Goal: Use online tool/utility: Utilize a website feature to perform a specific function

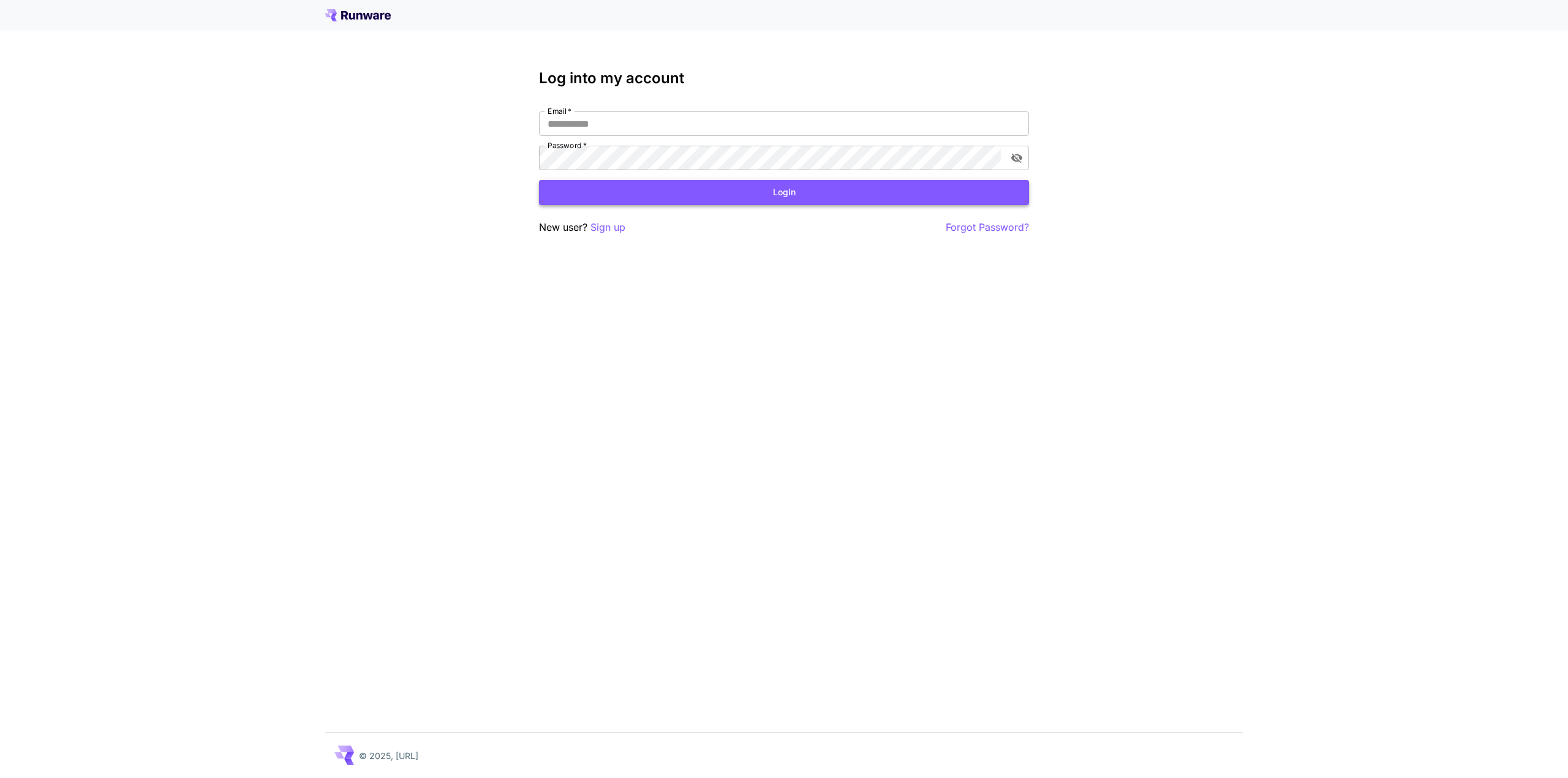
type input "**********"
click at [875, 195] on button "Login" at bounding box center [784, 192] width 490 height 25
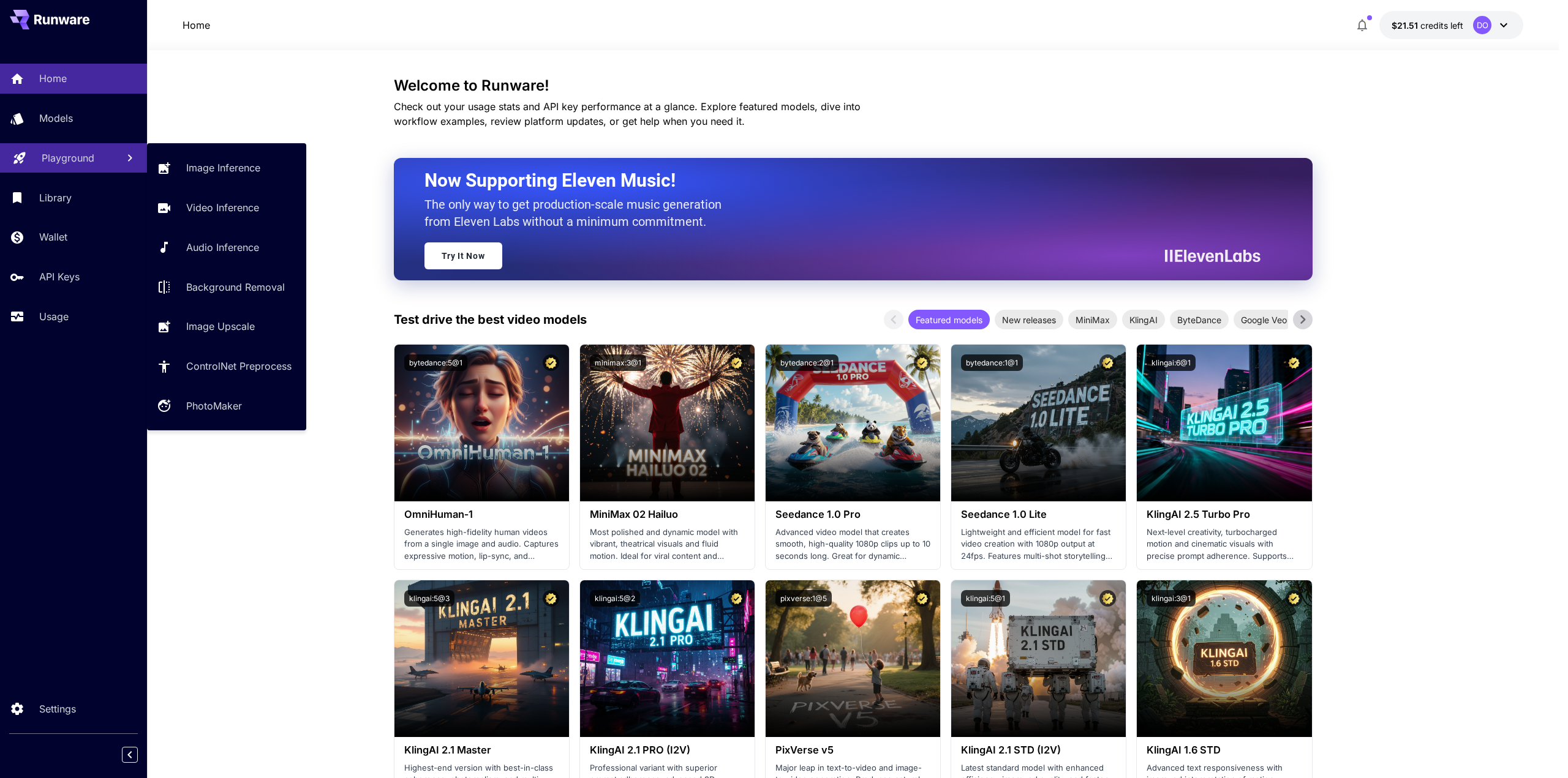
click at [68, 154] on p "Playground" at bounding box center [68, 158] width 53 height 15
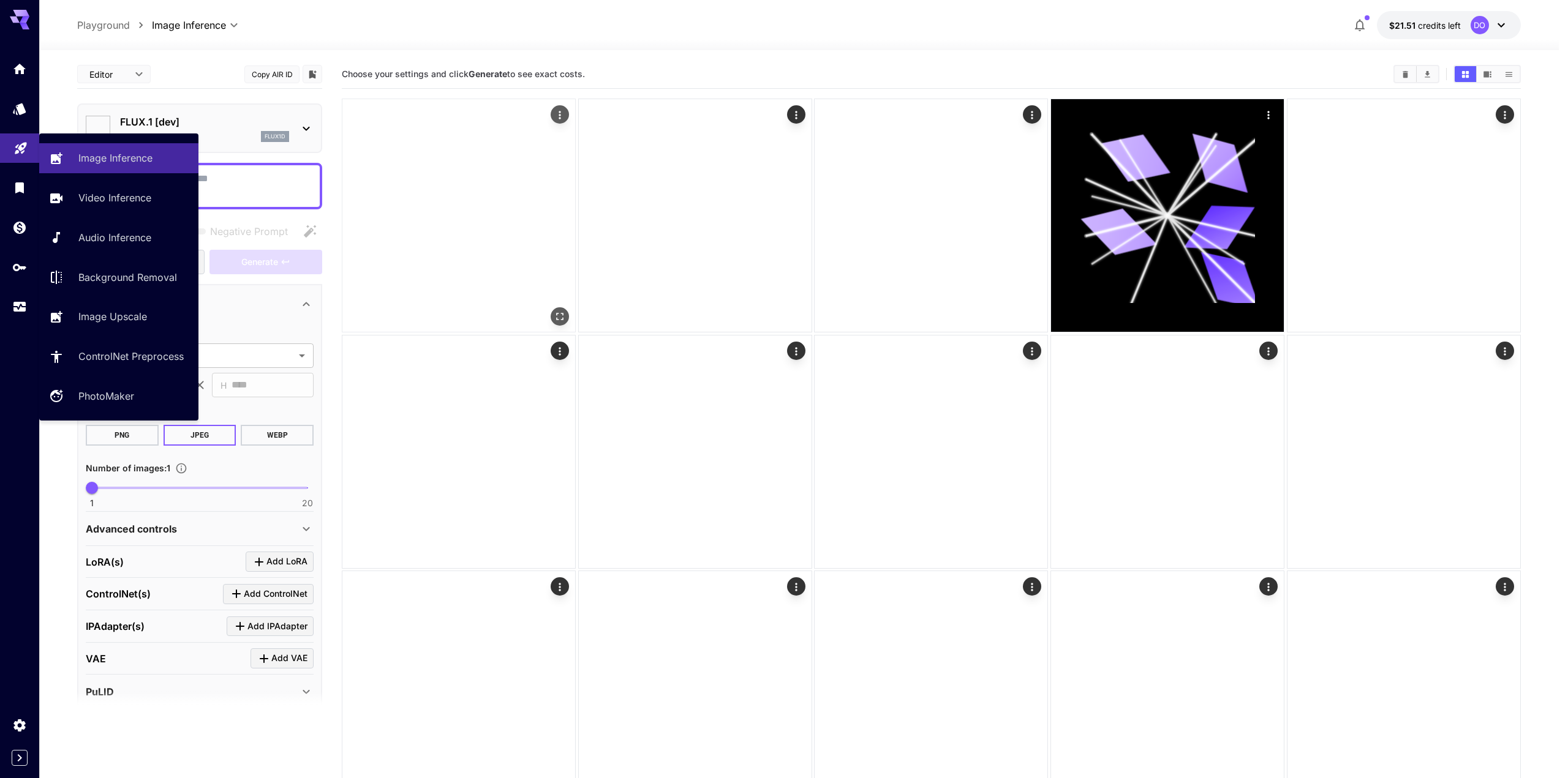
type input "**********"
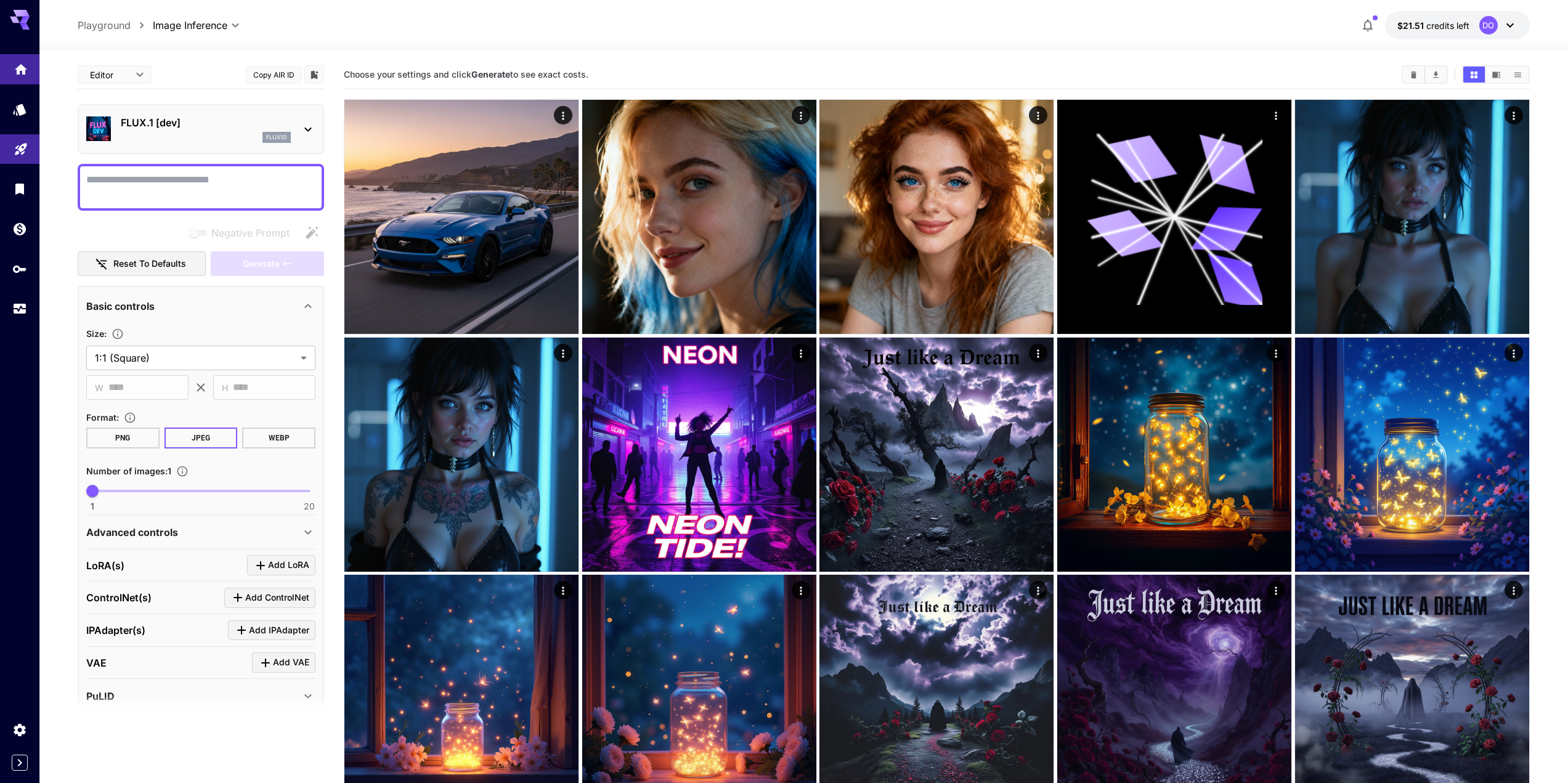
click at [20, 76] on link at bounding box center [20, 69] width 40 height 30
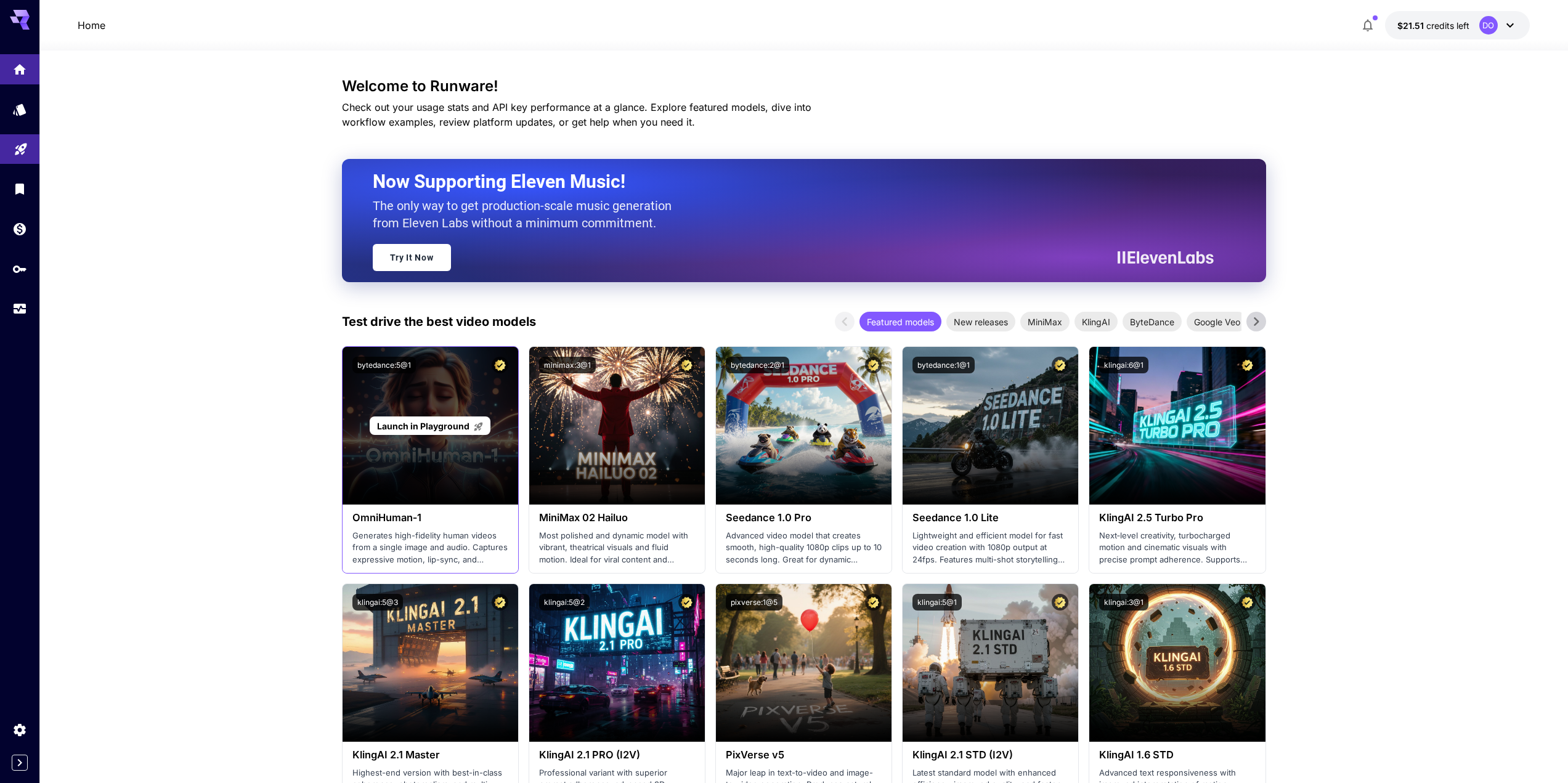
click at [424, 435] on div "Launch in Playground" at bounding box center [429, 425] width 120 height 19
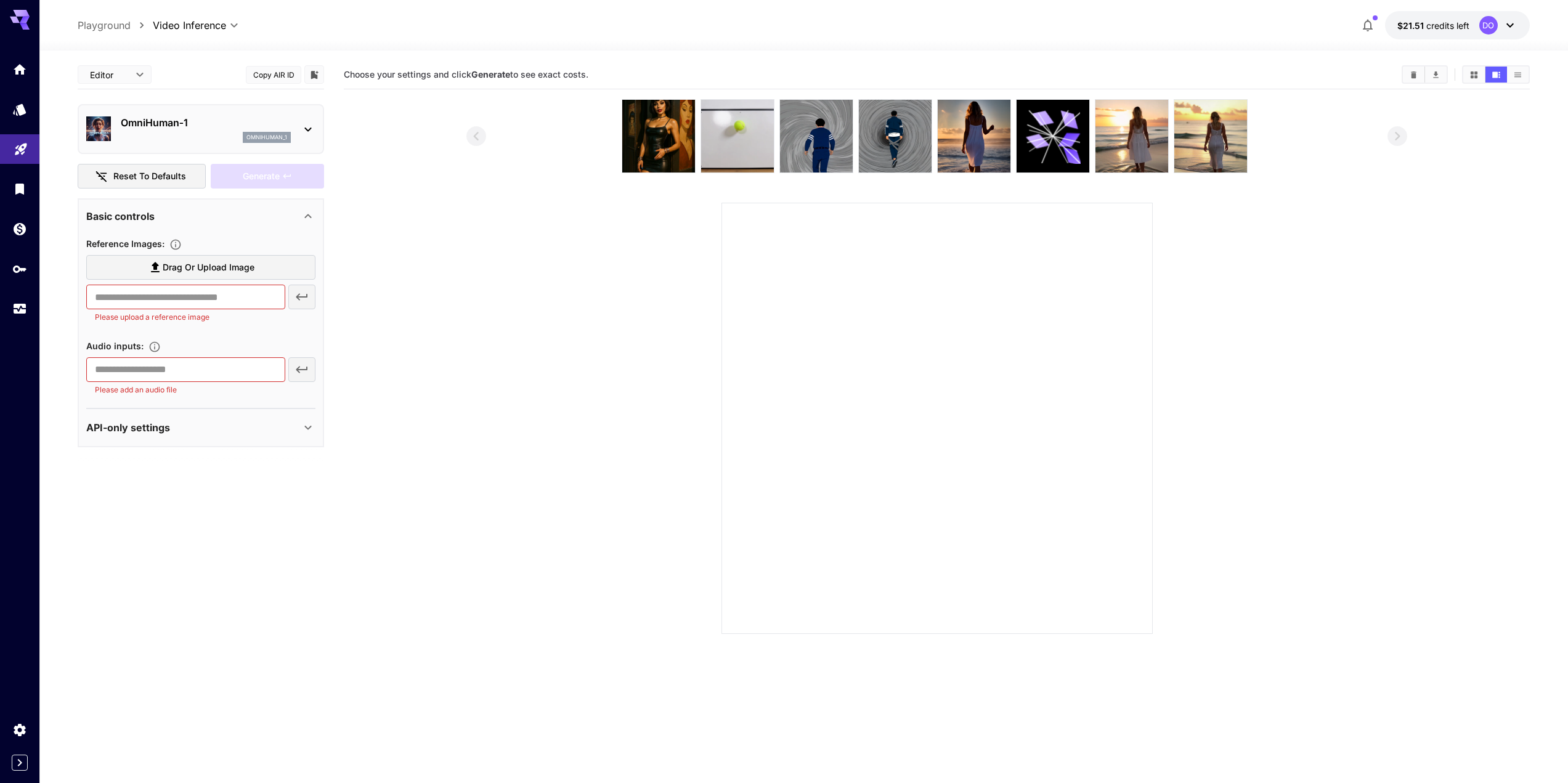
click at [300, 368] on div "​ Please add an audio file" at bounding box center [200, 376] width 229 height 39
click at [230, 369] on input "text" at bounding box center [185, 370] width 199 height 25
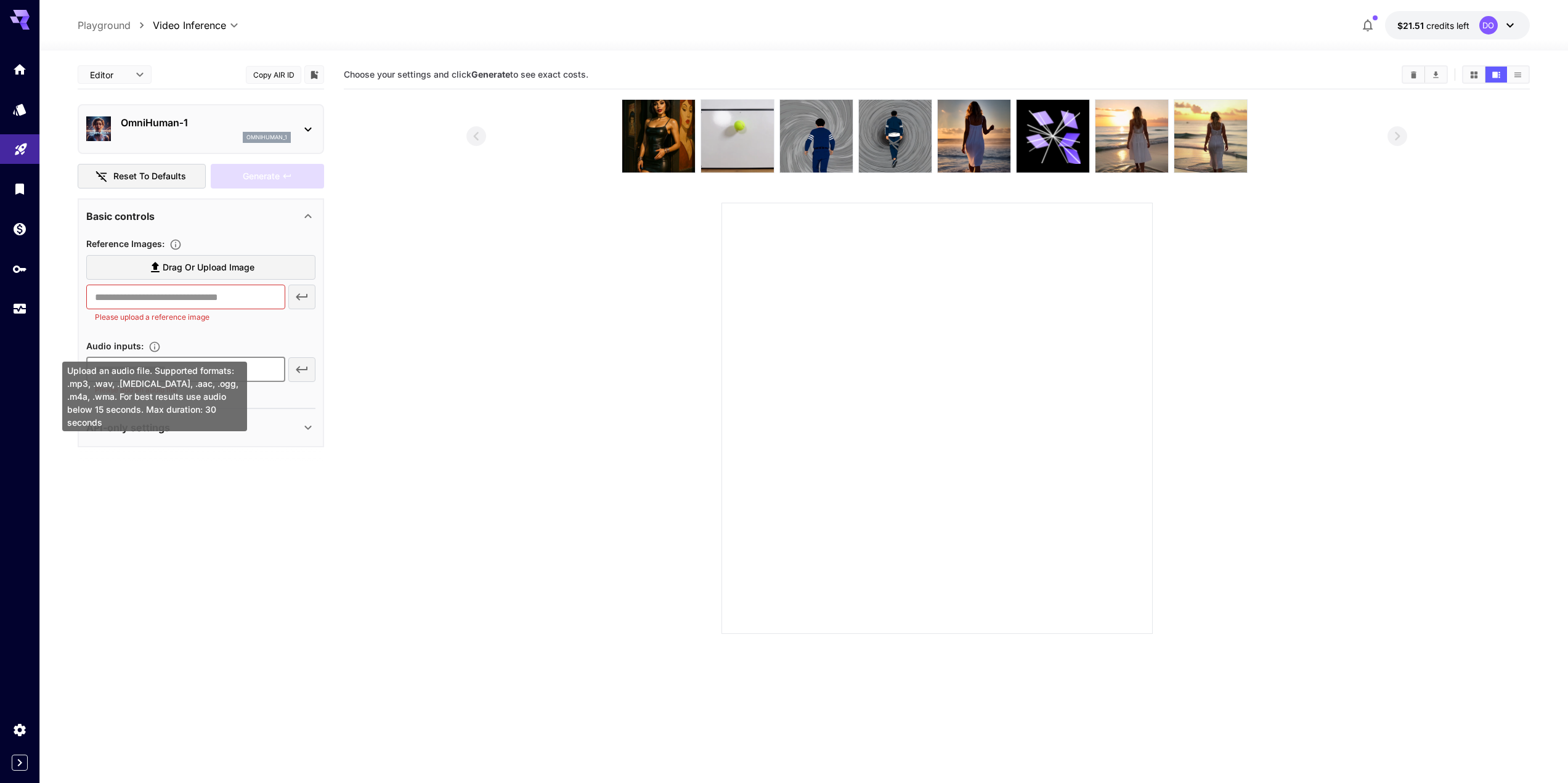
click at [154, 347] on icon "Upload an audio file. Supported formats: .mp3, .wav, .flac, .aac, .ogg, .m4a, .…" at bounding box center [154, 346] width 12 height 12
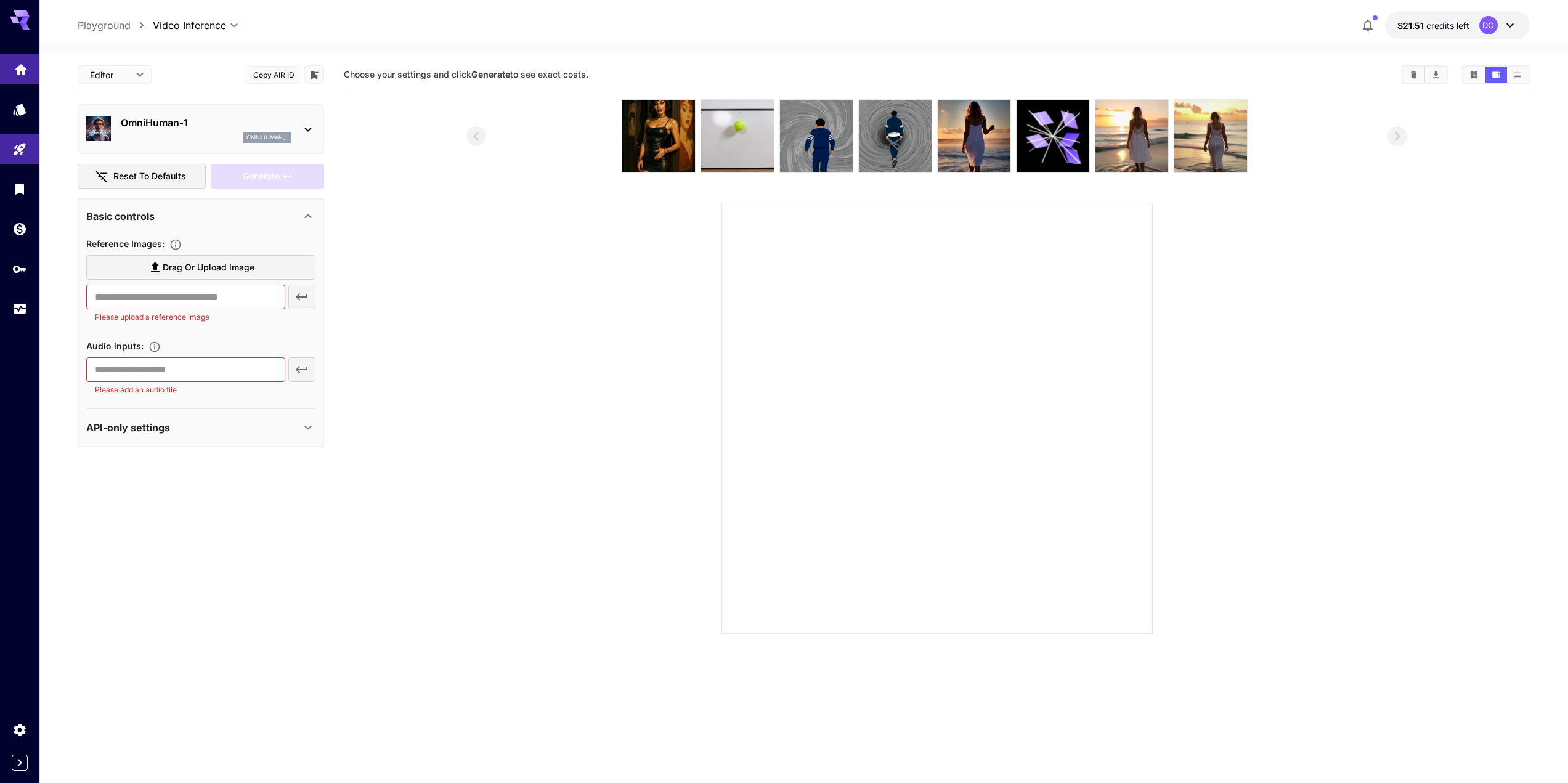
click at [24, 65] on icon "Home" at bounding box center [21, 66] width 12 height 10
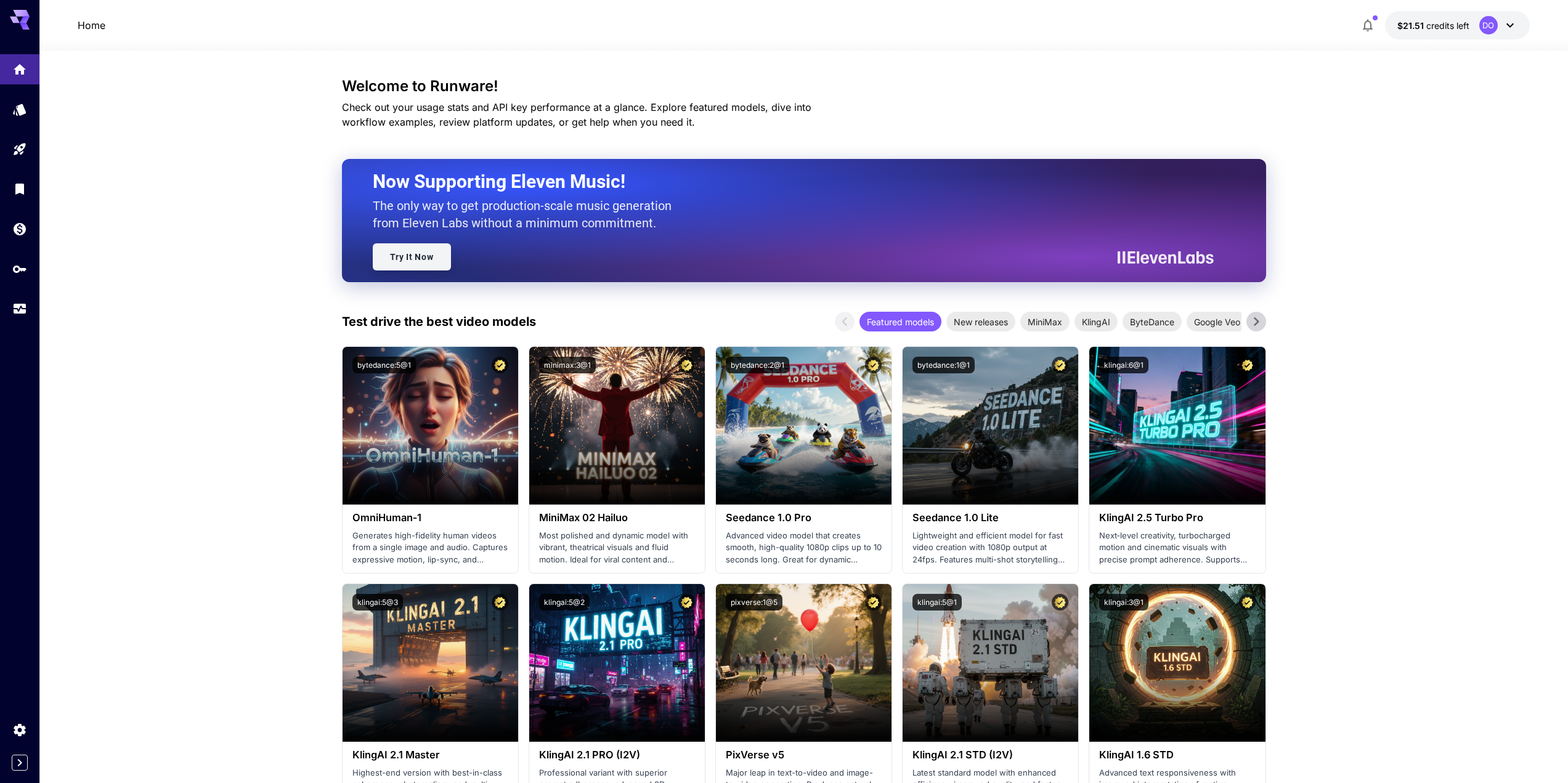
click at [416, 248] on link "Try It Now" at bounding box center [411, 257] width 78 height 27
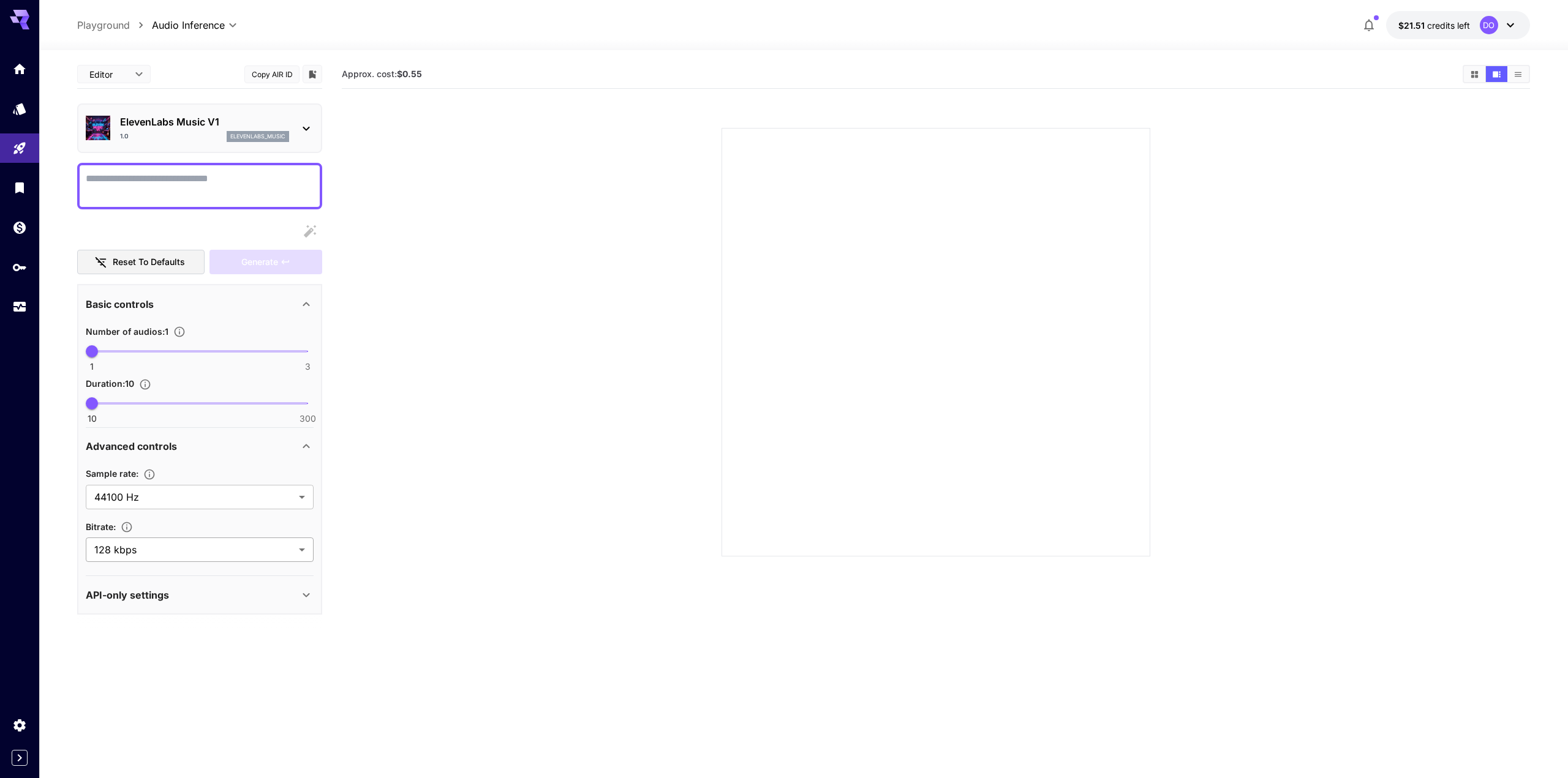
click at [303, 551] on body "**********" at bounding box center [784, 437] width 1568 height 875
click at [217, 574] on span "192 kbps" at bounding box center [200, 578] width 208 height 15
click at [299, 543] on body "**********" at bounding box center [784, 437] width 1568 height 875
click at [237, 600] on span "128 kbps" at bounding box center [200, 600] width 208 height 15
type input "***"
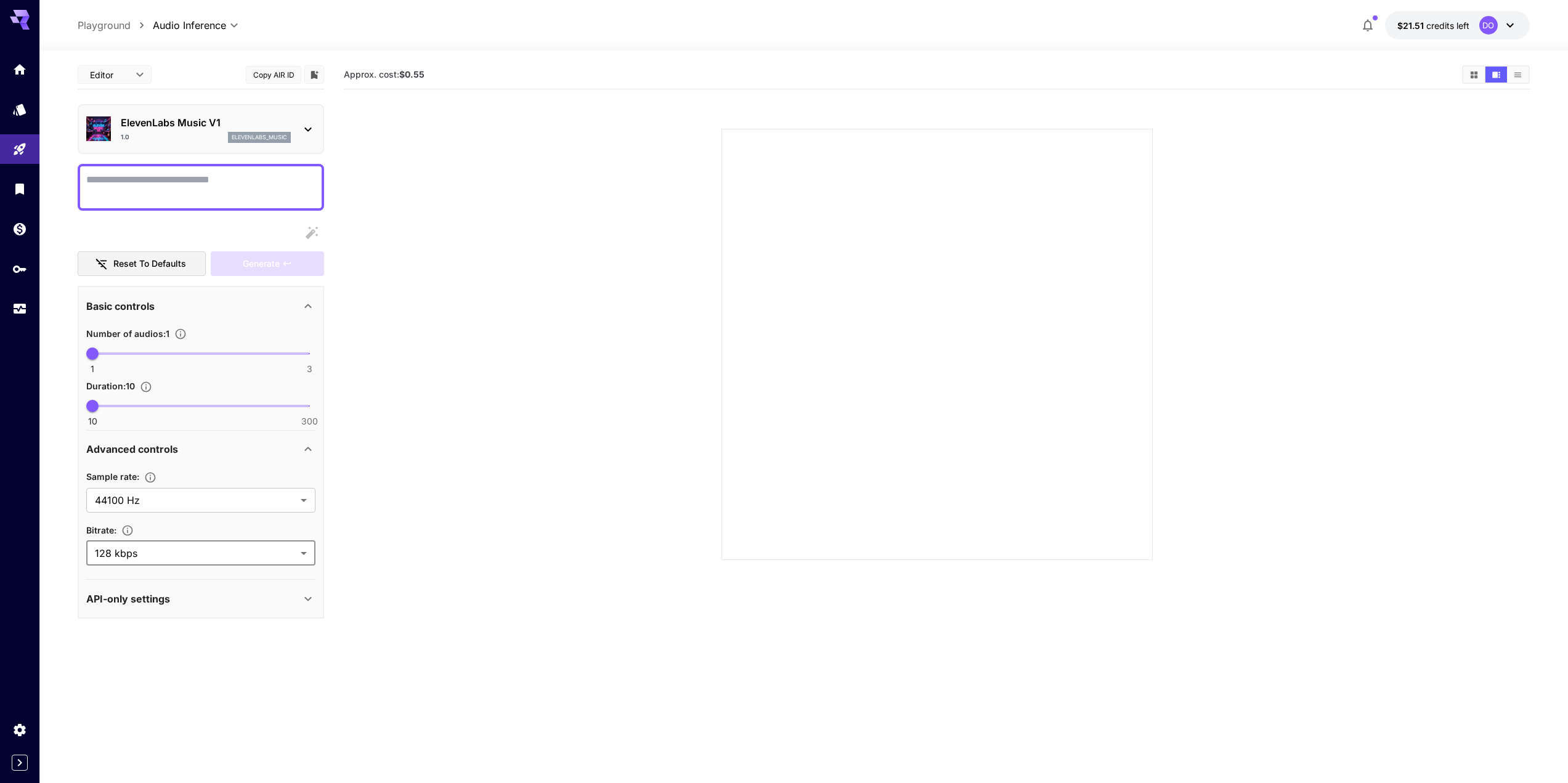
click at [209, 182] on textarea "Display cost in response" at bounding box center [200, 187] width 229 height 29
paste textarea "**********"
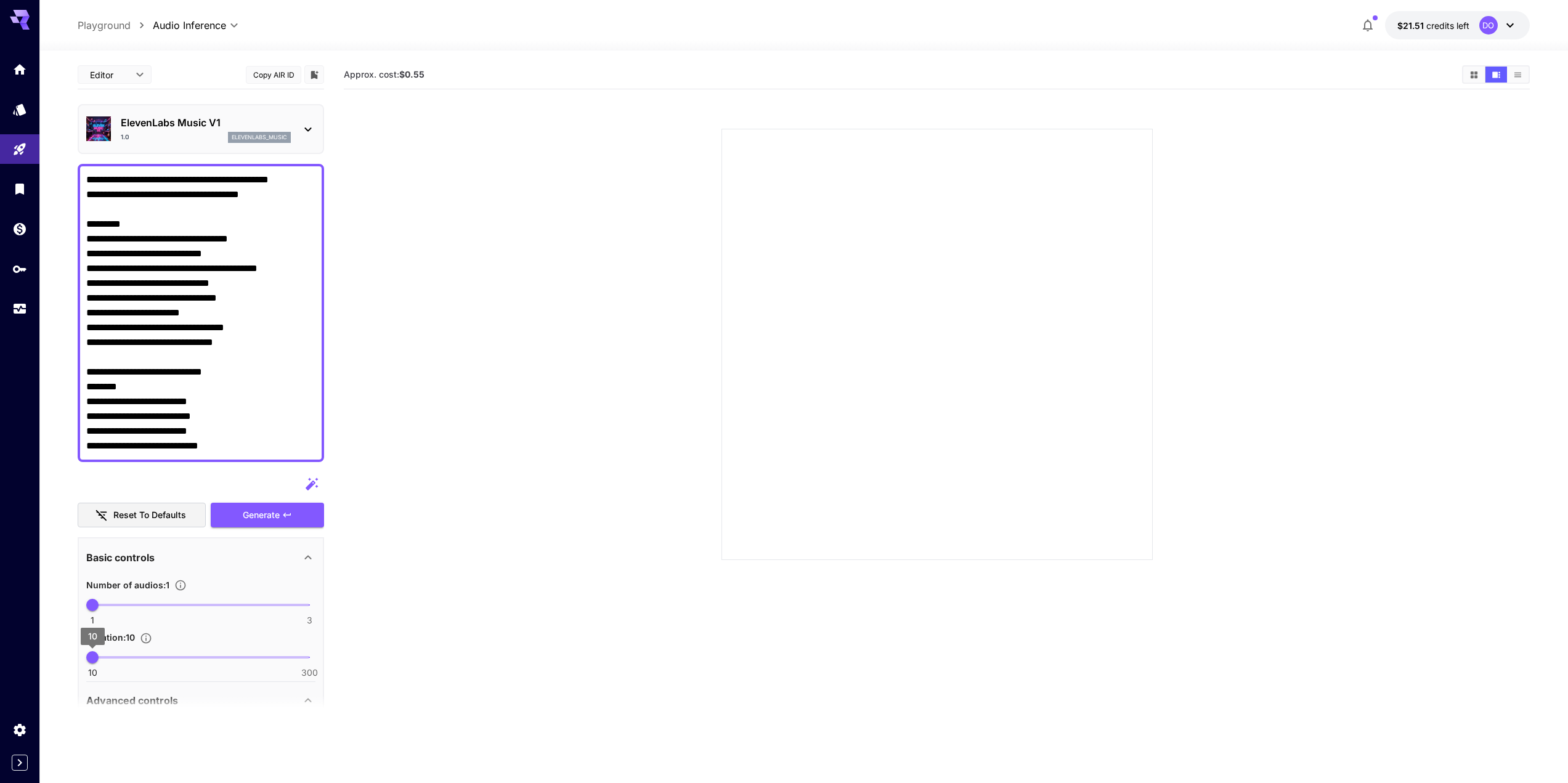
type textarea "**********"
type input "**"
drag, startPoint x: 99, startPoint y: 656, endPoint x: 108, endPoint y: 655, distance: 9.1
click at [108, 655] on span "30" at bounding box center [107, 657] width 12 height 12
click at [392, 526] on section at bounding box center [936, 329] width 1186 height 460
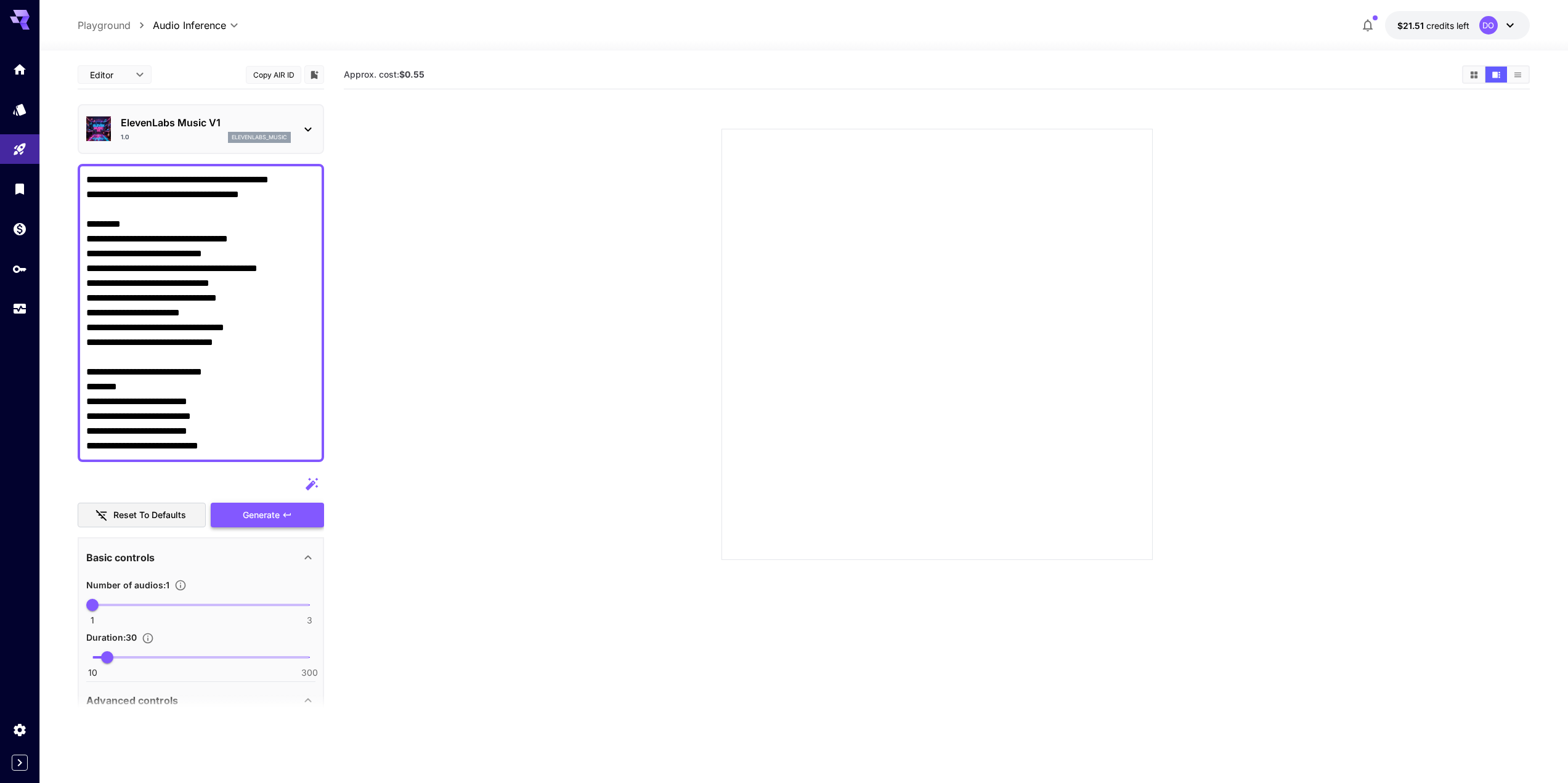
click at [272, 515] on div "Generate" at bounding box center [267, 515] width 113 height 25
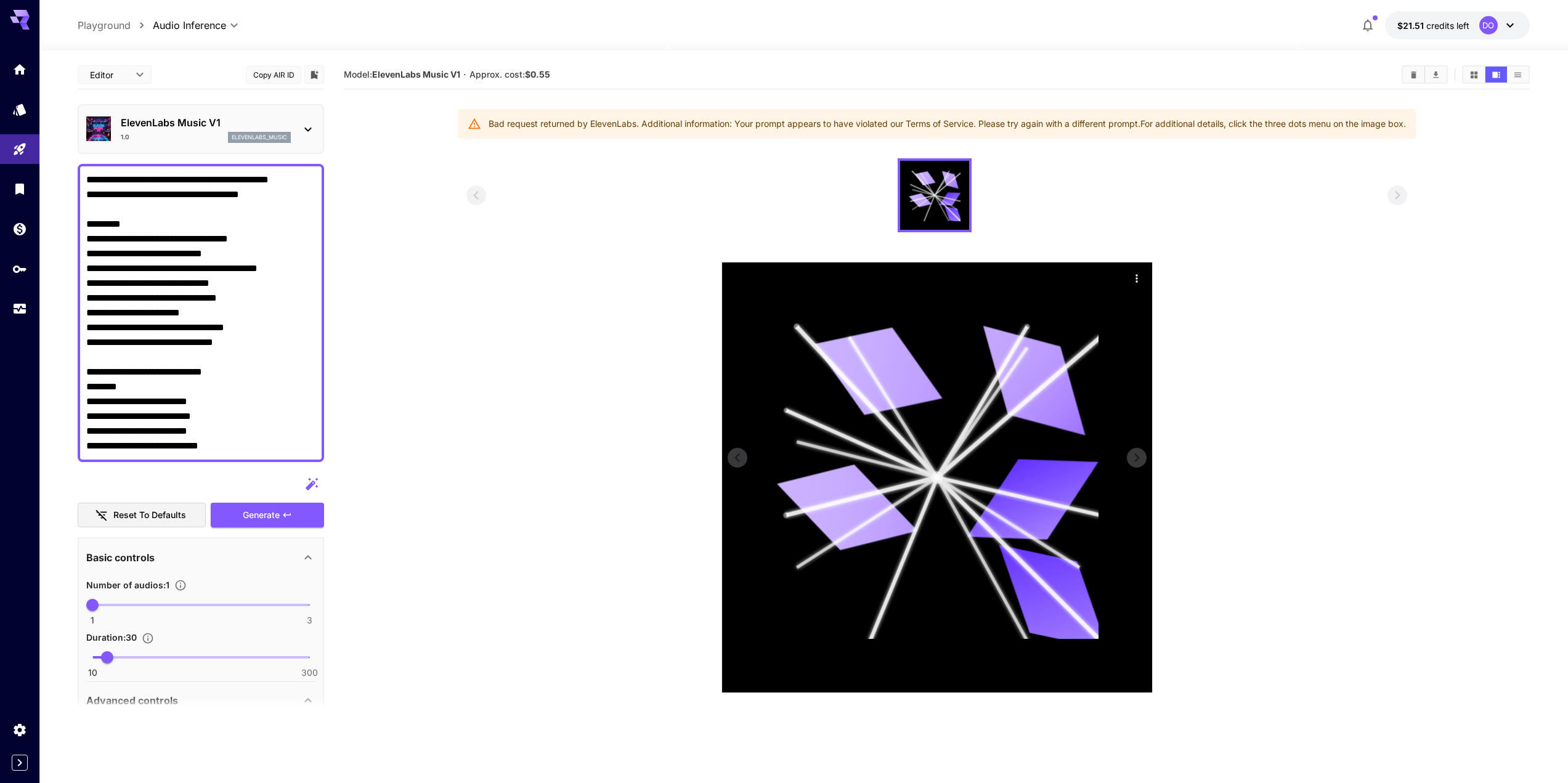
click at [1136, 277] on icon "Actions" at bounding box center [1136, 278] width 12 height 12
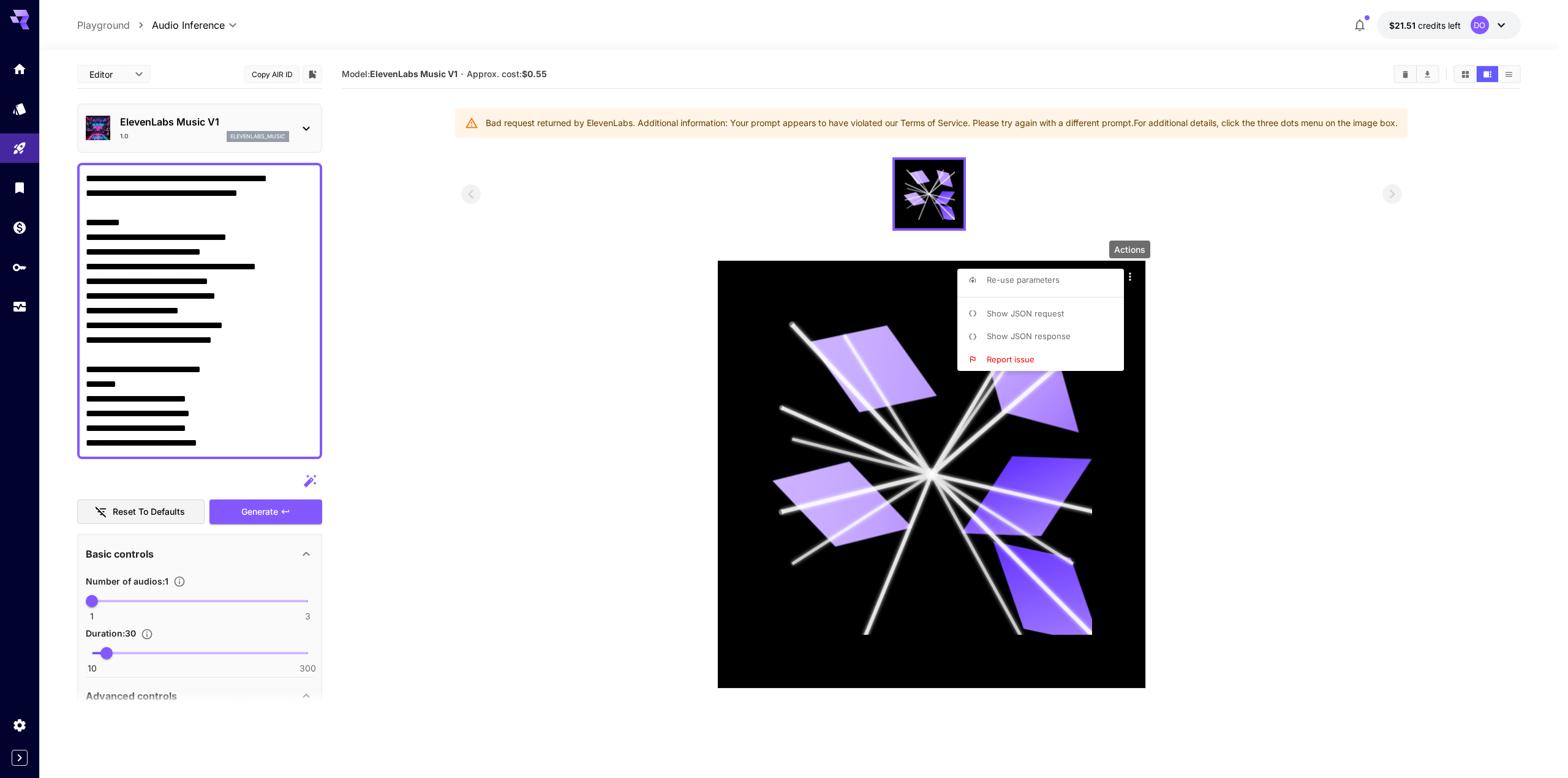
click at [1052, 331] on p "Show JSON response" at bounding box center [1028, 337] width 83 height 12
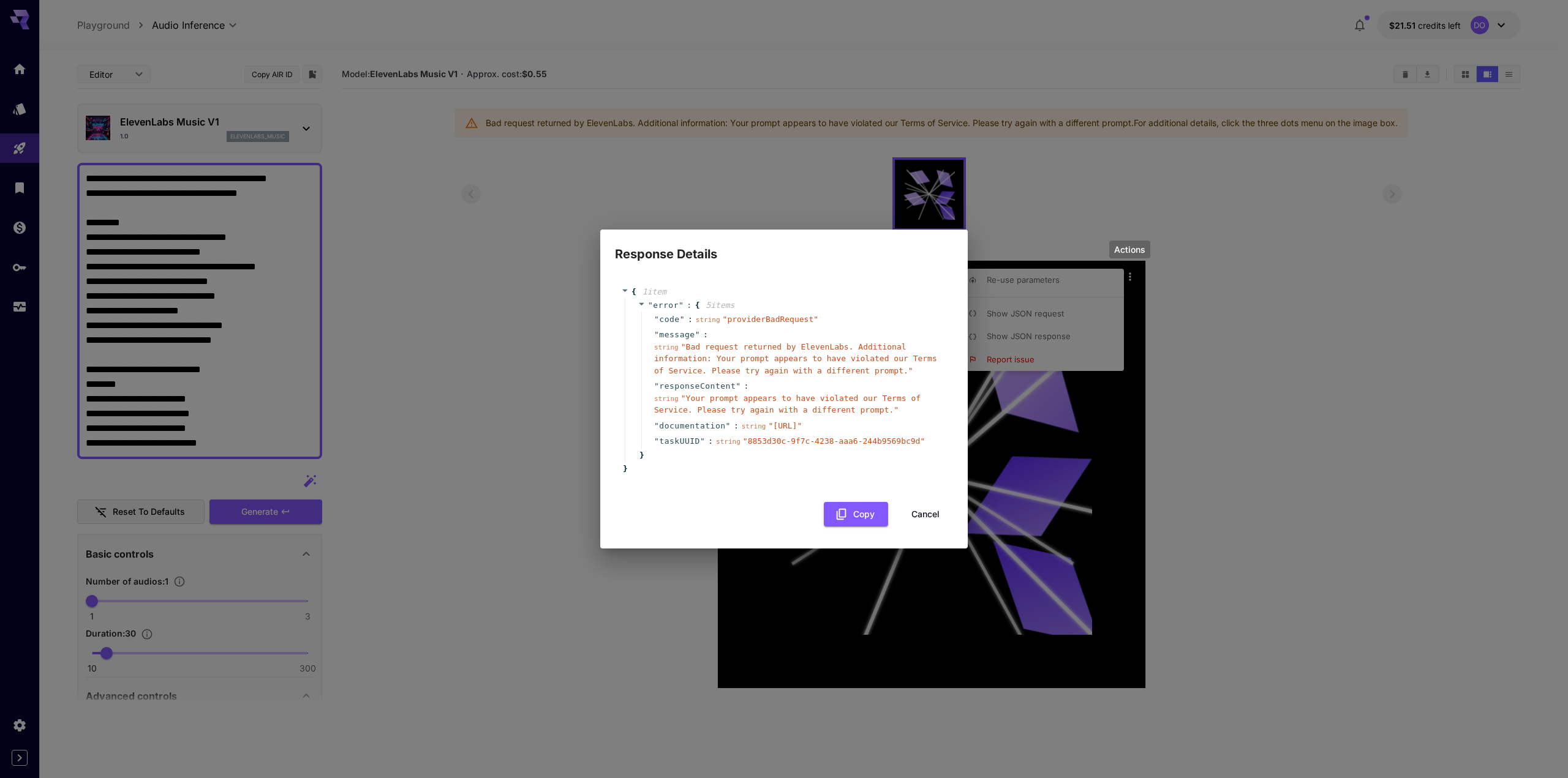
drag, startPoint x: 897, startPoint y: 433, endPoint x: 691, endPoint y: 434, distance: 206.0
click at [742, 432] on div "string " https://runware.ai/docs/en/providers/introduction "" at bounding box center [772, 426] width 61 height 12
click at [914, 517] on button "Cancel" at bounding box center [925, 514] width 55 height 25
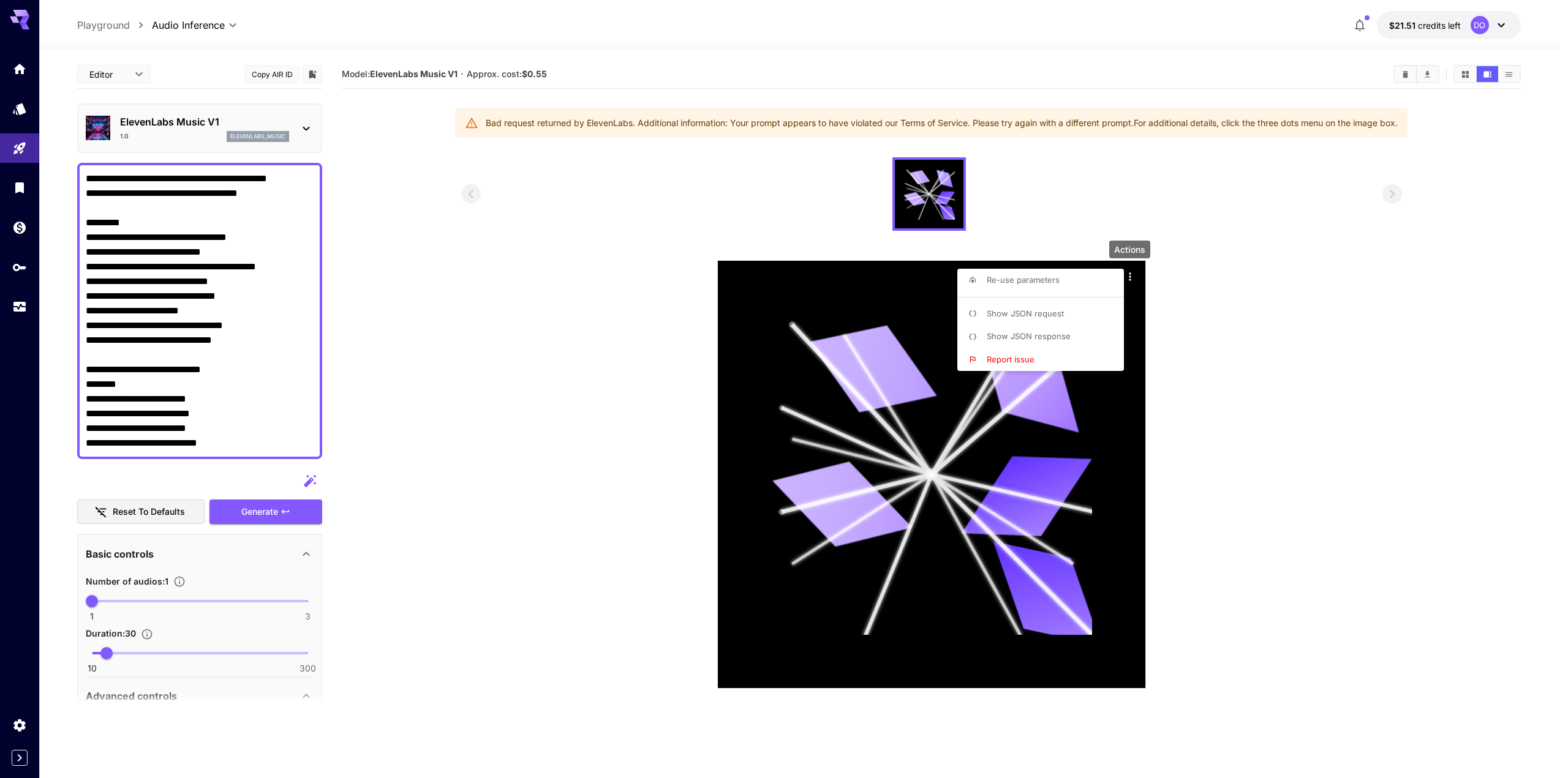
click at [13, 108] on div at bounding box center [784, 389] width 1568 height 778
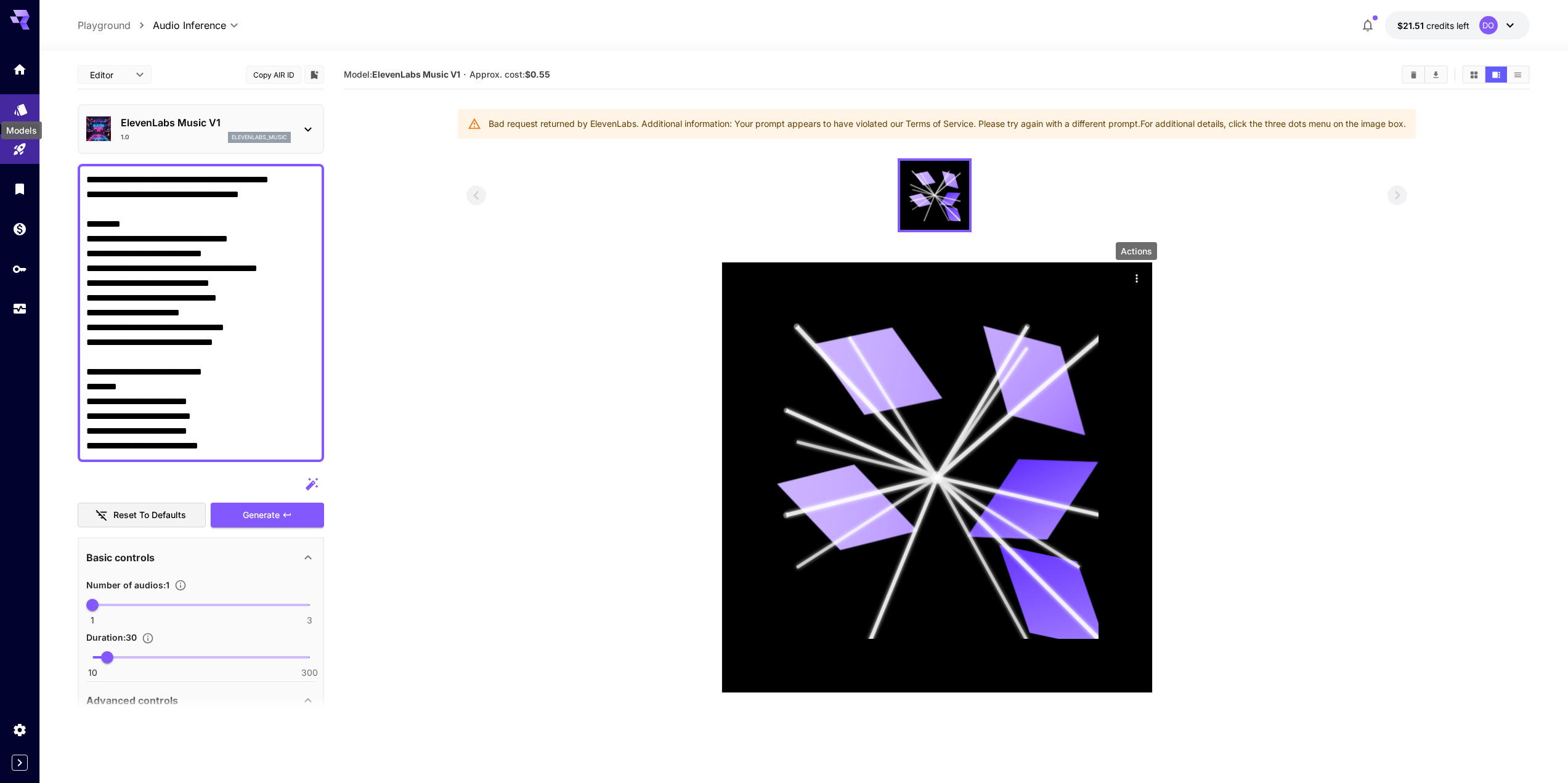
click at [17, 108] on icon "Models" at bounding box center [21, 106] width 15 height 15
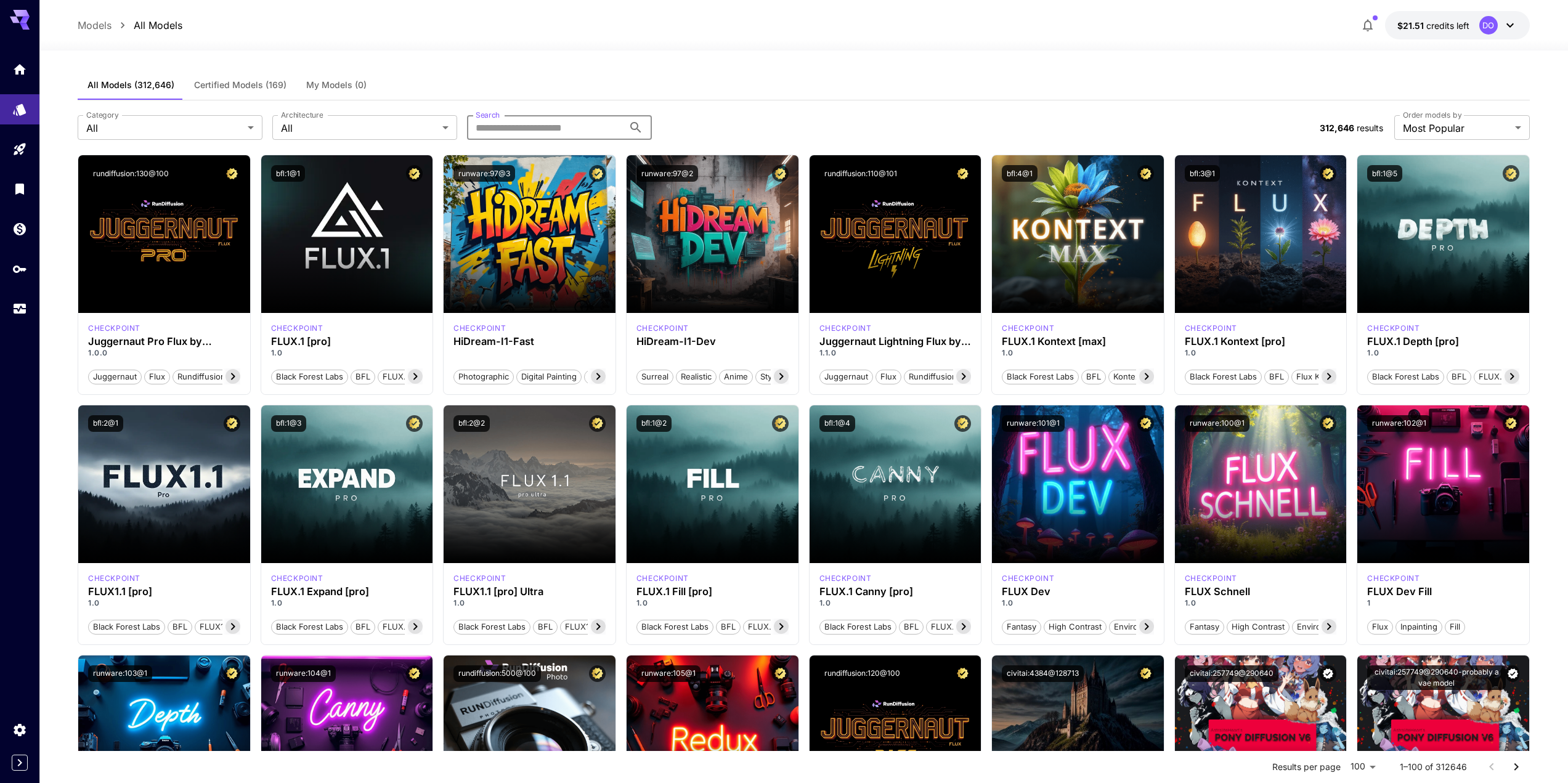
click at [532, 128] on input "Search" at bounding box center [545, 127] width 157 height 25
type input "******"
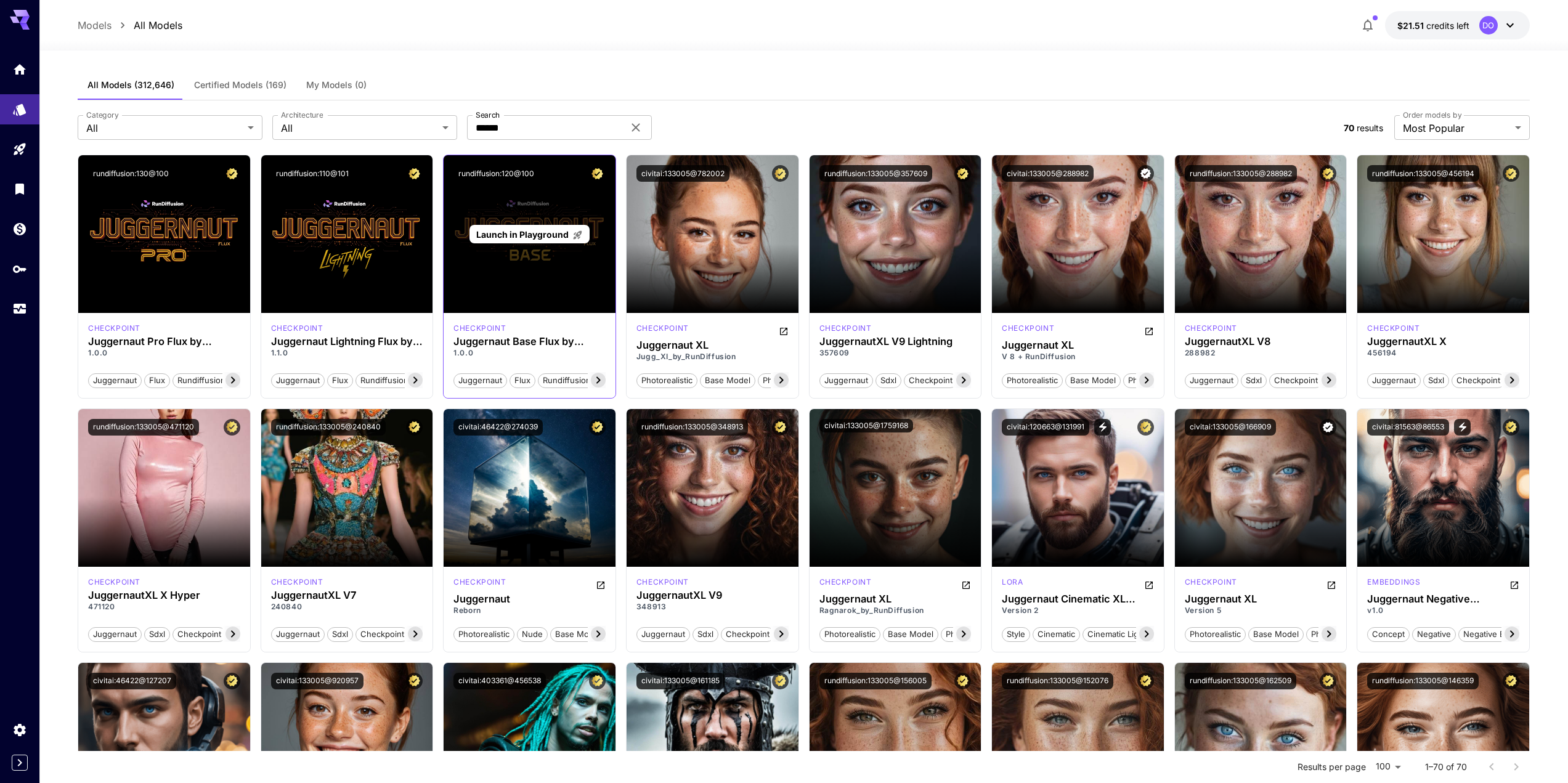
click at [532, 234] on span "Launch in Playground" at bounding box center [523, 234] width 92 height 10
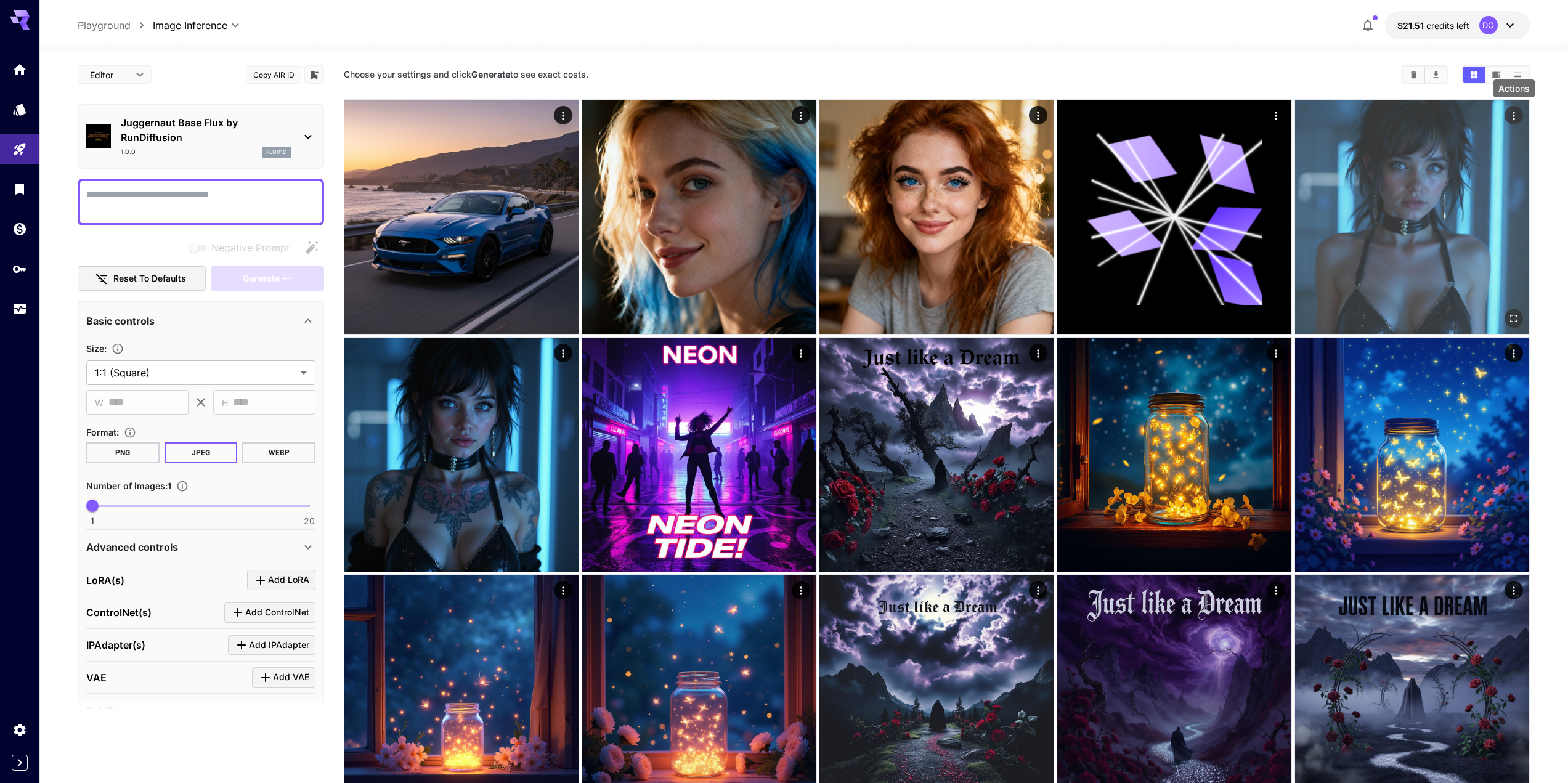
click at [1514, 111] on icon "Actions" at bounding box center [1513, 115] width 12 height 12
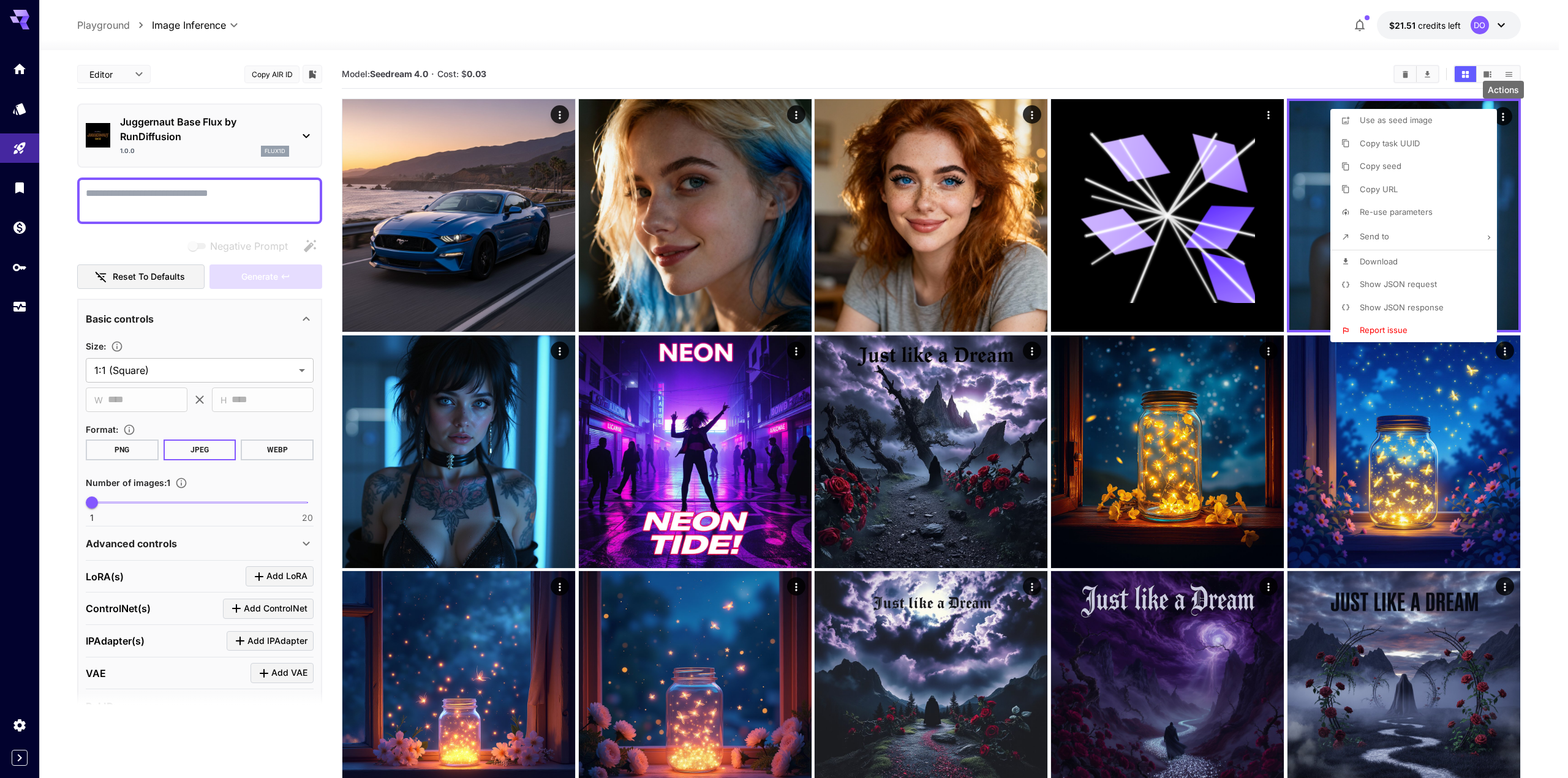
click at [1394, 214] on span "Re-use parameters" at bounding box center [1396, 212] width 73 height 9
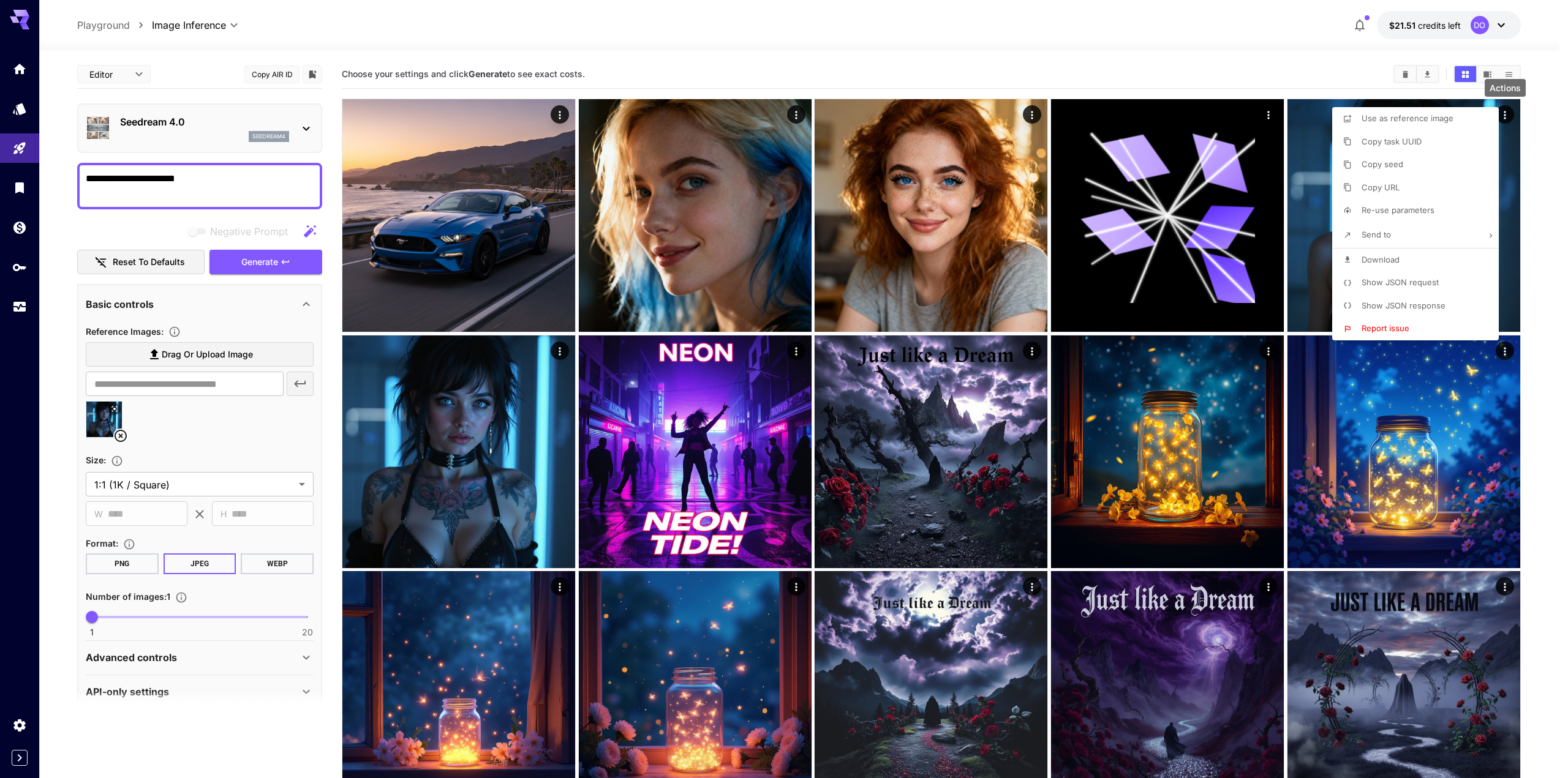
click at [124, 431] on div at bounding box center [784, 389] width 1568 height 778
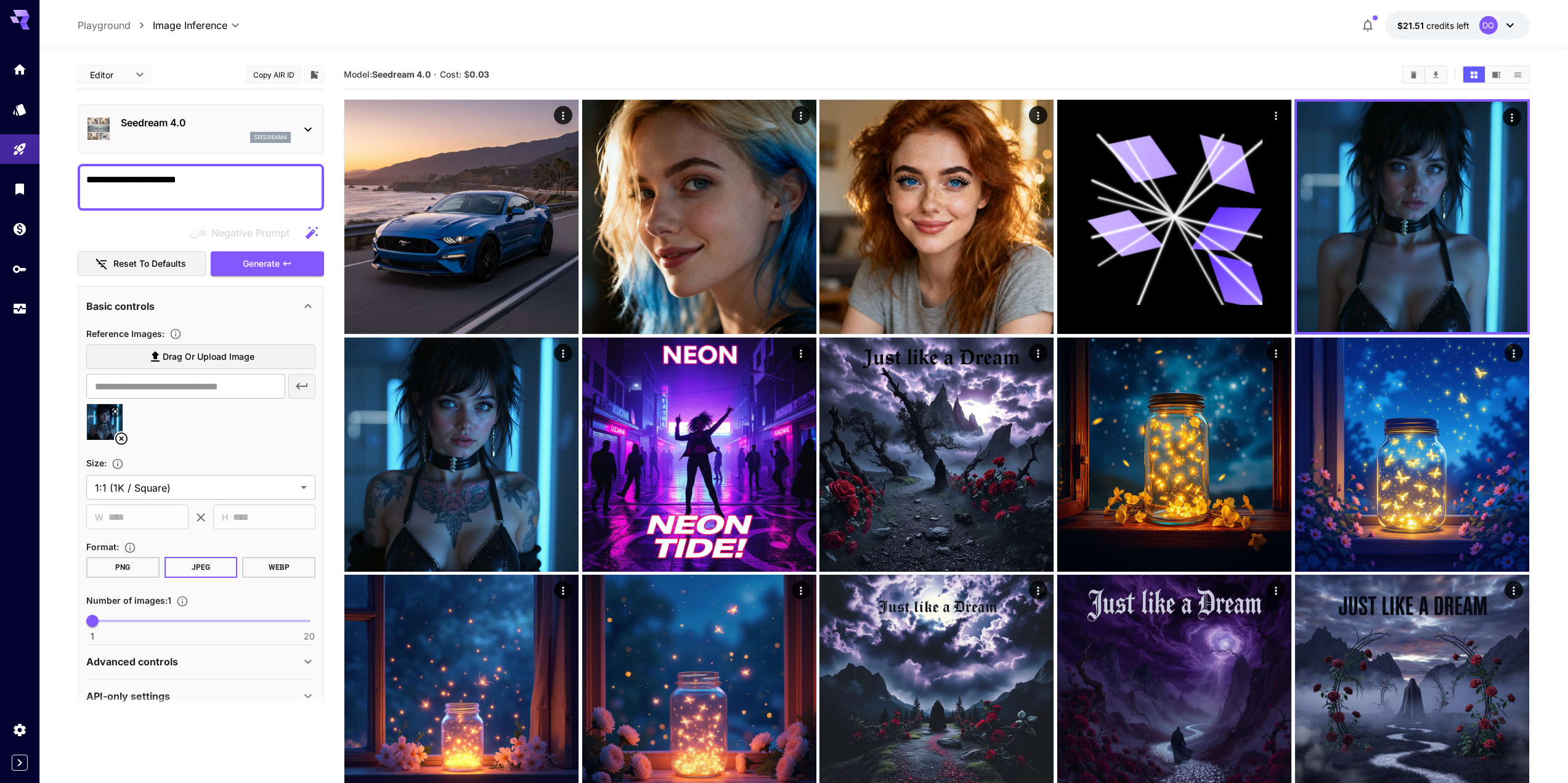
click at [124, 435] on icon at bounding box center [122, 439] width 15 height 15
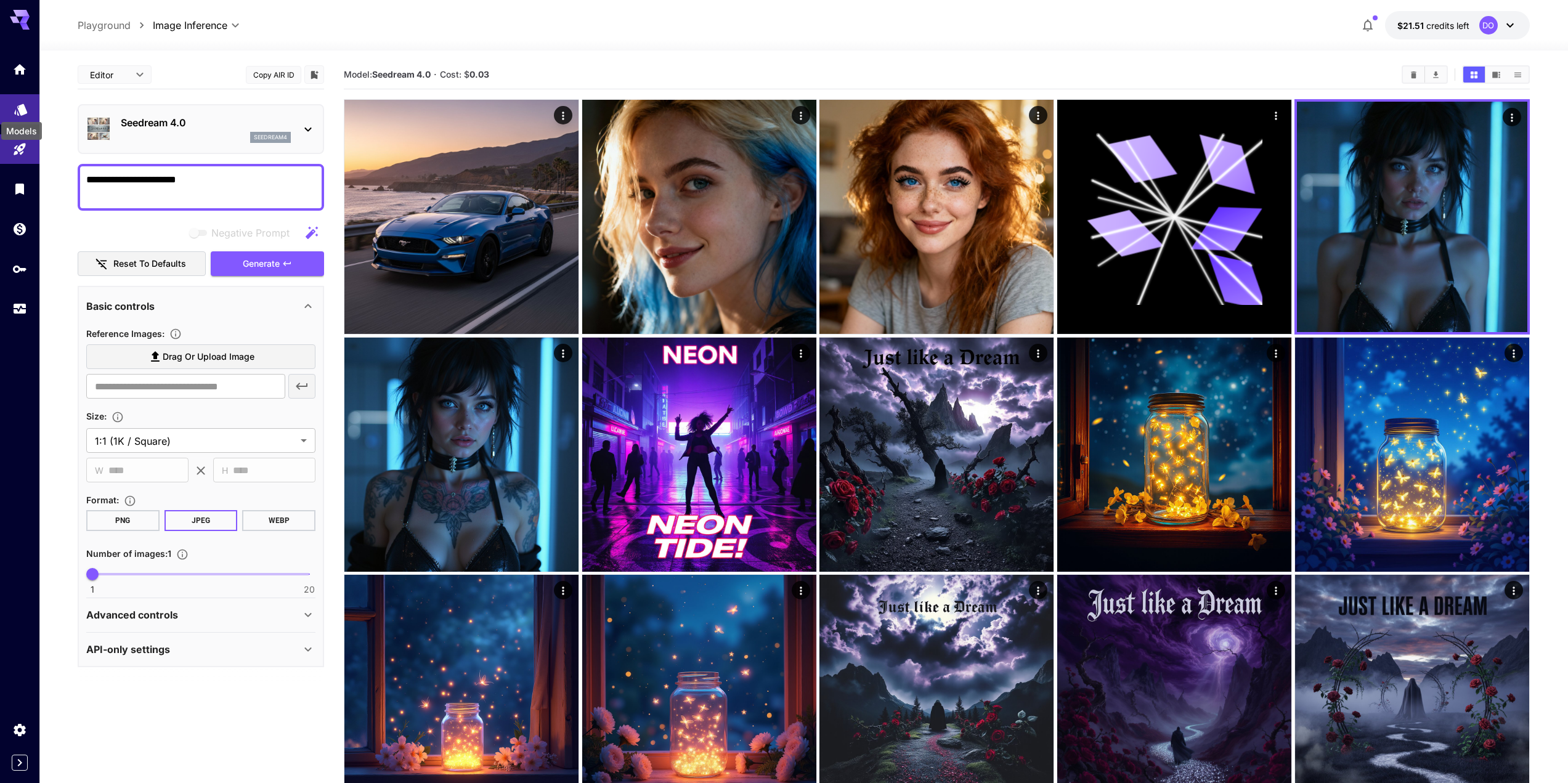
click at [23, 102] on icon "Models" at bounding box center [21, 106] width 15 height 15
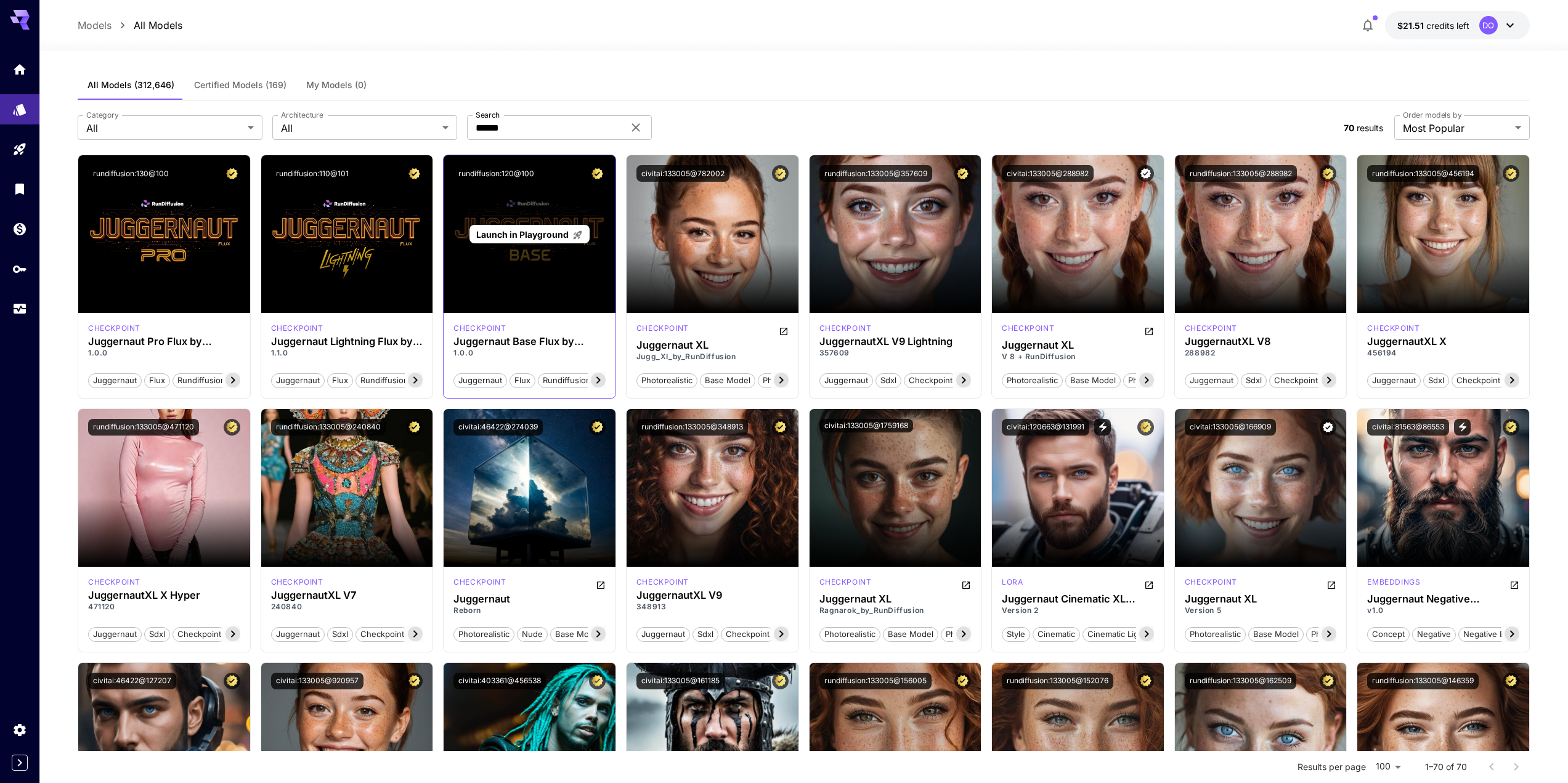
click at [530, 214] on div "Launch in Playground" at bounding box center [529, 234] width 172 height 158
click at [530, 230] on span "Launch in Playground" at bounding box center [523, 234] width 92 height 10
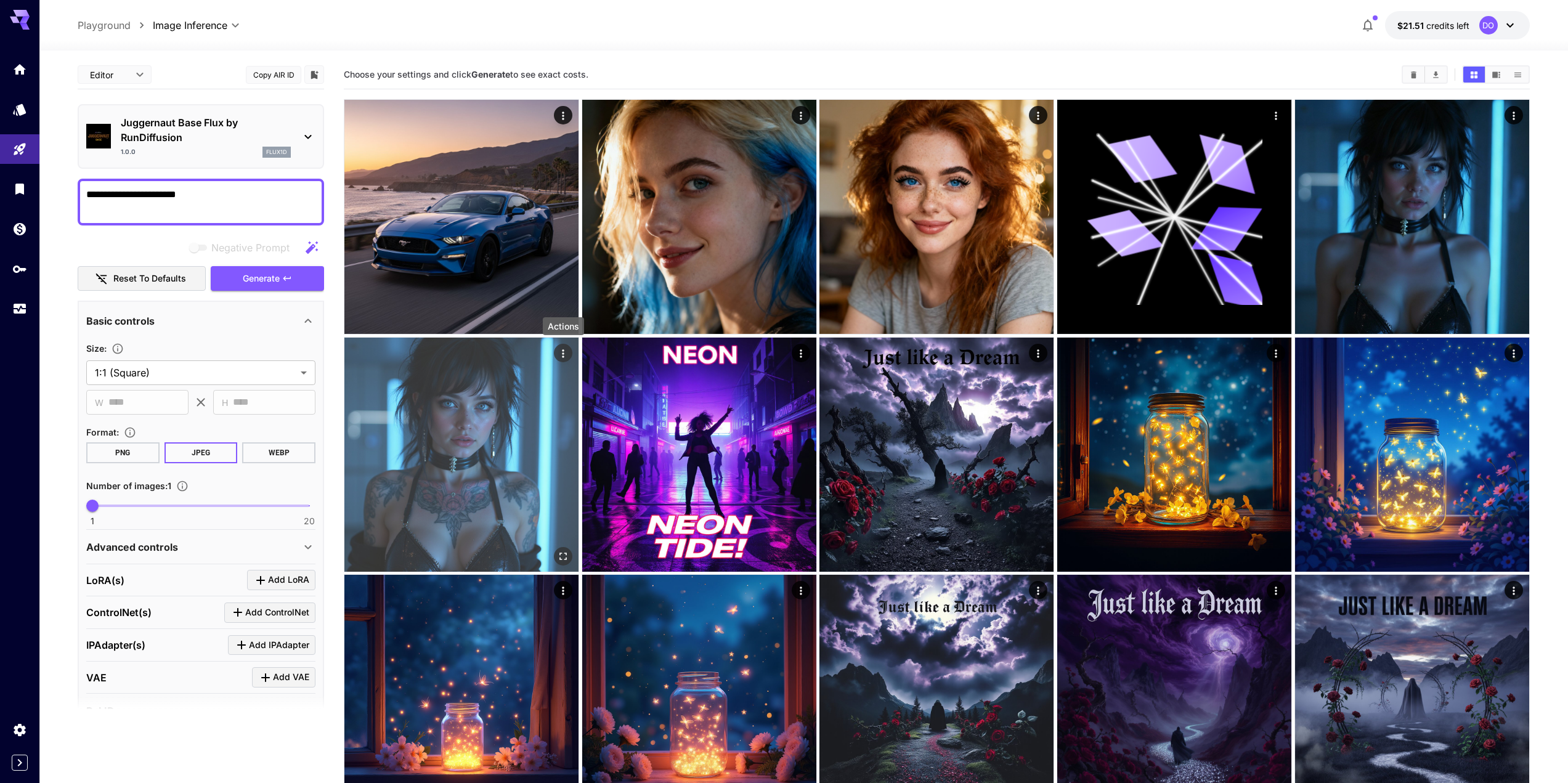
click at [564, 358] on icon "Actions" at bounding box center [562, 353] width 12 height 12
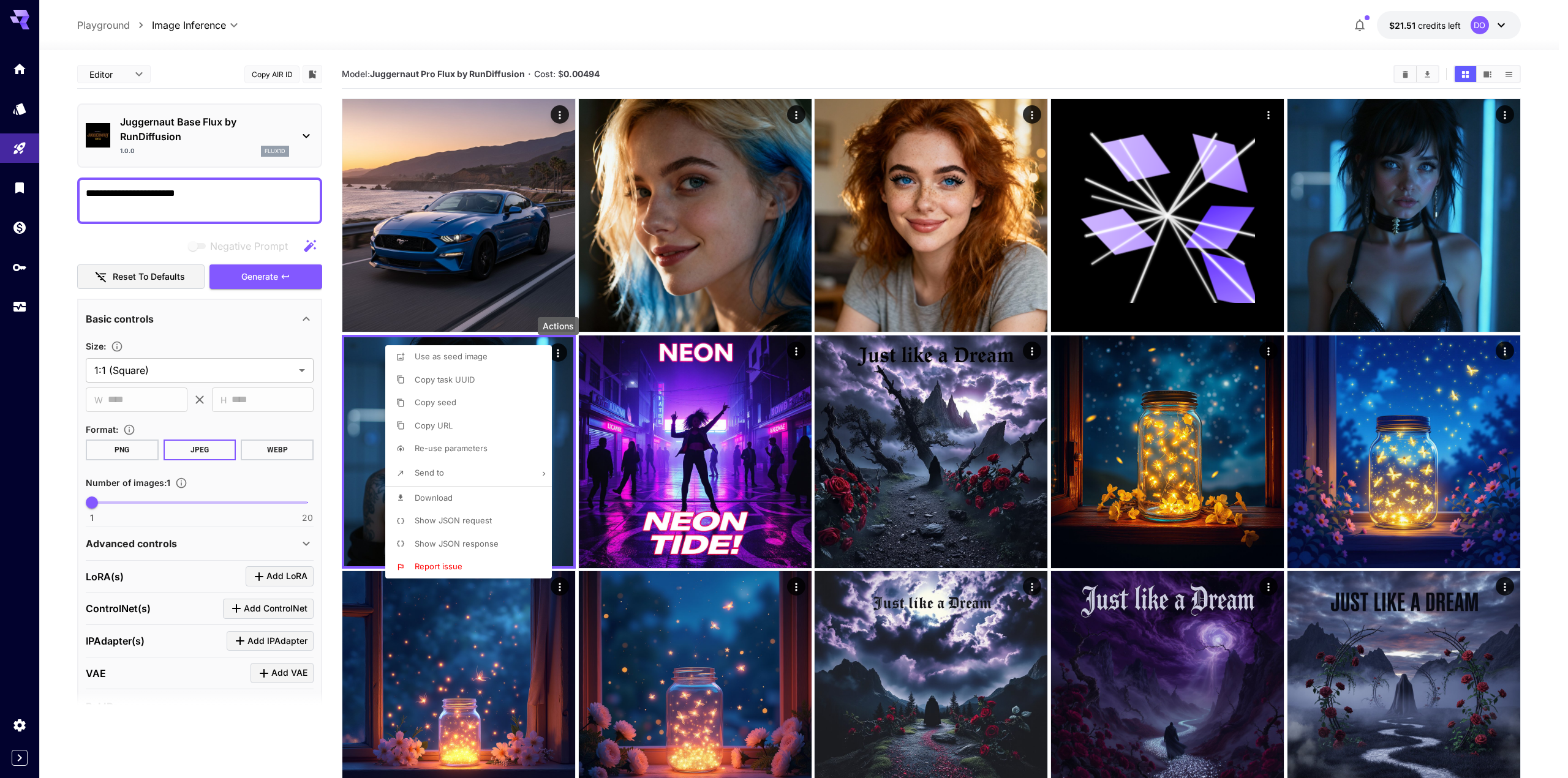
click at [443, 448] on span "Re-use parameters" at bounding box center [451, 448] width 73 height 9
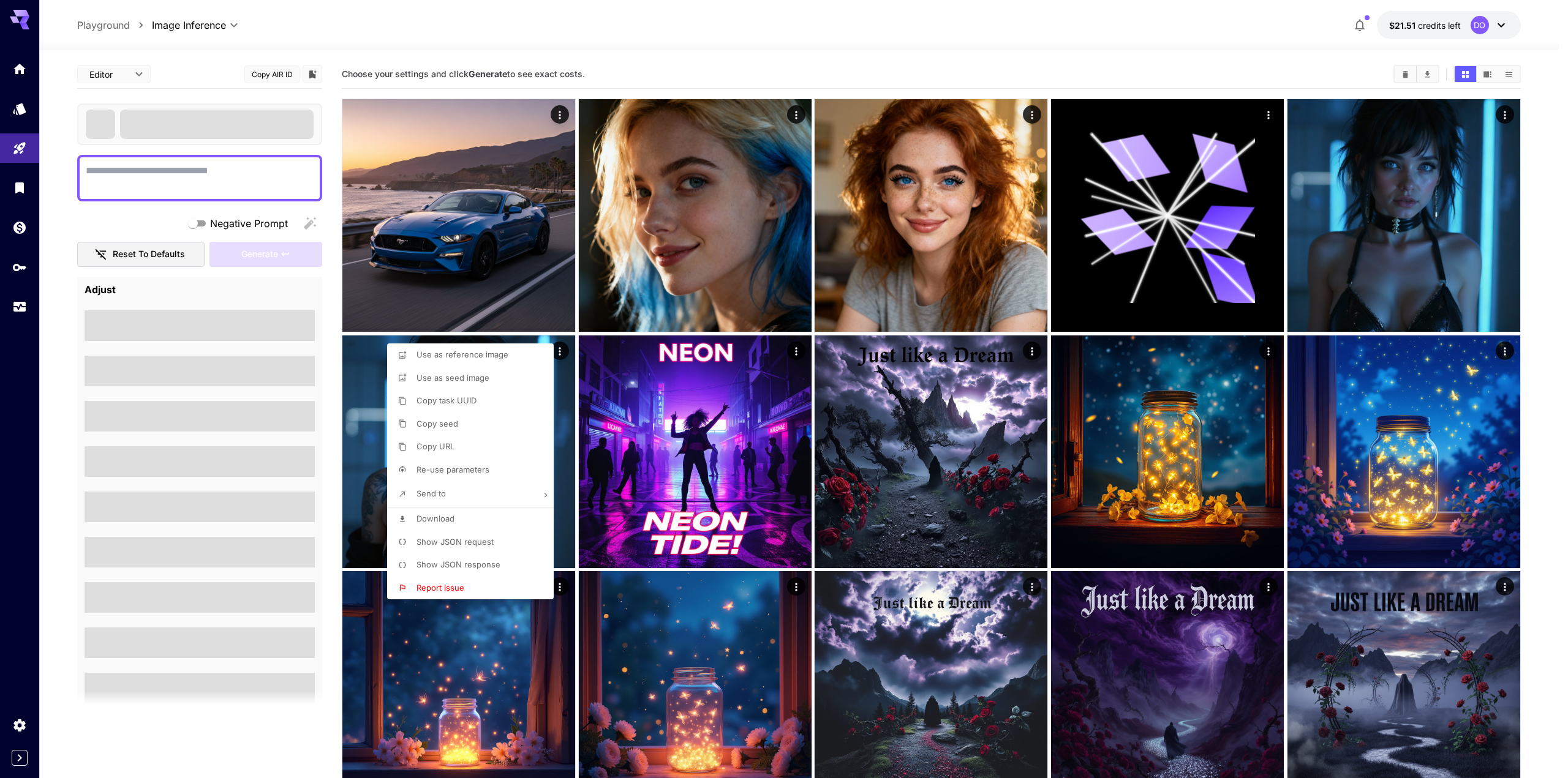
type textarea "**********"
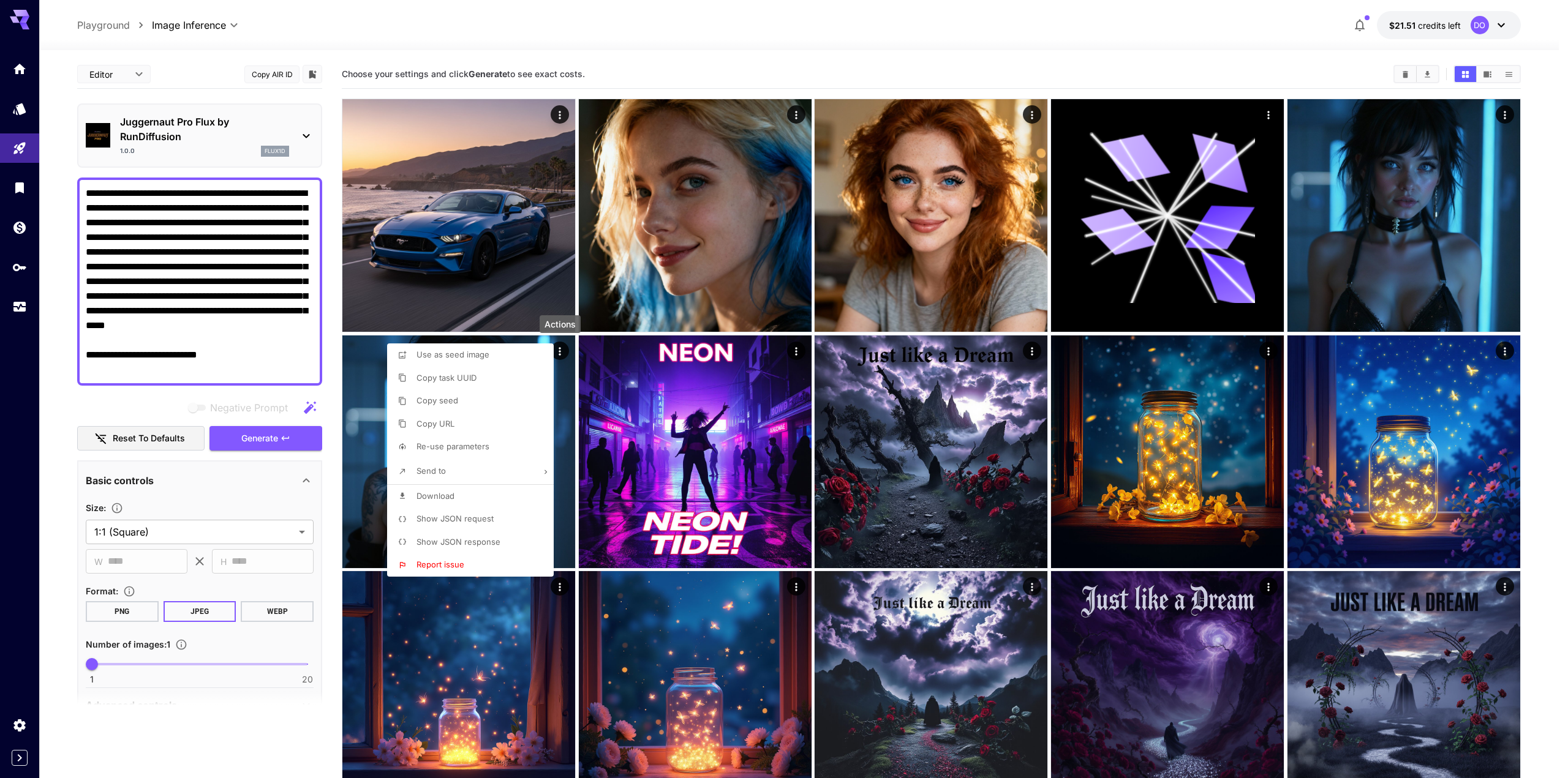
click at [303, 137] on div at bounding box center [784, 389] width 1568 height 778
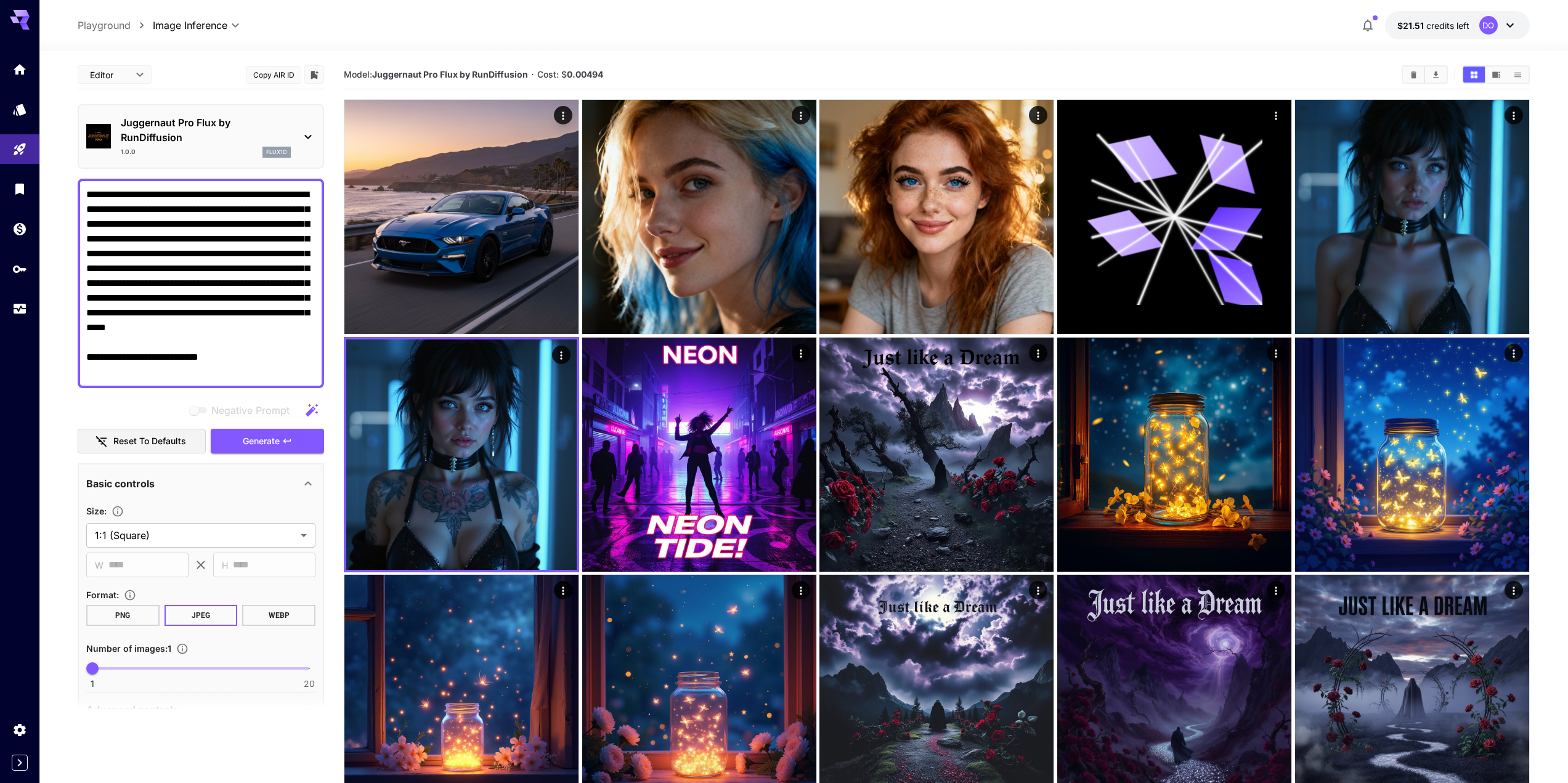
click at [309, 137] on icon at bounding box center [309, 137] width 15 height 15
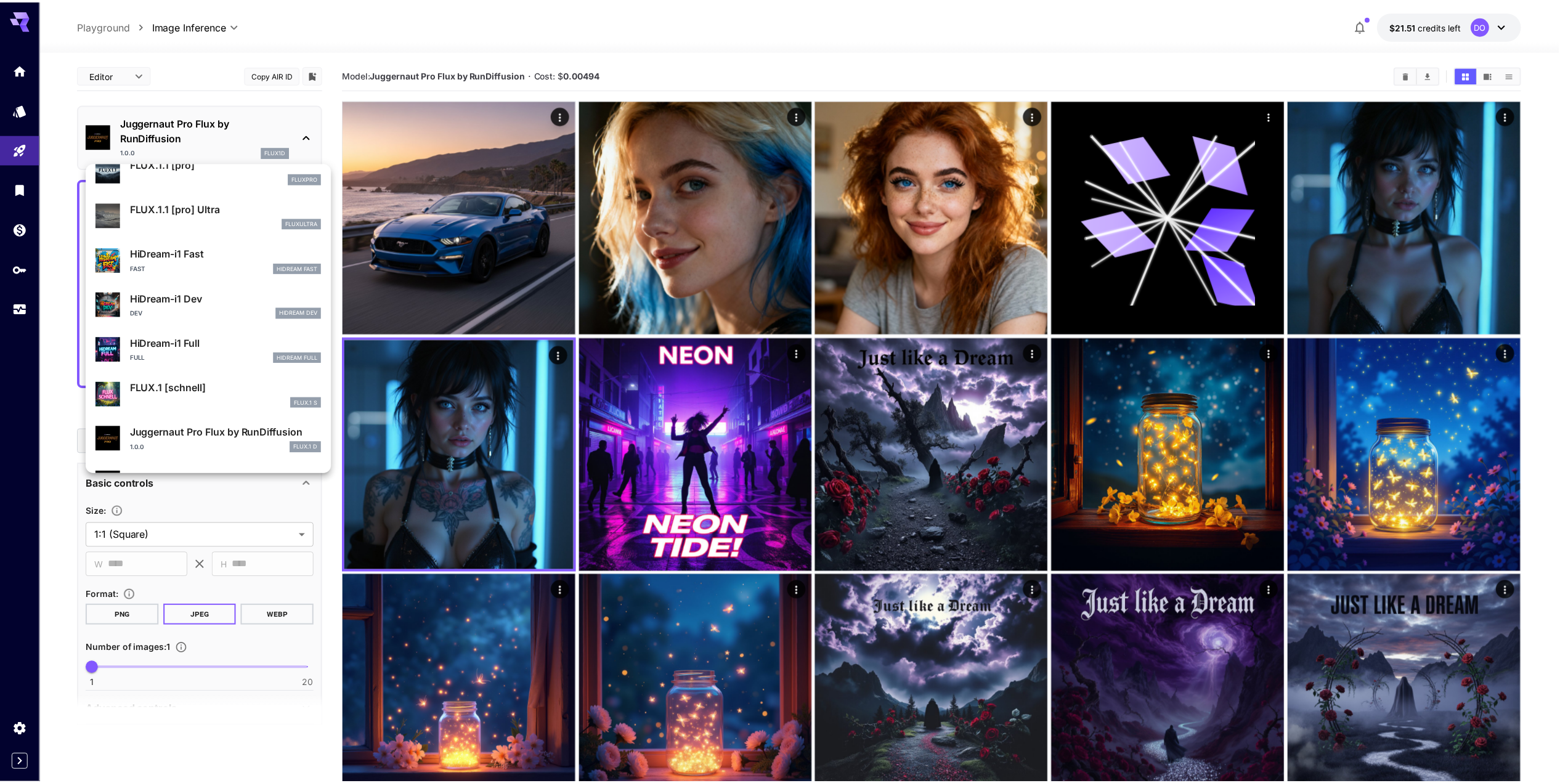
scroll to position [997, 0]
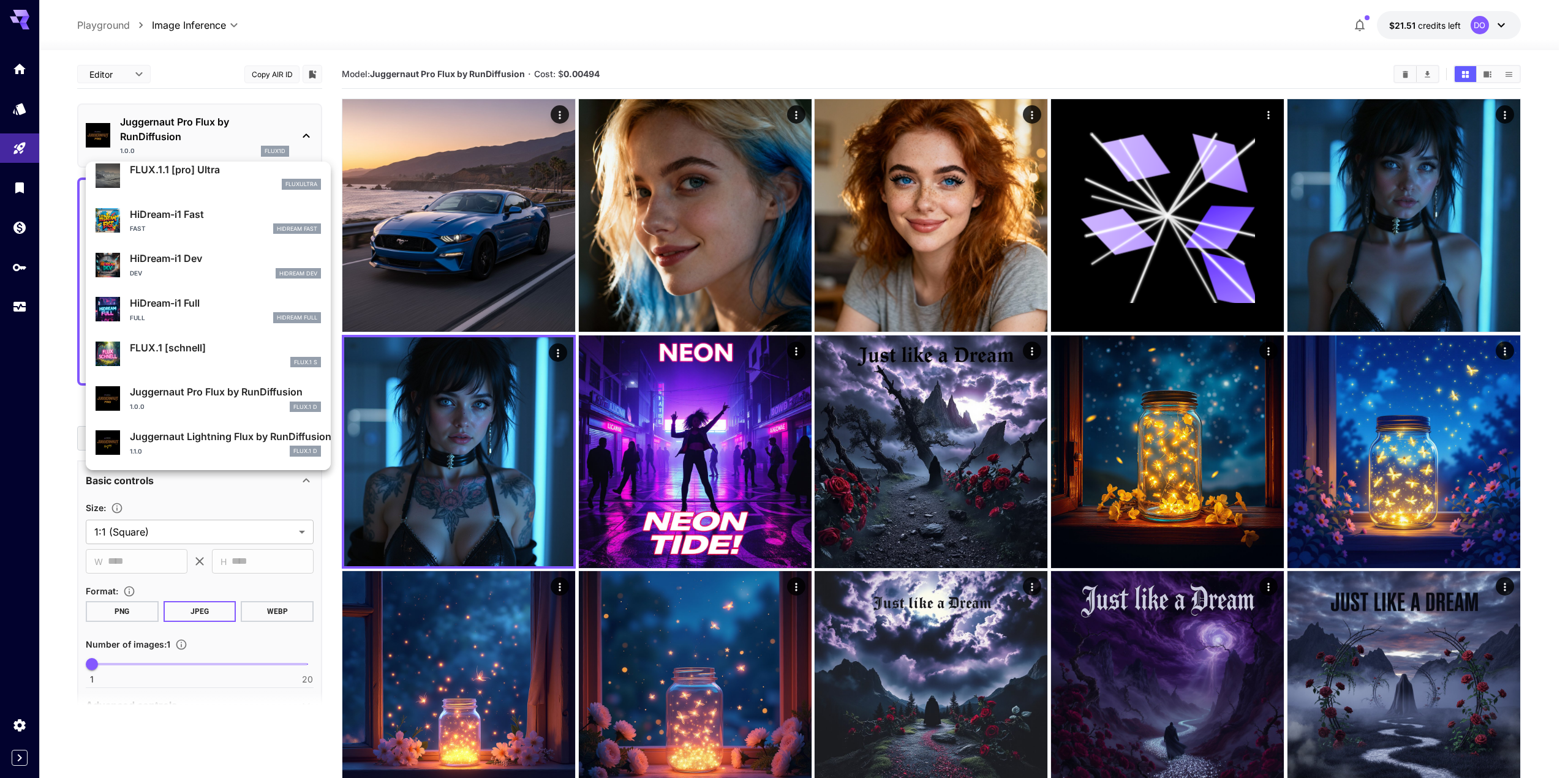
click at [204, 497] on div at bounding box center [784, 389] width 1568 height 778
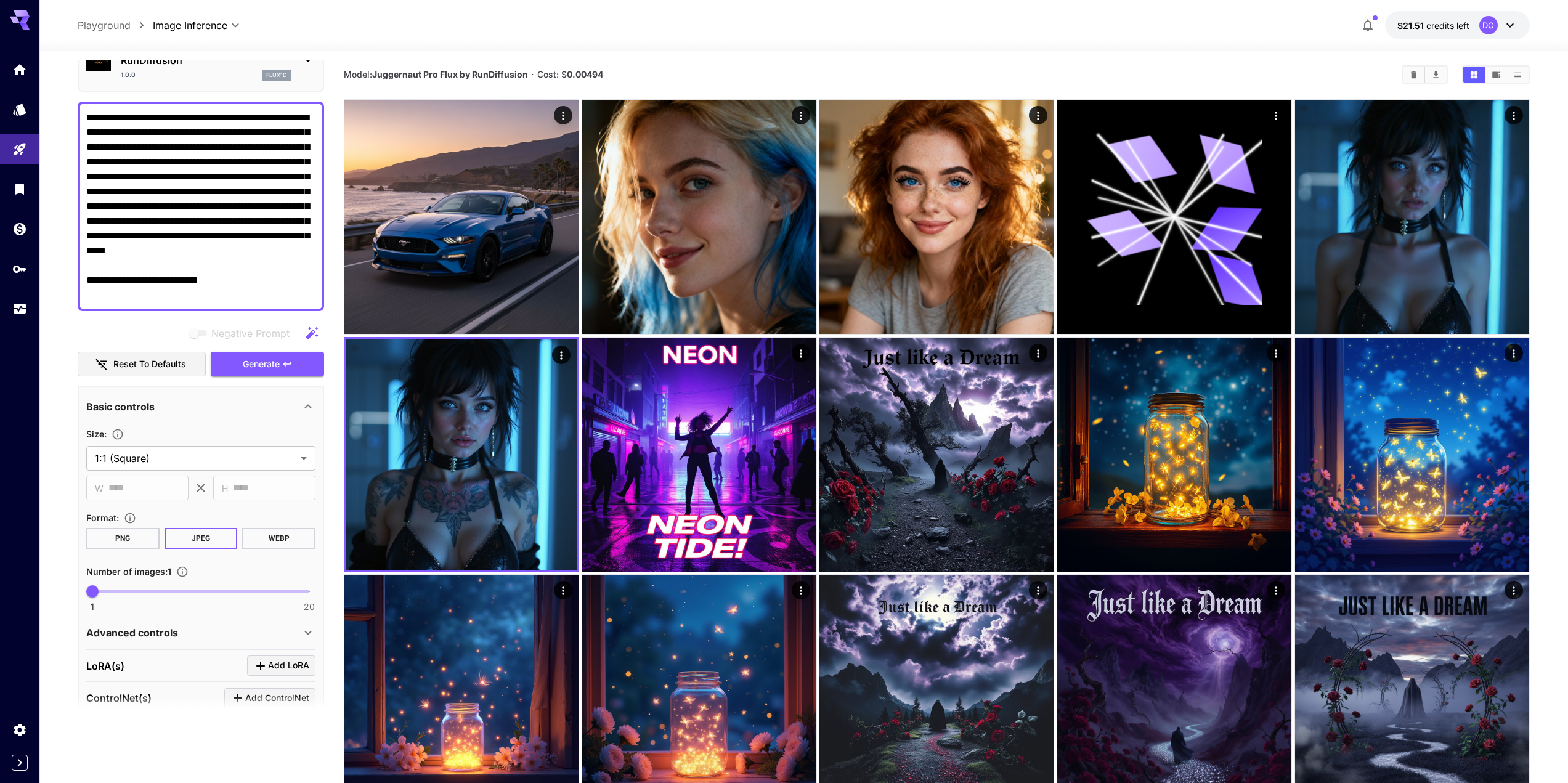
scroll to position [0, 0]
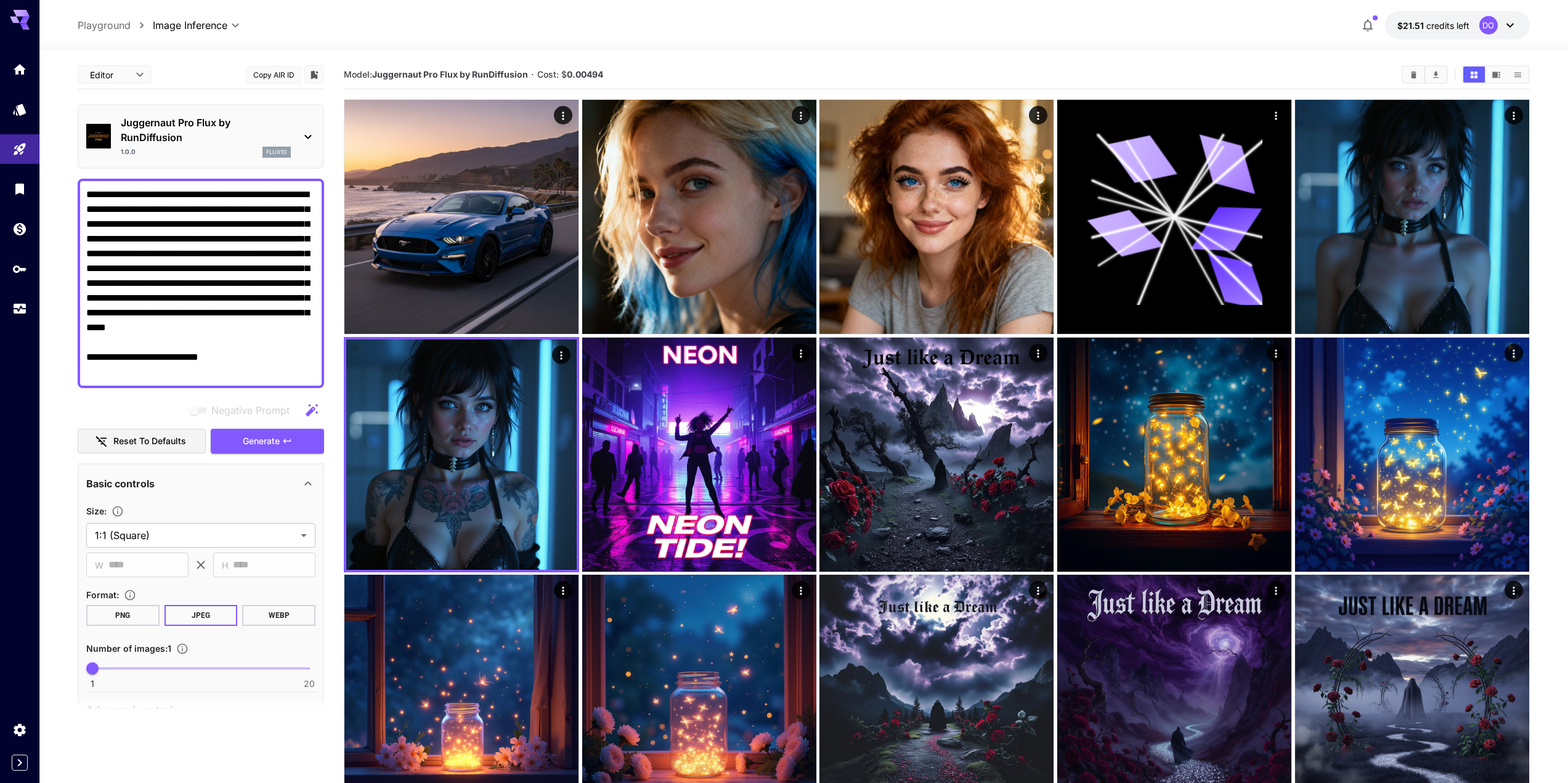
drag, startPoint x: 206, startPoint y: 345, endPoint x: 79, endPoint y: 185, distance: 204.3
click at [21, 111] on icon "Models" at bounding box center [21, 106] width 13 height 11
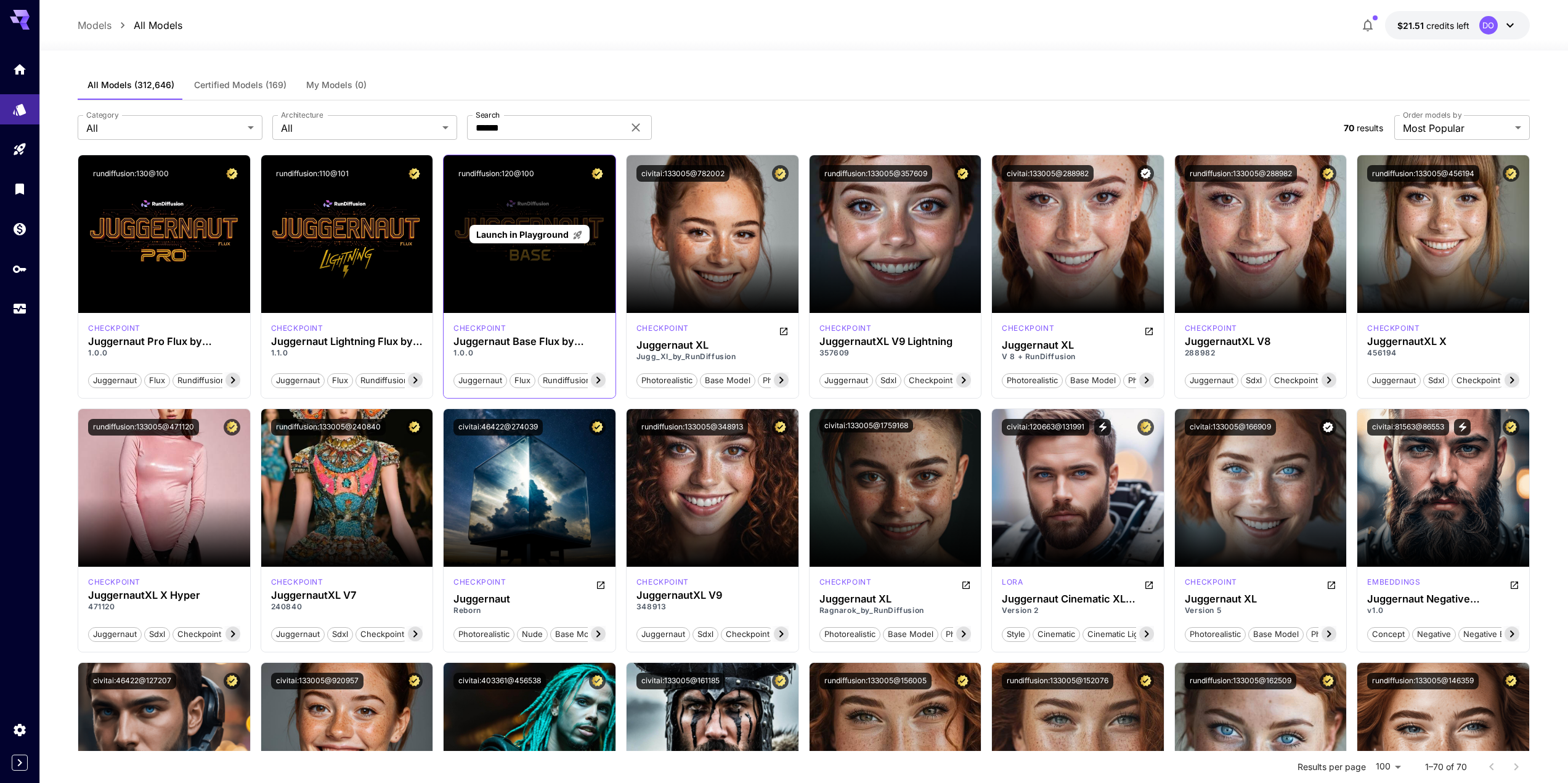
click at [563, 247] on div "Launch in Playground" at bounding box center [529, 234] width 172 height 158
click at [545, 232] on span "Launch in Playground" at bounding box center [523, 234] width 92 height 10
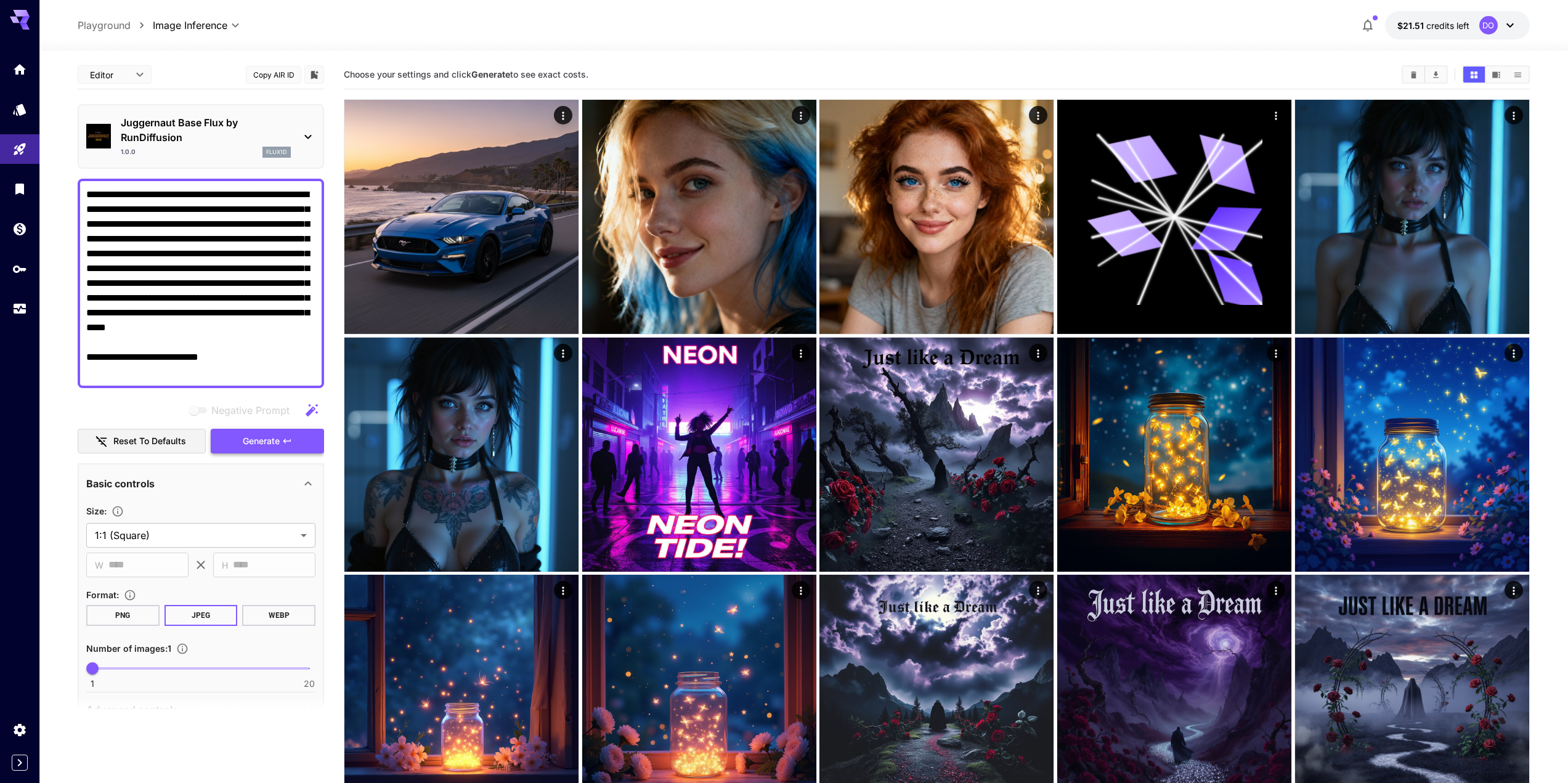
click at [264, 446] on span "Generate" at bounding box center [260, 441] width 37 height 15
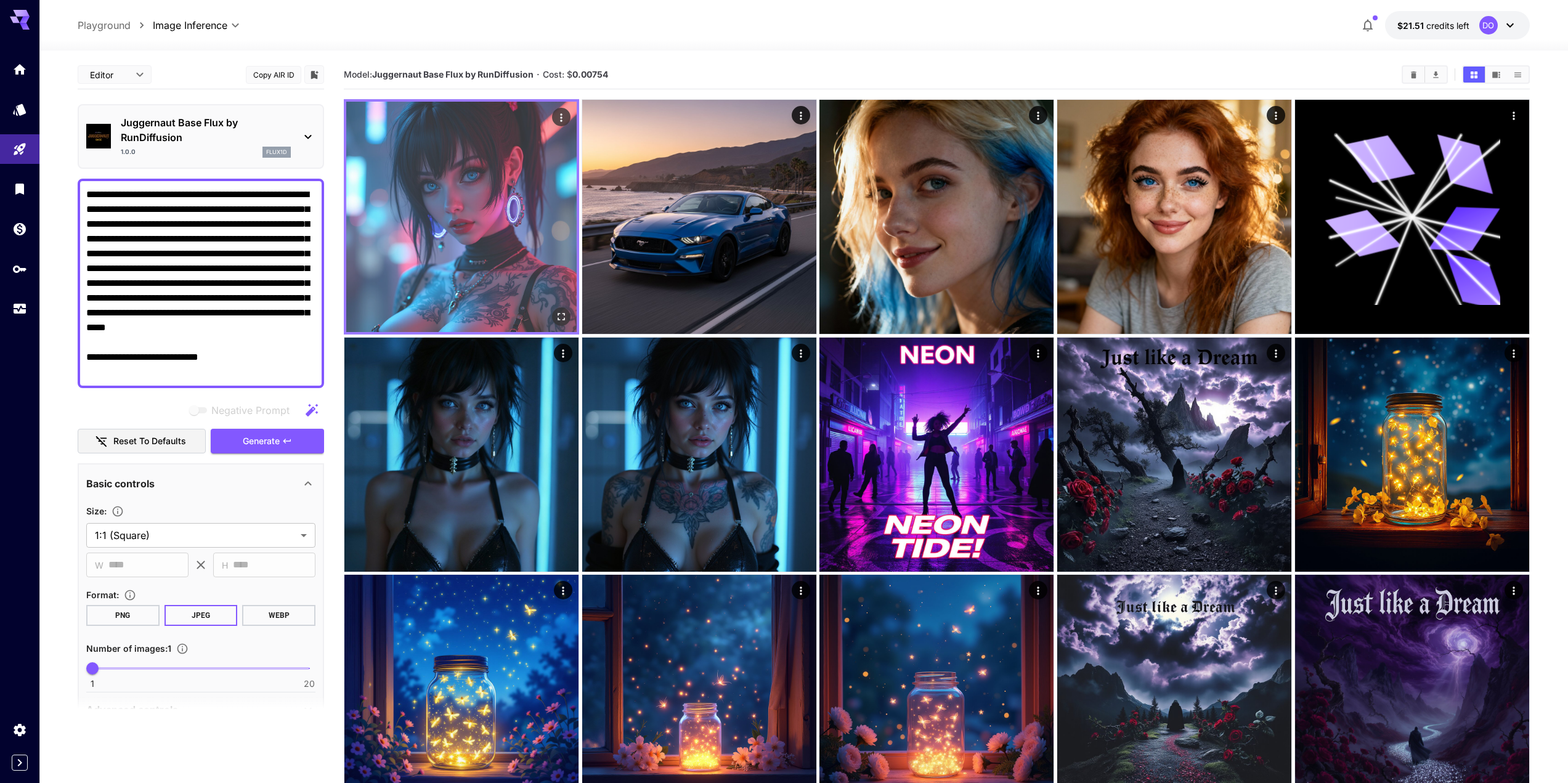
click at [503, 211] on img at bounding box center [461, 217] width 230 height 230
click at [564, 114] on icon "Actions" at bounding box center [560, 117] width 12 height 12
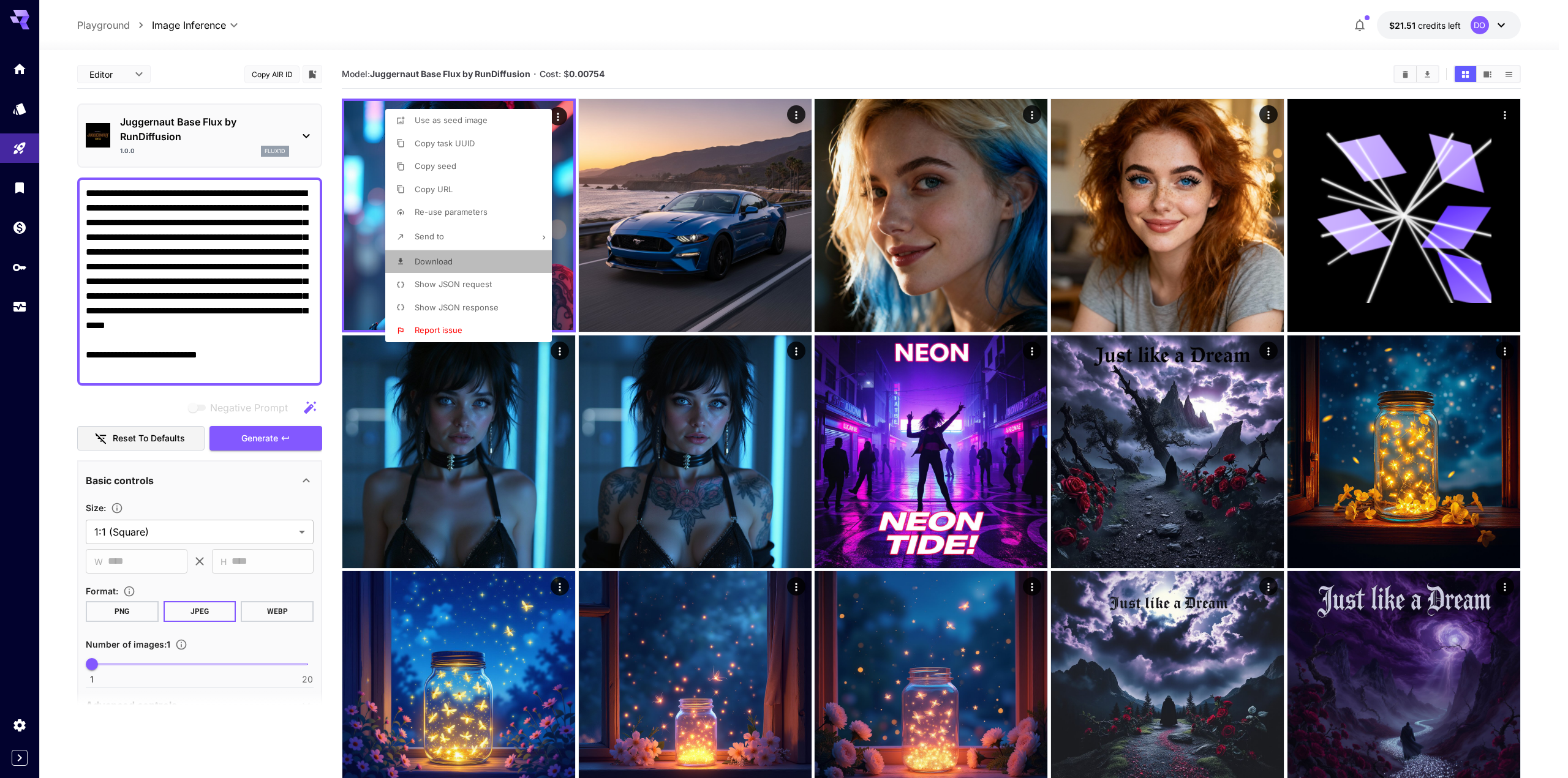
click at [446, 260] on span "Download" at bounding box center [433, 262] width 38 height 9
click at [706, 59] on div at bounding box center [784, 389] width 1568 height 778
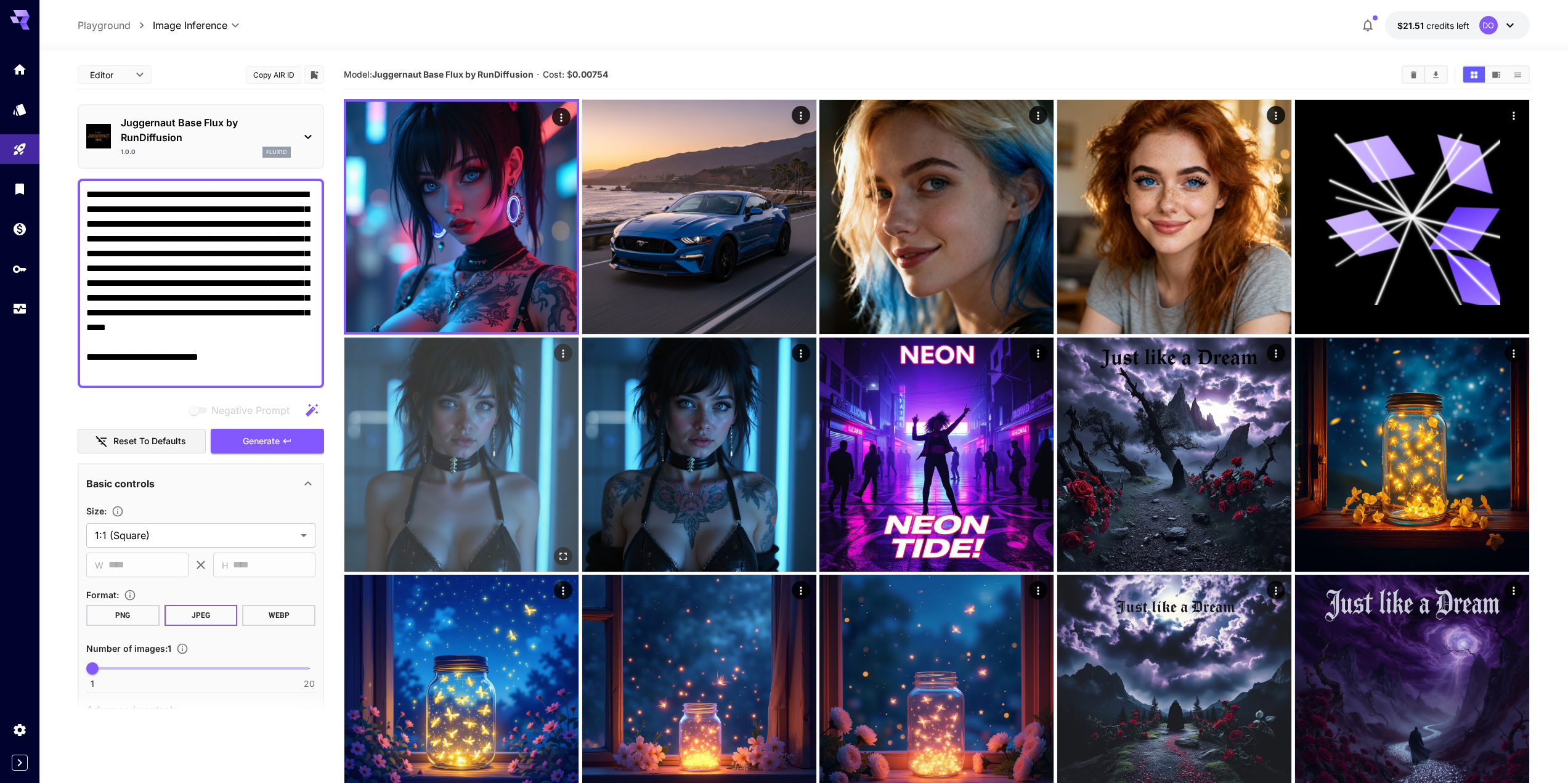
click at [430, 427] on img at bounding box center [461, 455] width 234 height 234
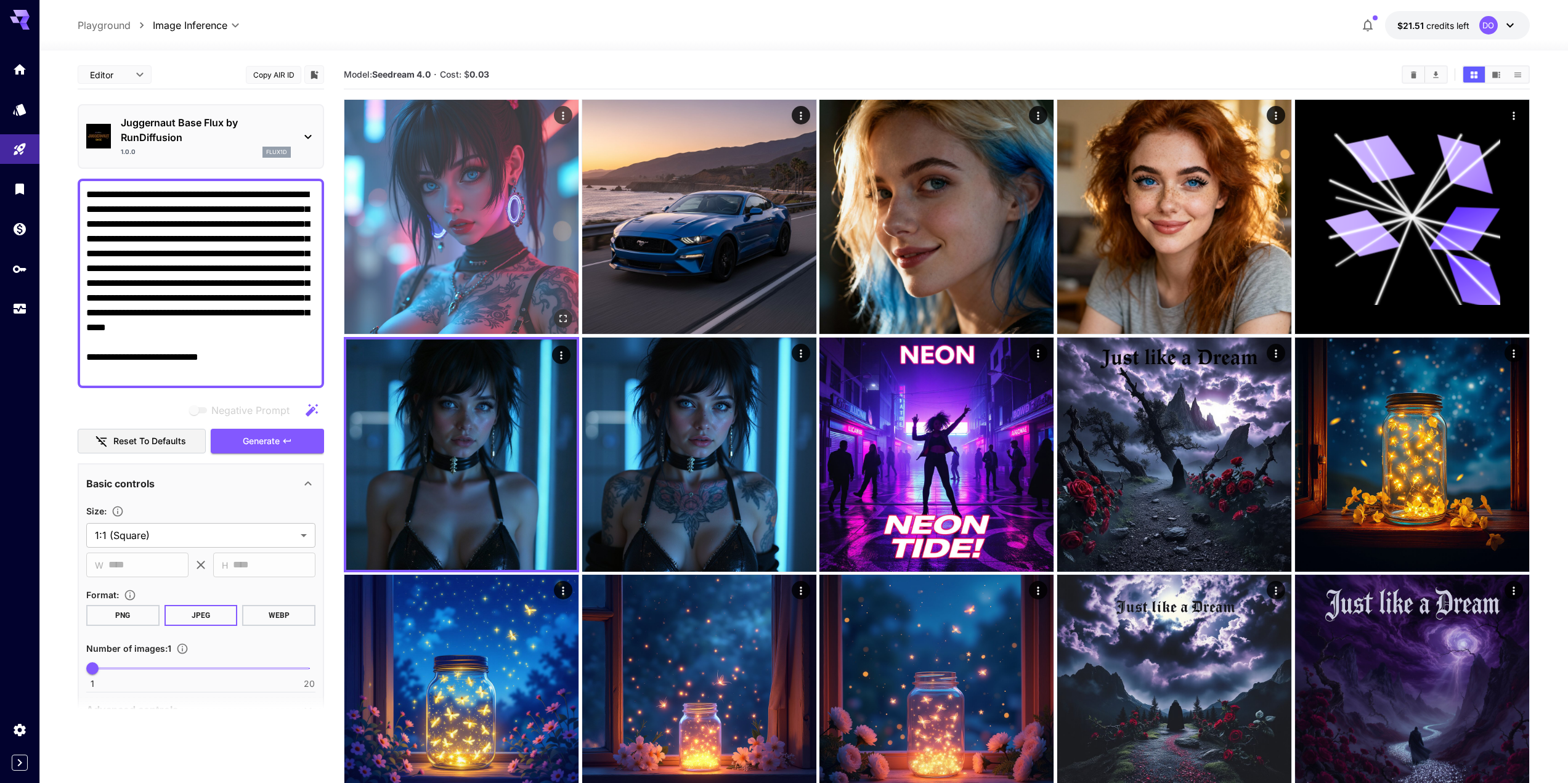
click at [469, 244] on img at bounding box center [461, 217] width 234 height 234
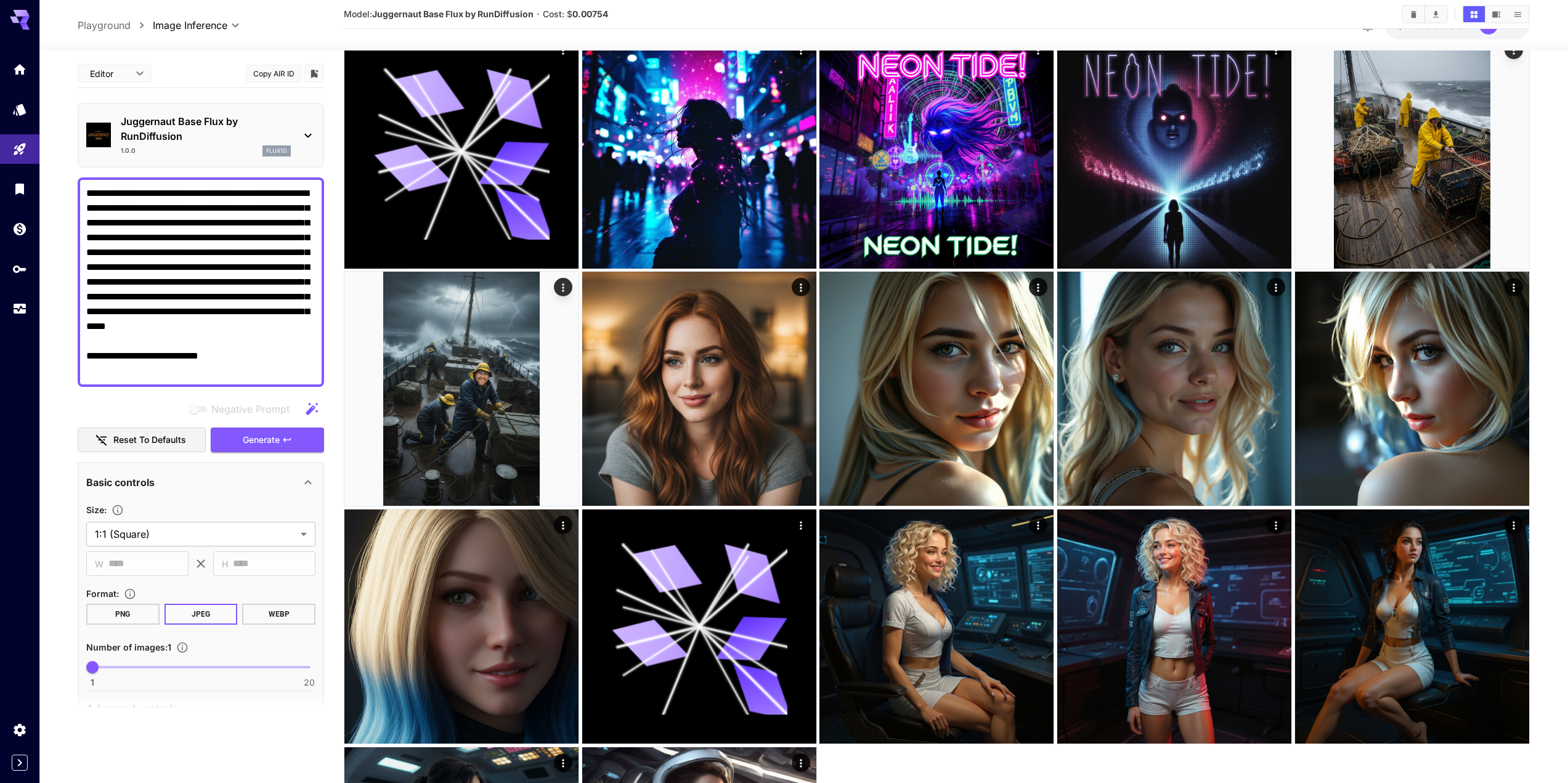
scroll to position [1480, 0]
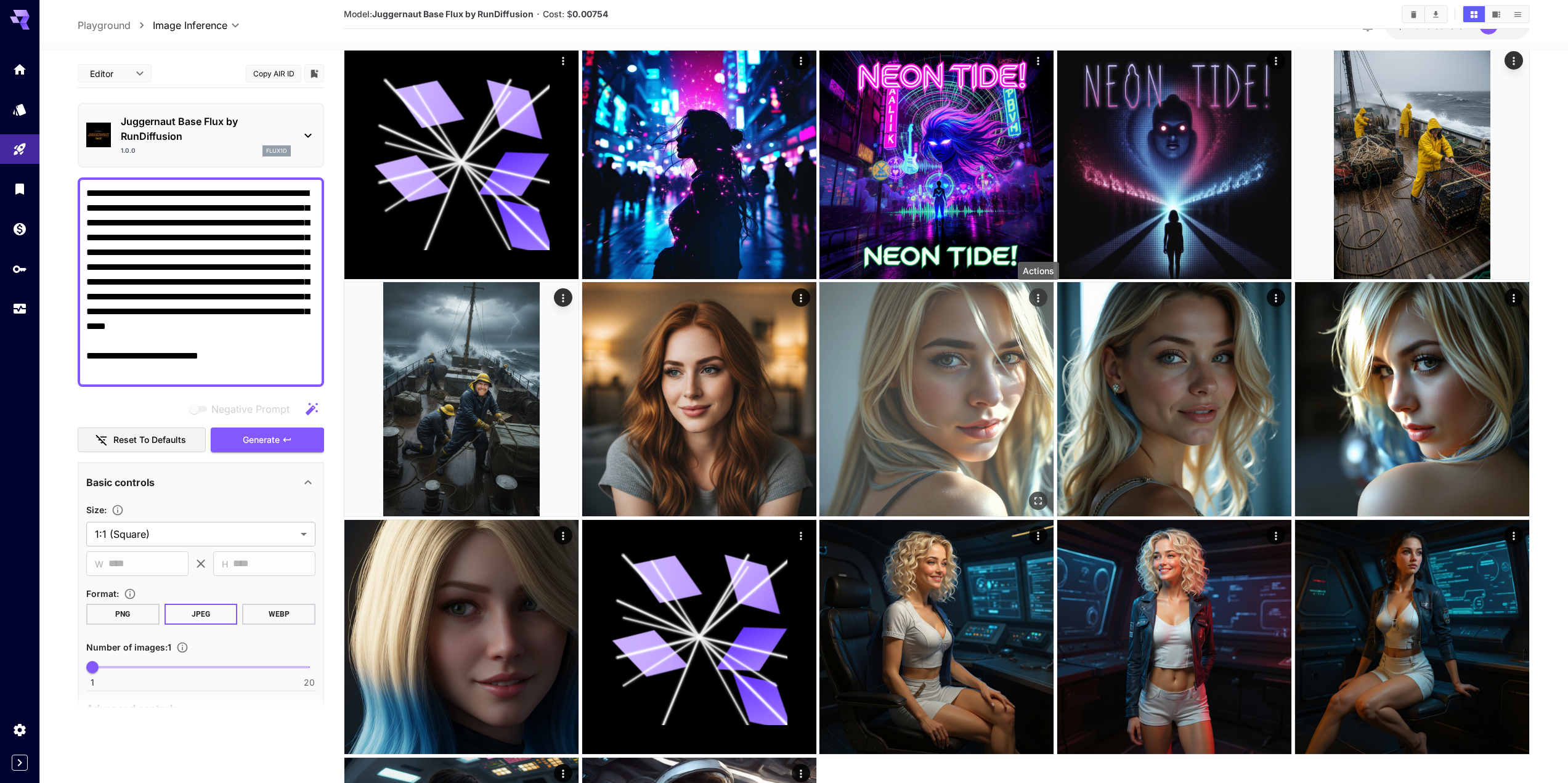
click at [1038, 297] on icon "Actions" at bounding box center [1039, 298] width 12 height 12
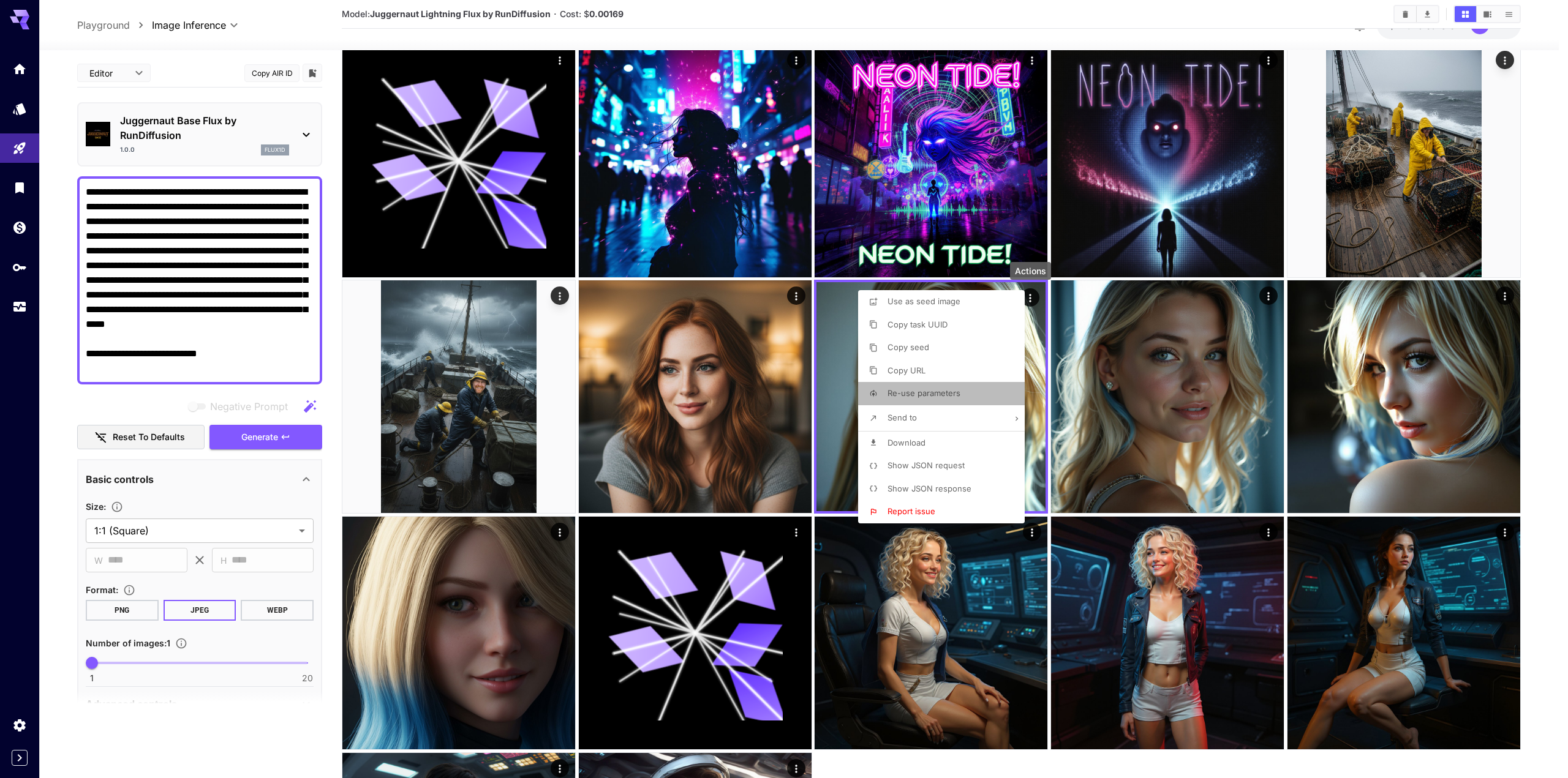
click at [920, 389] on span "Re-use parameters" at bounding box center [924, 393] width 73 height 9
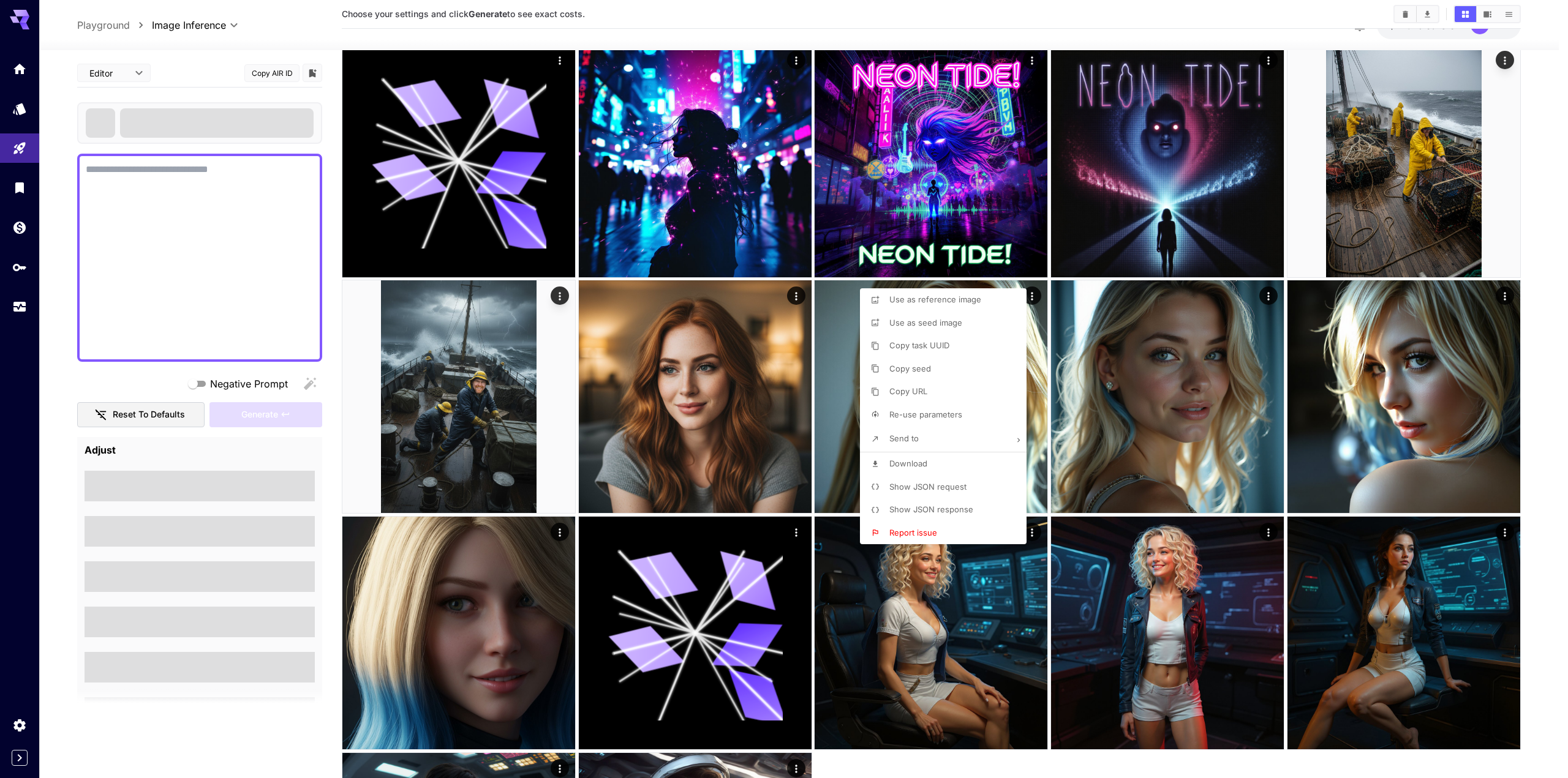
type textarea "**********"
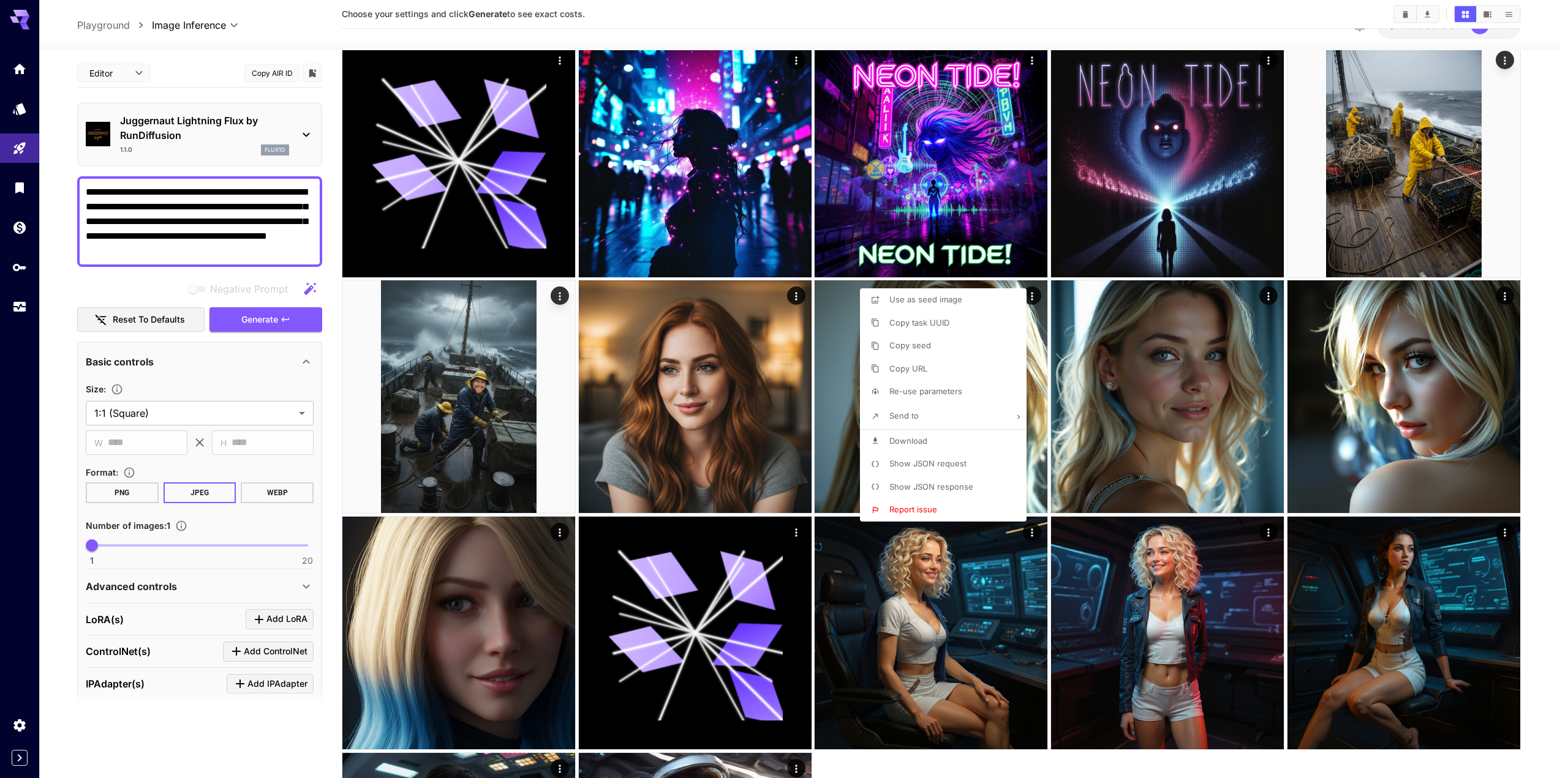
drag, startPoint x: 195, startPoint y: 253, endPoint x: 68, endPoint y: 189, distance: 142.2
click at [68, 189] on div at bounding box center [784, 389] width 1568 height 778
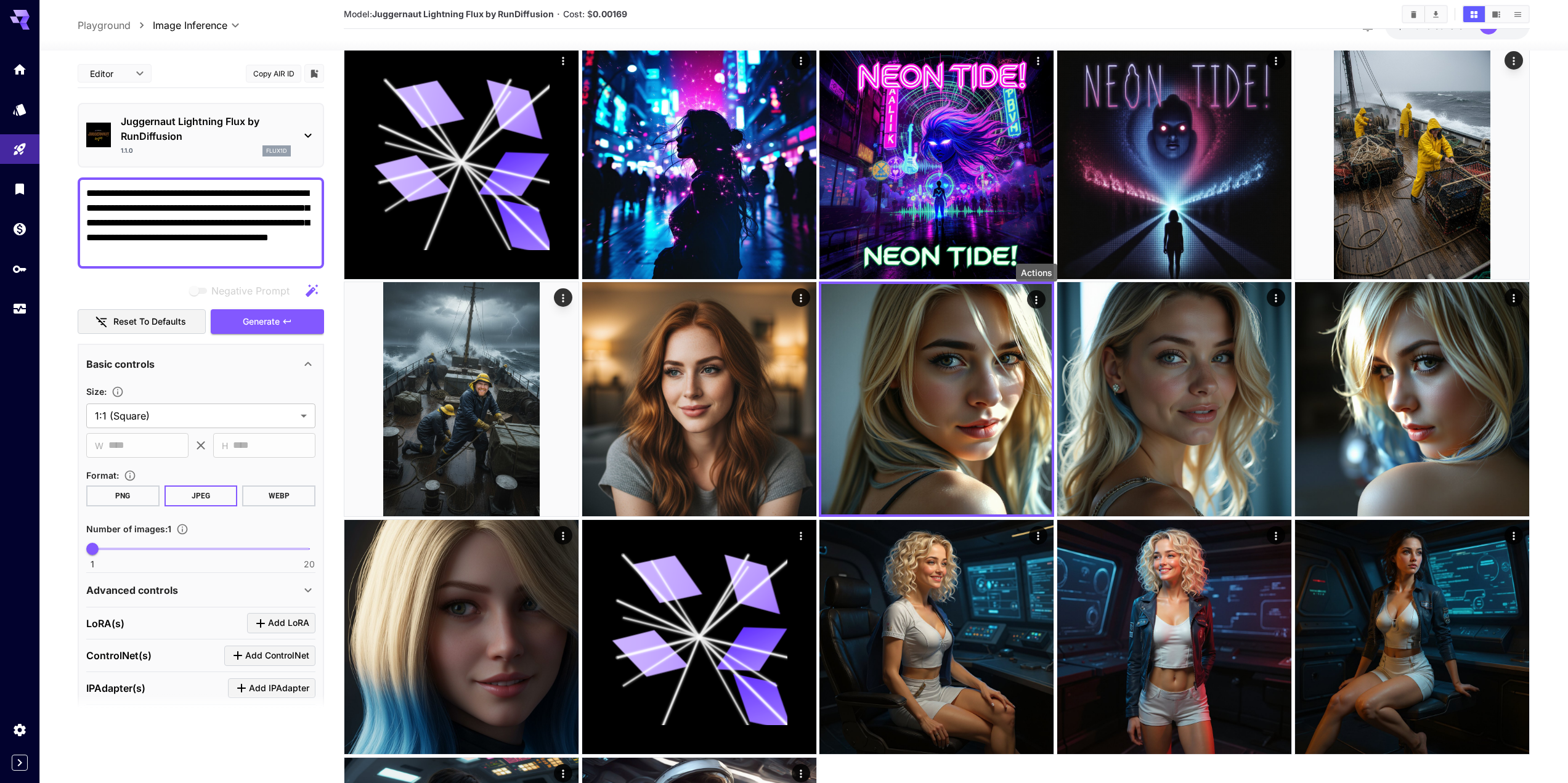
click at [170, 245] on textarea "**********" at bounding box center [200, 223] width 229 height 74
drag, startPoint x: 175, startPoint y: 253, endPoint x: 65, endPoint y: 165, distance: 140.9
click at [15, 102] on icon "Models" at bounding box center [21, 106] width 15 height 15
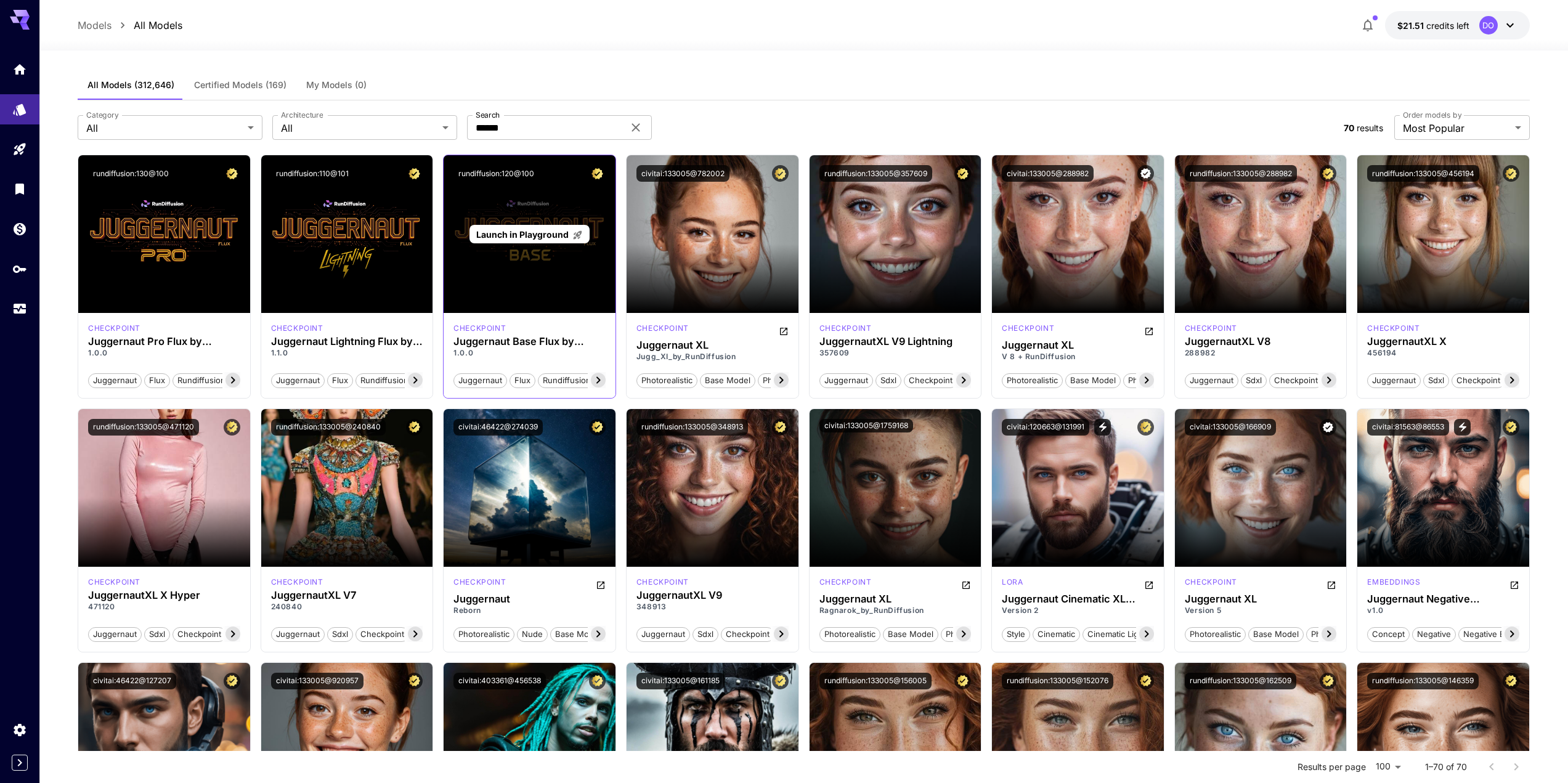
click at [523, 262] on div "Launch in Playground" at bounding box center [529, 234] width 172 height 158
click at [535, 230] on span "Launch in Playground" at bounding box center [523, 234] width 92 height 10
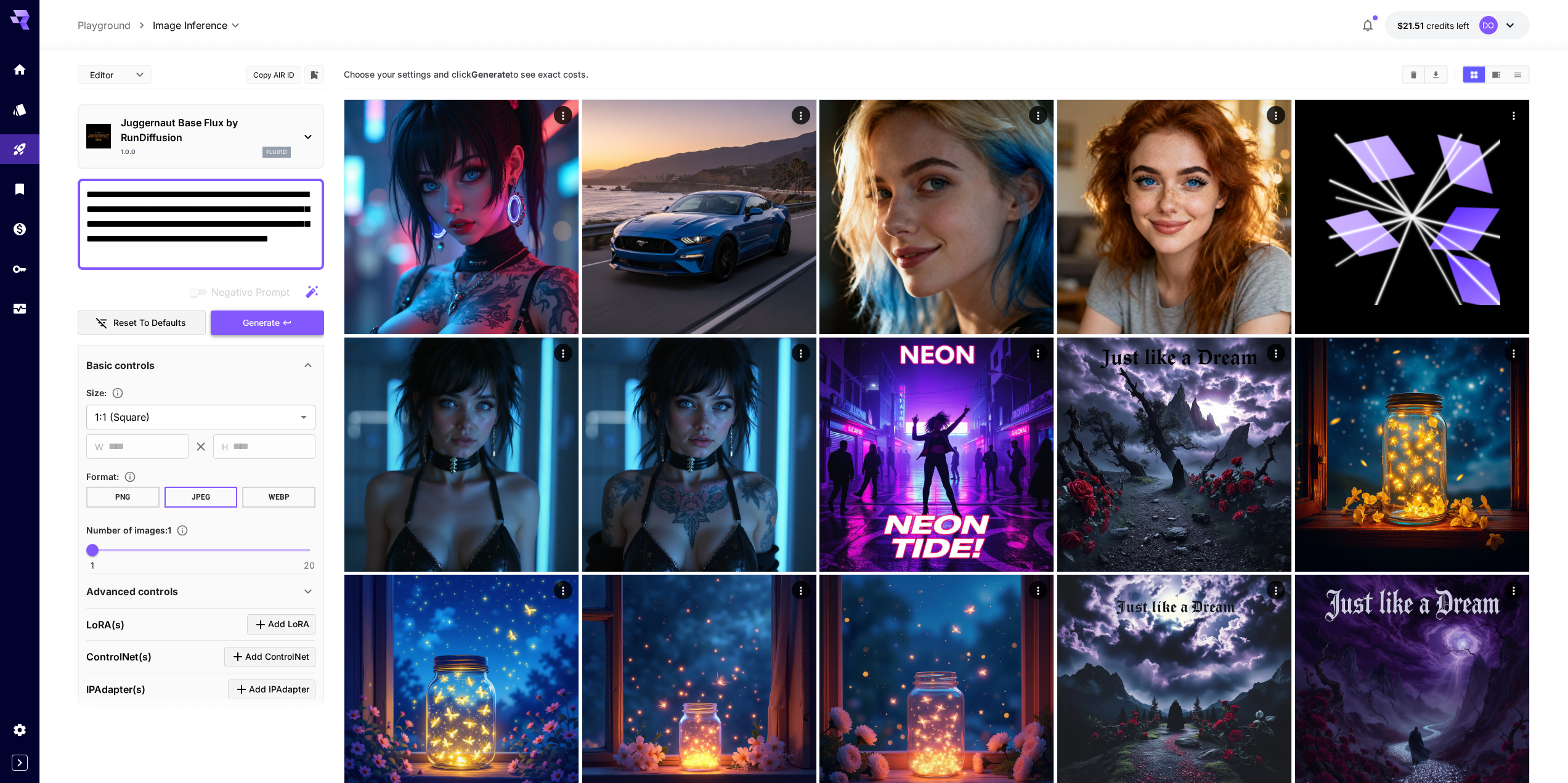
click at [262, 323] on span "Generate" at bounding box center [260, 323] width 37 height 15
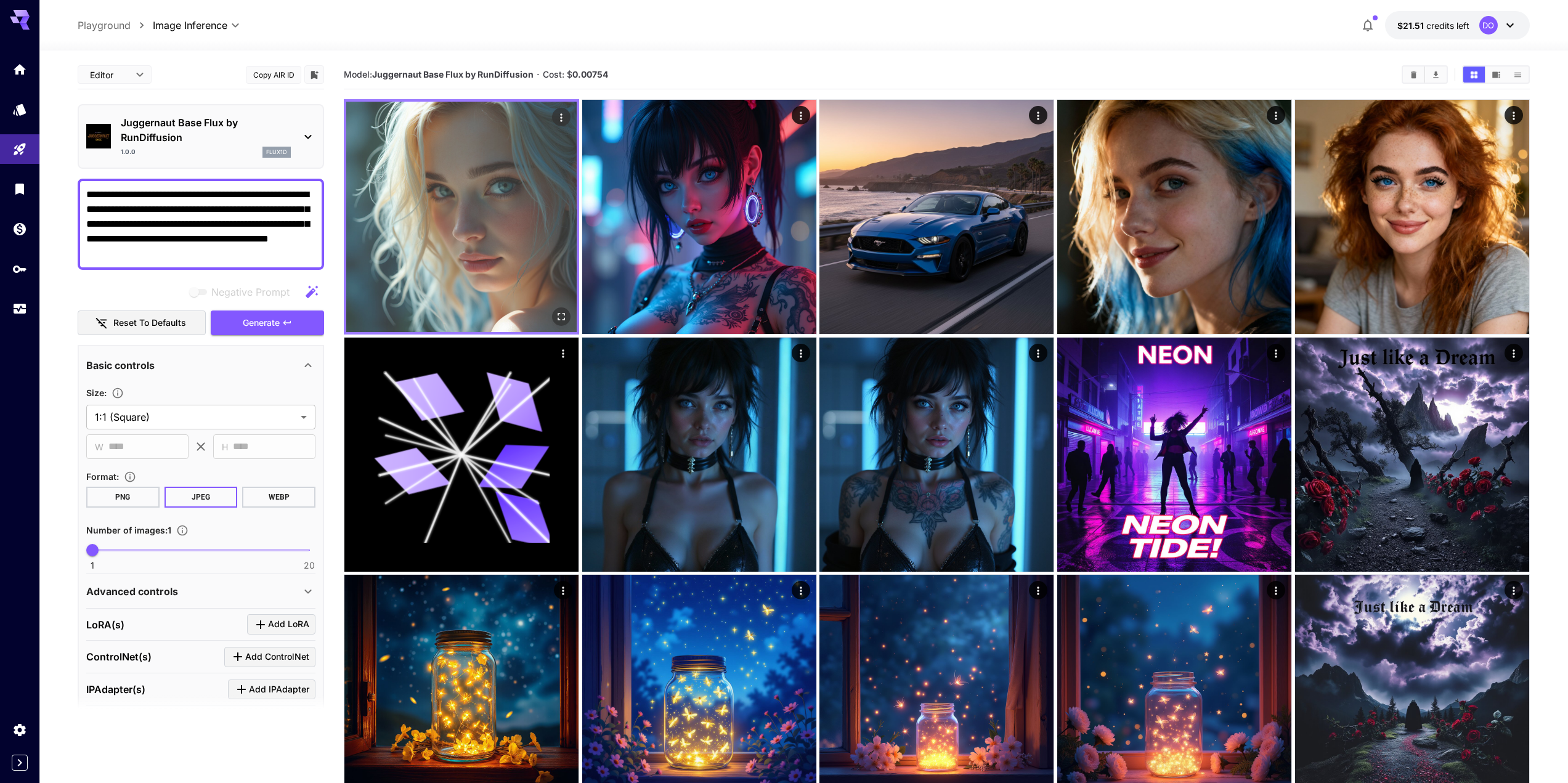
click at [471, 228] on img at bounding box center [461, 217] width 230 height 230
click at [563, 318] on icon "Open in fullscreen" at bounding box center [560, 316] width 12 height 12
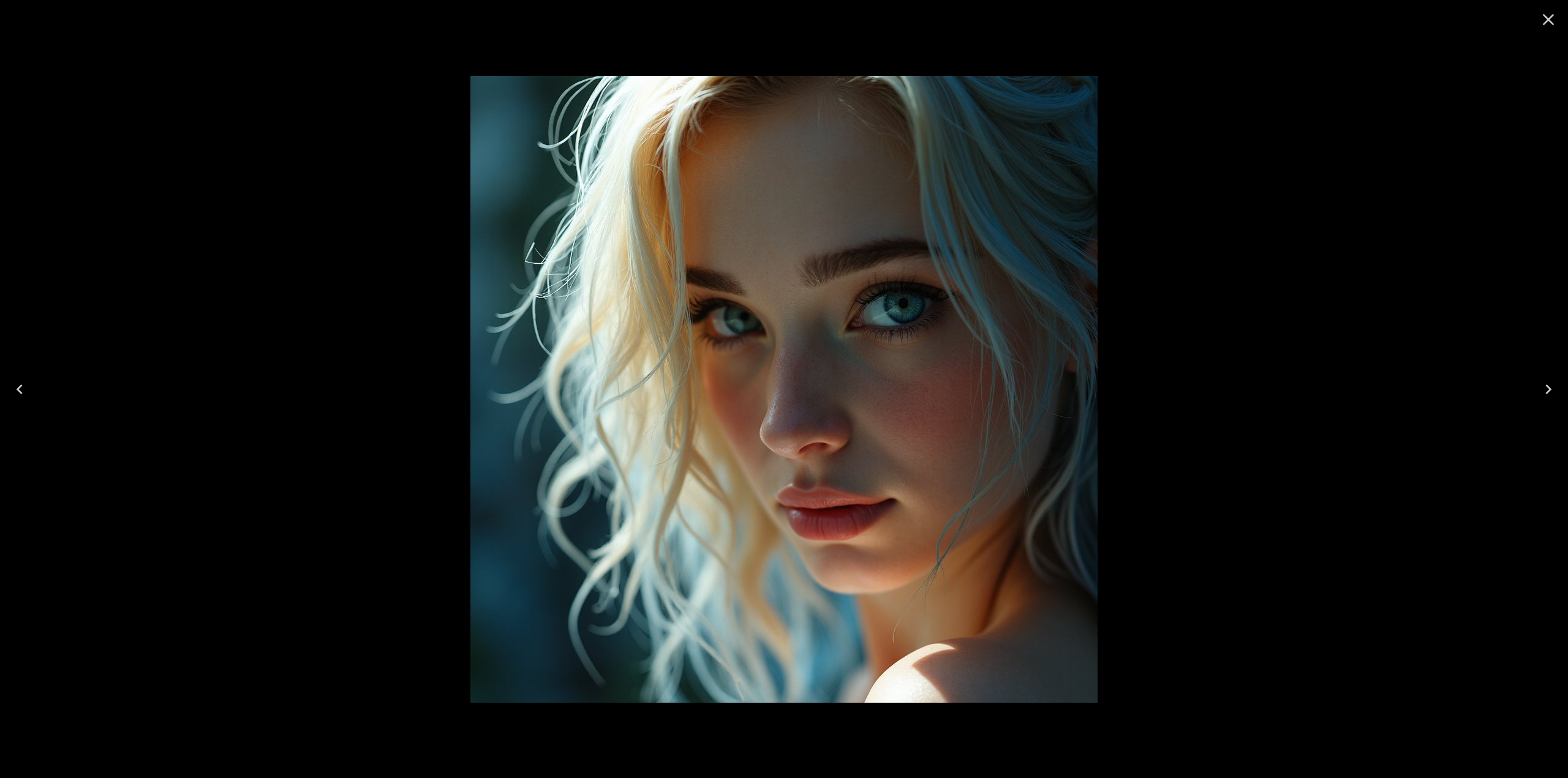
click at [1551, 23] on icon "Close" at bounding box center [1547, 19] width 20 height 20
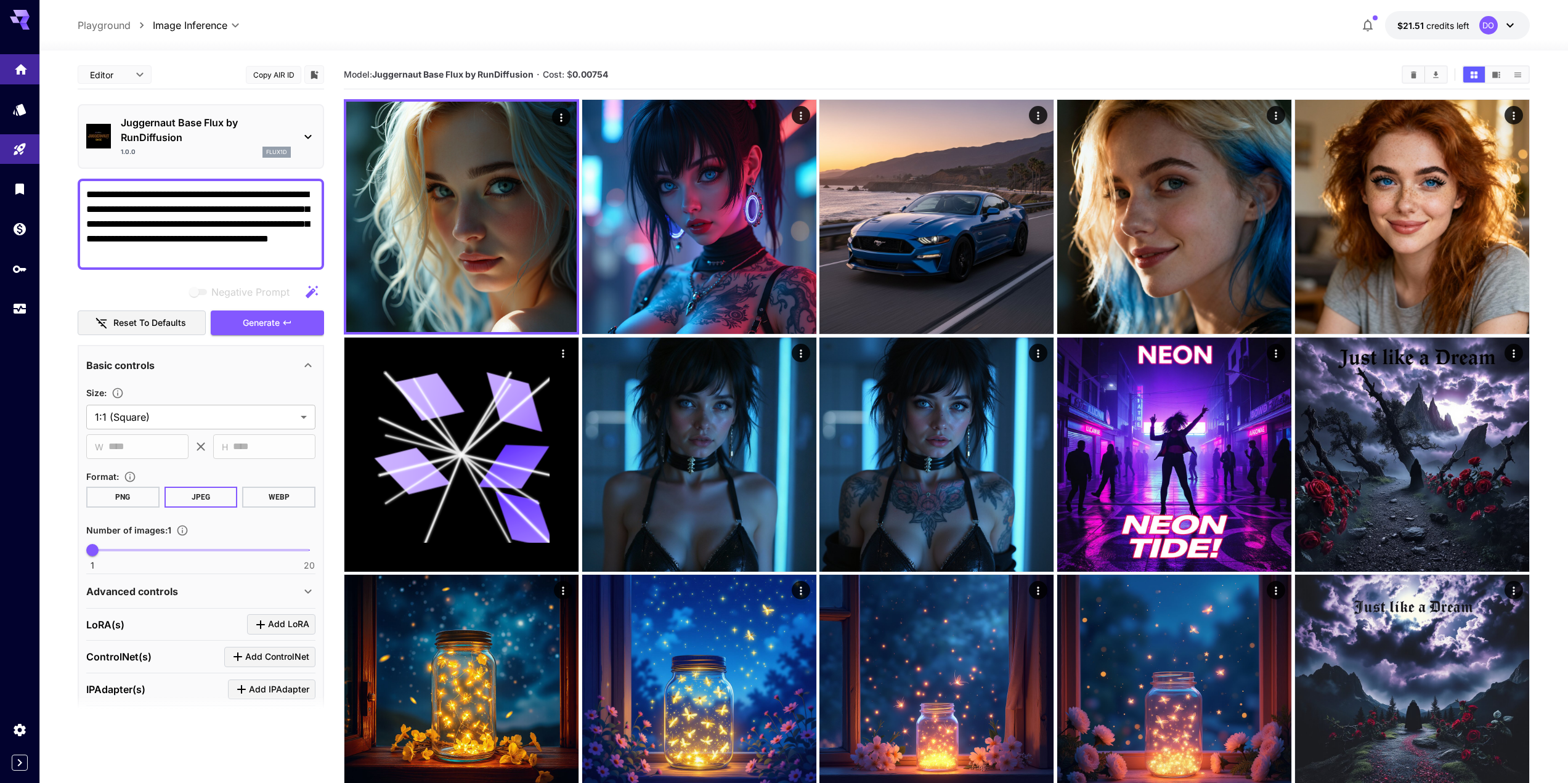
click at [18, 75] on link at bounding box center [20, 69] width 40 height 30
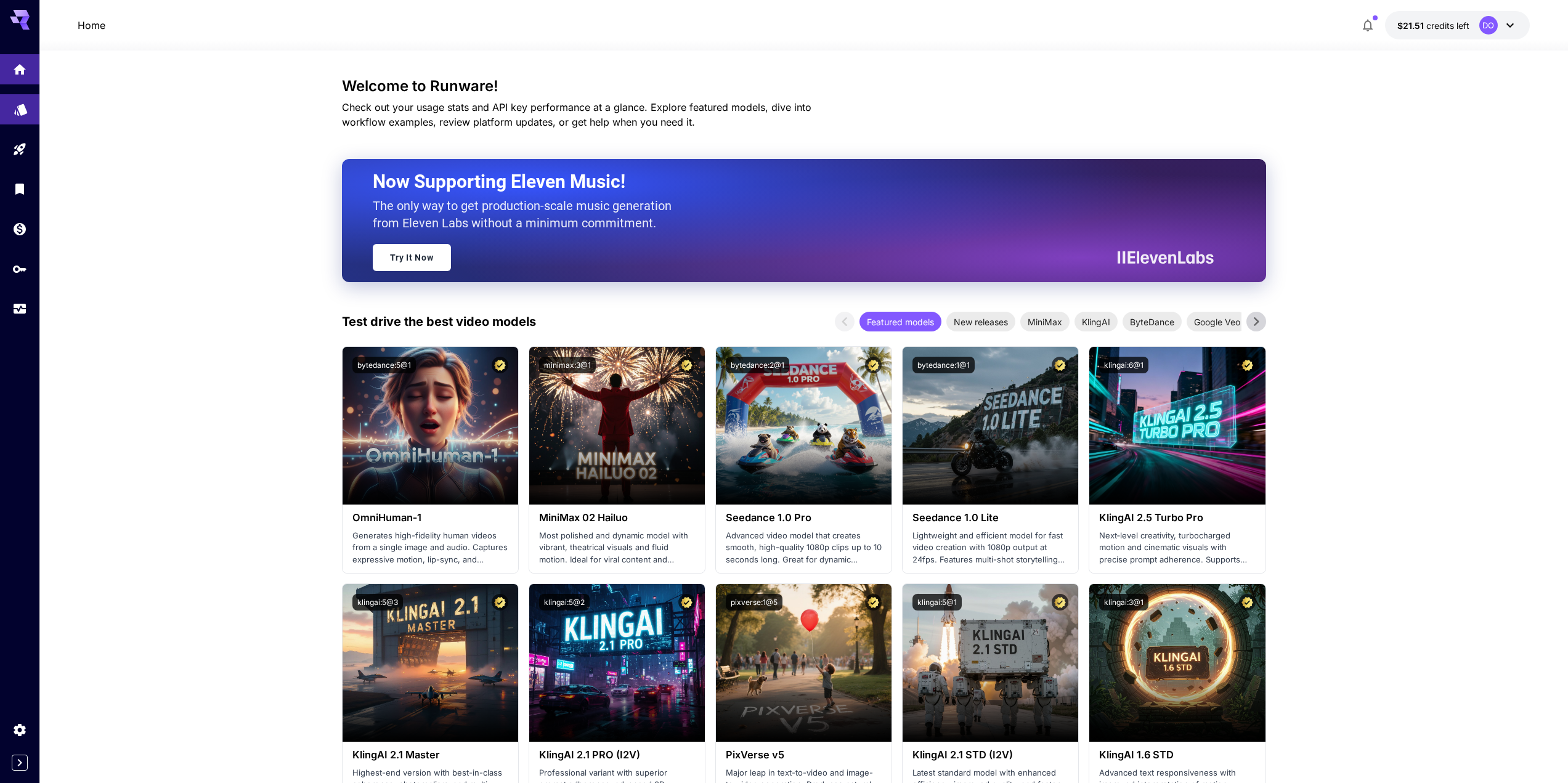
click at [11, 113] on link at bounding box center [20, 109] width 40 height 30
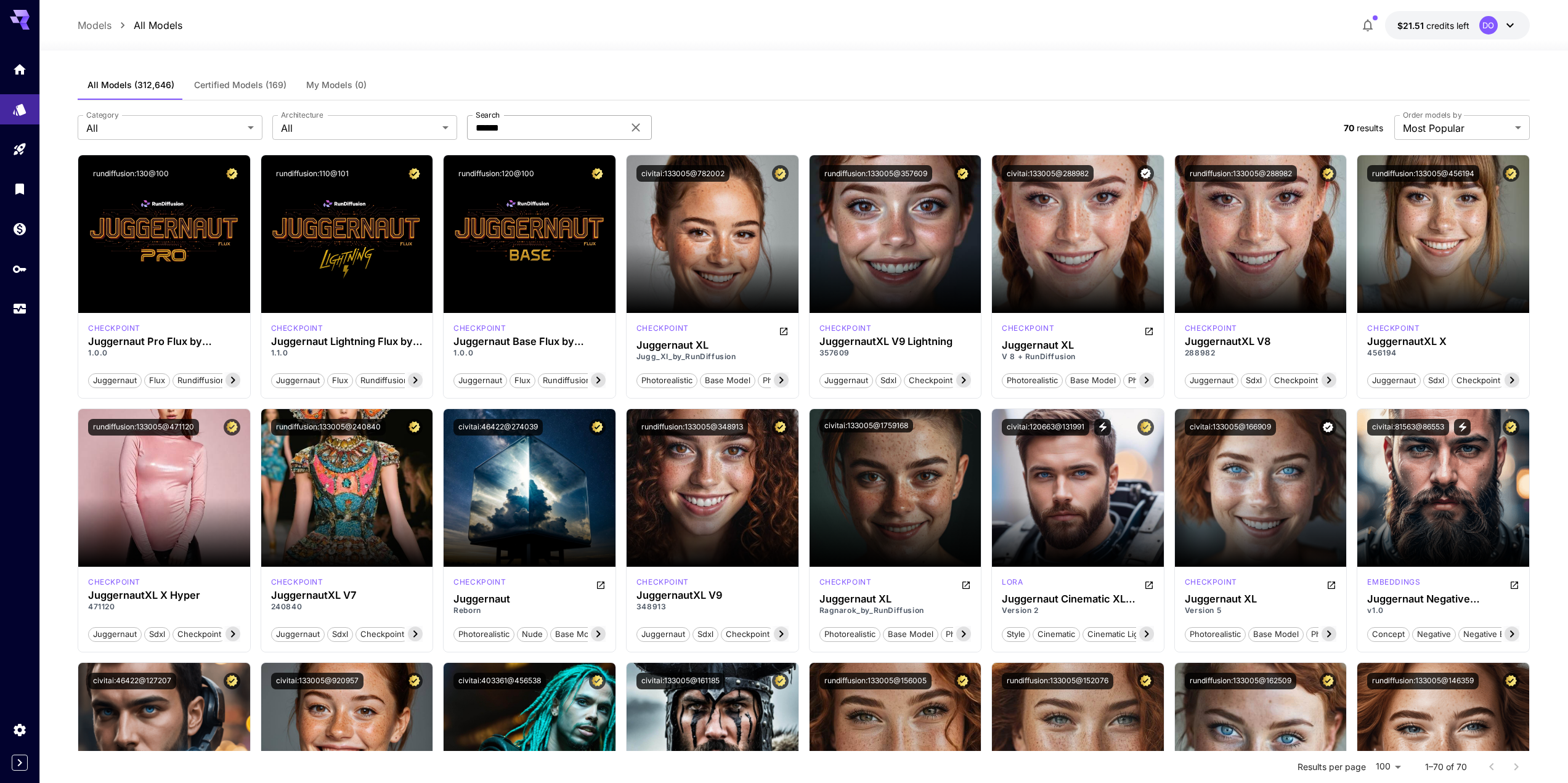
click at [635, 127] on icon at bounding box center [636, 127] width 15 height 15
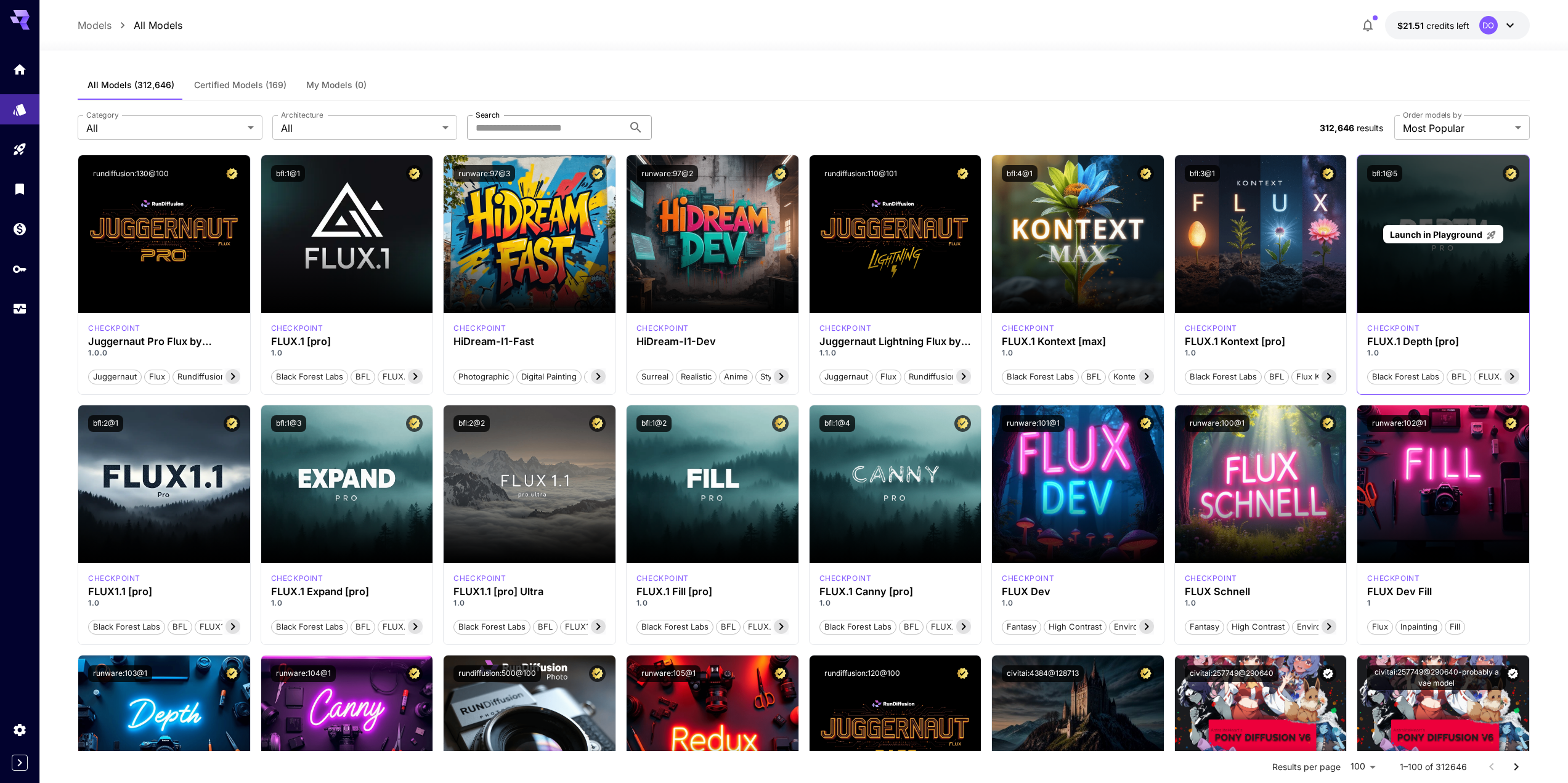
click at [1468, 240] on p "Launch in Playground" at bounding box center [1443, 235] width 107 height 13
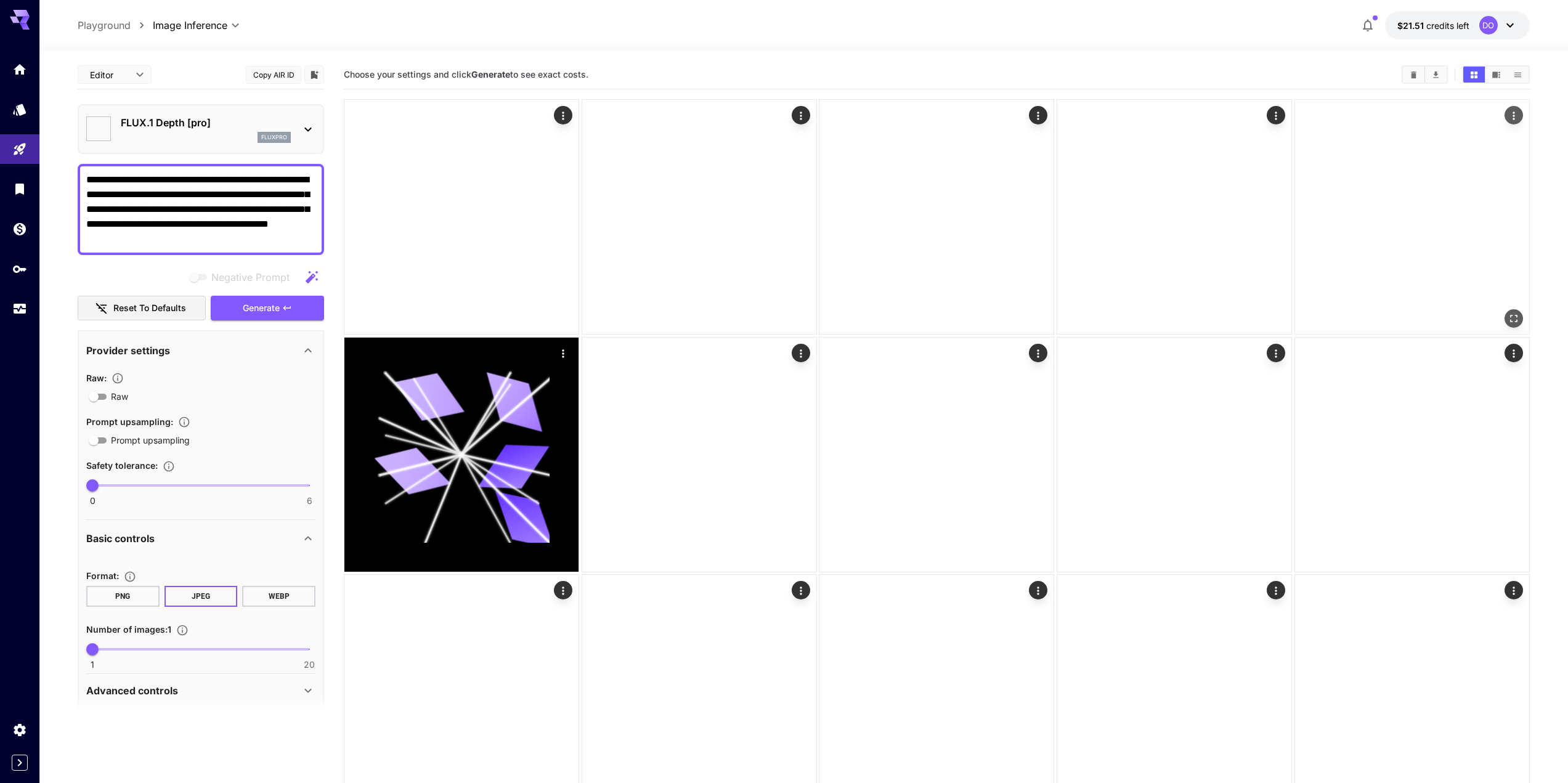
type input "**"
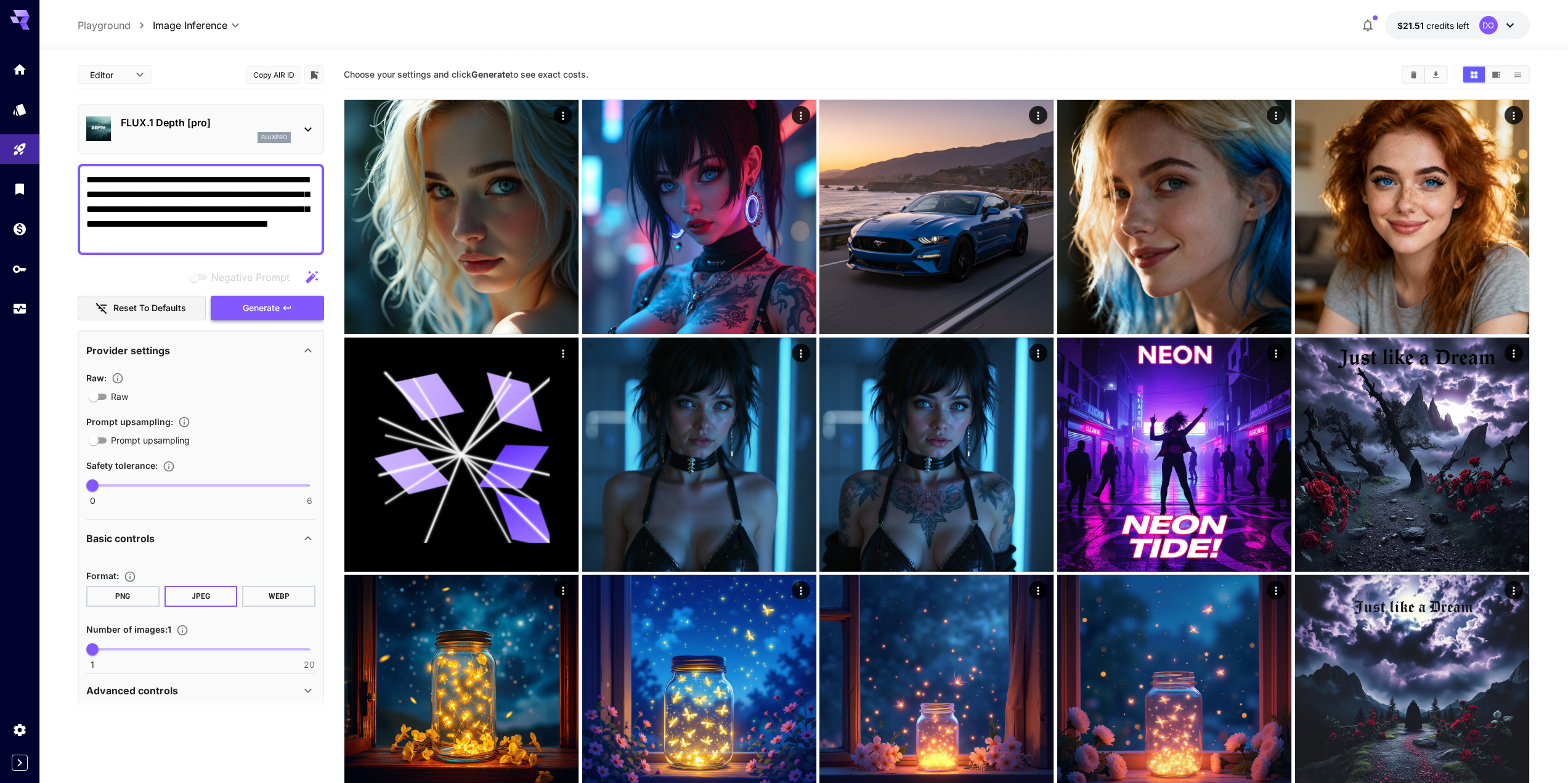
click at [297, 309] on button "Generate" at bounding box center [267, 308] width 113 height 25
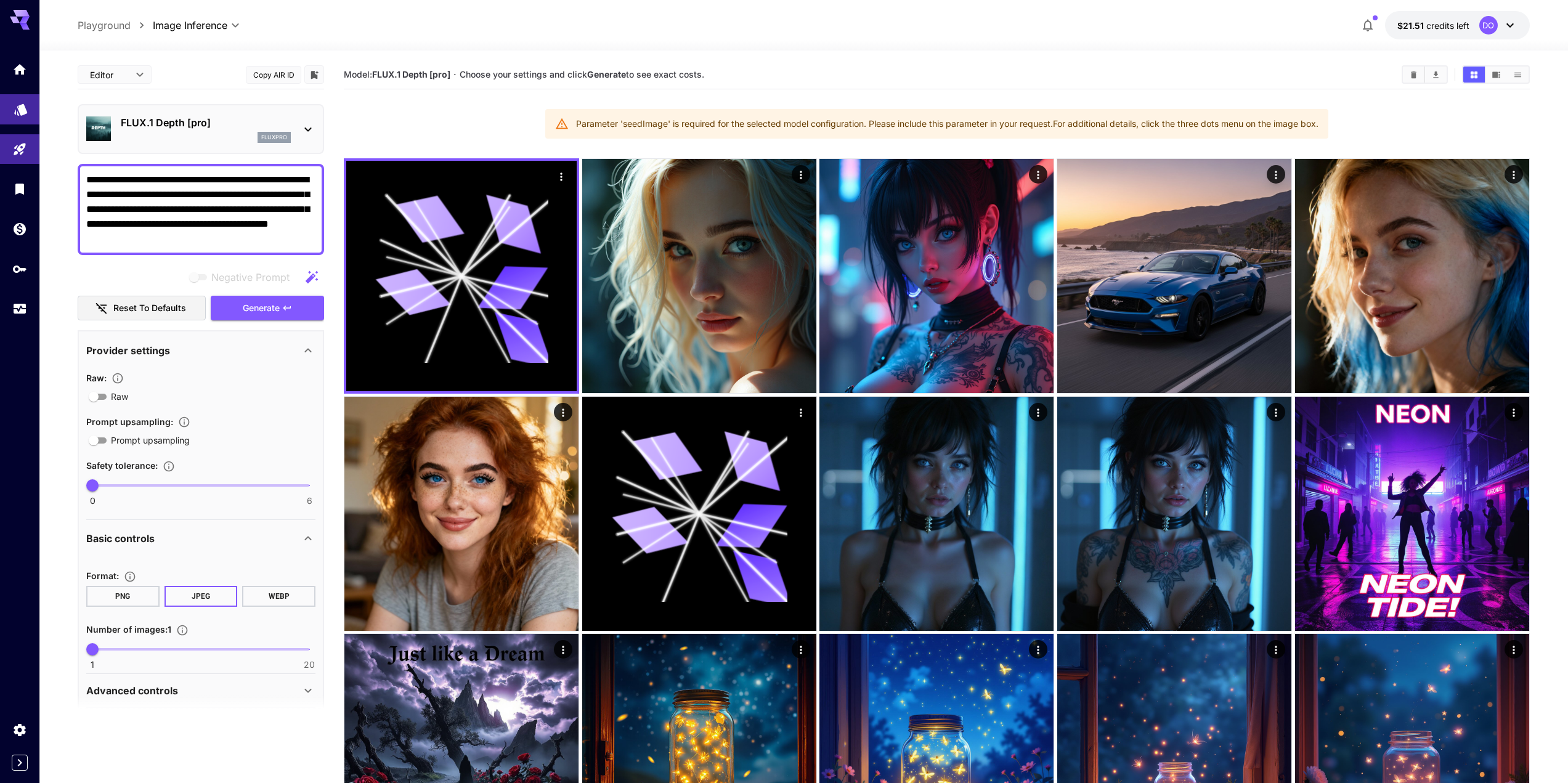
click at [12, 108] on link at bounding box center [20, 109] width 40 height 30
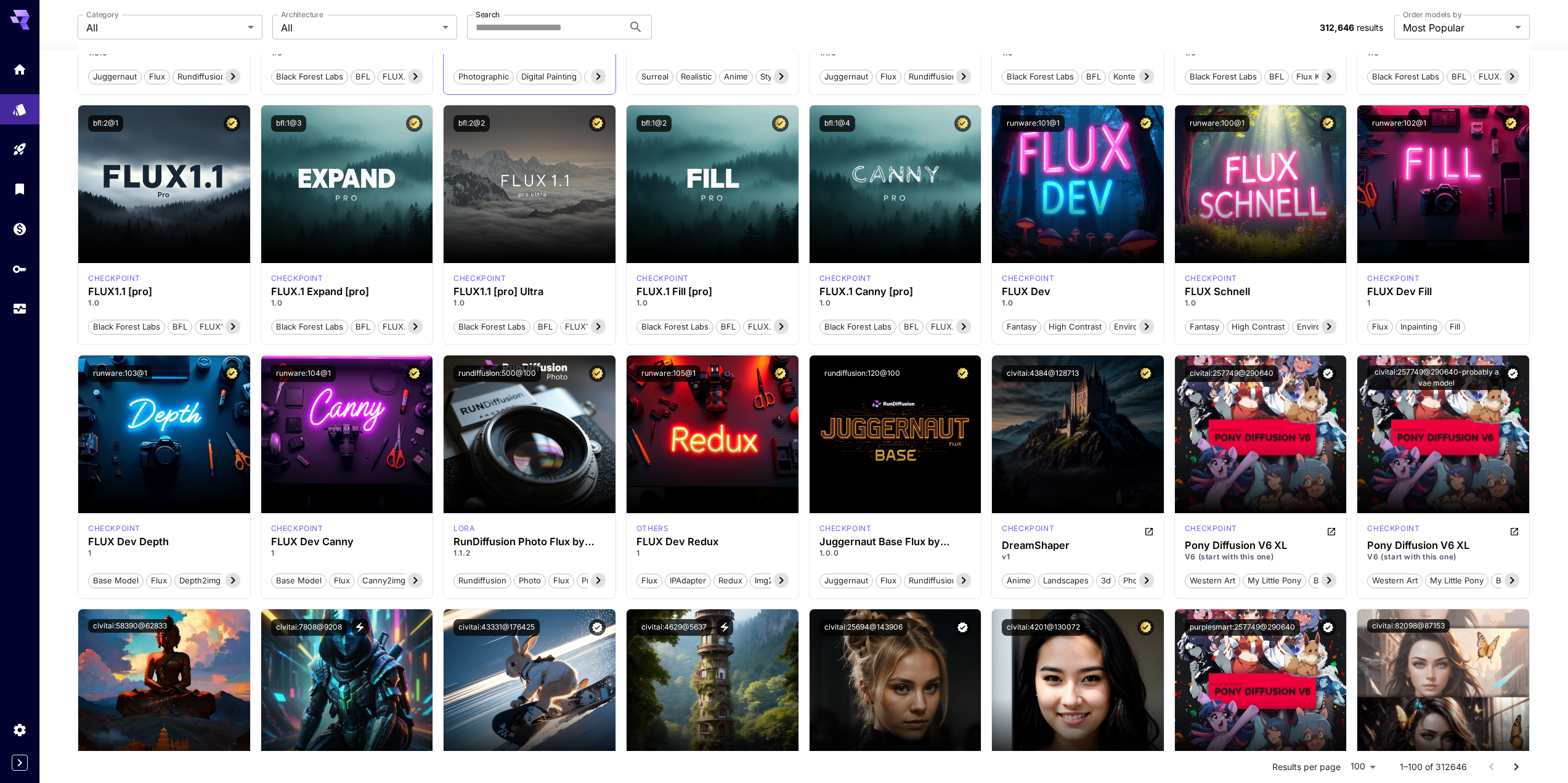
scroll to position [308, 0]
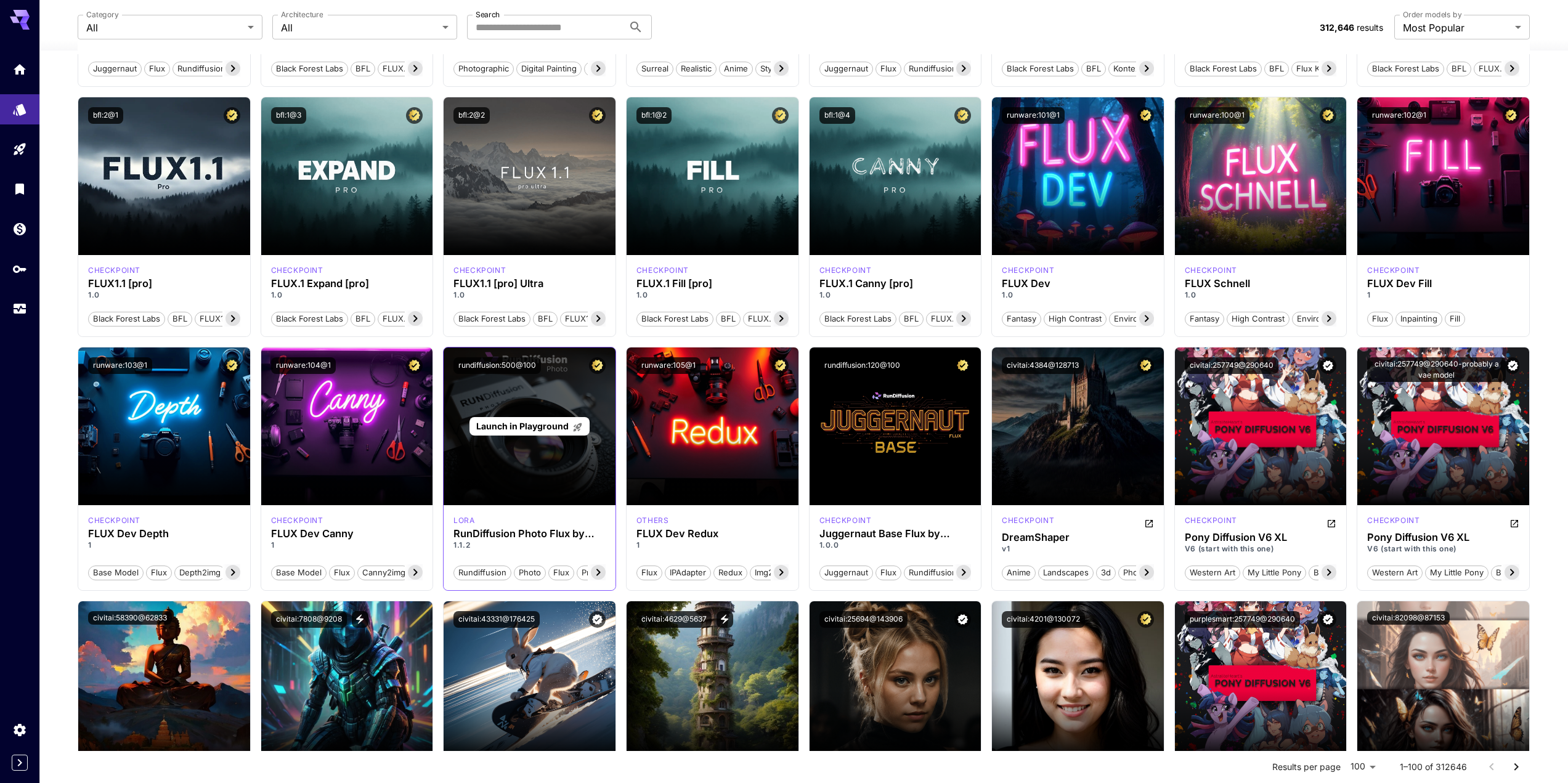
click at [536, 424] on span "Launch in Playground" at bounding box center [523, 425] width 92 height 10
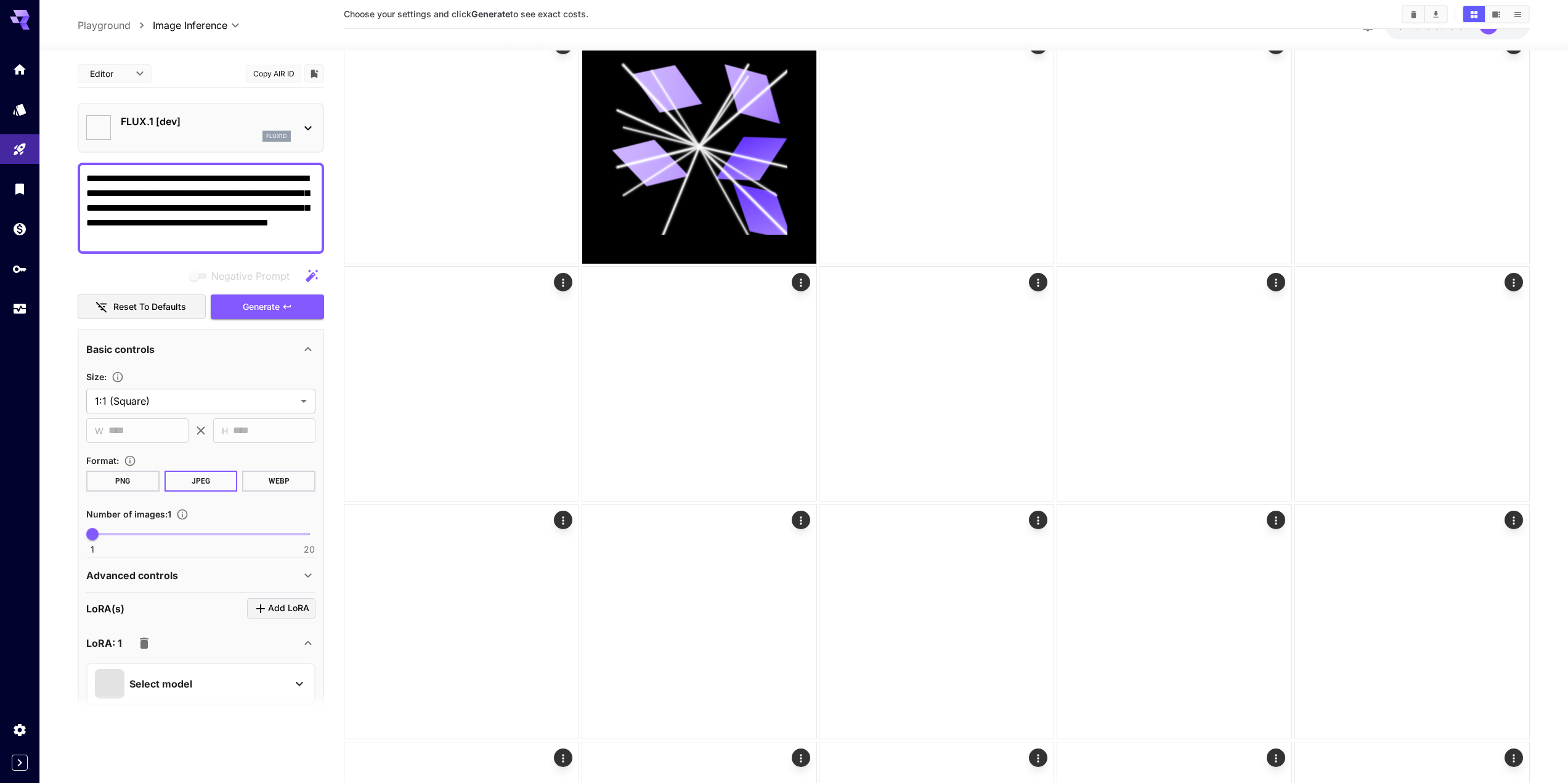
type input "**********"
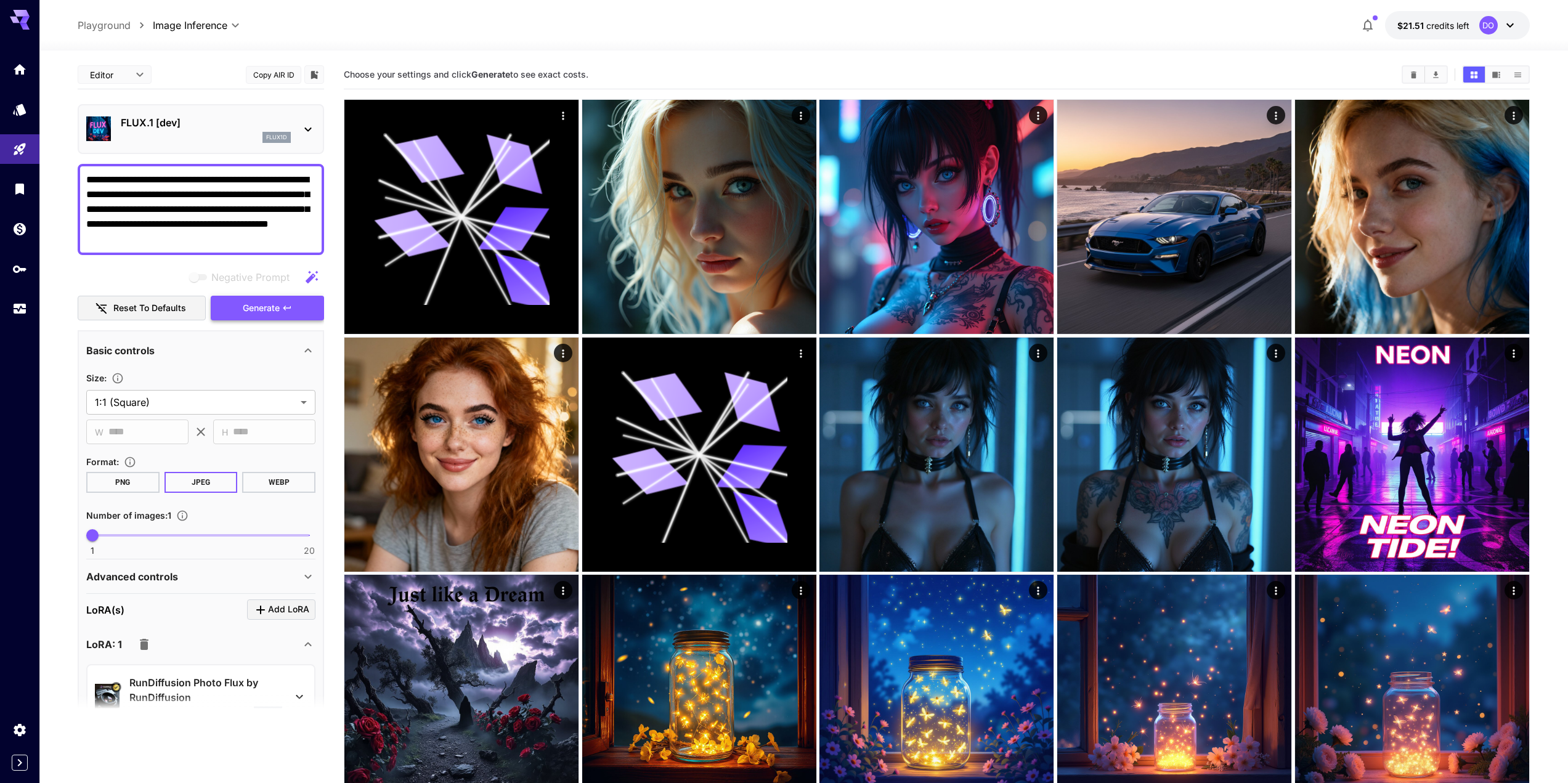
click at [266, 313] on span "Generate" at bounding box center [260, 308] width 37 height 15
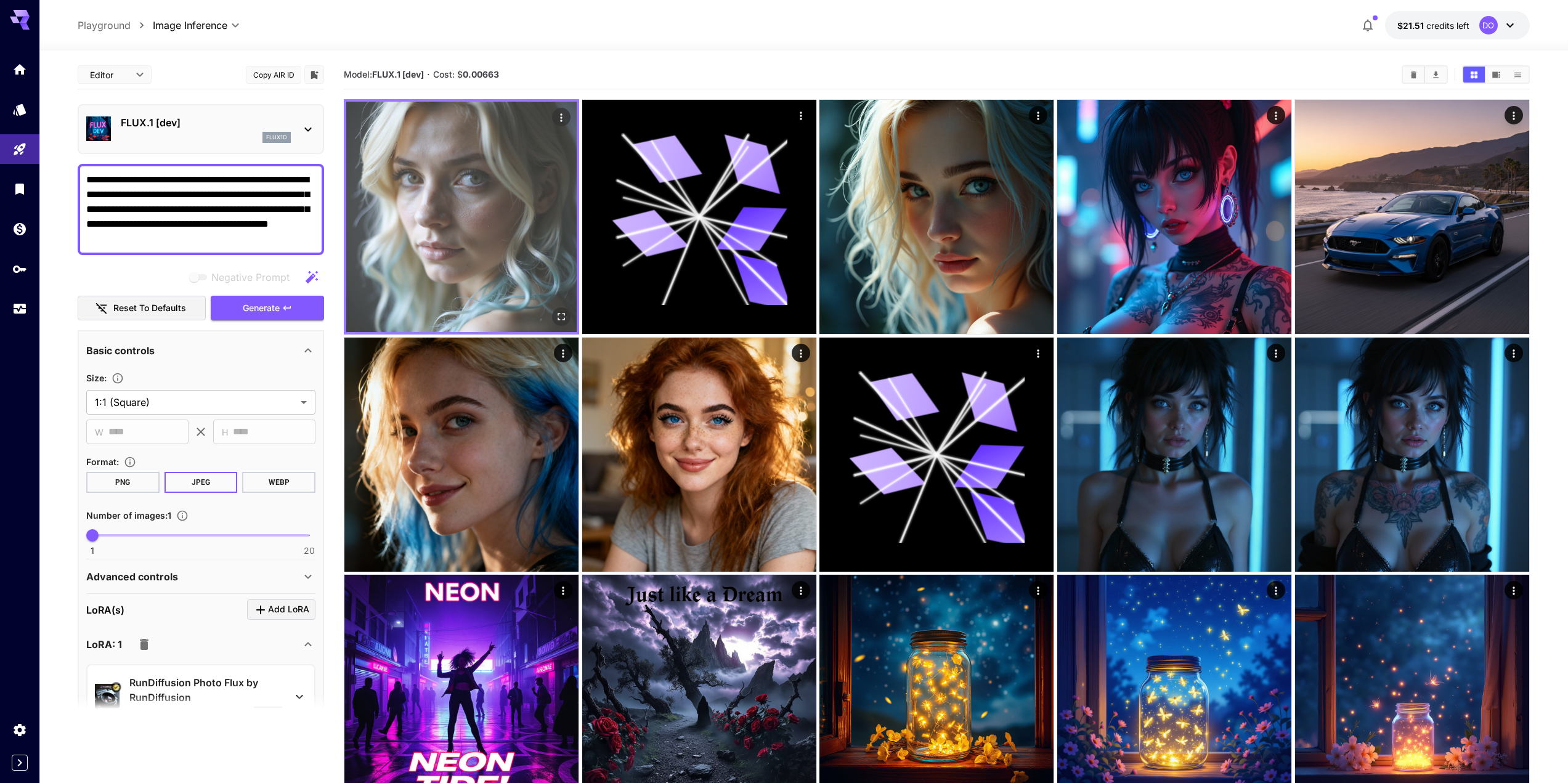
click at [498, 243] on img at bounding box center [461, 217] width 230 height 230
click at [561, 315] on icon "Open in fullscreen" at bounding box center [560, 316] width 12 height 12
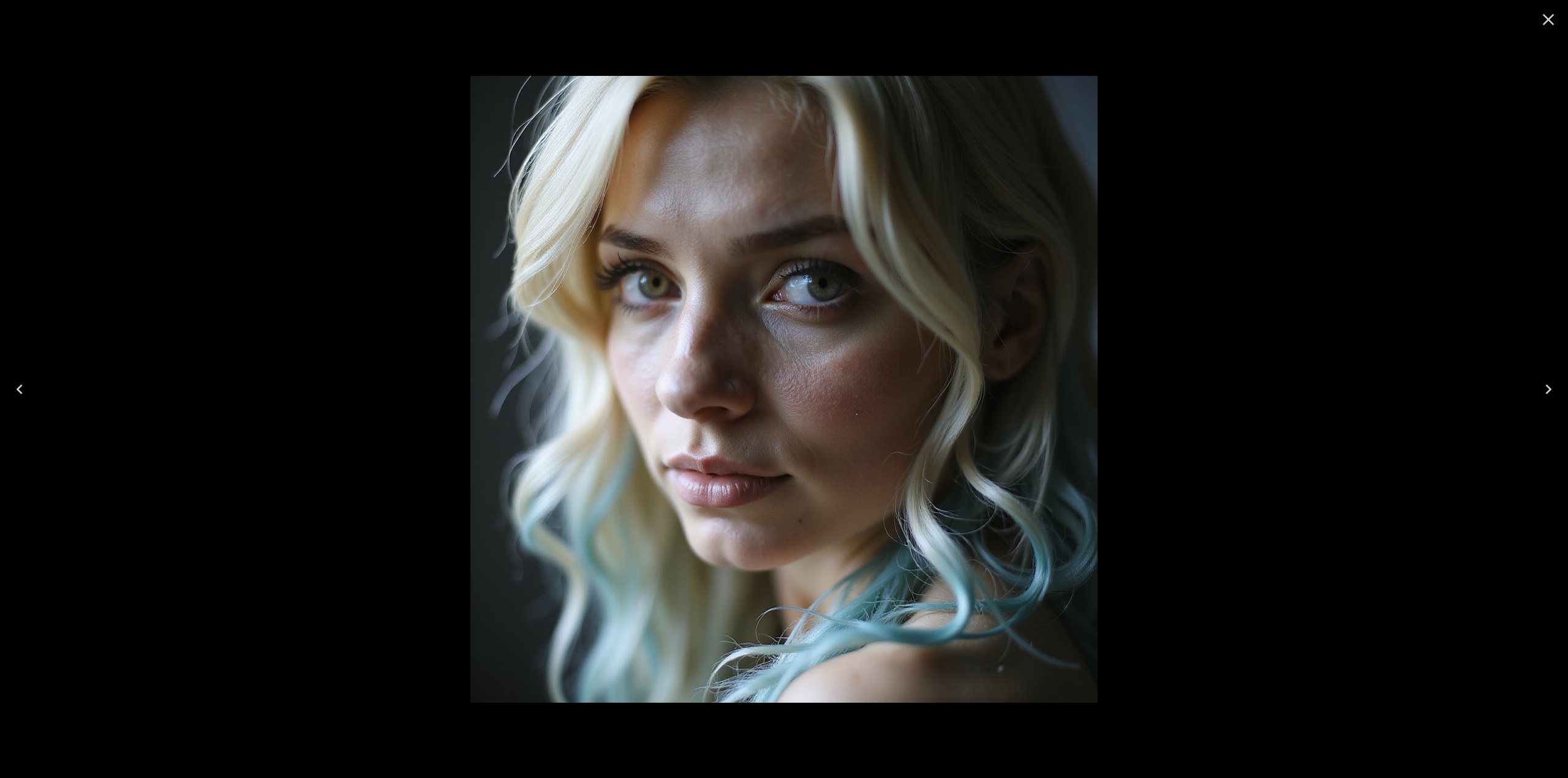
click at [1545, 24] on icon "Close" at bounding box center [1547, 19] width 20 height 20
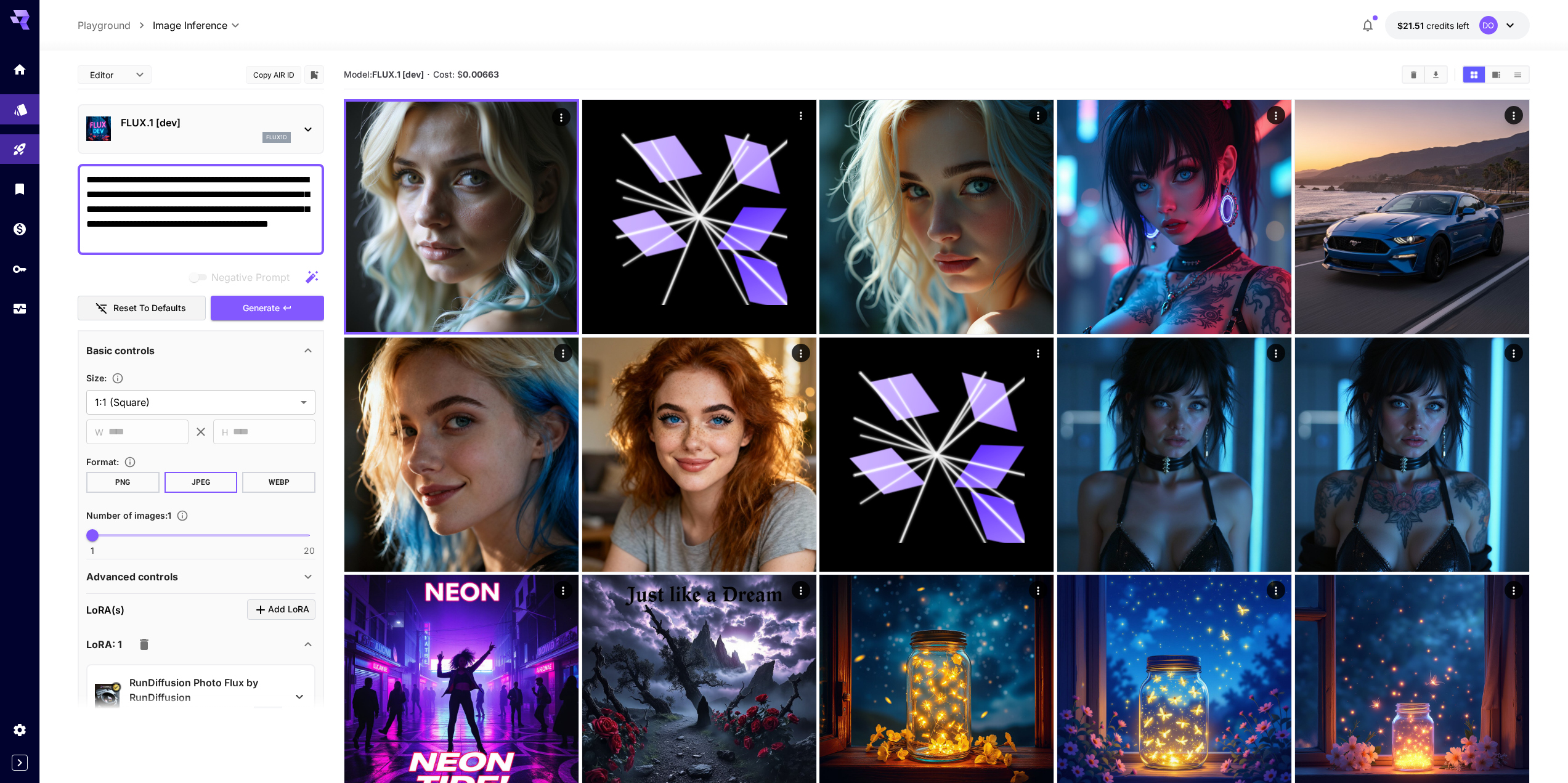
click at [15, 106] on icon "Models" at bounding box center [21, 106] width 15 height 15
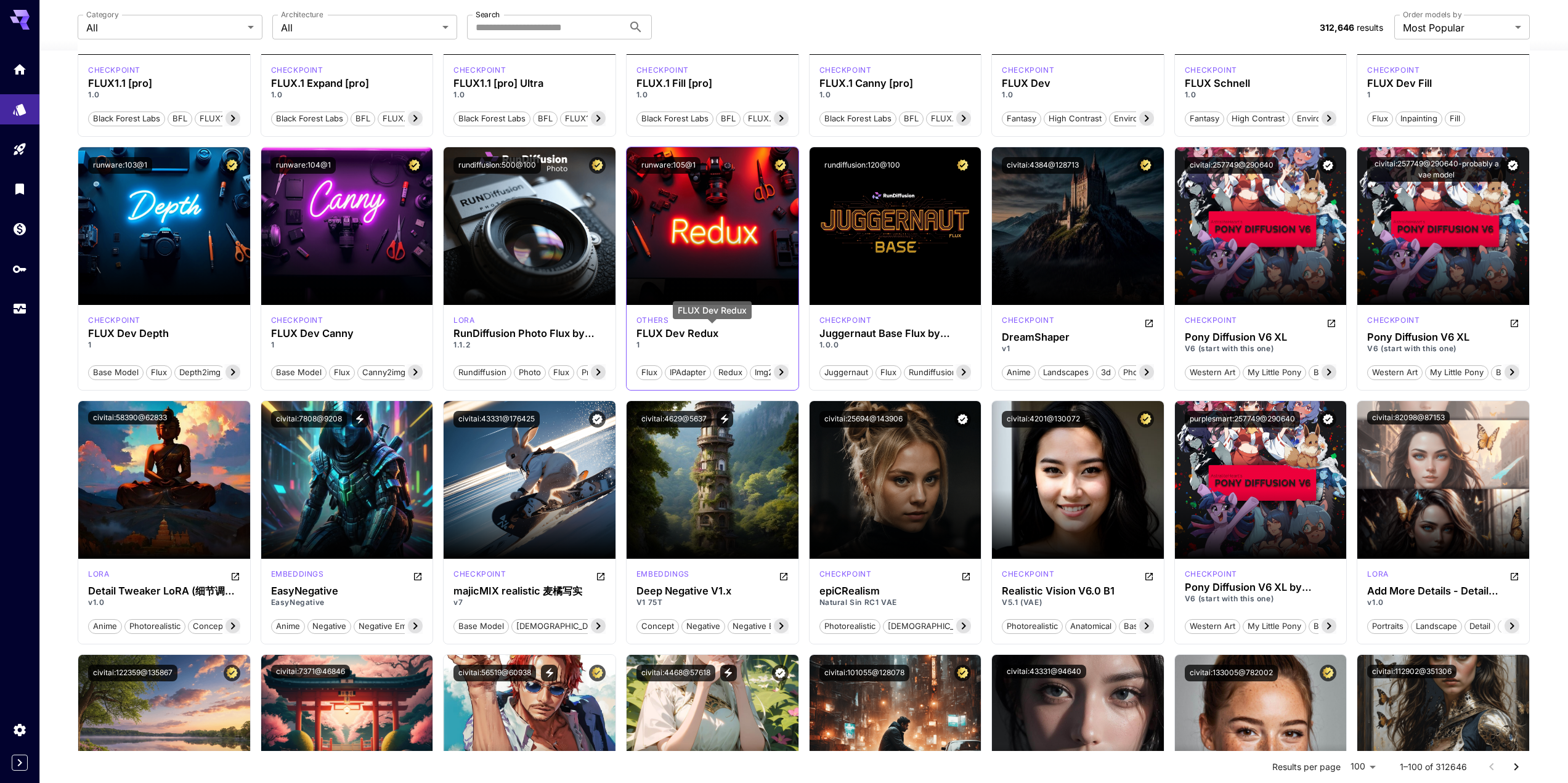
scroll to position [555, 0]
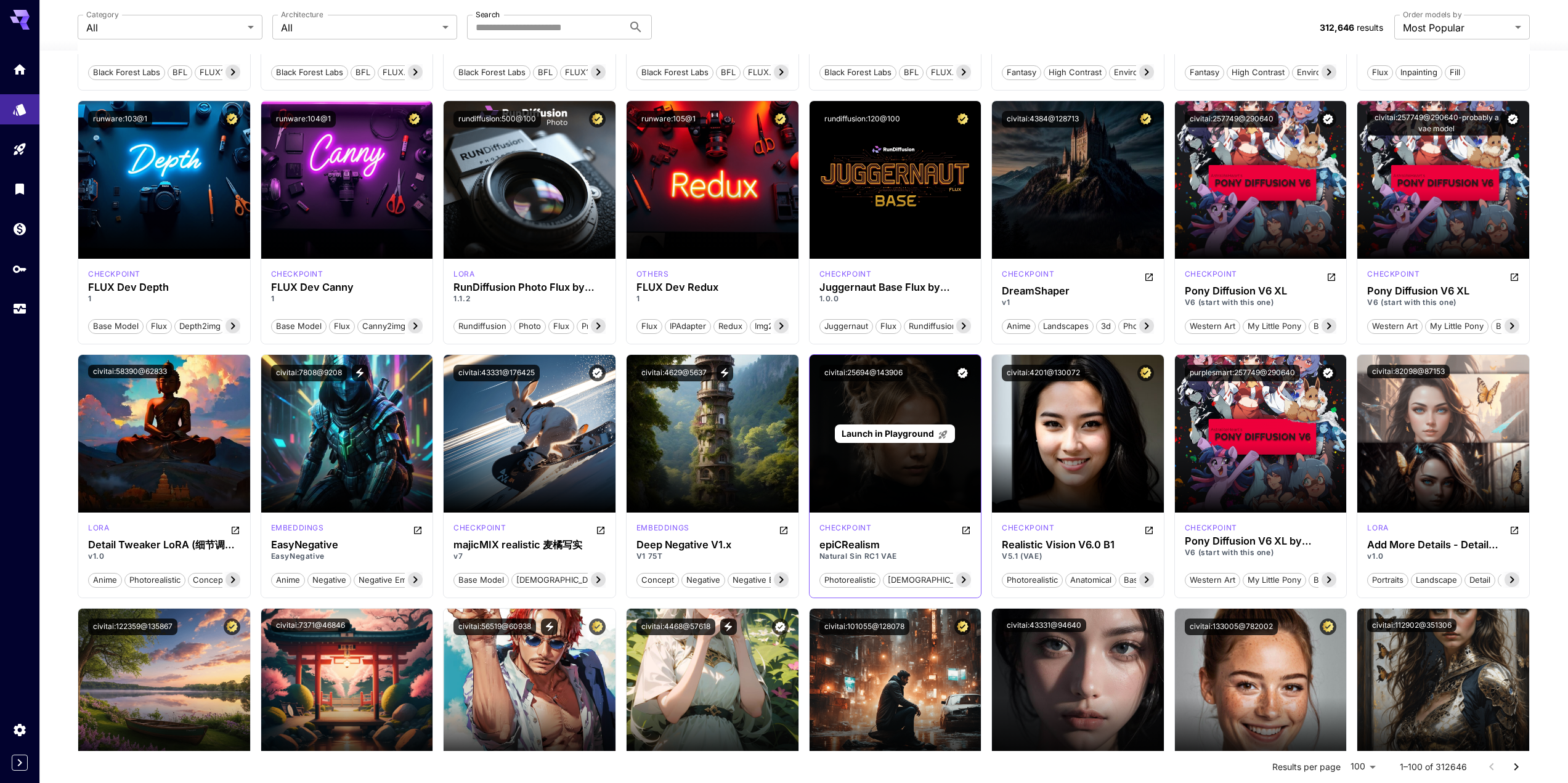
click at [900, 444] on div "Launch in Playground" at bounding box center [895, 433] width 172 height 158
click at [901, 432] on span "Launch in Playground" at bounding box center [888, 433] width 92 height 10
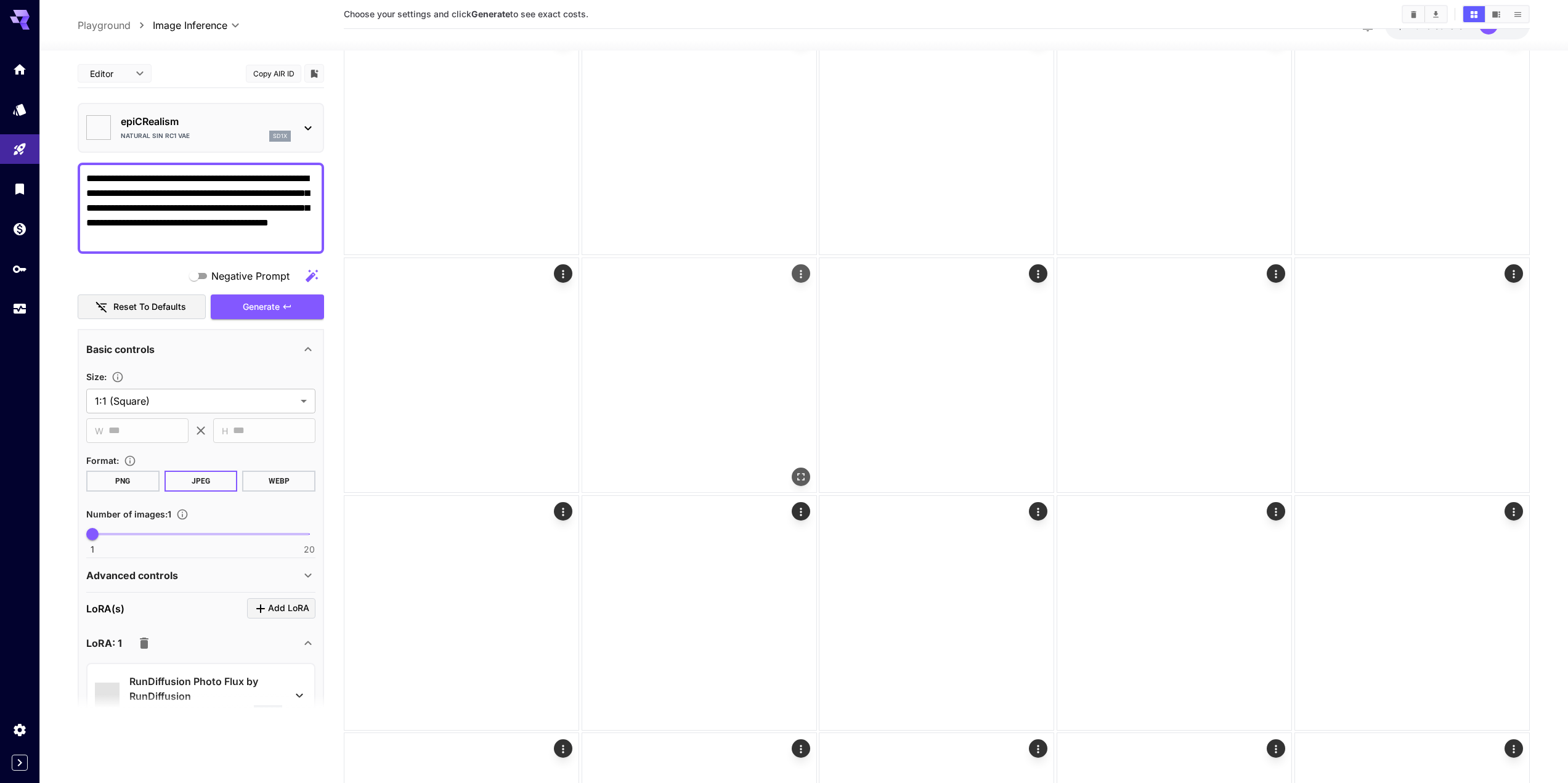
type input "*******"
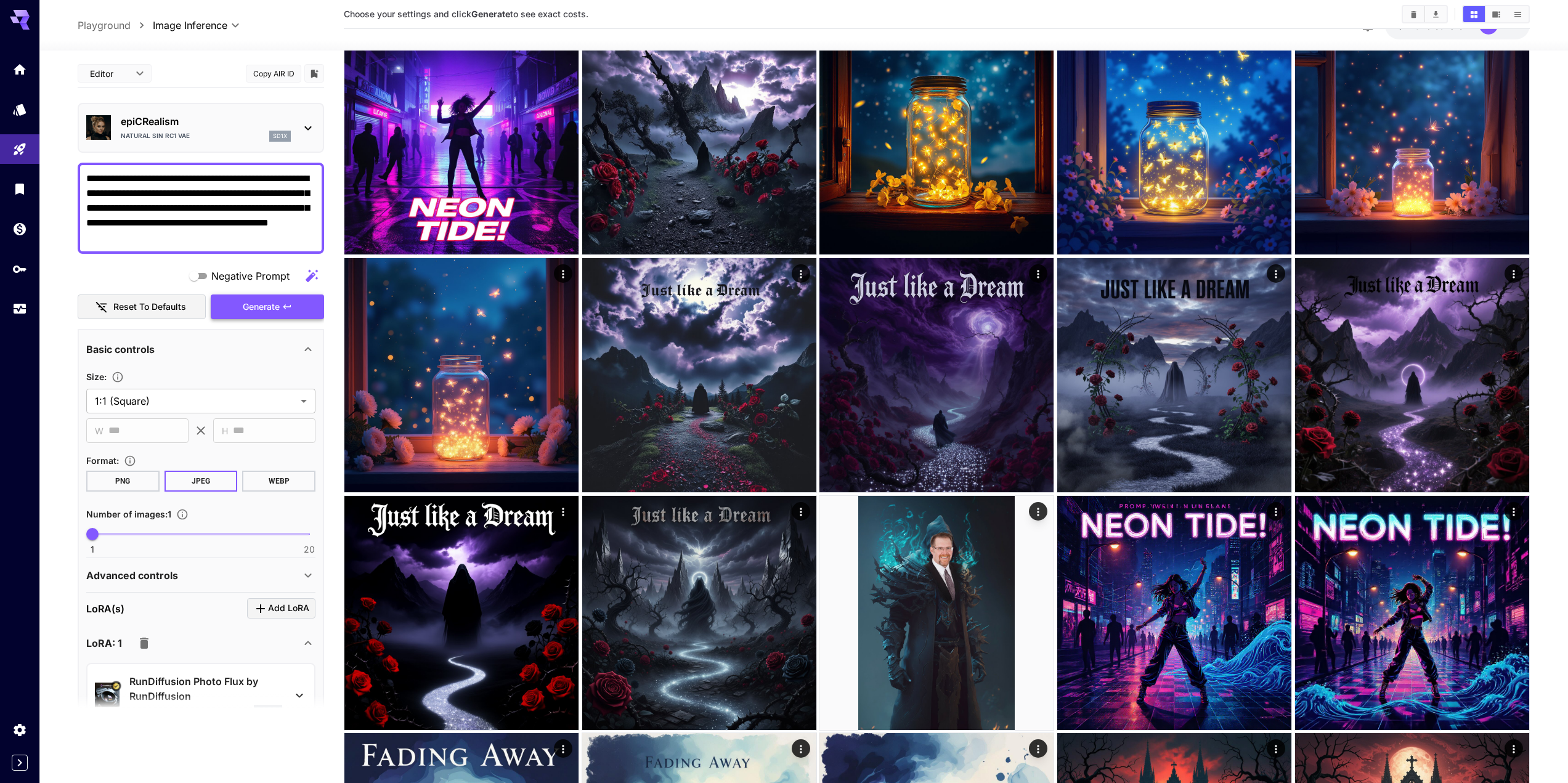
click at [265, 307] on span "Generate" at bounding box center [260, 307] width 37 height 15
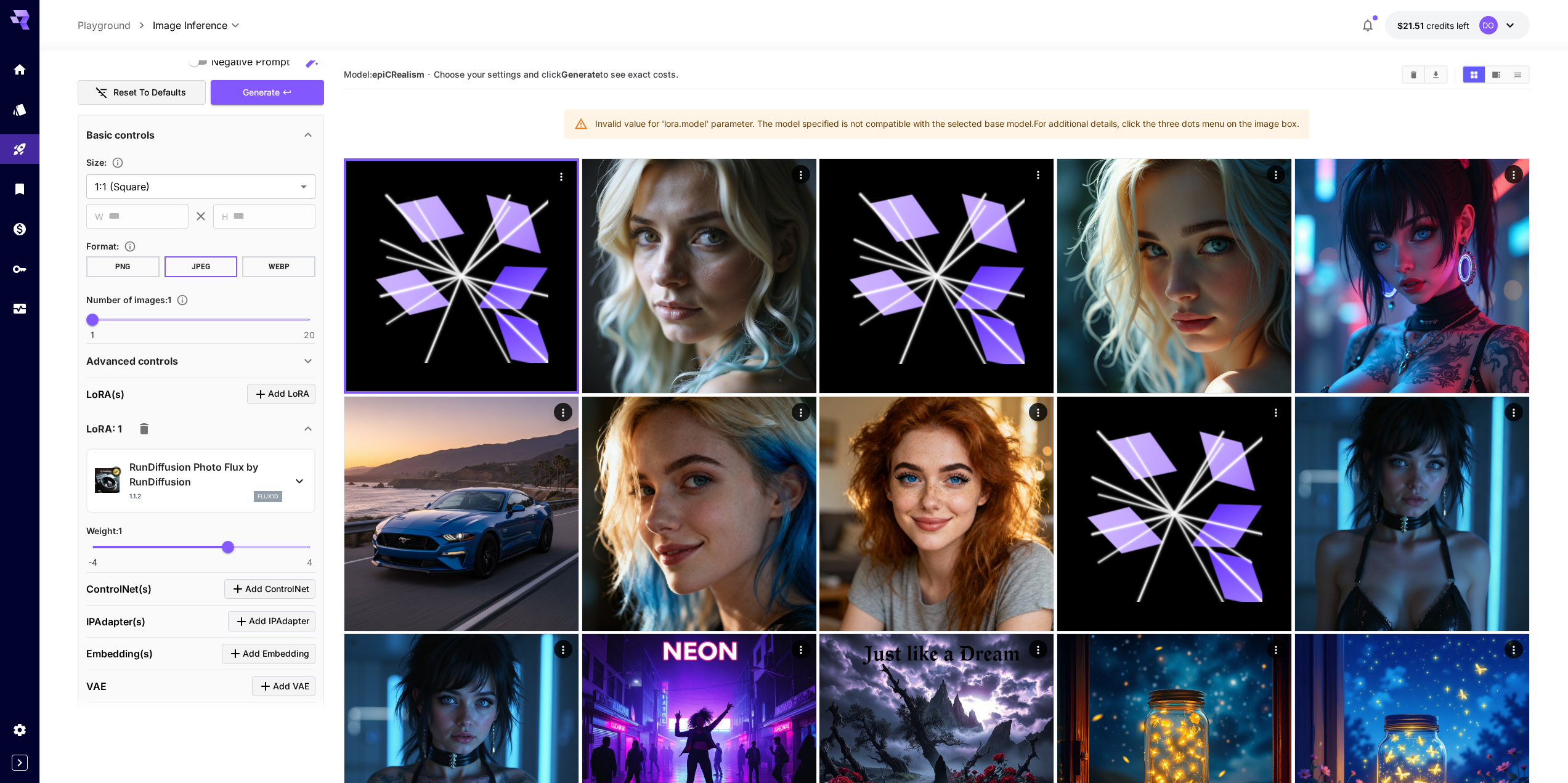
scroll to position [292, 0]
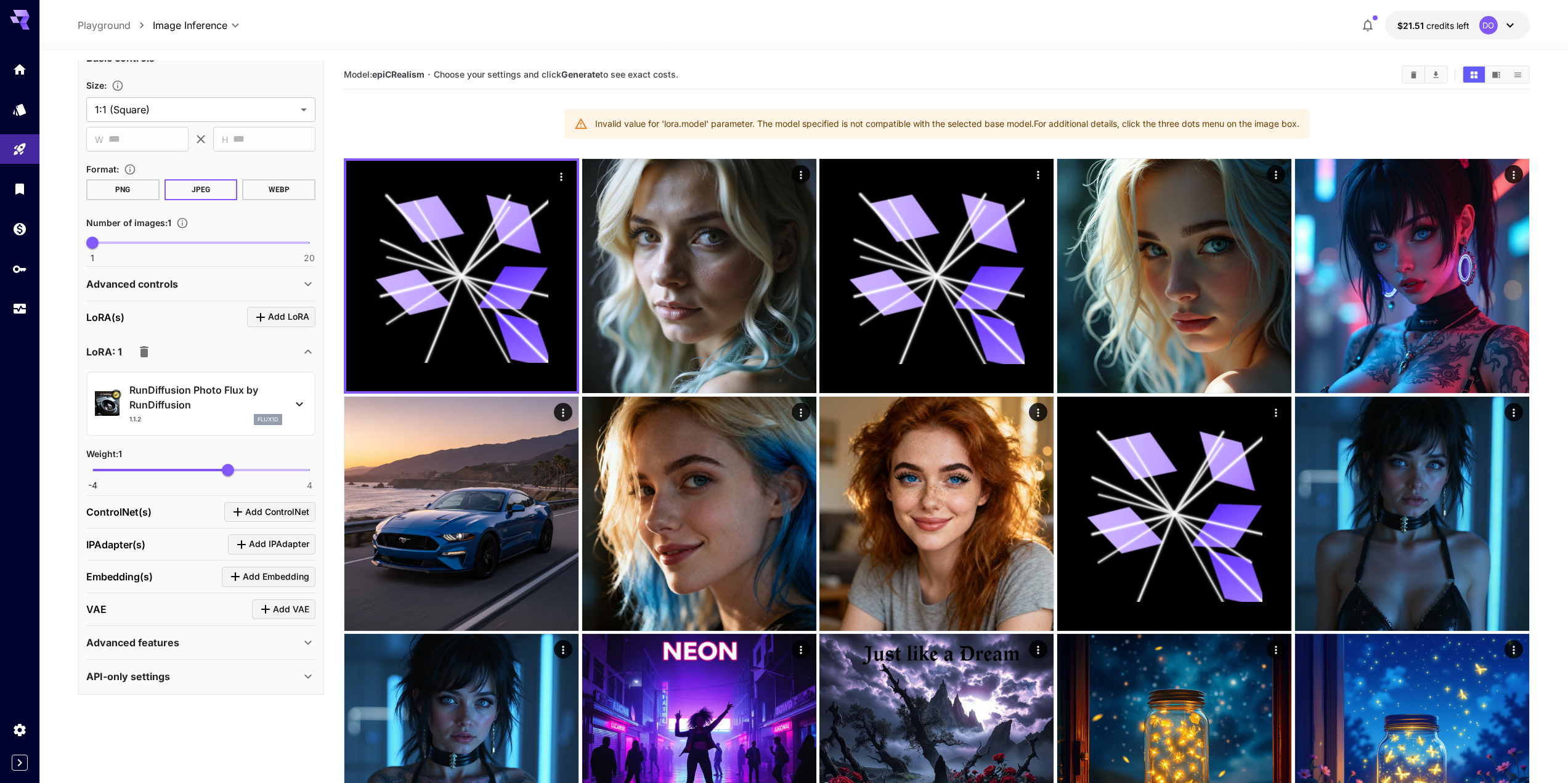
click at [299, 404] on icon at bounding box center [300, 405] width 15 height 15
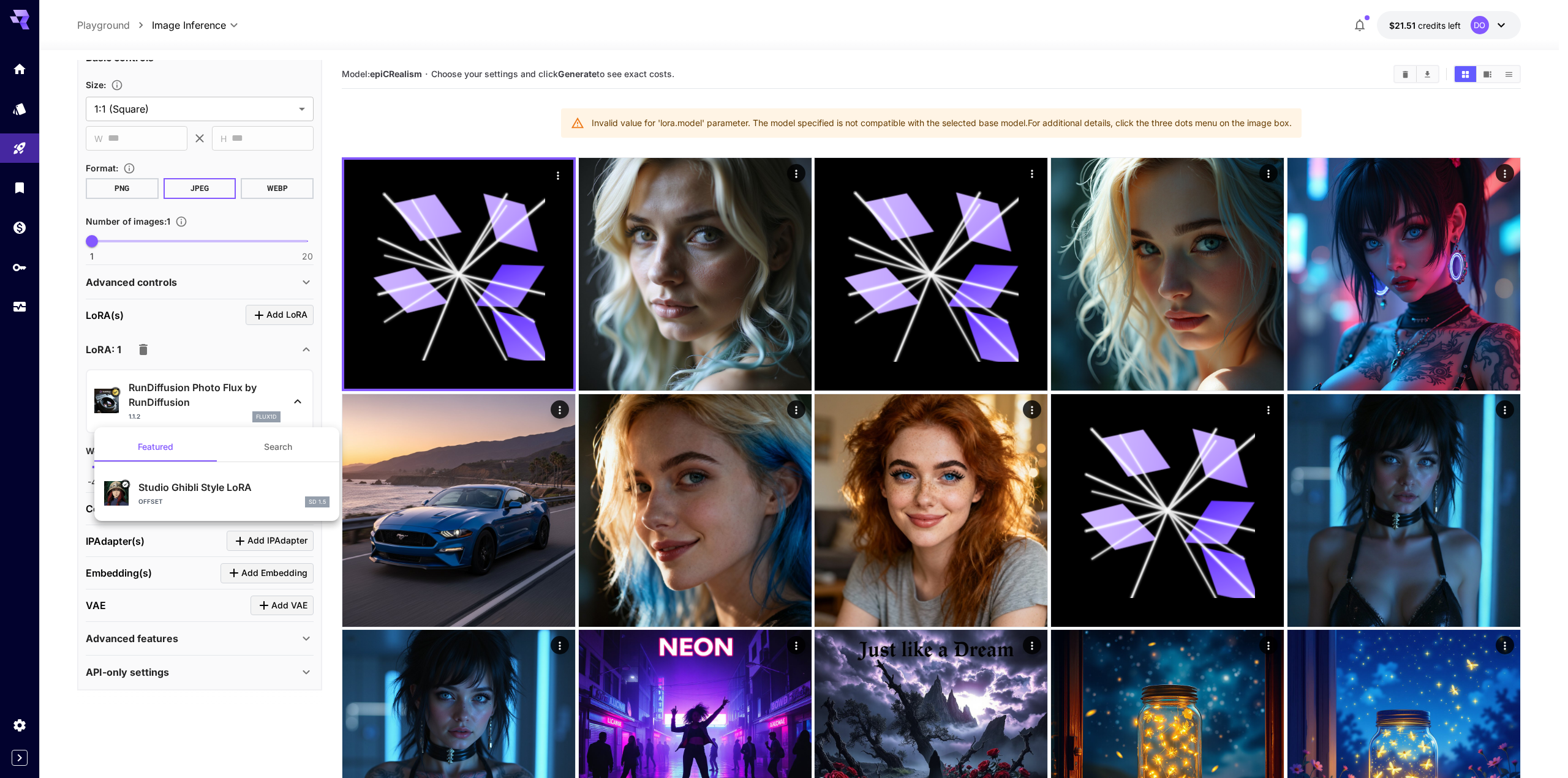
click at [231, 363] on div at bounding box center [784, 389] width 1568 height 778
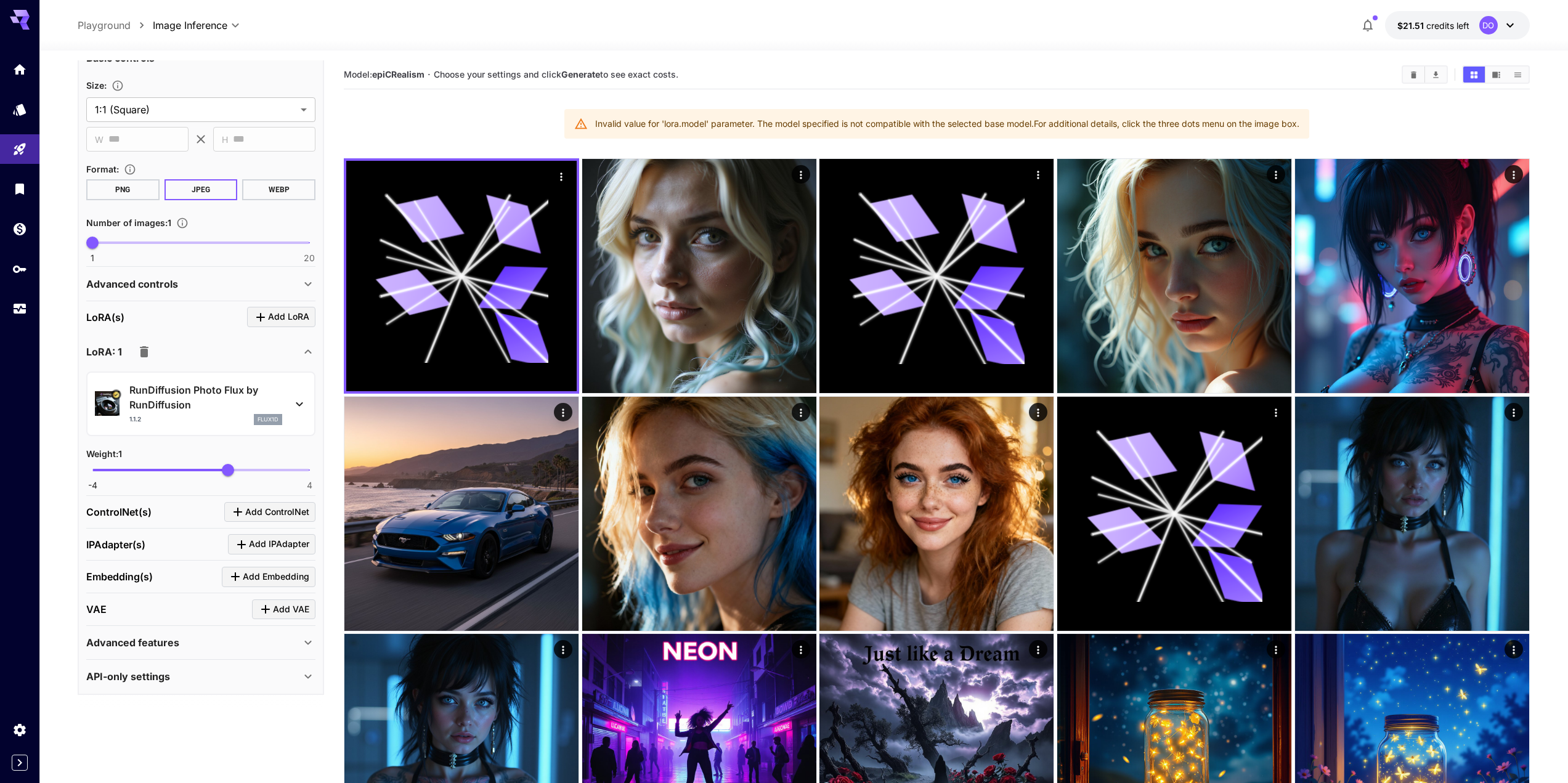
click at [143, 349] on icon "button" at bounding box center [143, 352] width 8 height 11
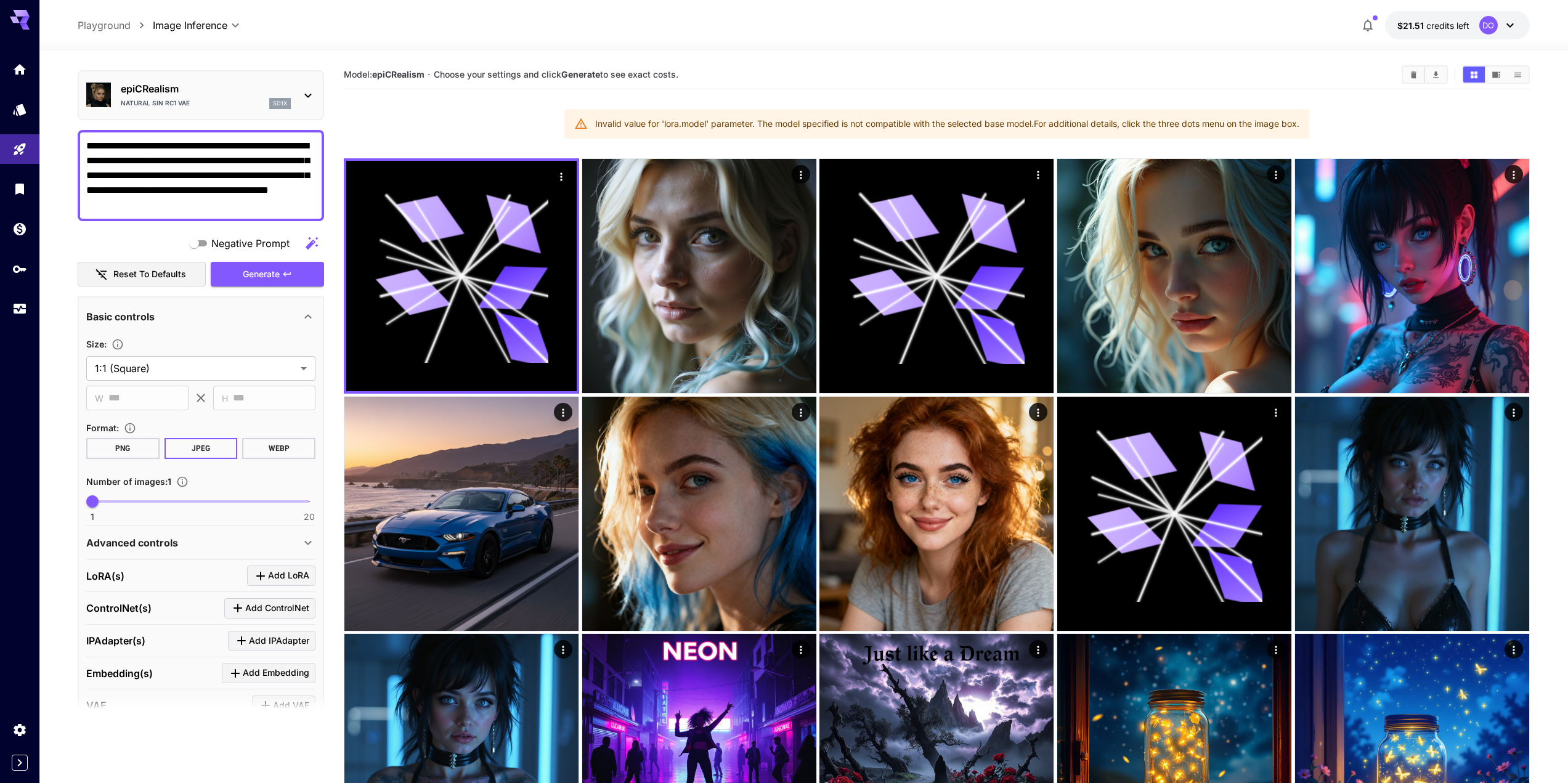
scroll to position [0, 0]
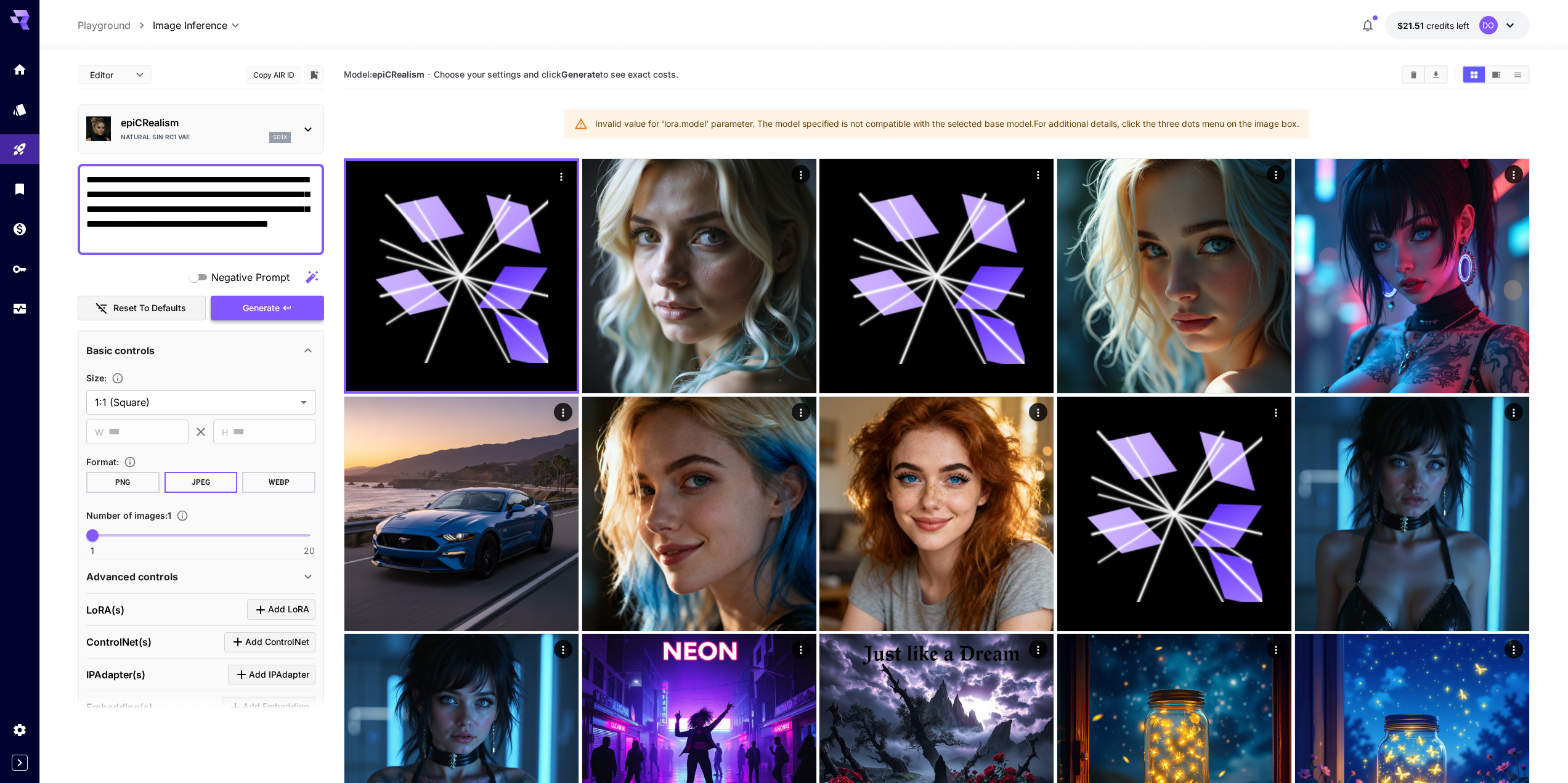
click at [282, 308] on icon "button" at bounding box center [287, 308] width 9 height 9
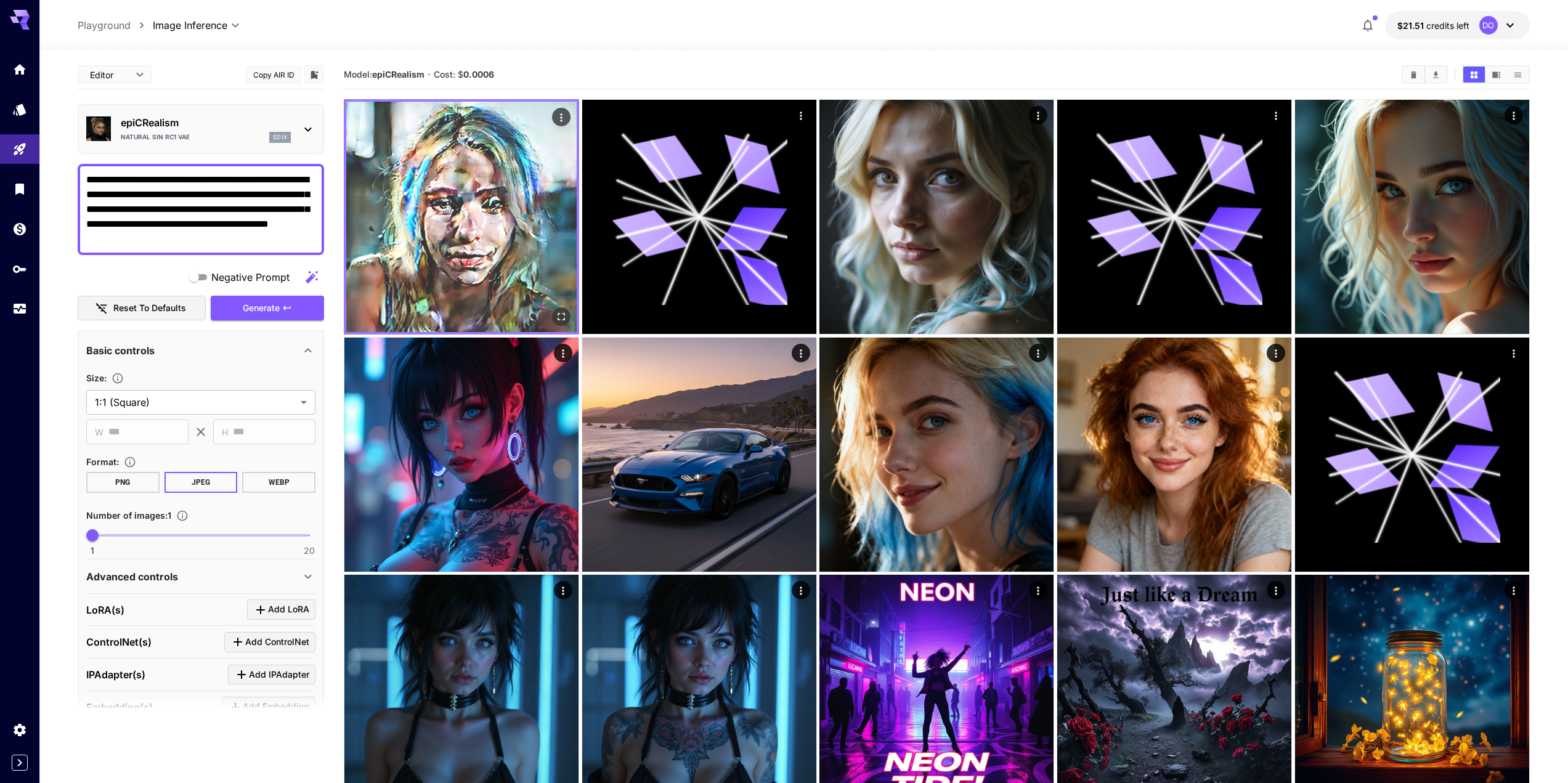
click at [554, 124] on div "Actions" at bounding box center [561, 117] width 19 height 19
click at [560, 119] on icon "Actions" at bounding box center [560, 117] width 12 height 12
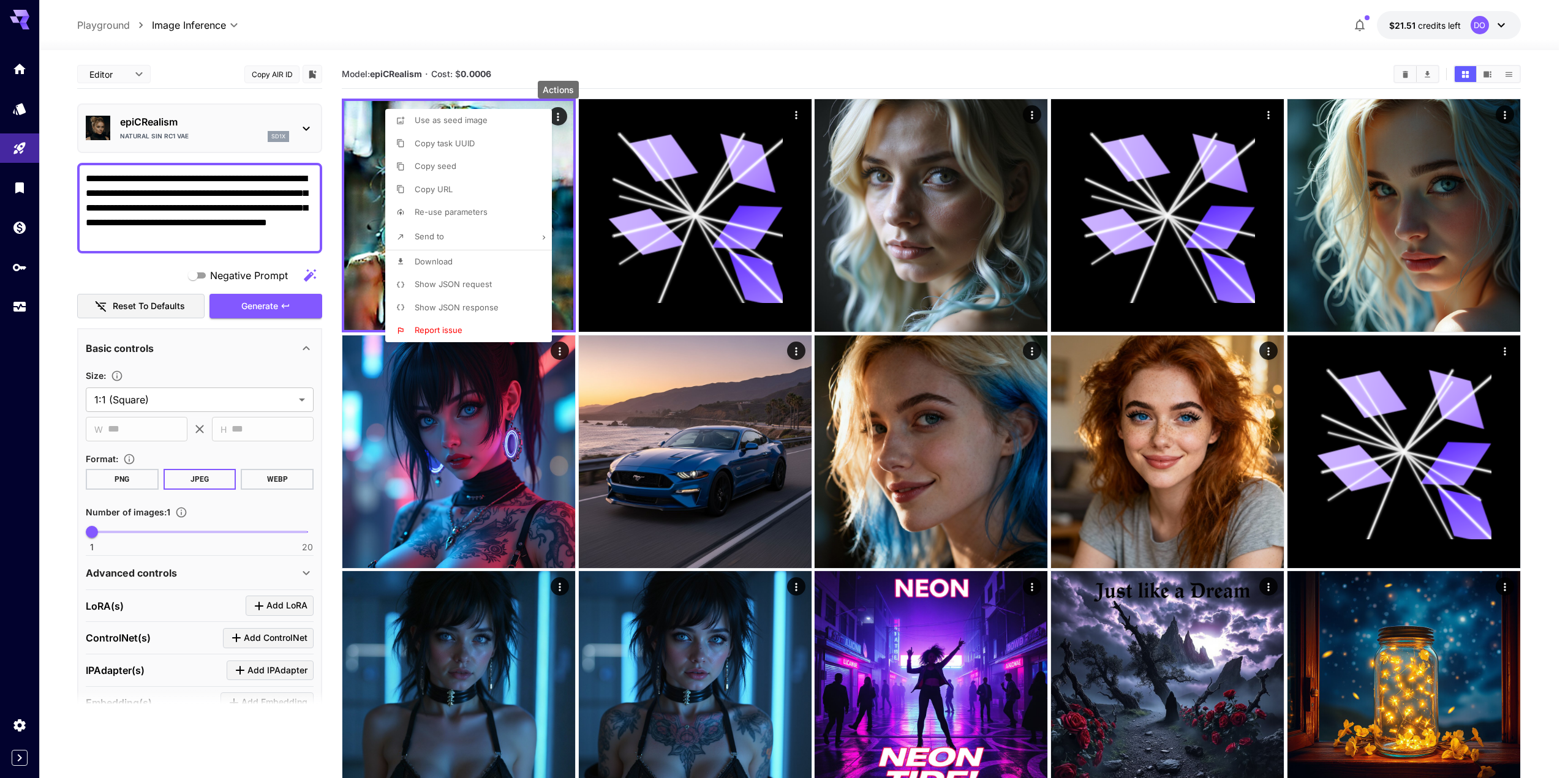
click at [557, 117] on div at bounding box center [784, 389] width 1568 height 778
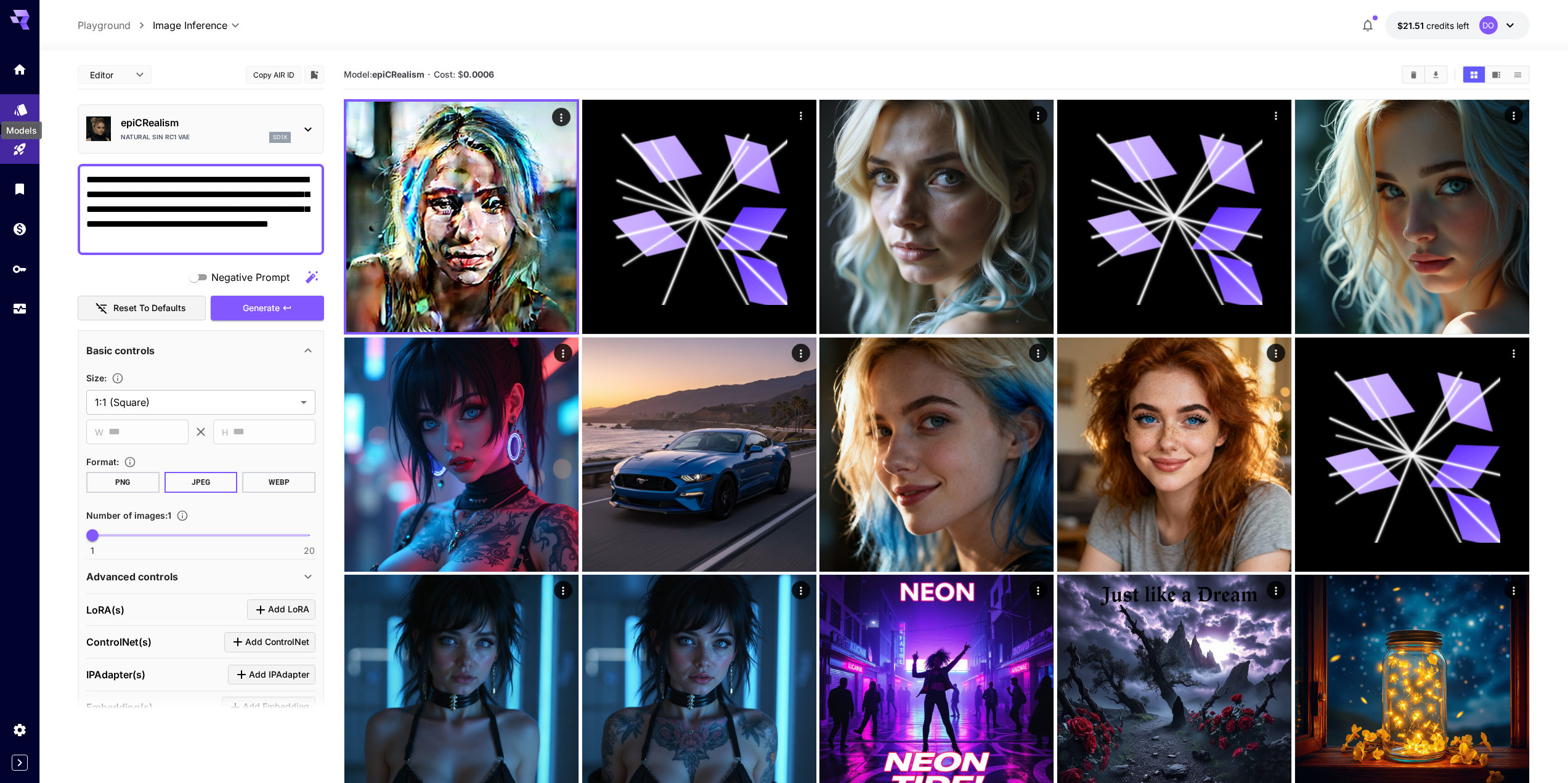
click at [19, 111] on icon "Models" at bounding box center [21, 106] width 15 height 15
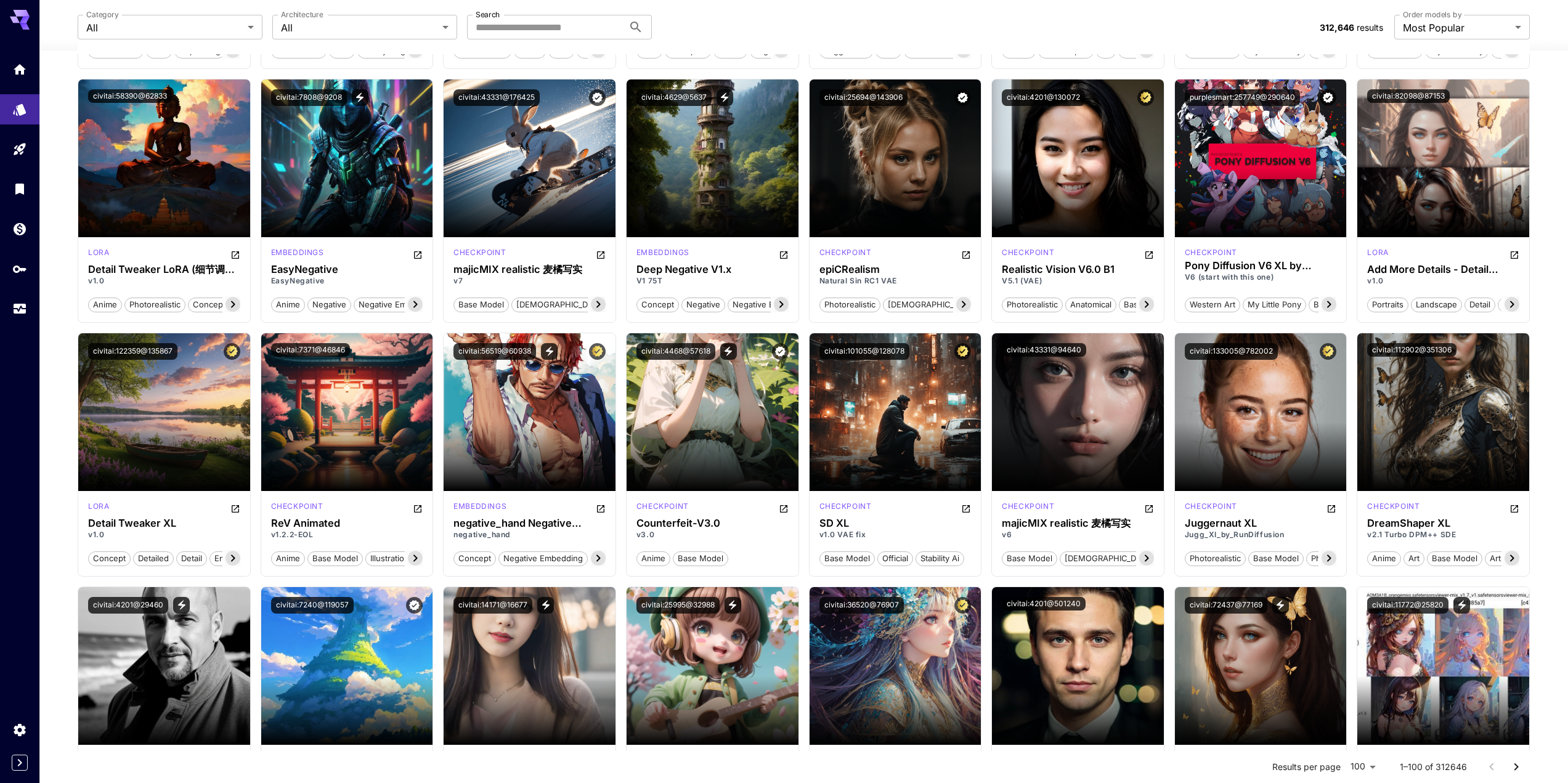
scroll to position [862, 0]
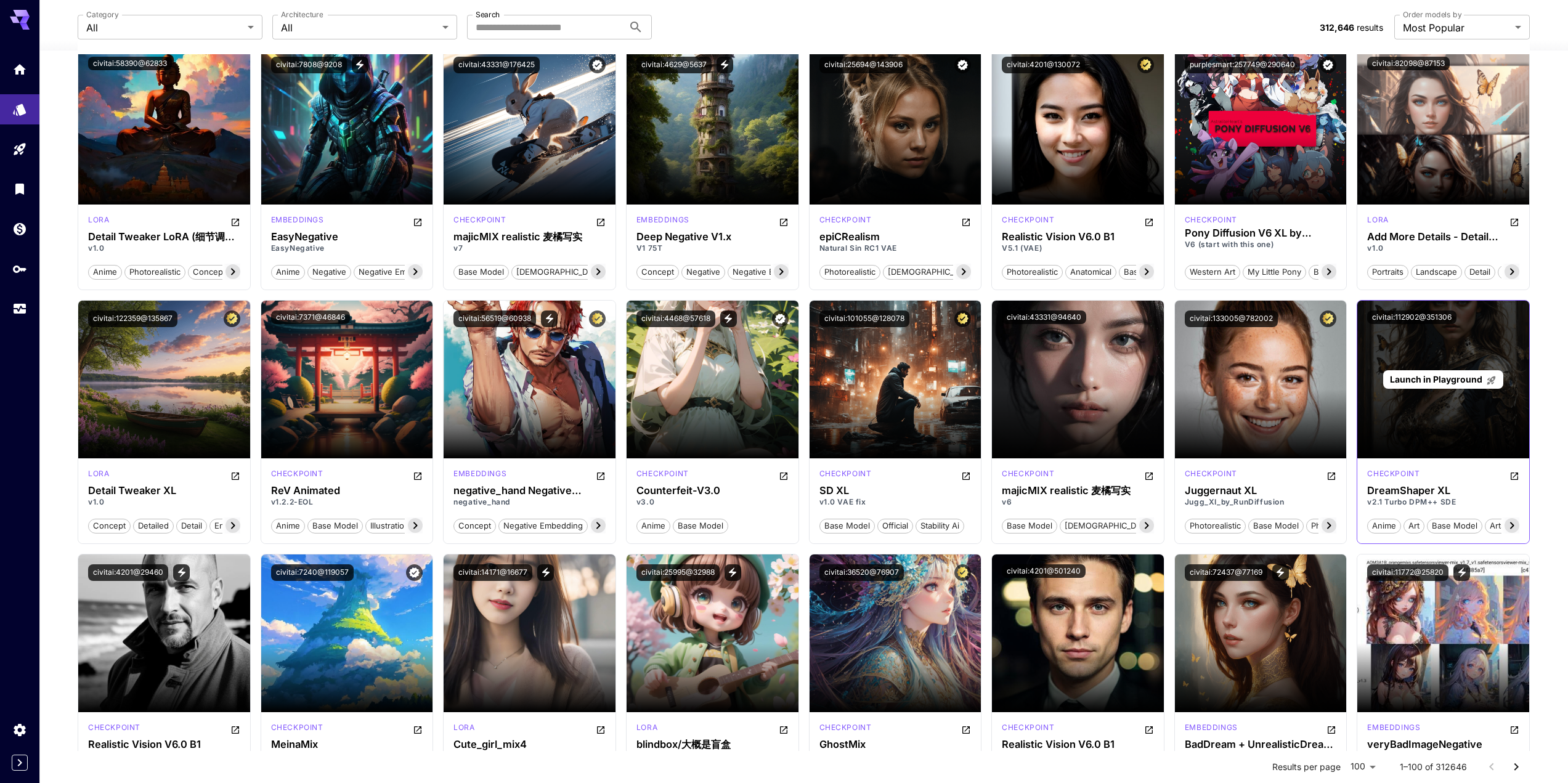
click at [1443, 383] on span "Launch in Playground" at bounding box center [1436, 378] width 92 height 10
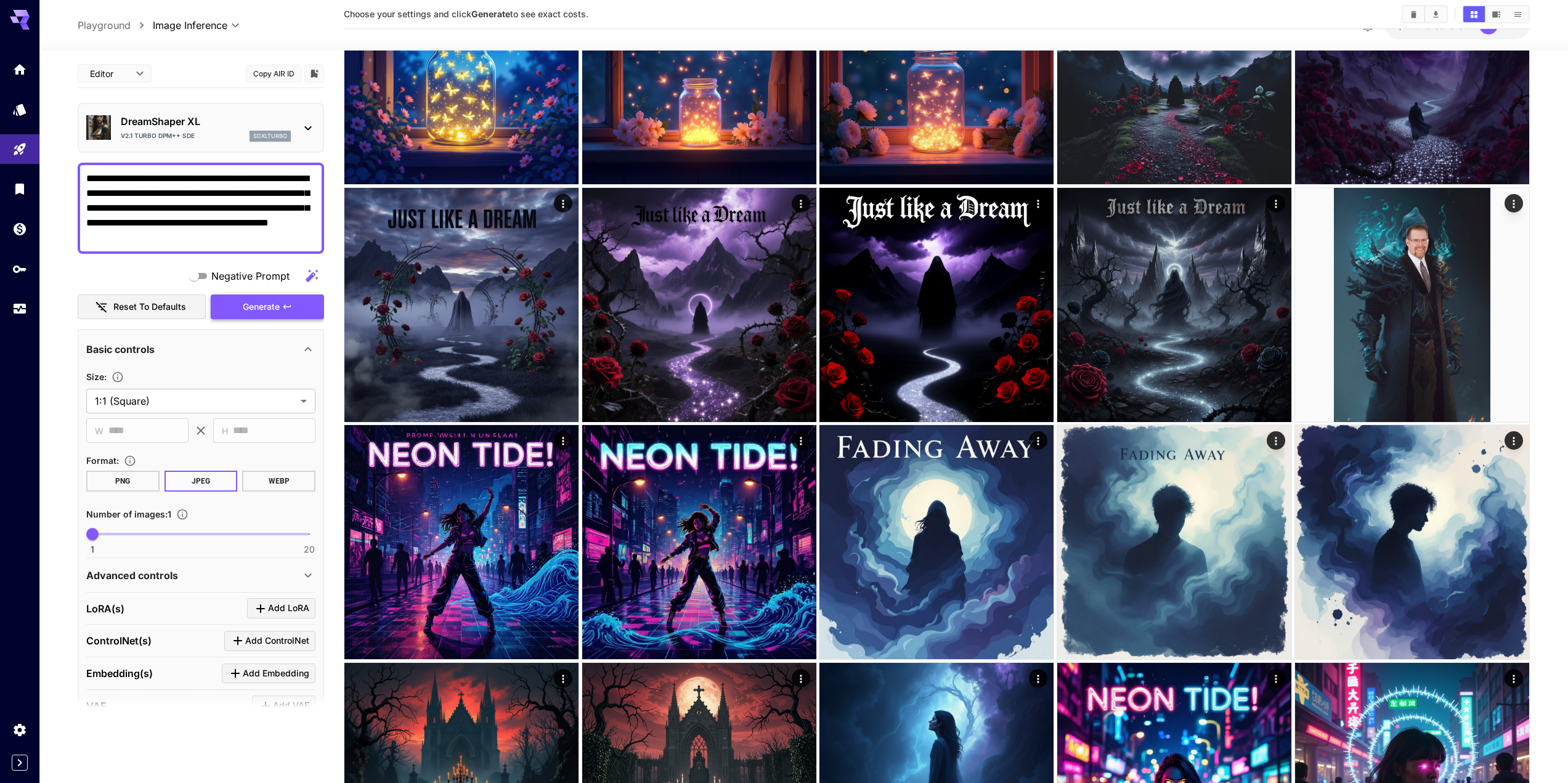
click at [253, 306] on span "Generate" at bounding box center [260, 307] width 37 height 15
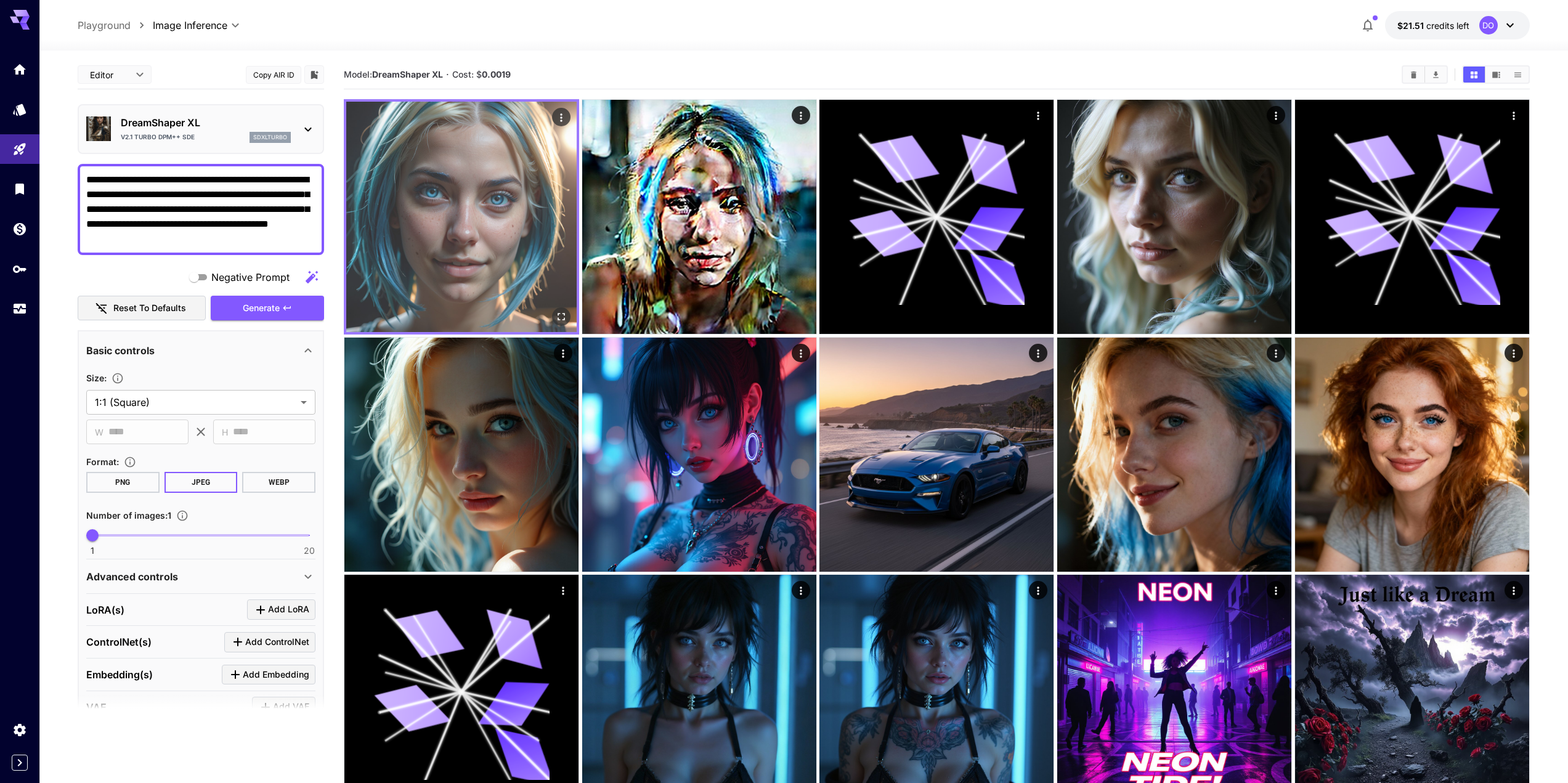
click at [476, 186] on img at bounding box center [461, 217] width 230 height 230
click at [563, 318] on icon "Open in fullscreen" at bounding box center [560, 316] width 12 height 12
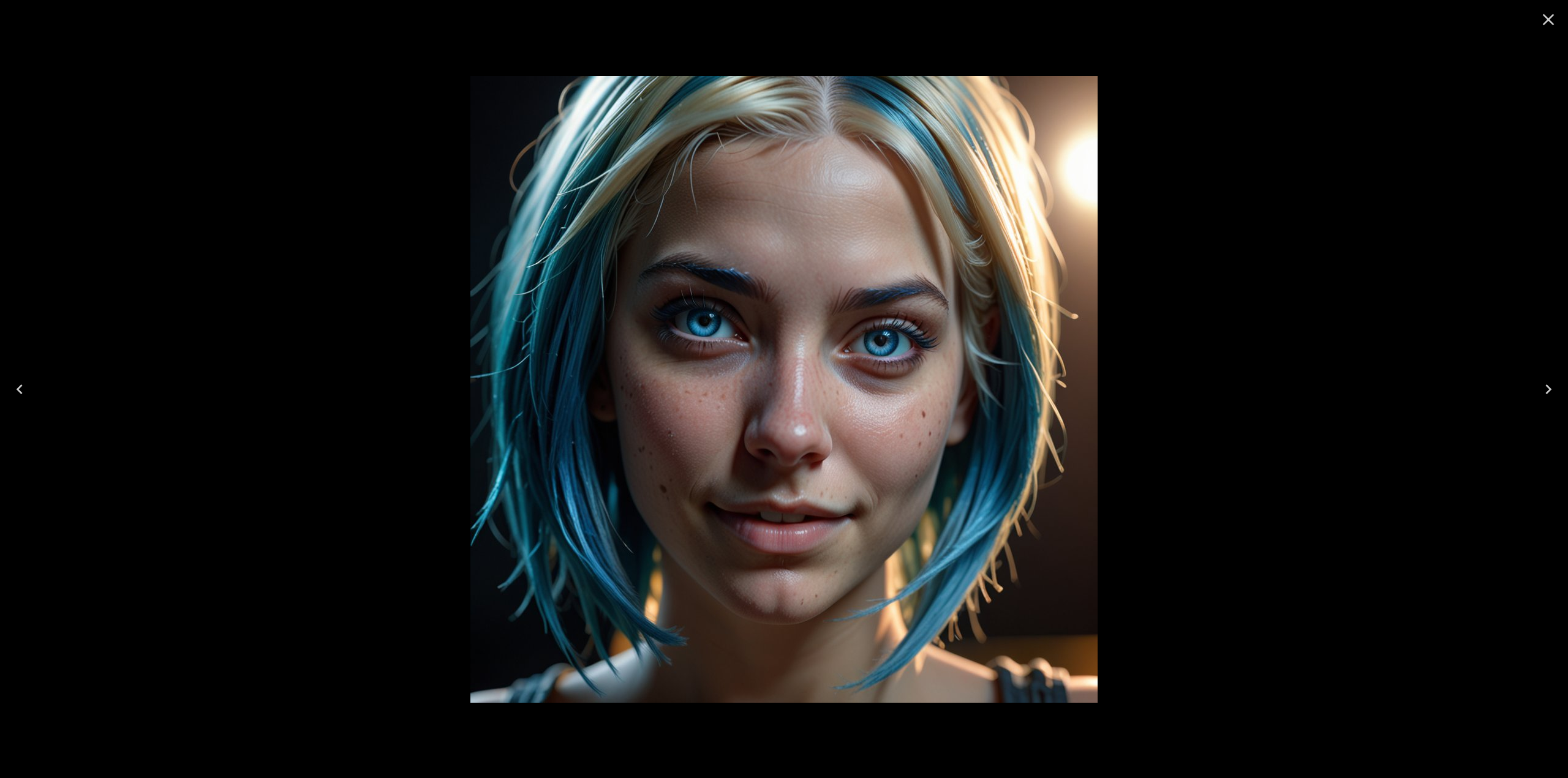
click at [1547, 18] on icon "Close" at bounding box center [1547, 19] width 20 height 20
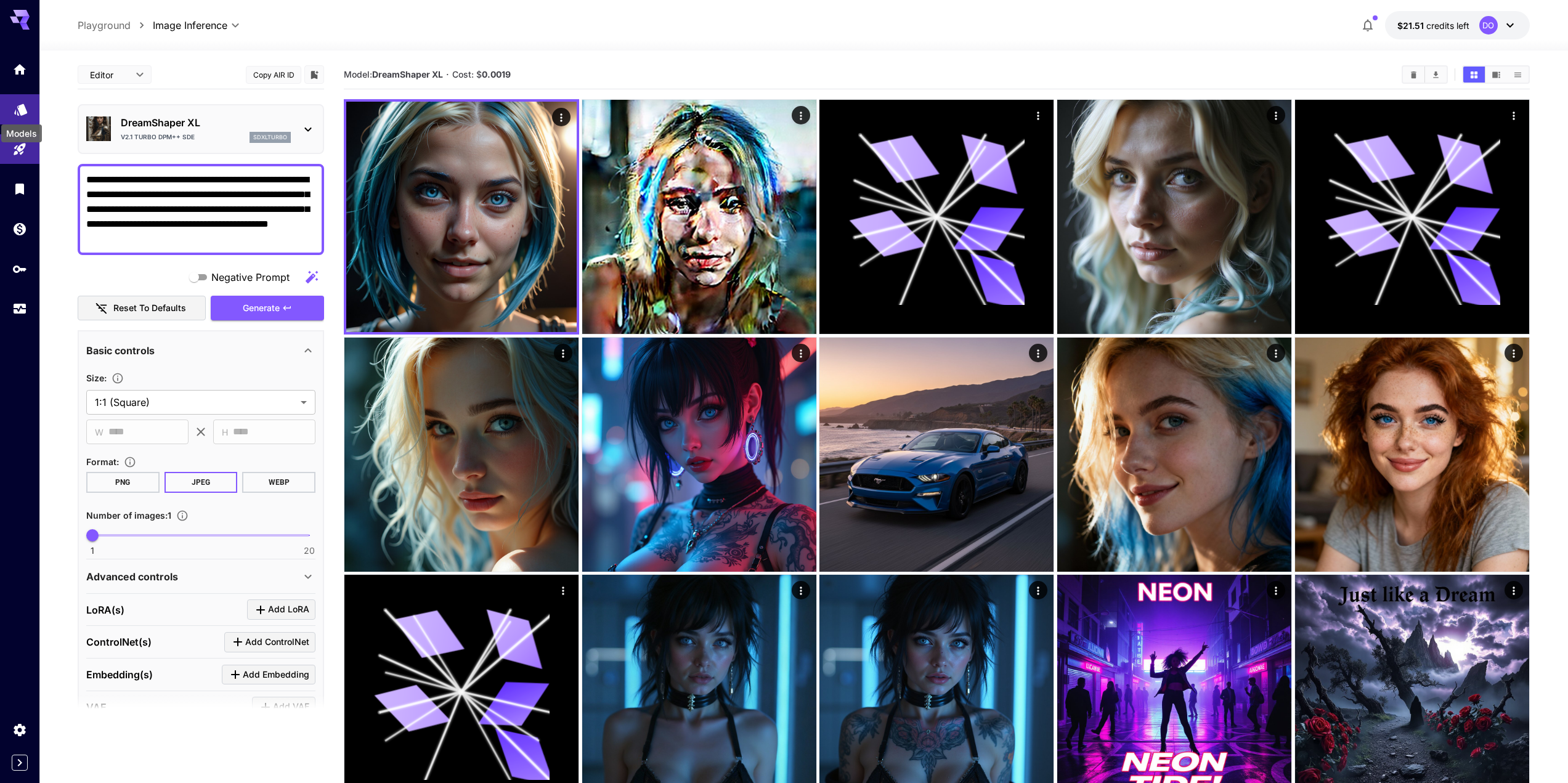
click at [21, 108] on icon "Models" at bounding box center [21, 106] width 13 height 11
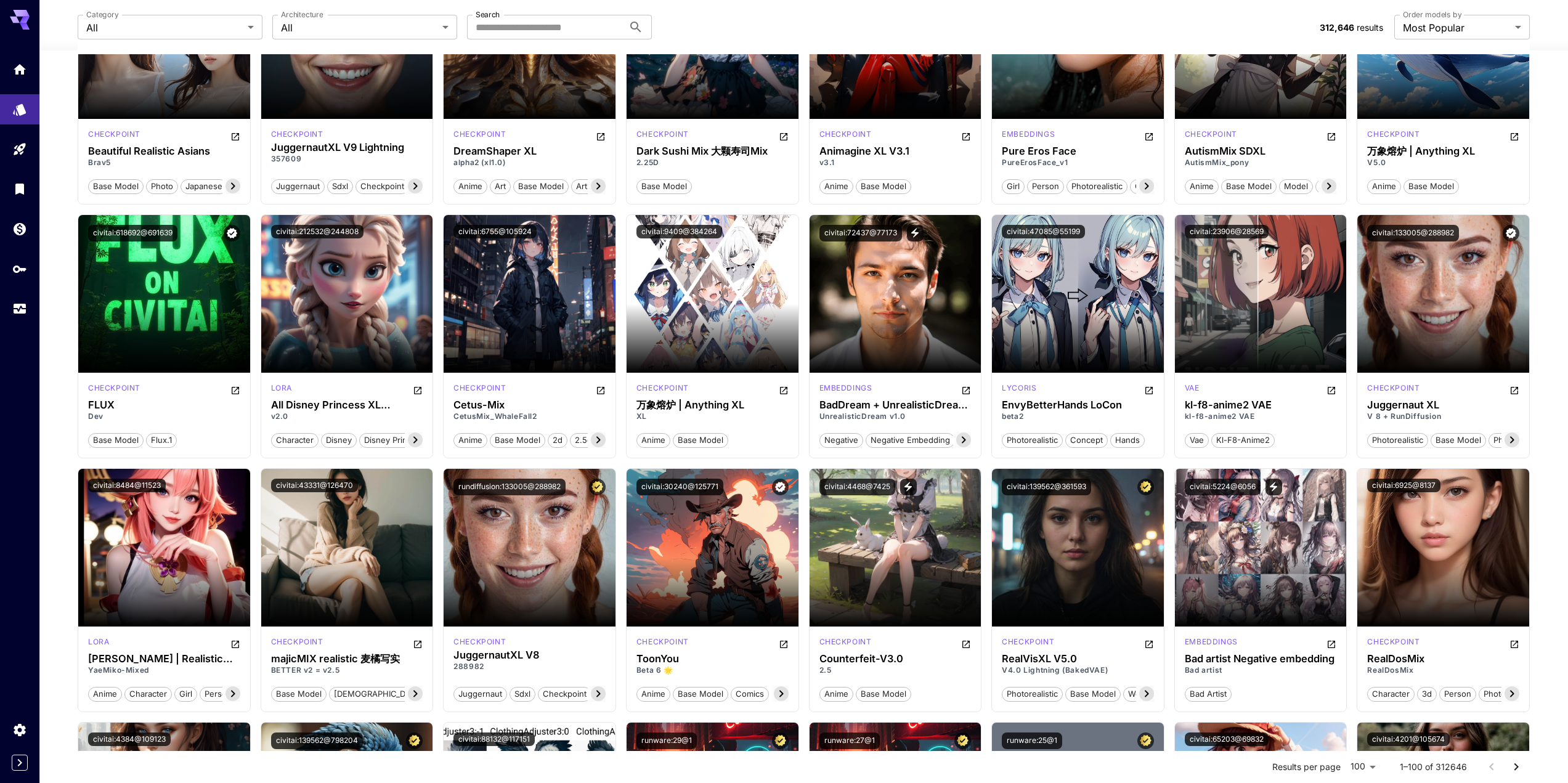
scroll to position [2218, 0]
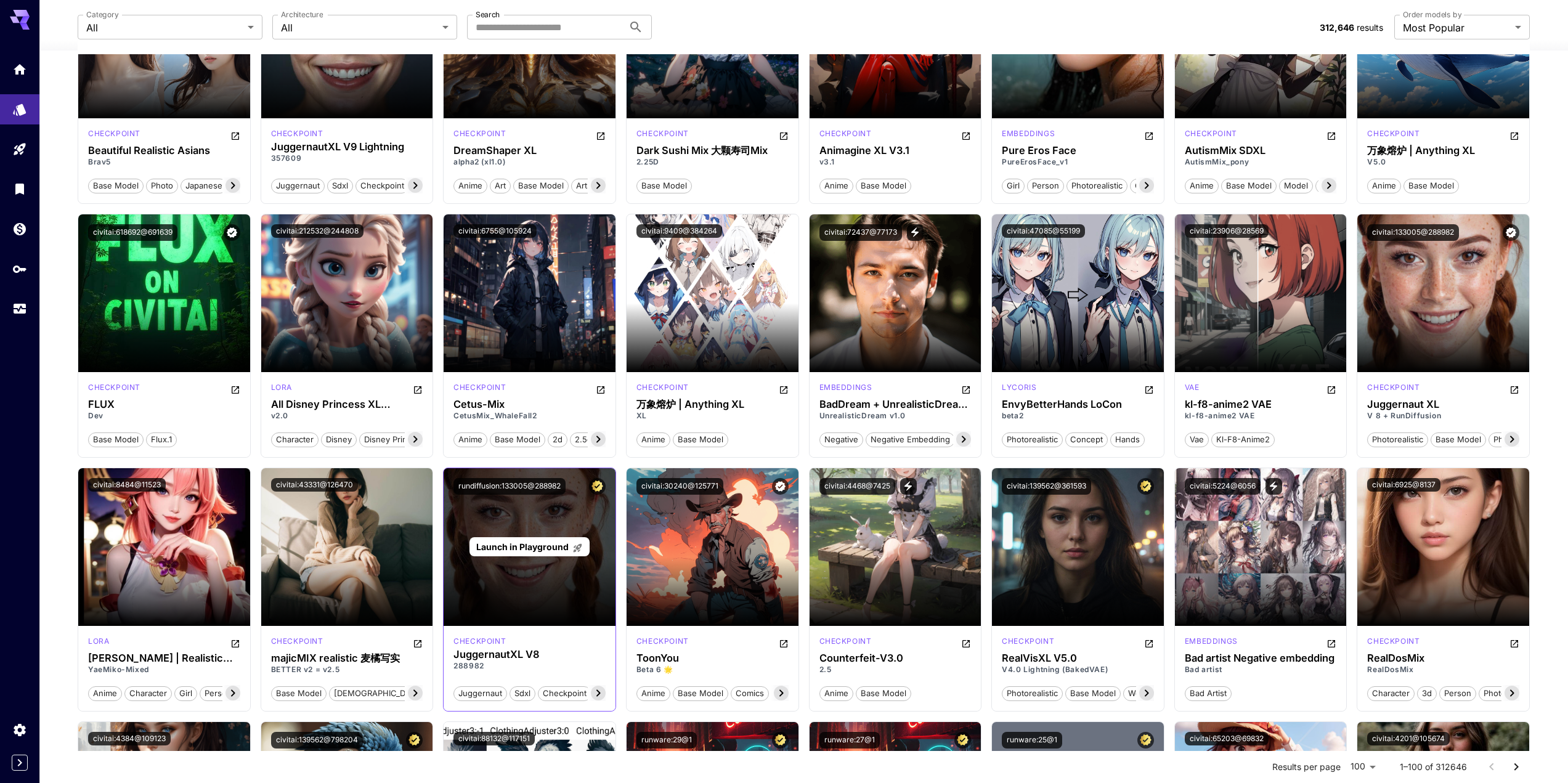
click at [518, 551] on span "Launch in Playground" at bounding box center [523, 546] width 92 height 10
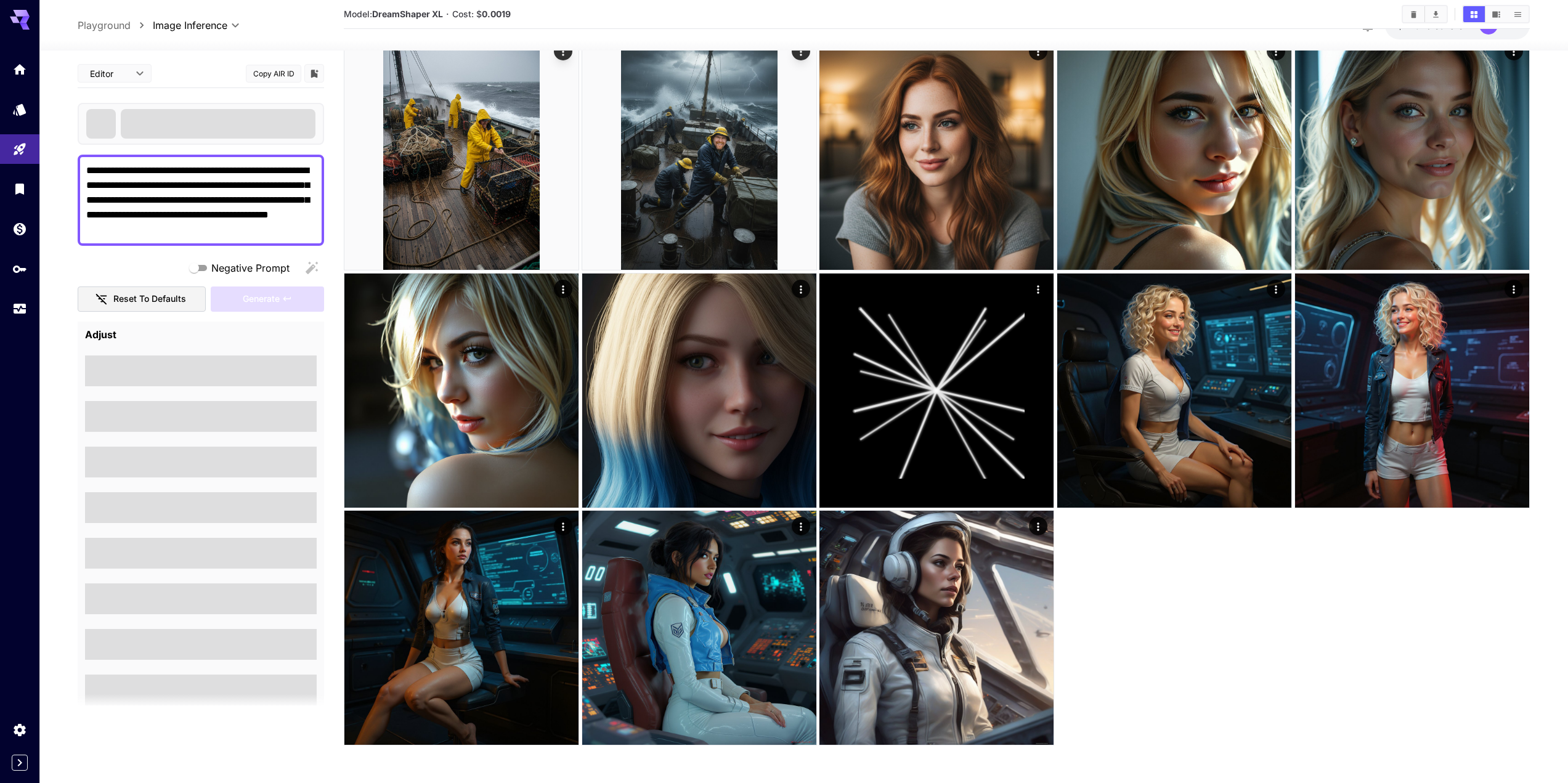
scroll to position [1965, 0]
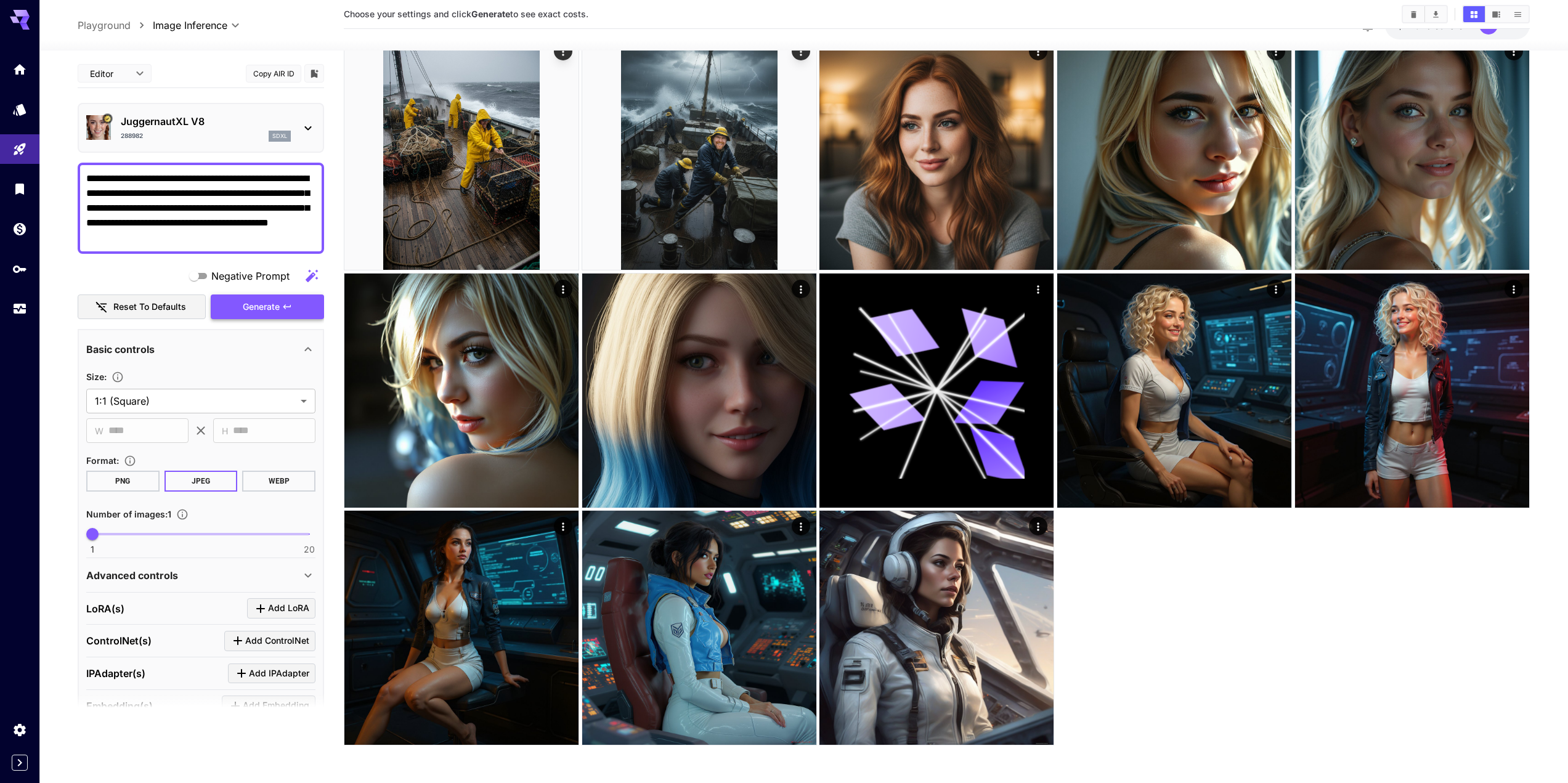
click at [267, 309] on span "Generate" at bounding box center [260, 307] width 37 height 15
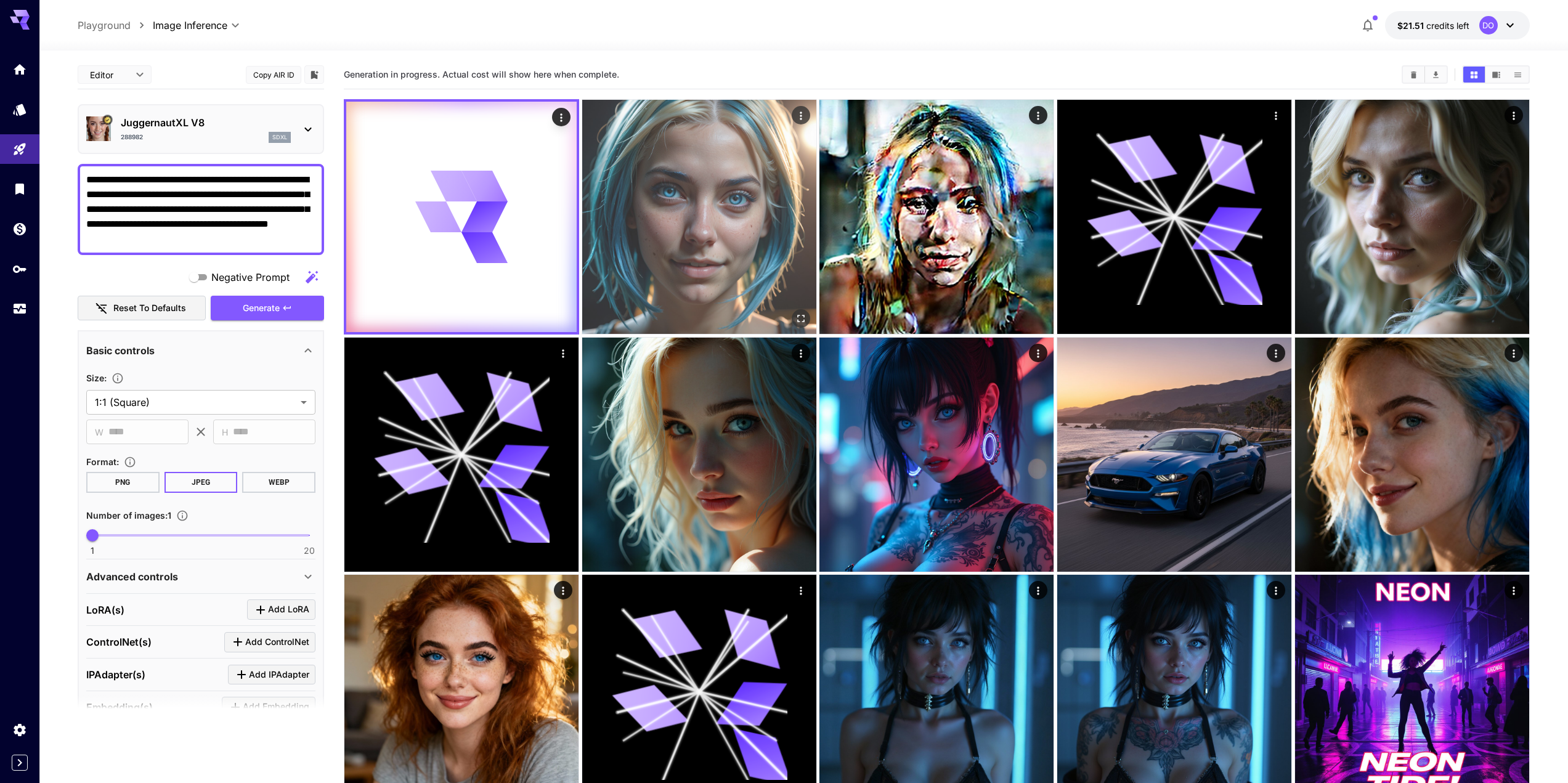
click at [659, 198] on img at bounding box center [699, 217] width 234 height 234
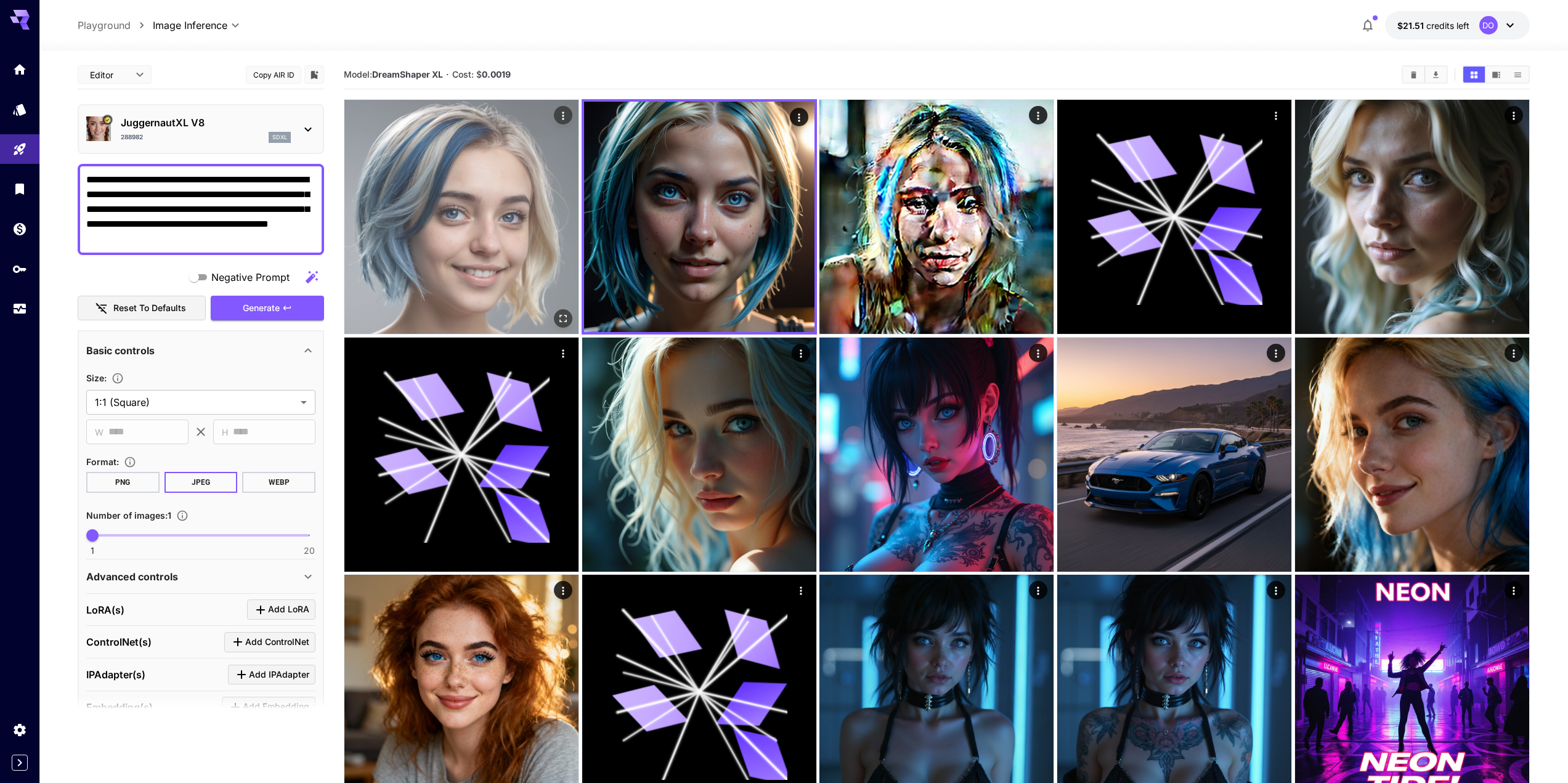
click at [482, 197] on img at bounding box center [461, 217] width 234 height 234
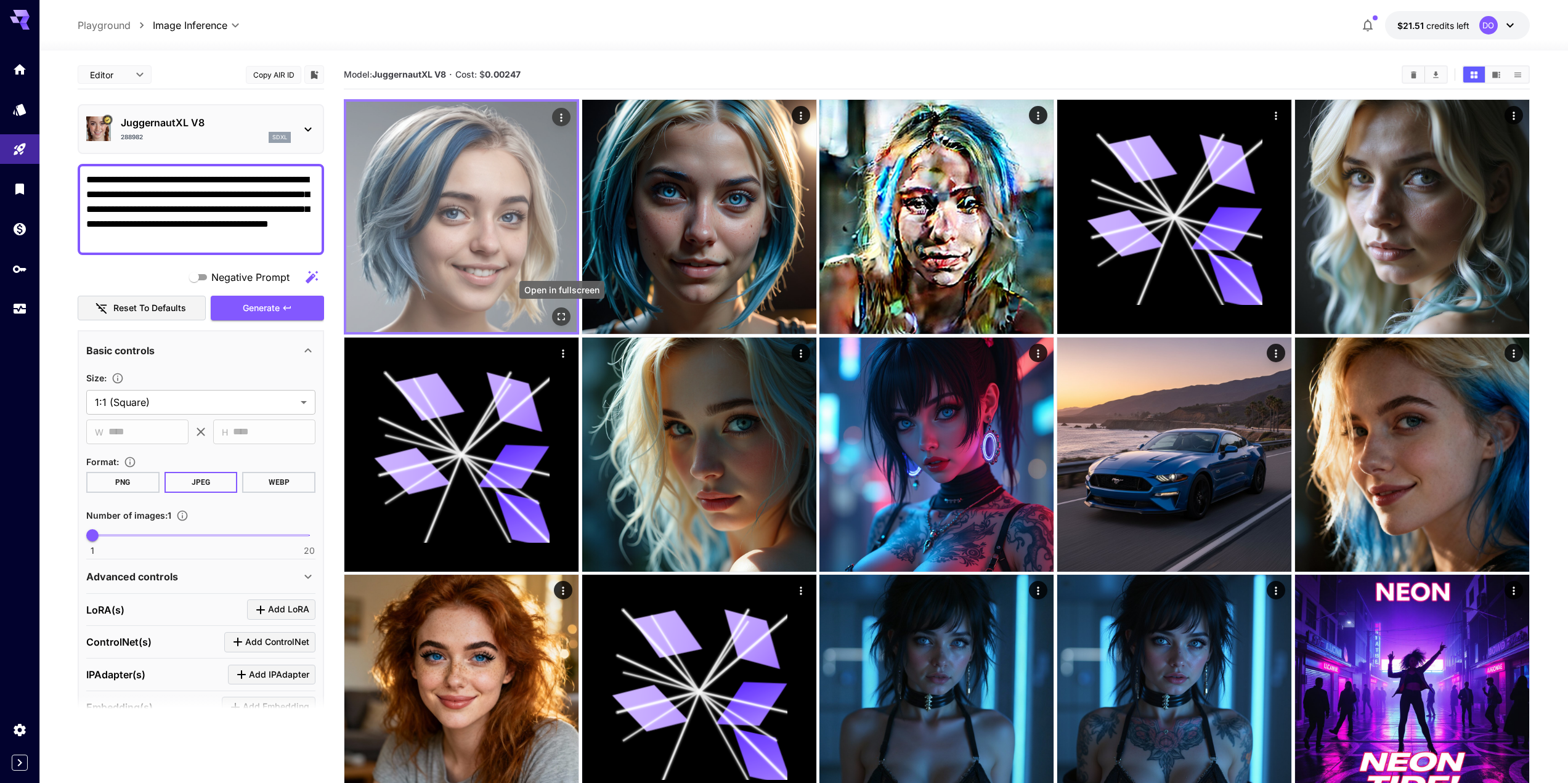
click at [563, 321] on icon "Open in fullscreen" at bounding box center [562, 317] width 8 height 8
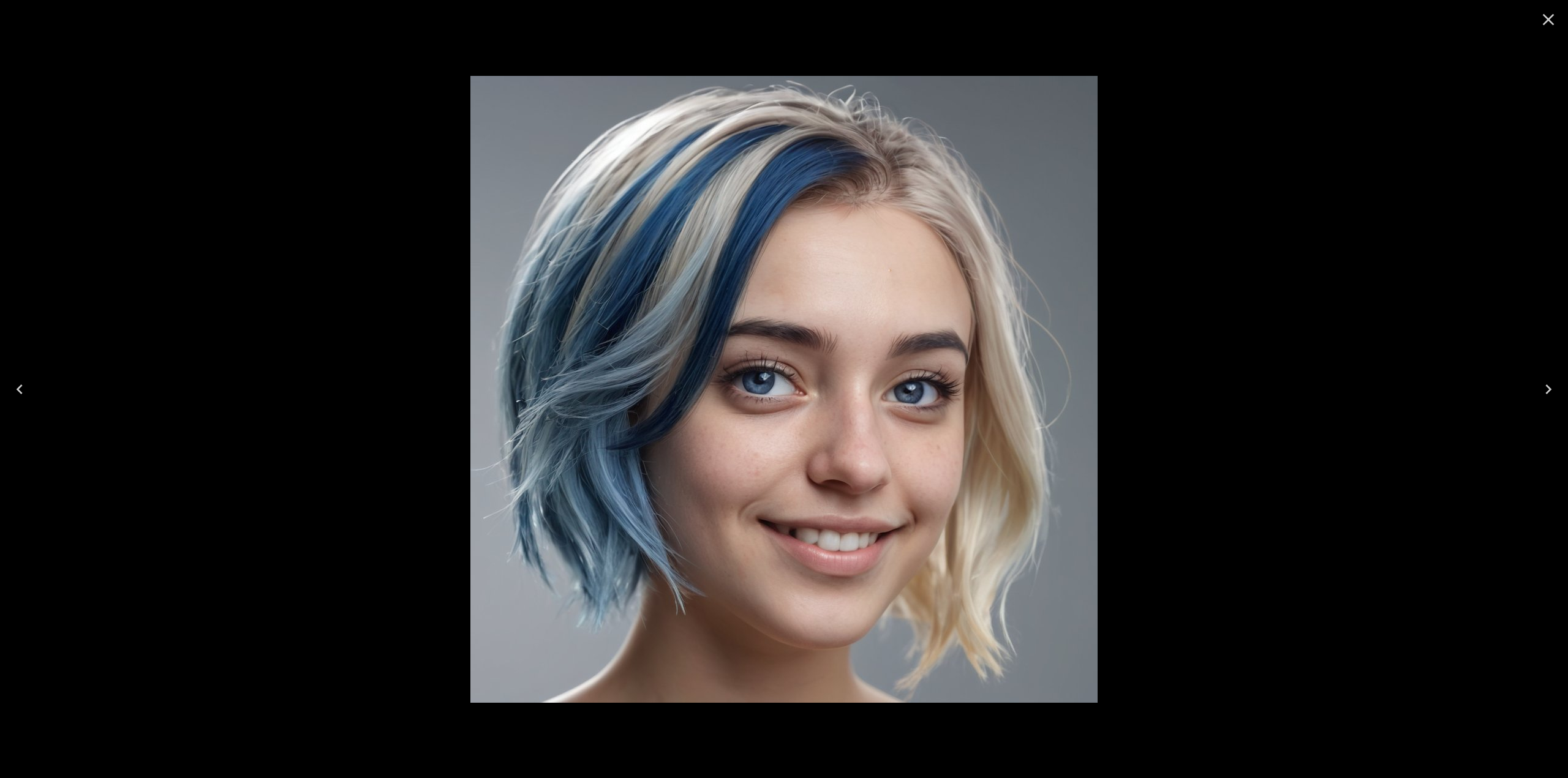
click at [1549, 22] on icon "Close" at bounding box center [1547, 19] width 20 height 20
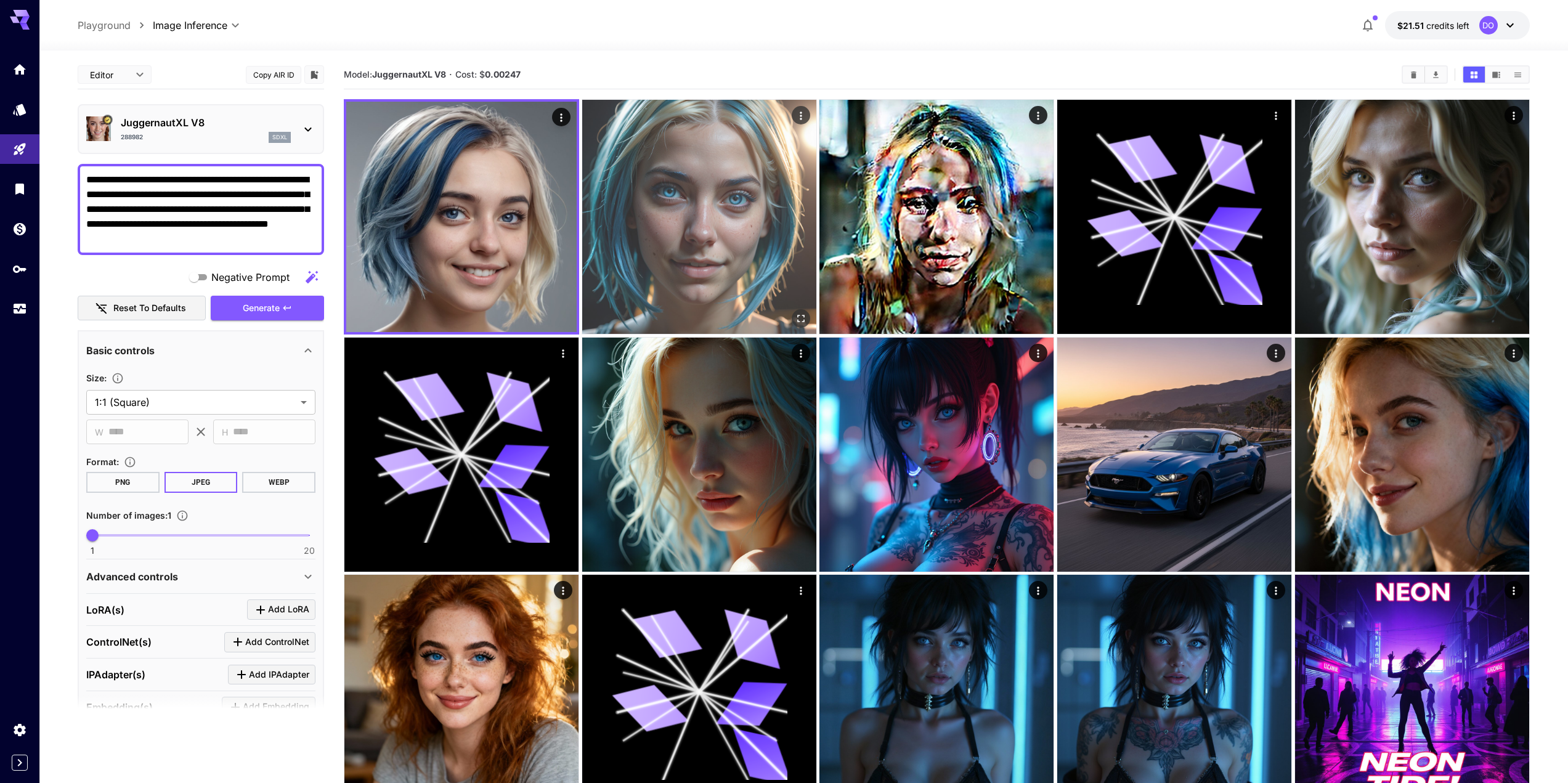
click at [716, 205] on img at bounding box center [699, 217] width 234 height 234
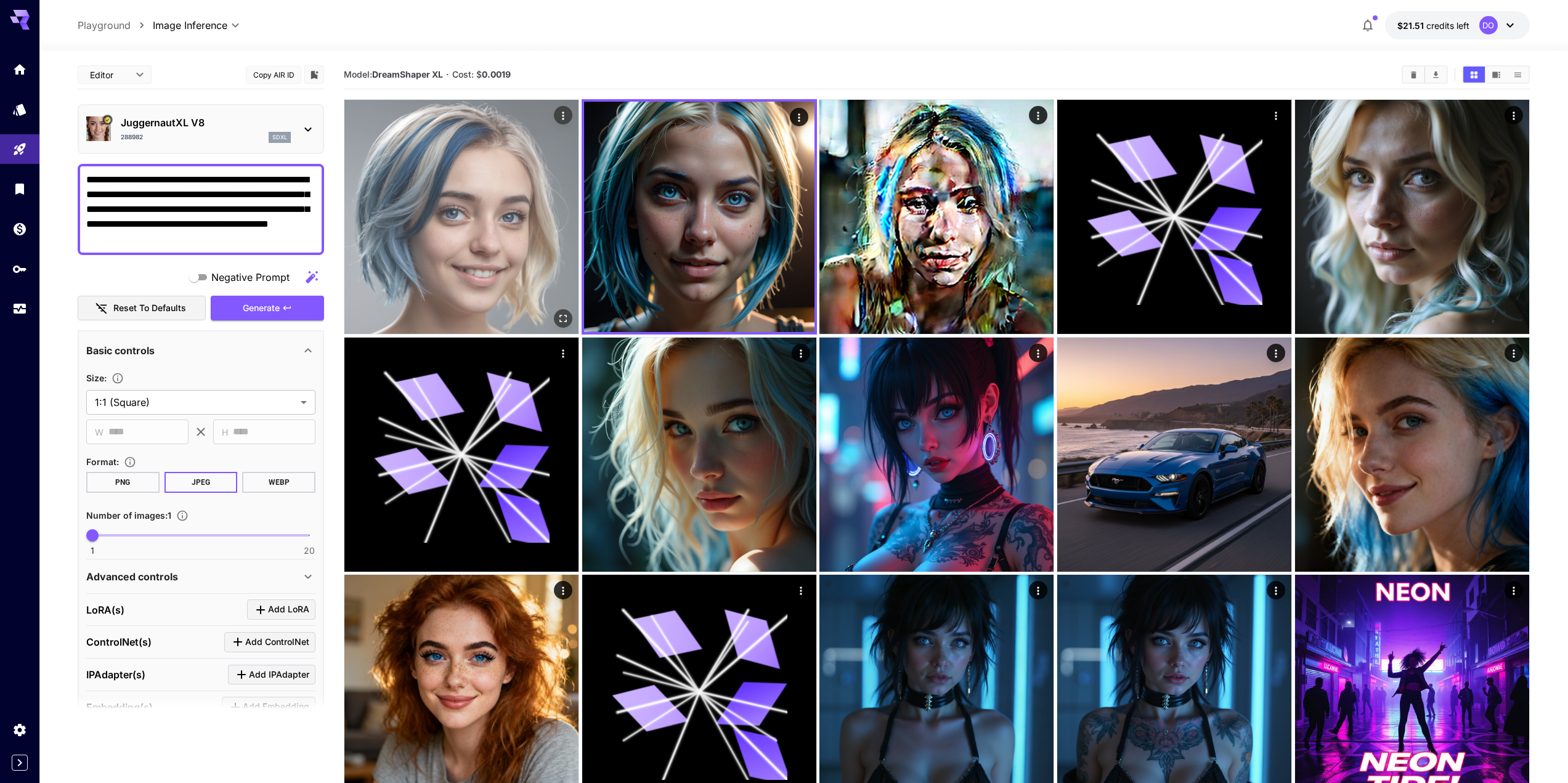
click at [501, 219] on img at bounding box center [461, 217] width 234 height 234
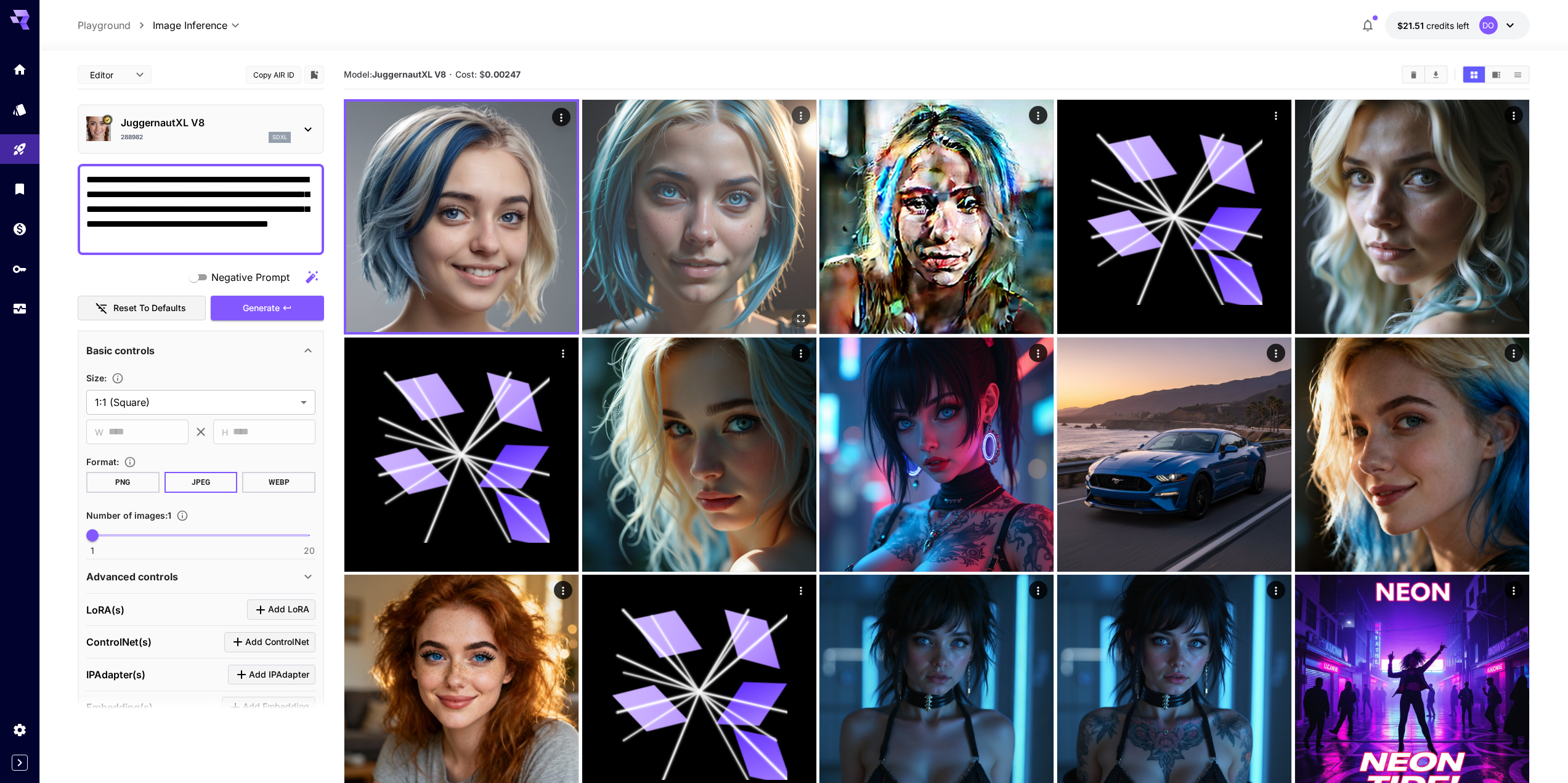
click at [676, 223] on img at bounding box center [699, 217] width 234 height 234
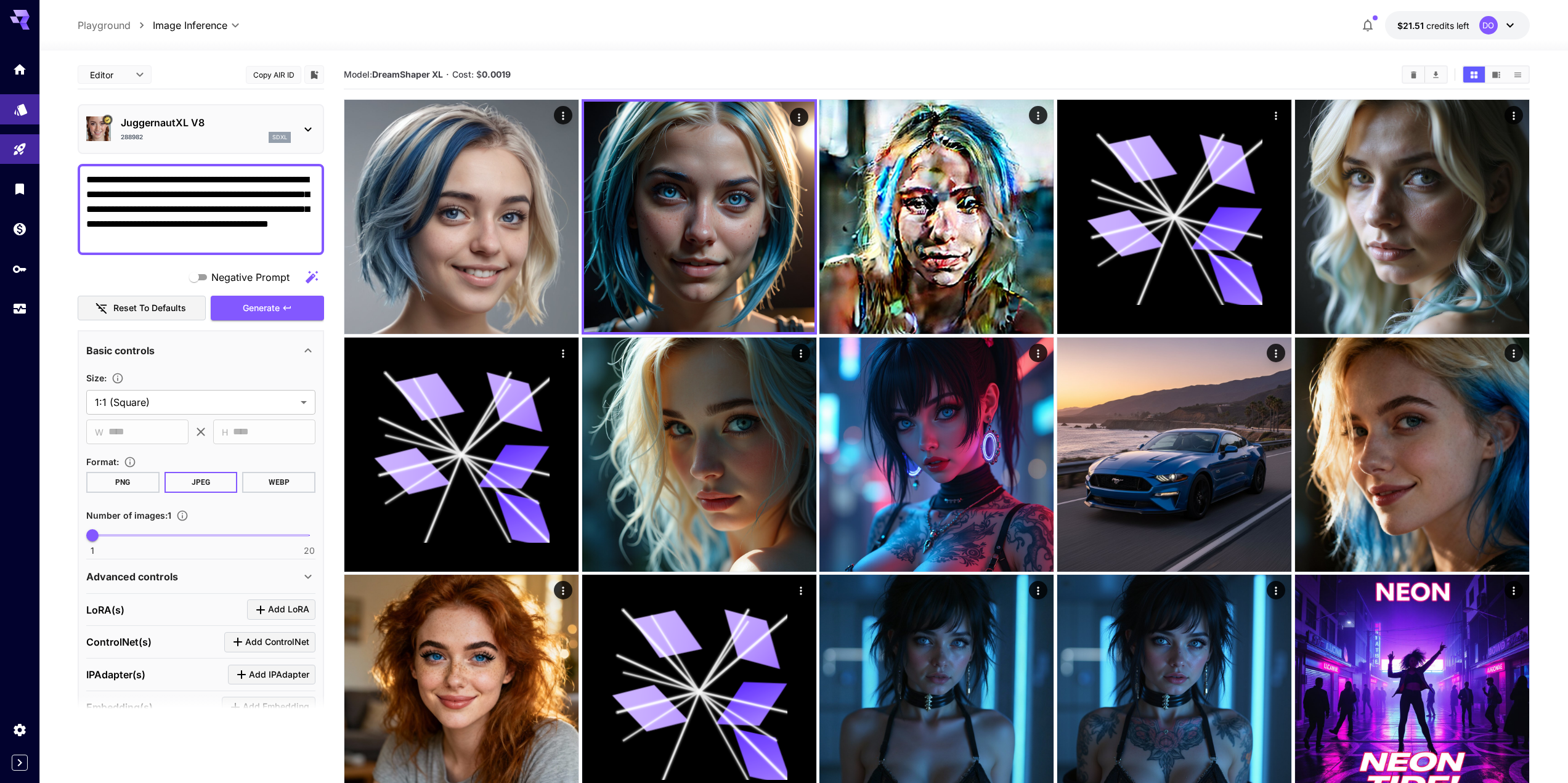
click at [24, 108] on icon "Models" at bounding box center [21, 106] width 13 height 11
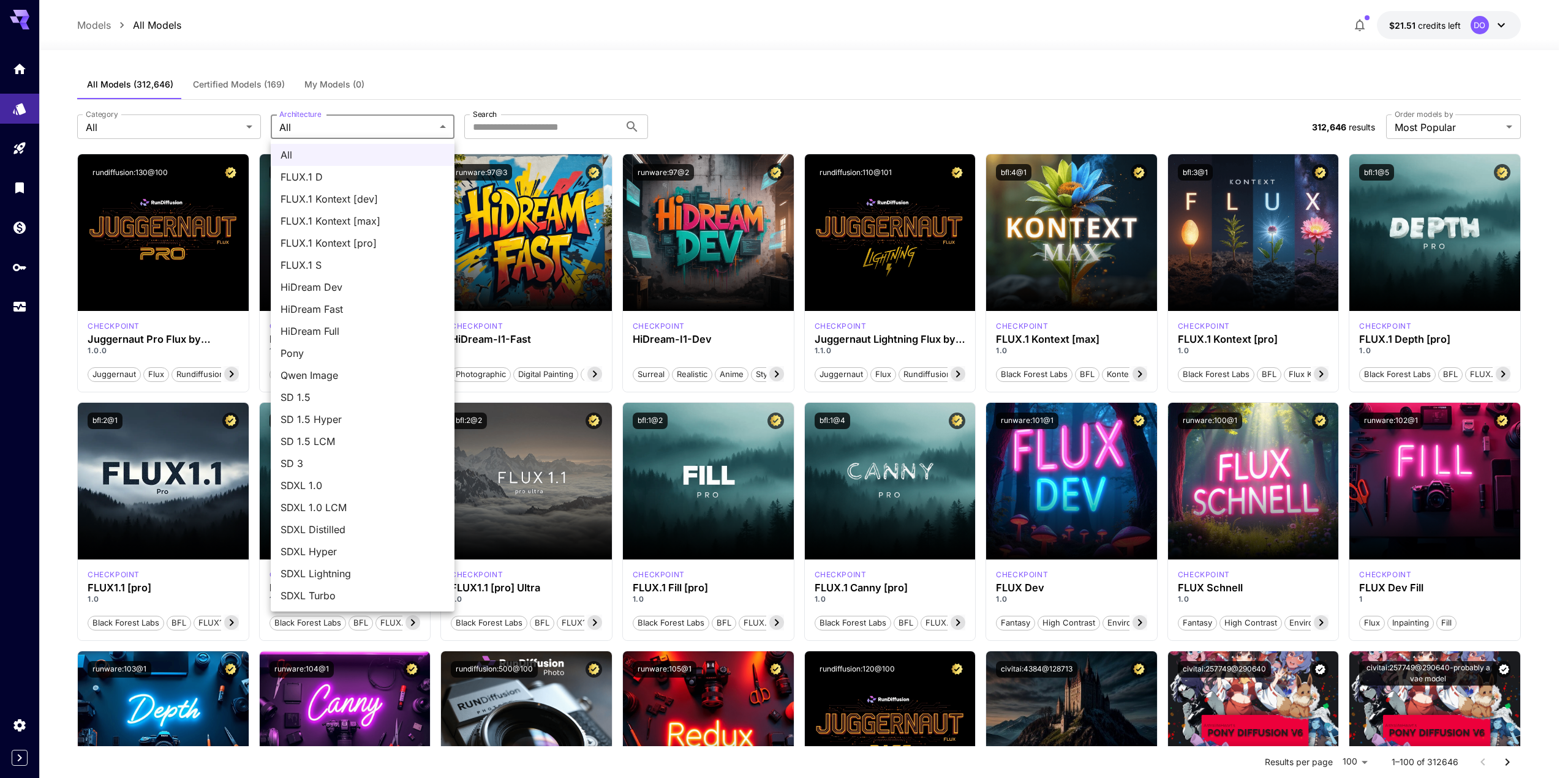
click at [343, 467] on span "SD 3" at bounding box center [362, 464] width 164 height 15
type input "***"
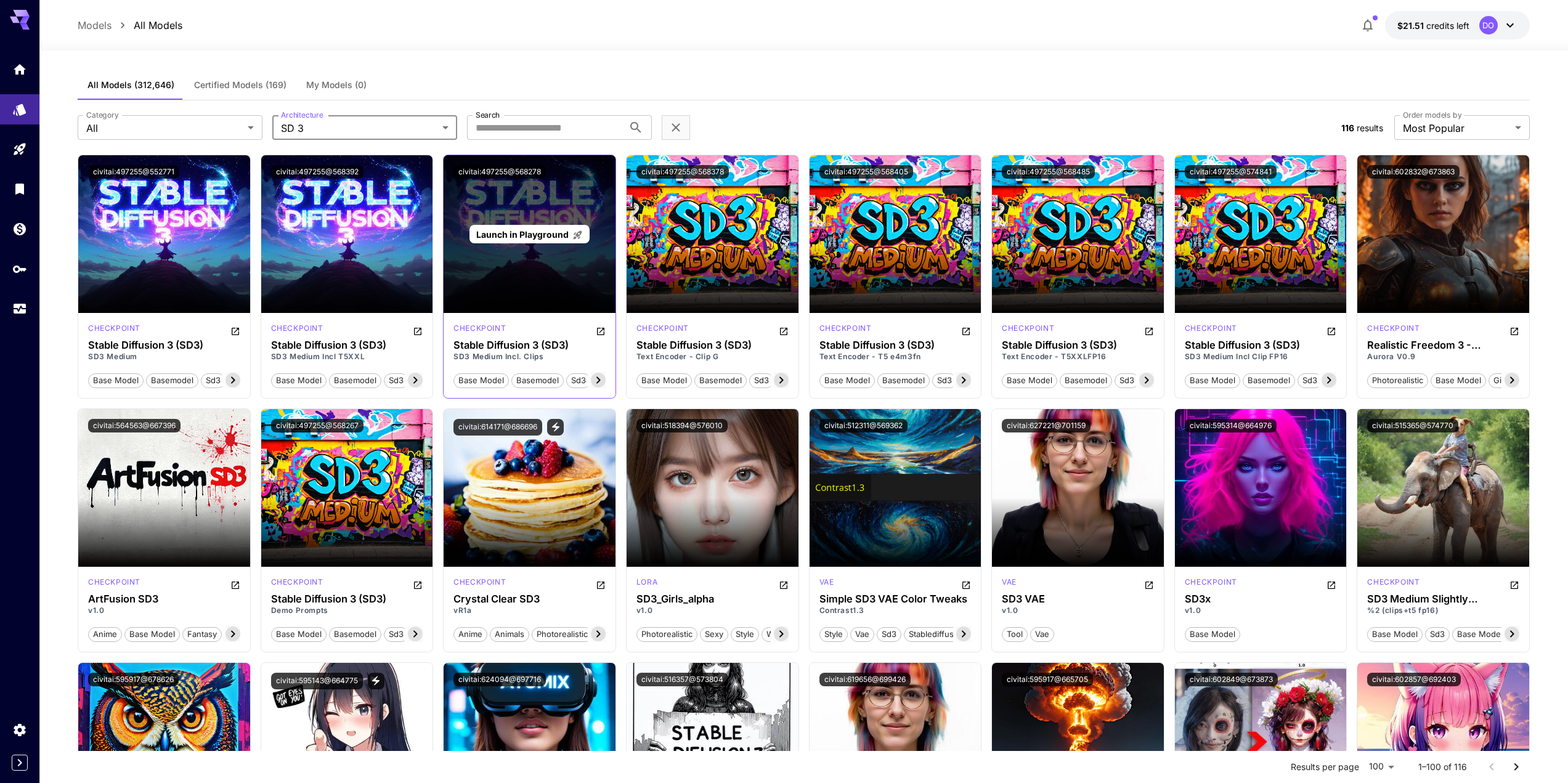
click at [528, 235] on span "Launch in Playground" at bounding box center [523, 234] width 92 height 10
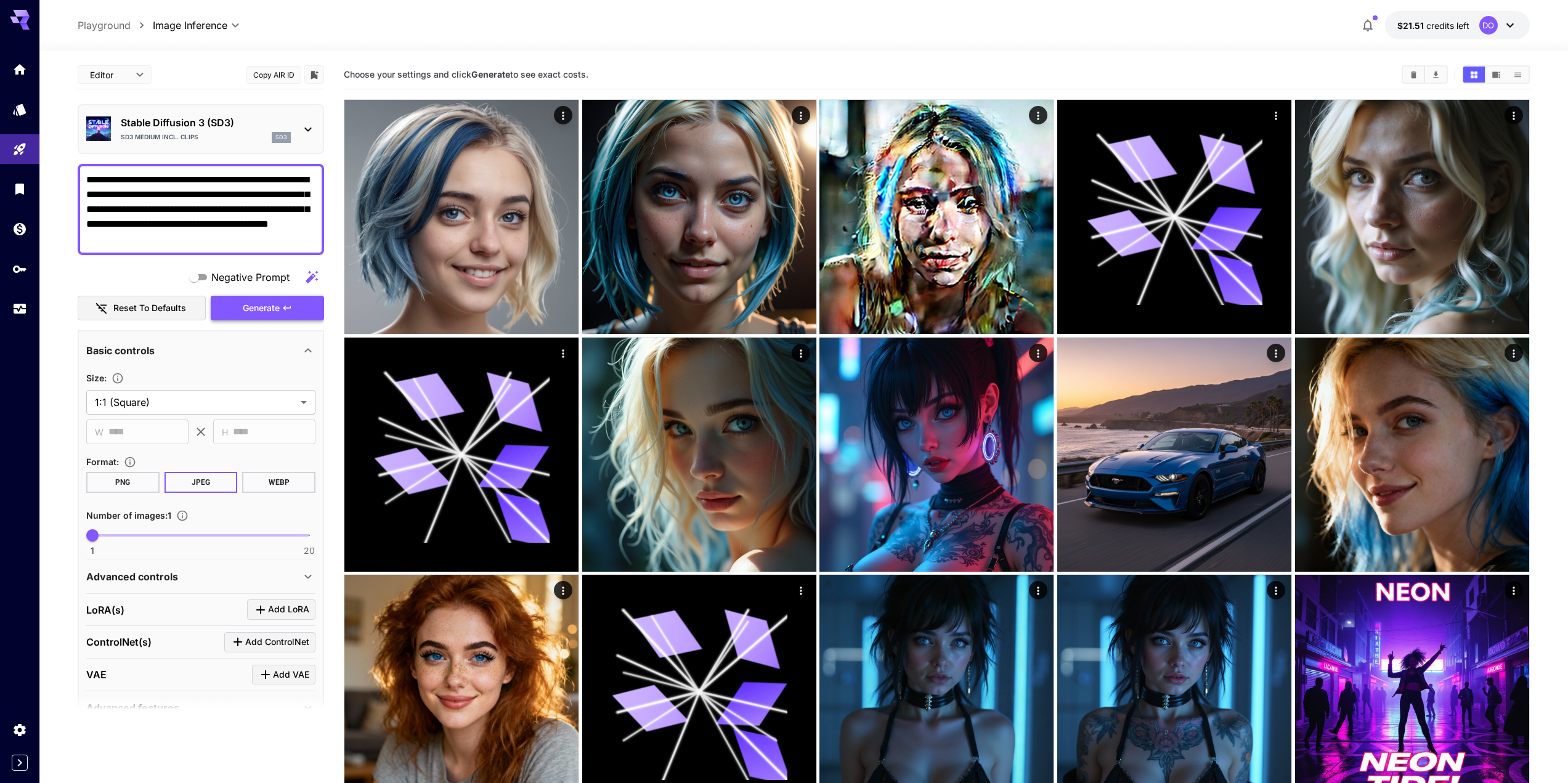
click at [262, 305] on span "Generate" at bounding box center [260, 308] width 37 height 15
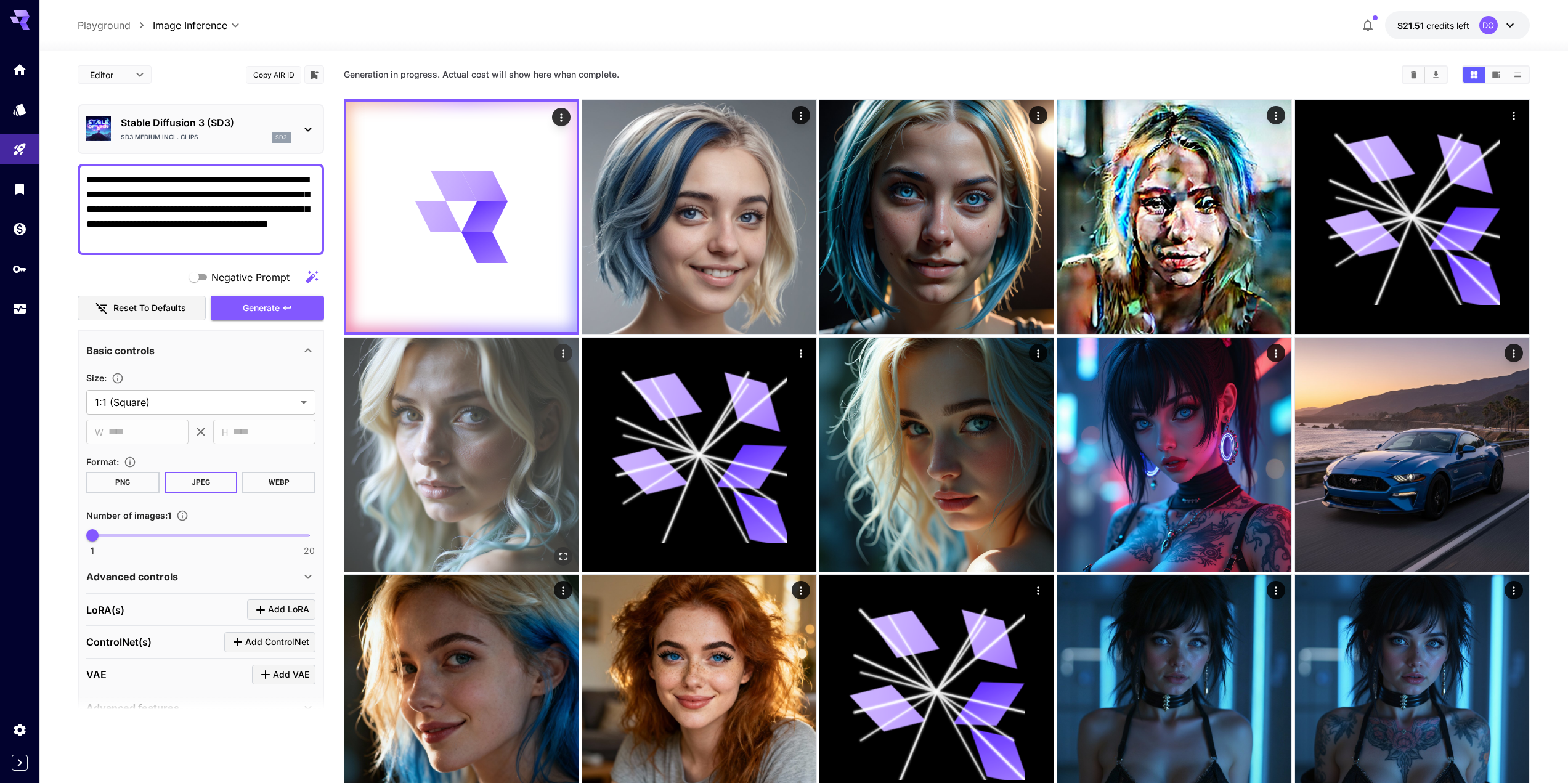
click at [422, 427] on img at bounding box center [461, 455] width 234 height 234
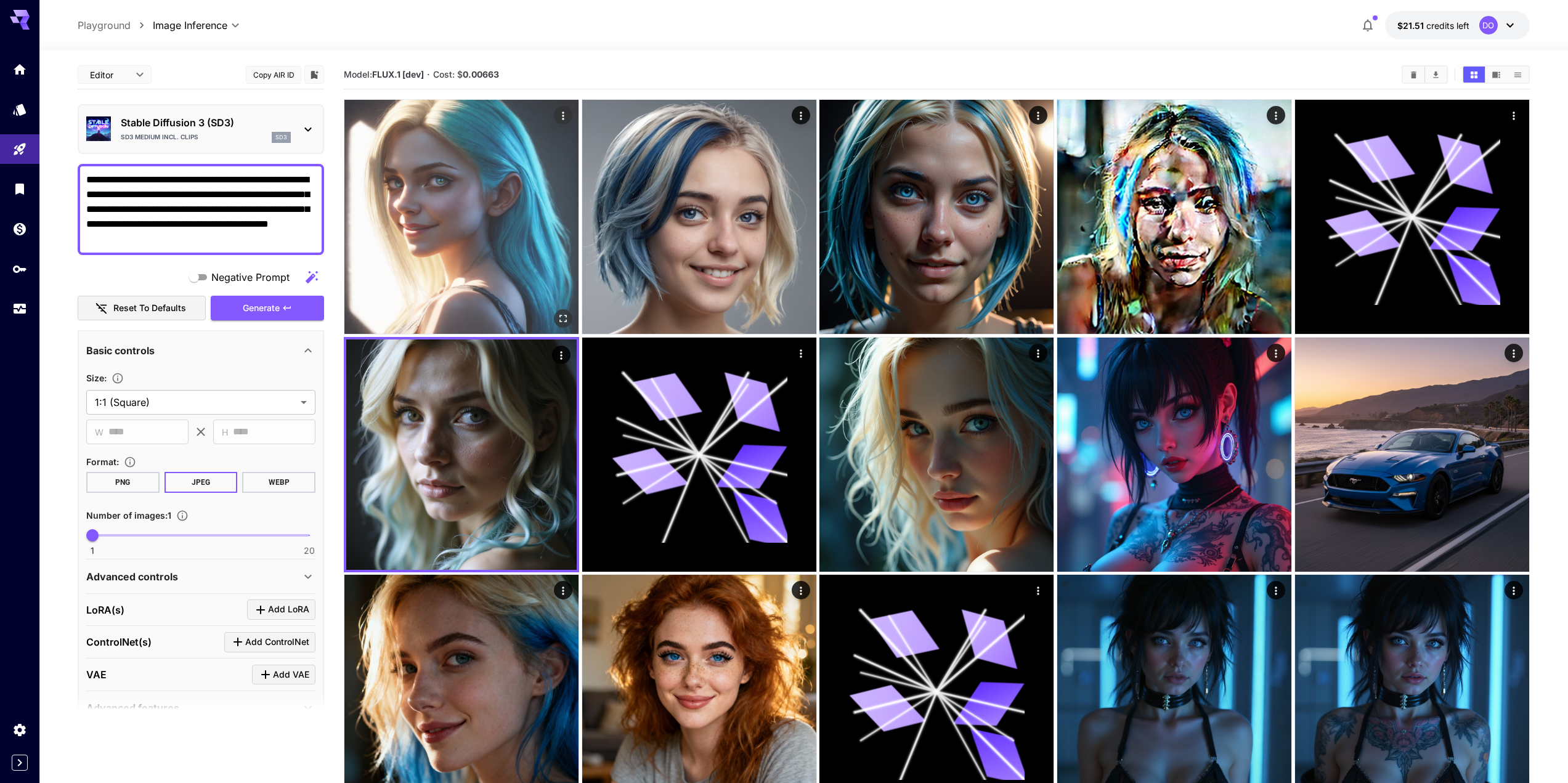
click at [456, 204] on img at bounding box center [461, 217] width 234 height 234
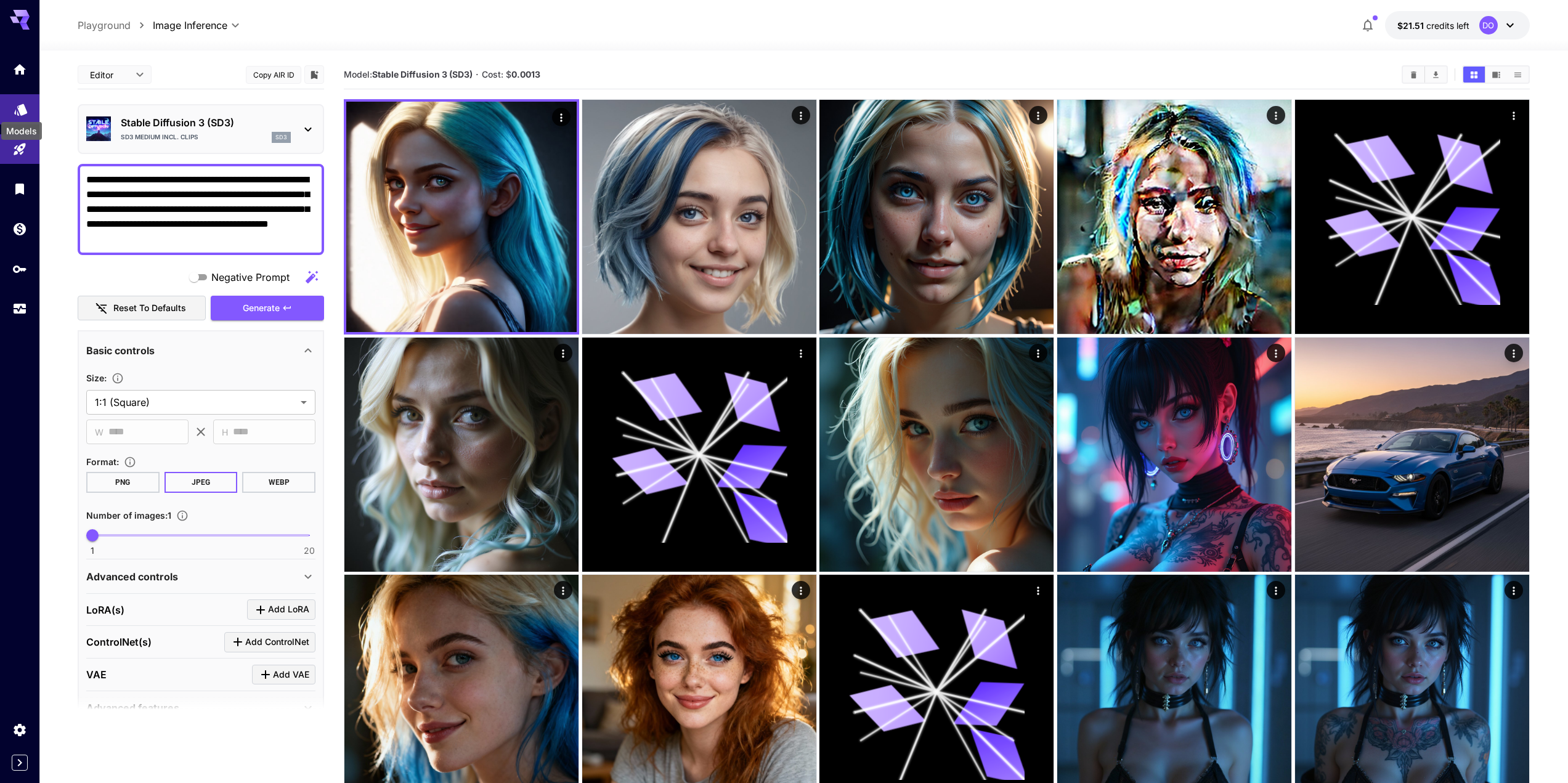
click at [23, 102] on icon "Models" at bounding box center [21, 106] width 13 height 11
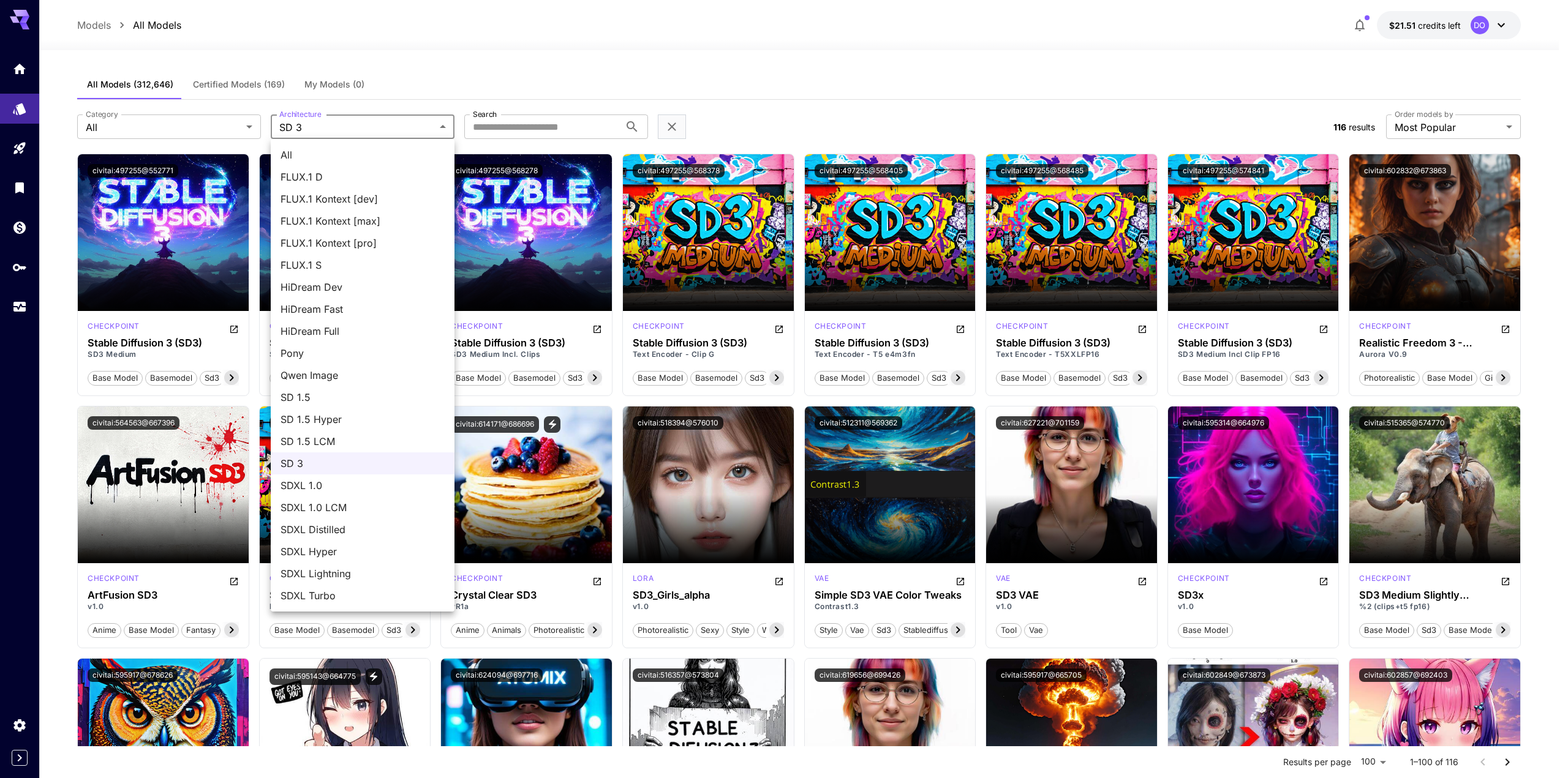
click at [321, 553] on span "SDXL Hyper" at bounding box center [362, 552] width 164 height 15
type input "*********"
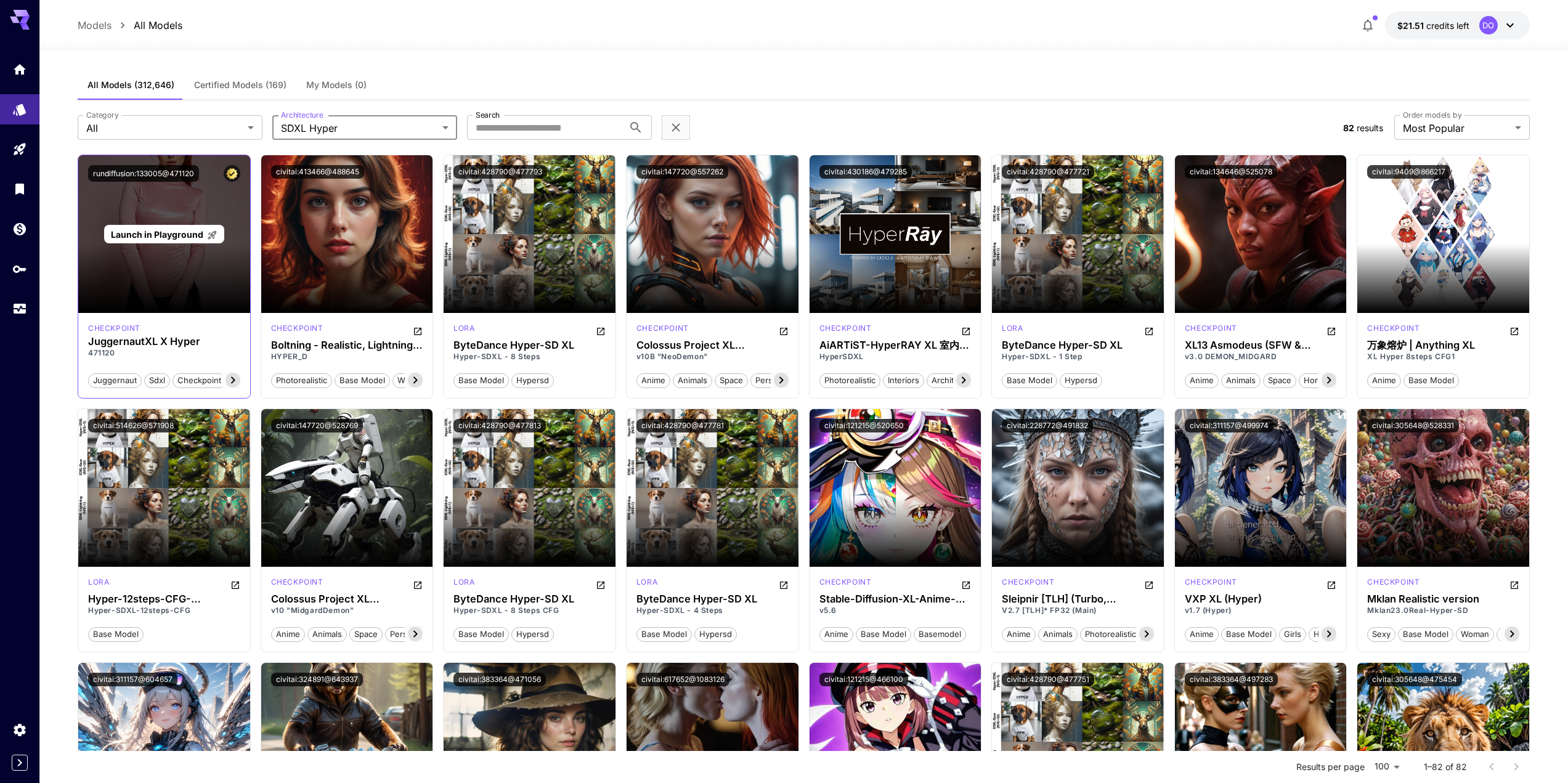
click at [172, 229] on span "Launch in Playground" at bounding box center [158, 234] width 92 height 10
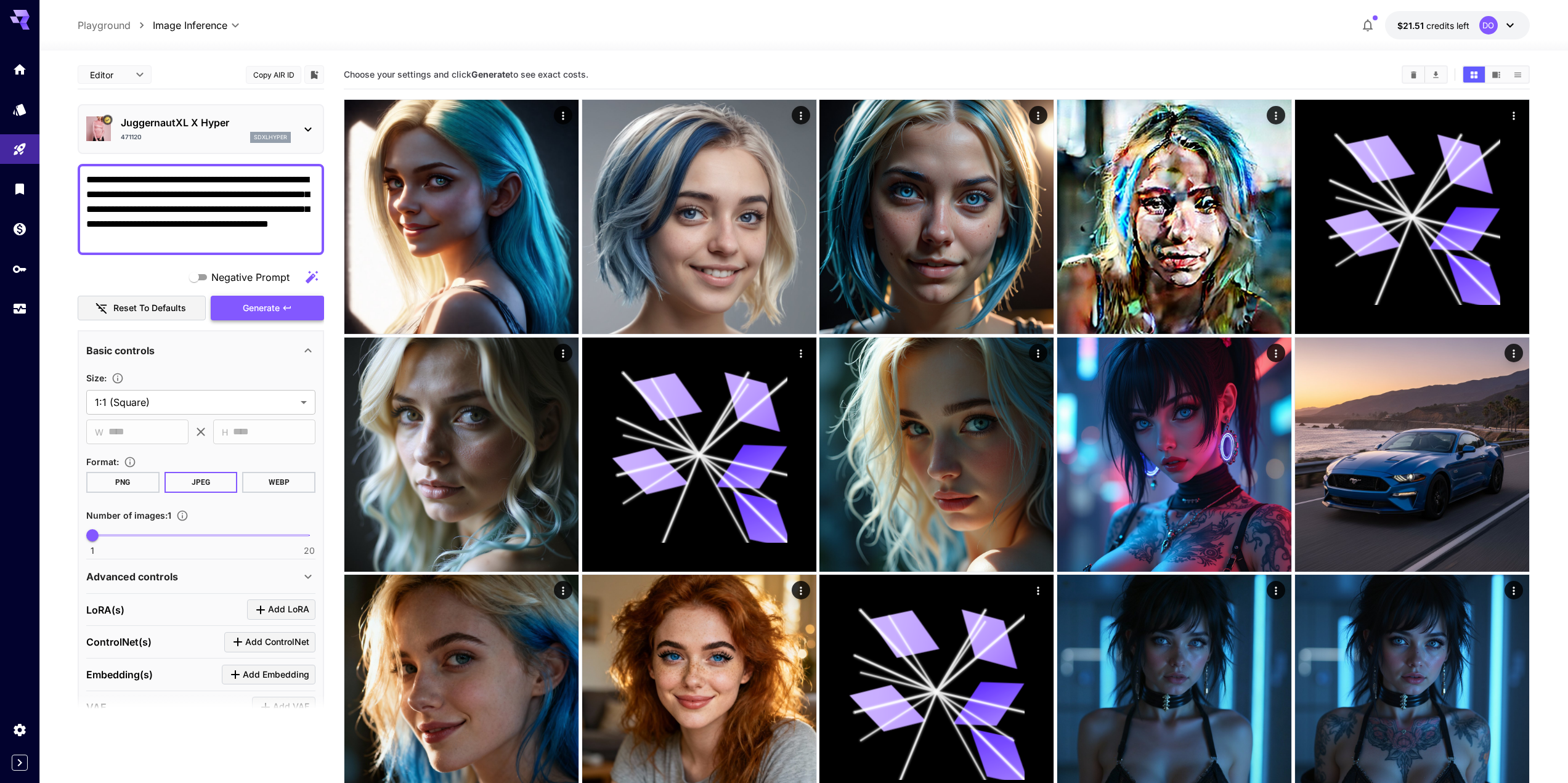
click at [246, 311] on span "Generate" at bounding box center [260, 308] width 37 height 15
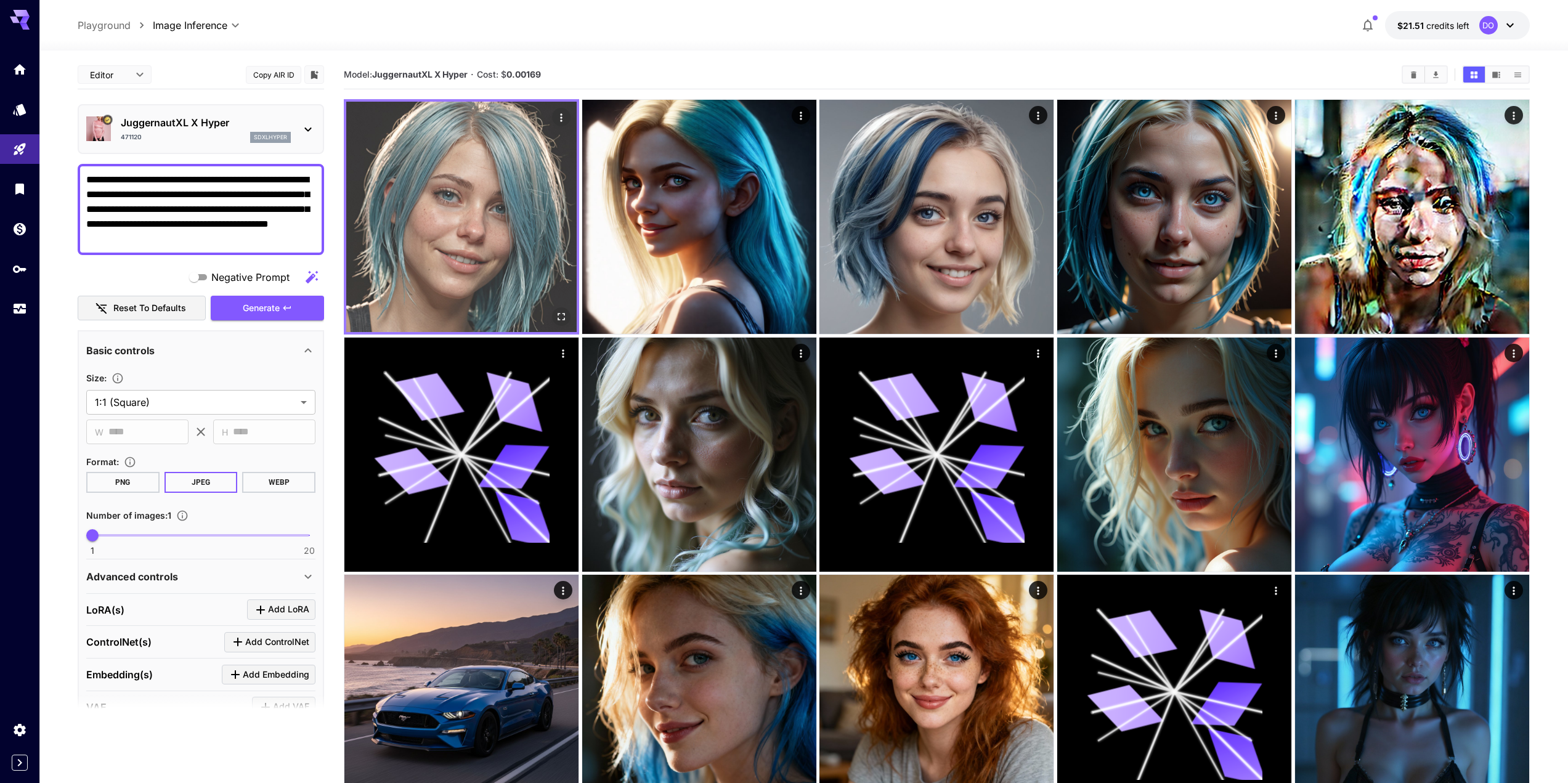
click at [559, 318] on icon "Open in fullscreen" at bounding box center [560, 316] width 12 height 12
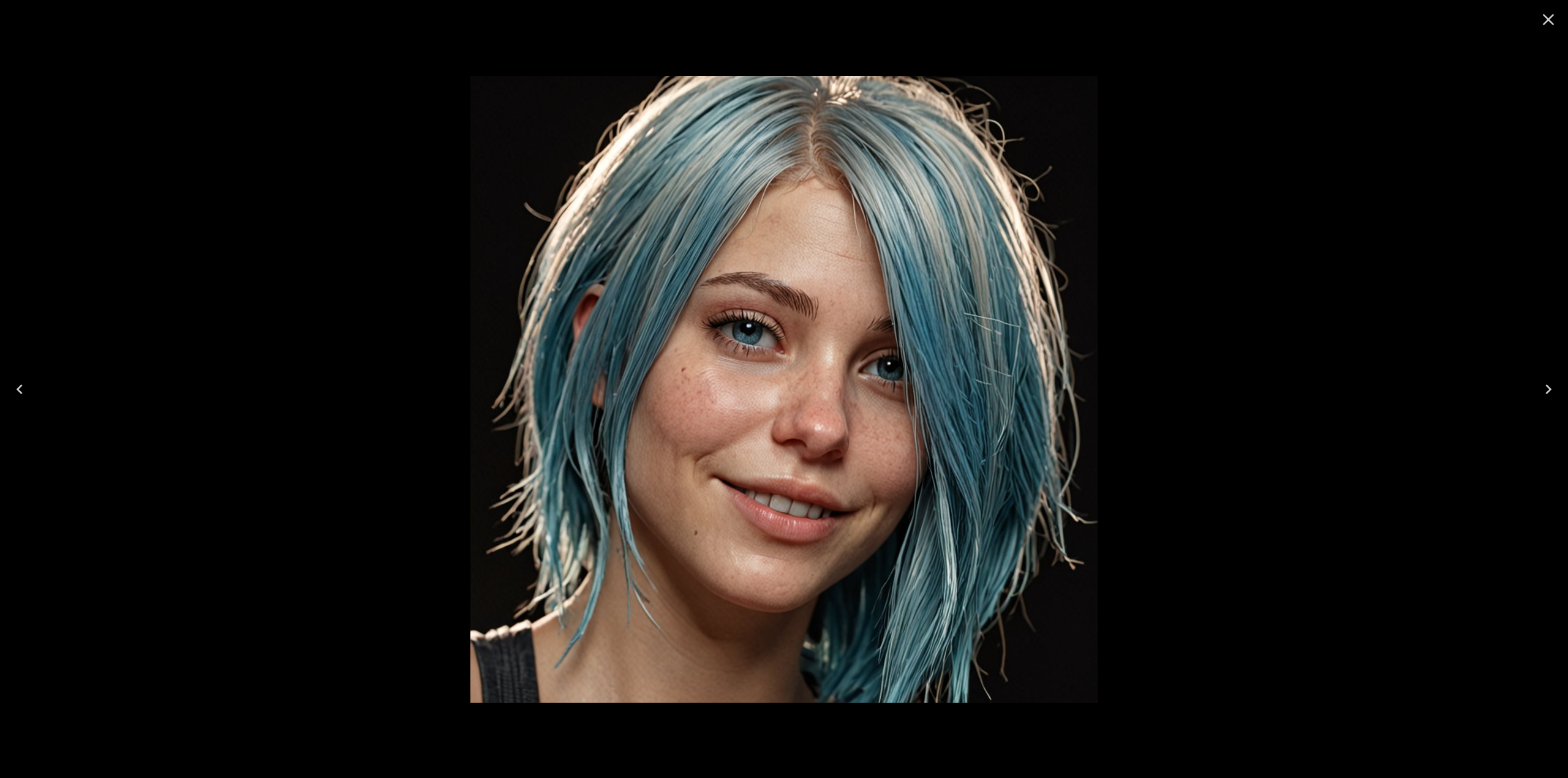
click at [1552, 21] on icon "Close" at bounding box center [1547, 19] width 20 height 20
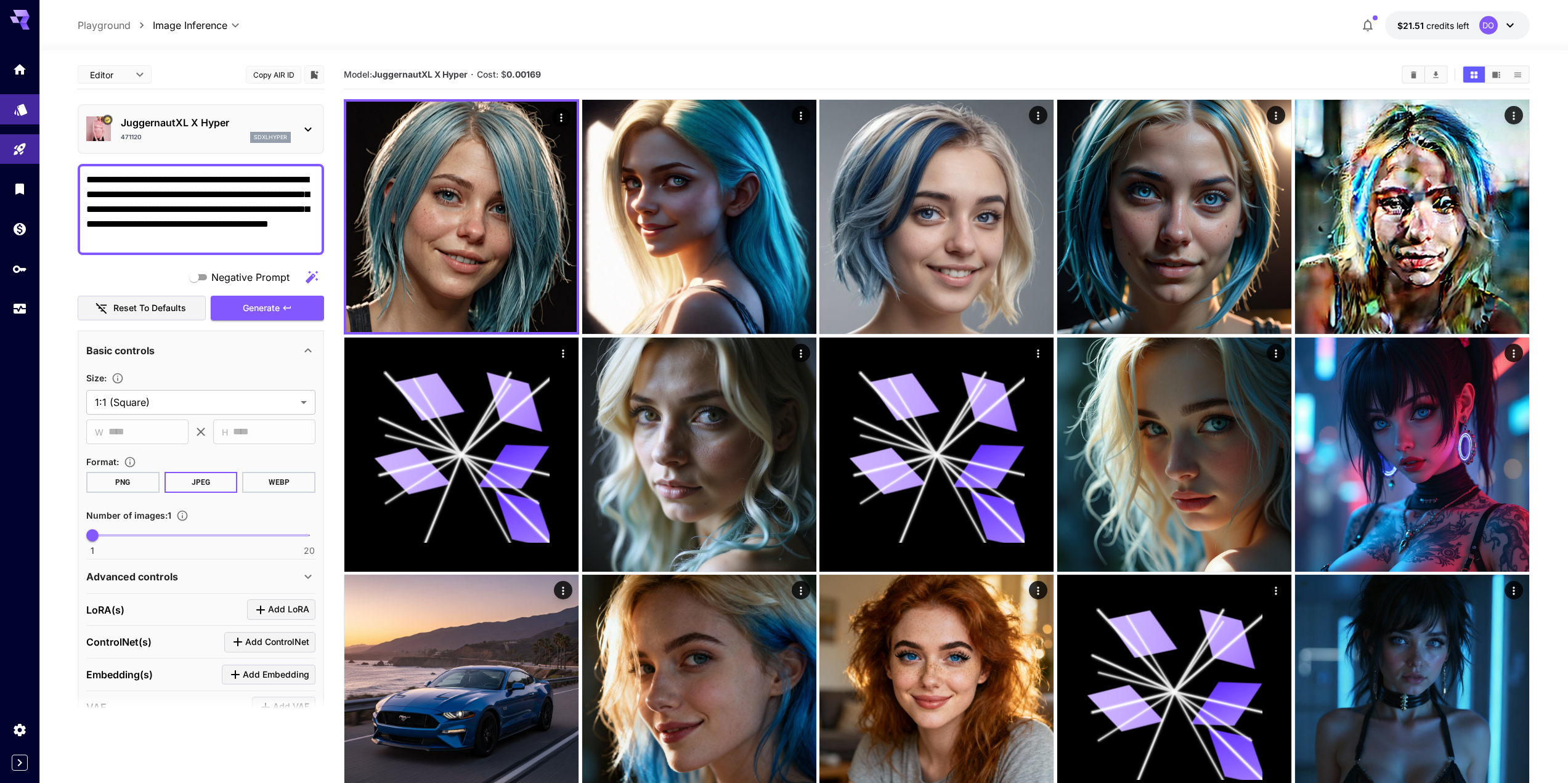
click at [20, 113] on link at bounding box center [20, 109] width 40 height 30
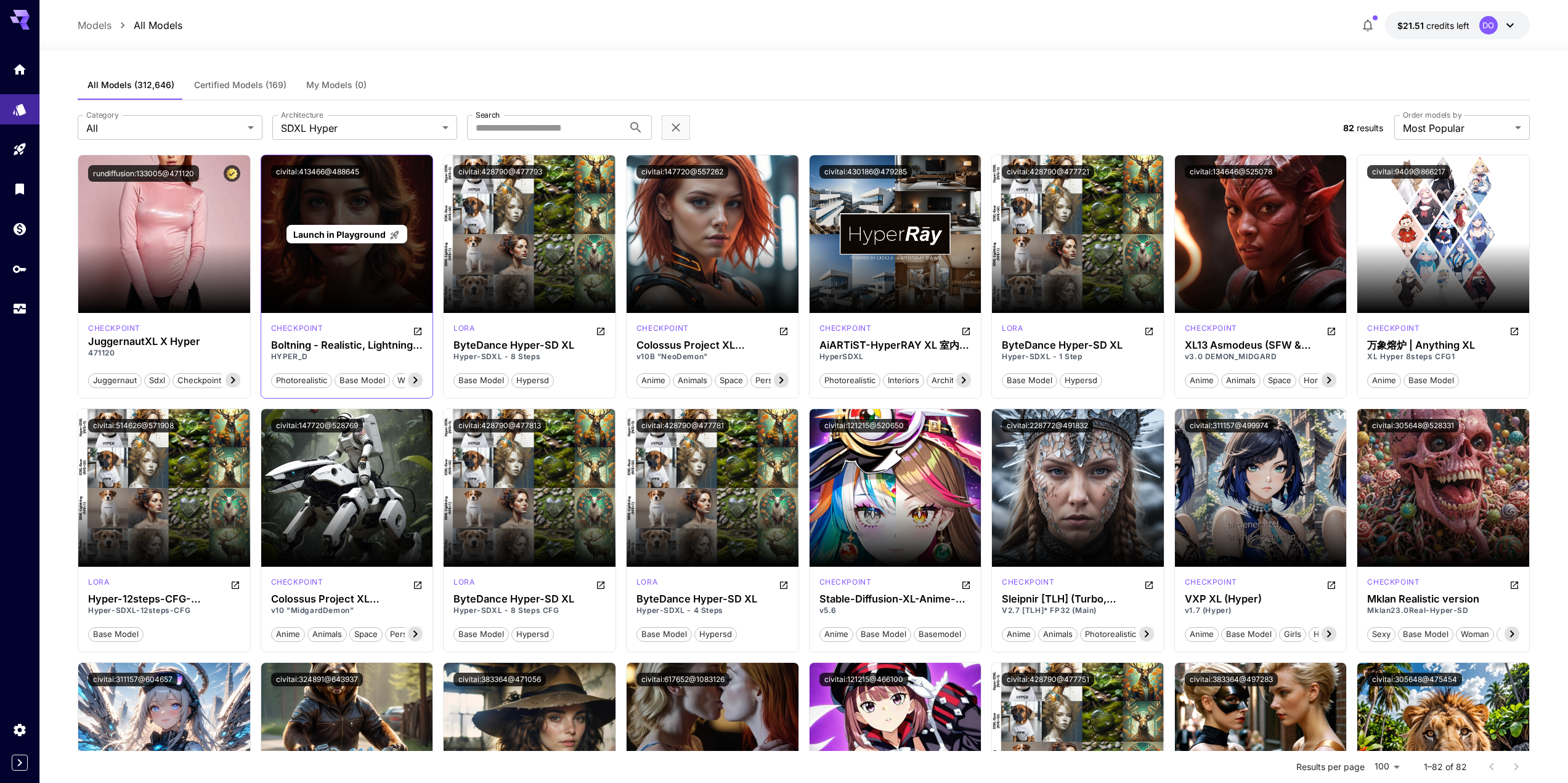
click at [351, 234] on span "Launch in Playground" at bounding box center [340, 234] width 92 height 10
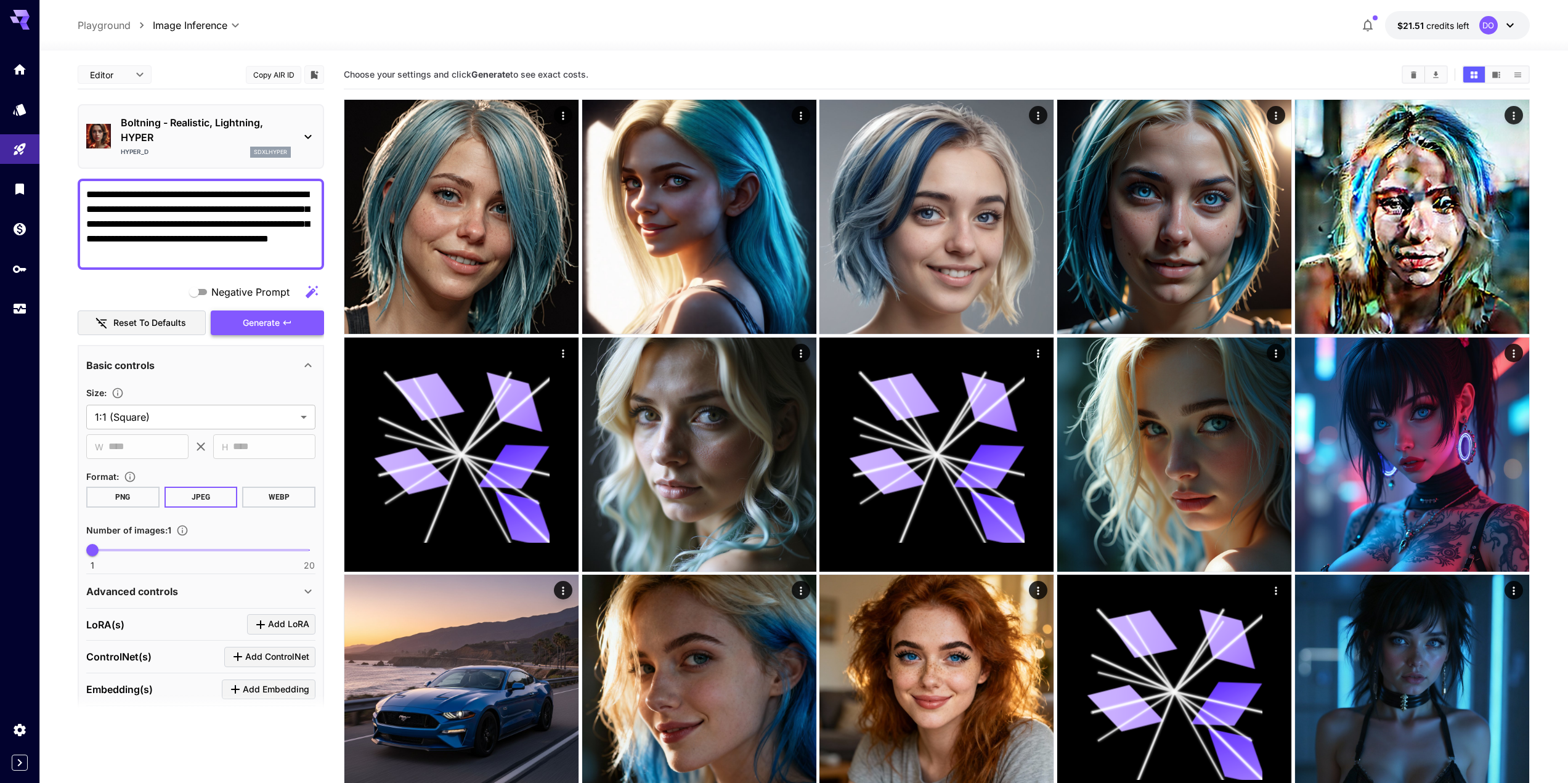
click at [259, 322] on span "Generate" at bounding box center [260, 323] width 37 height 15
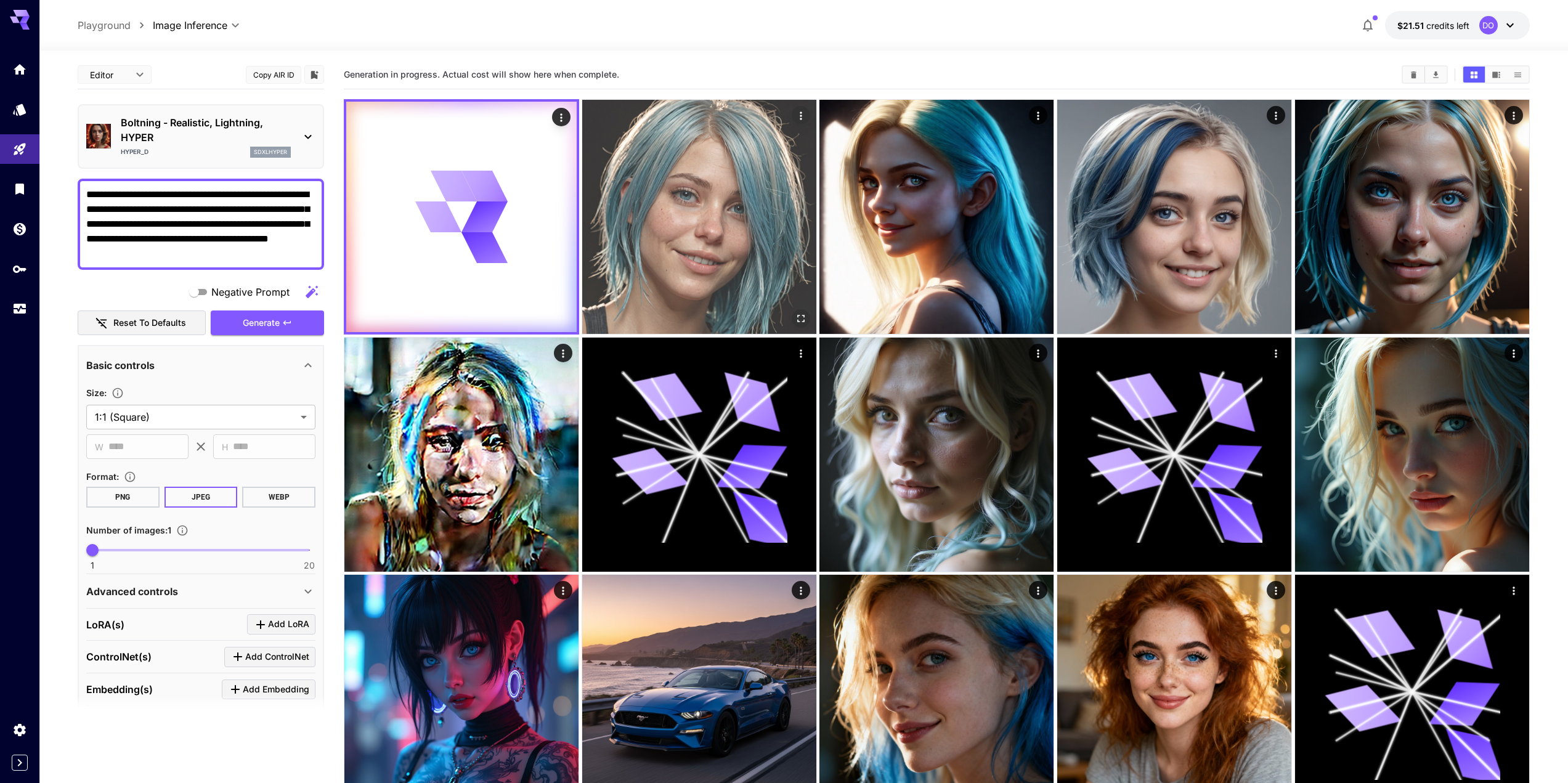
click at [722, 210] on img at bounding box center [699, 217] width 234 height 234
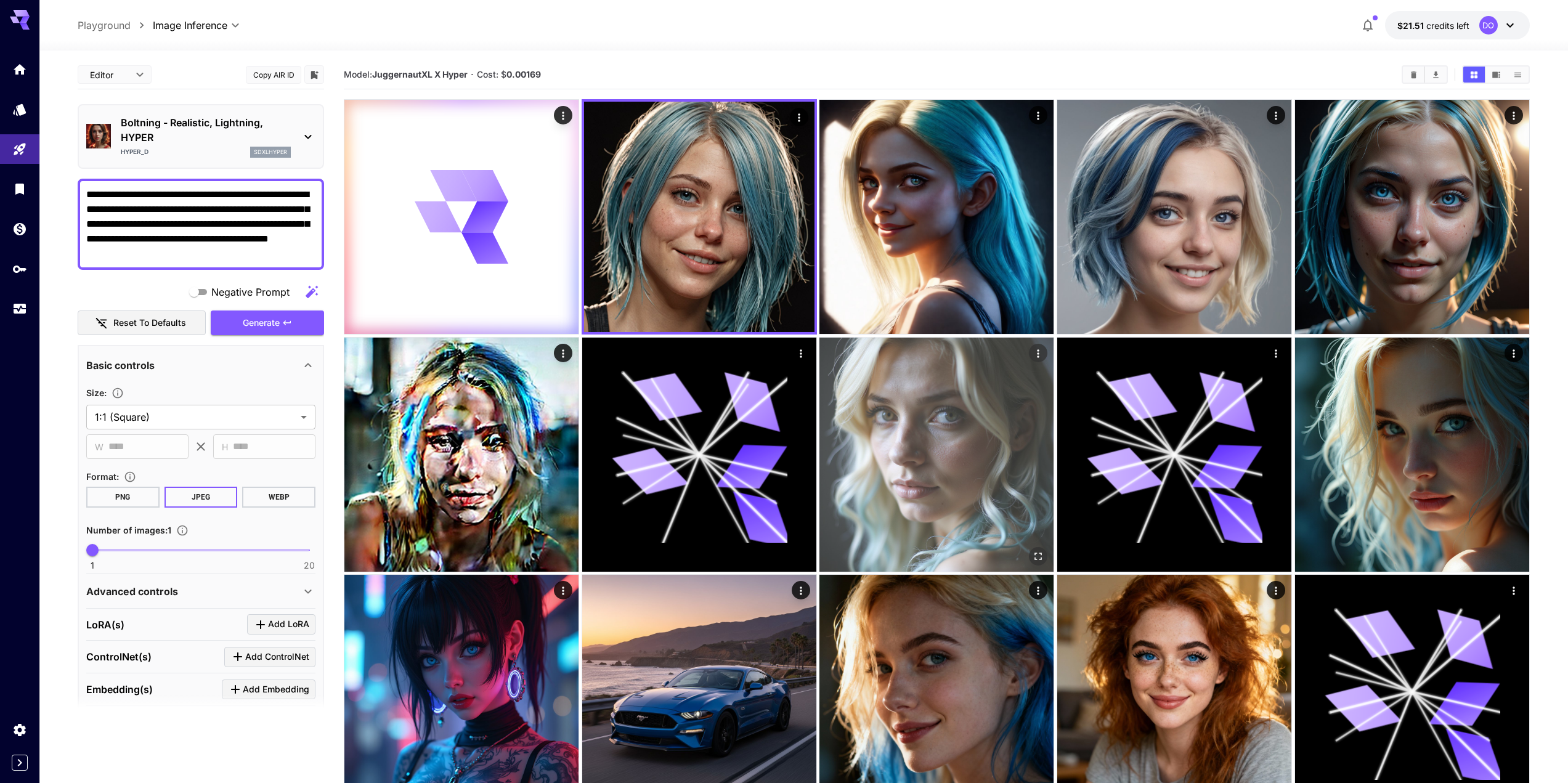
click at [927, 400] on img at bounding box center [937, 455] width 234 height 234
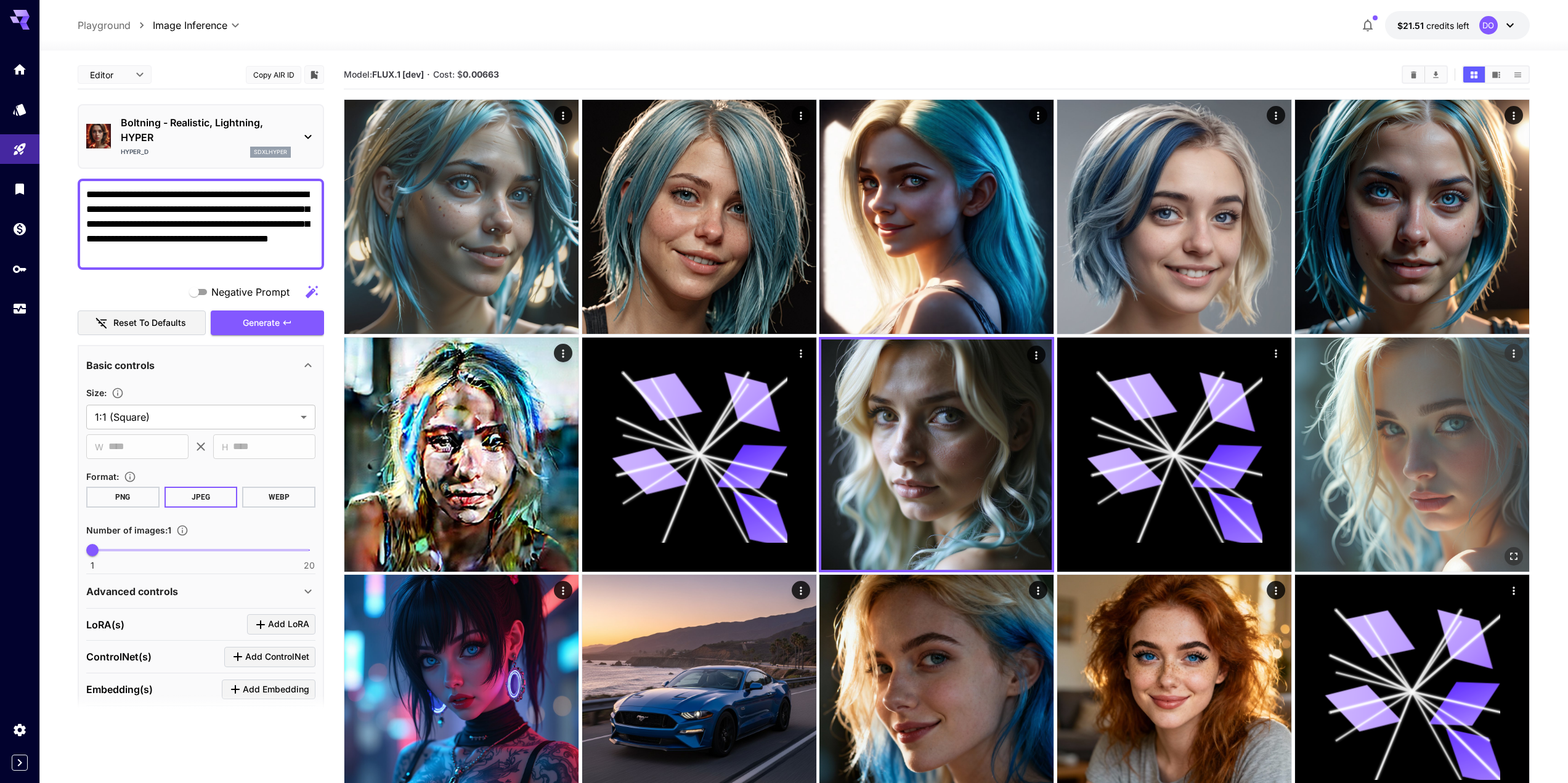
click at [1426, 441] on img at bounding box center [1412, 455] width 234 height 234
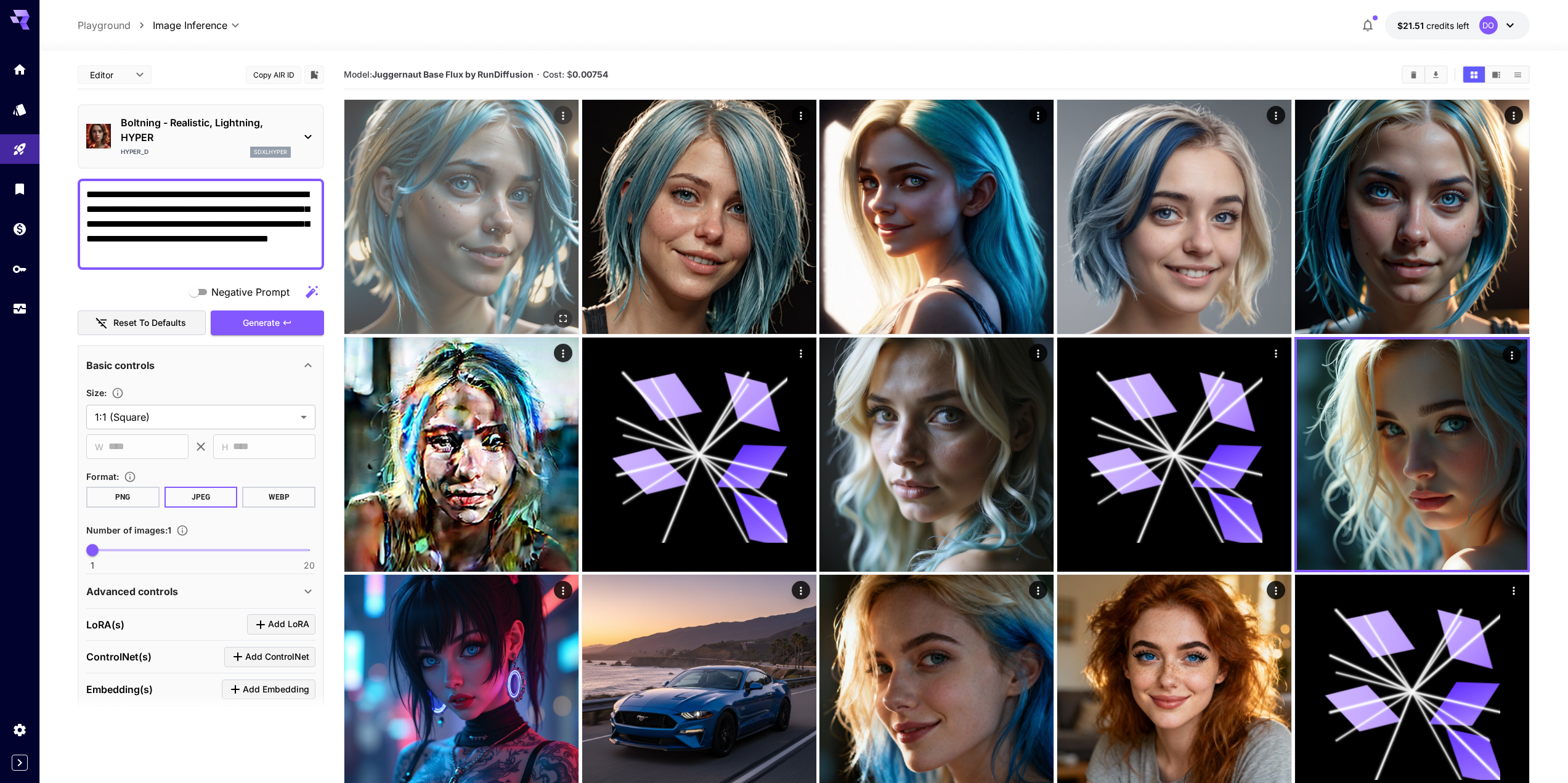
click at [456, 215] on img at bounding box center [461, 217] width 234 height 234
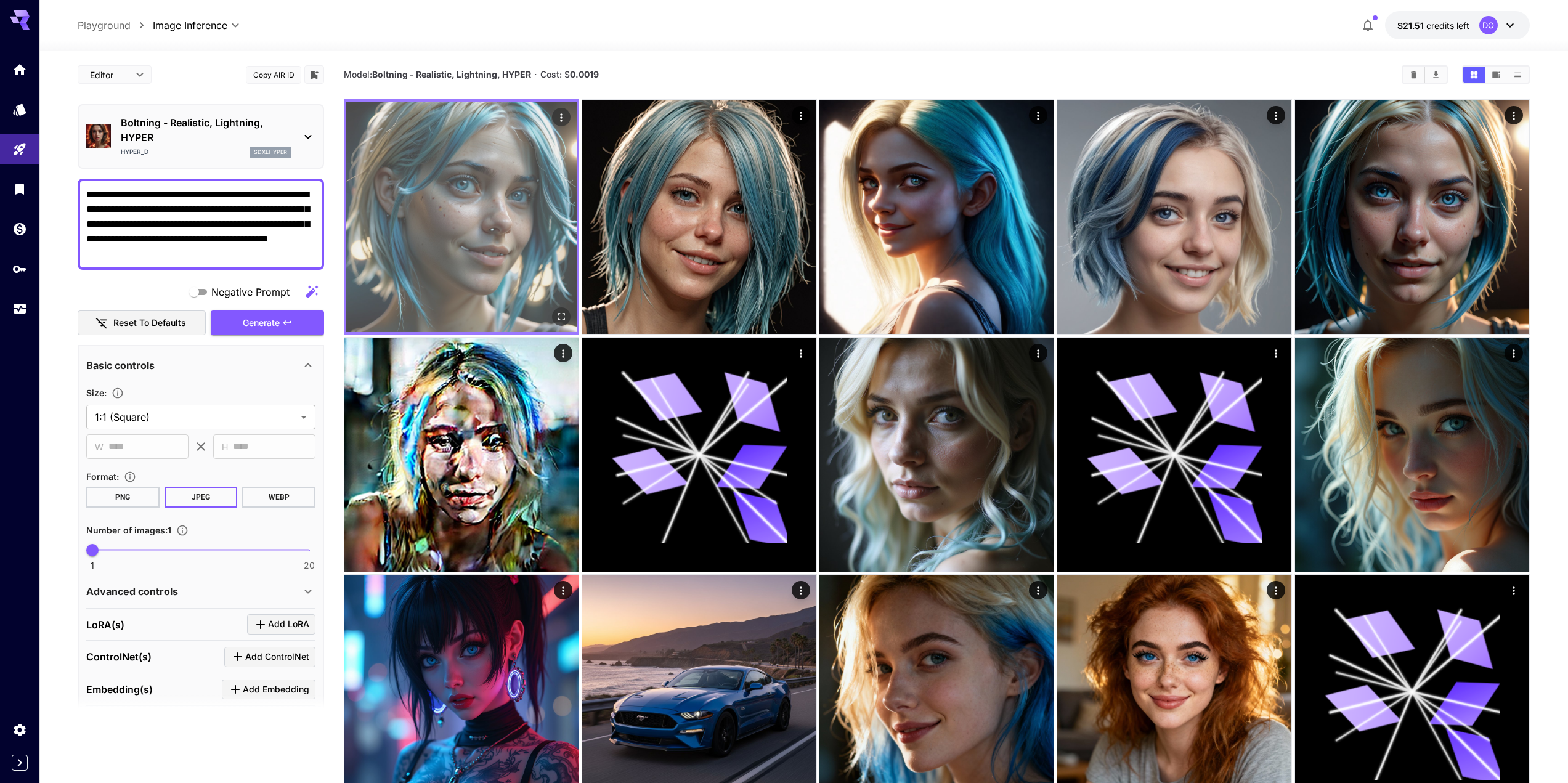
click at [557, 314] on icon "Open in fullscreen" at bounding box center [560, 316] width 12 height 12
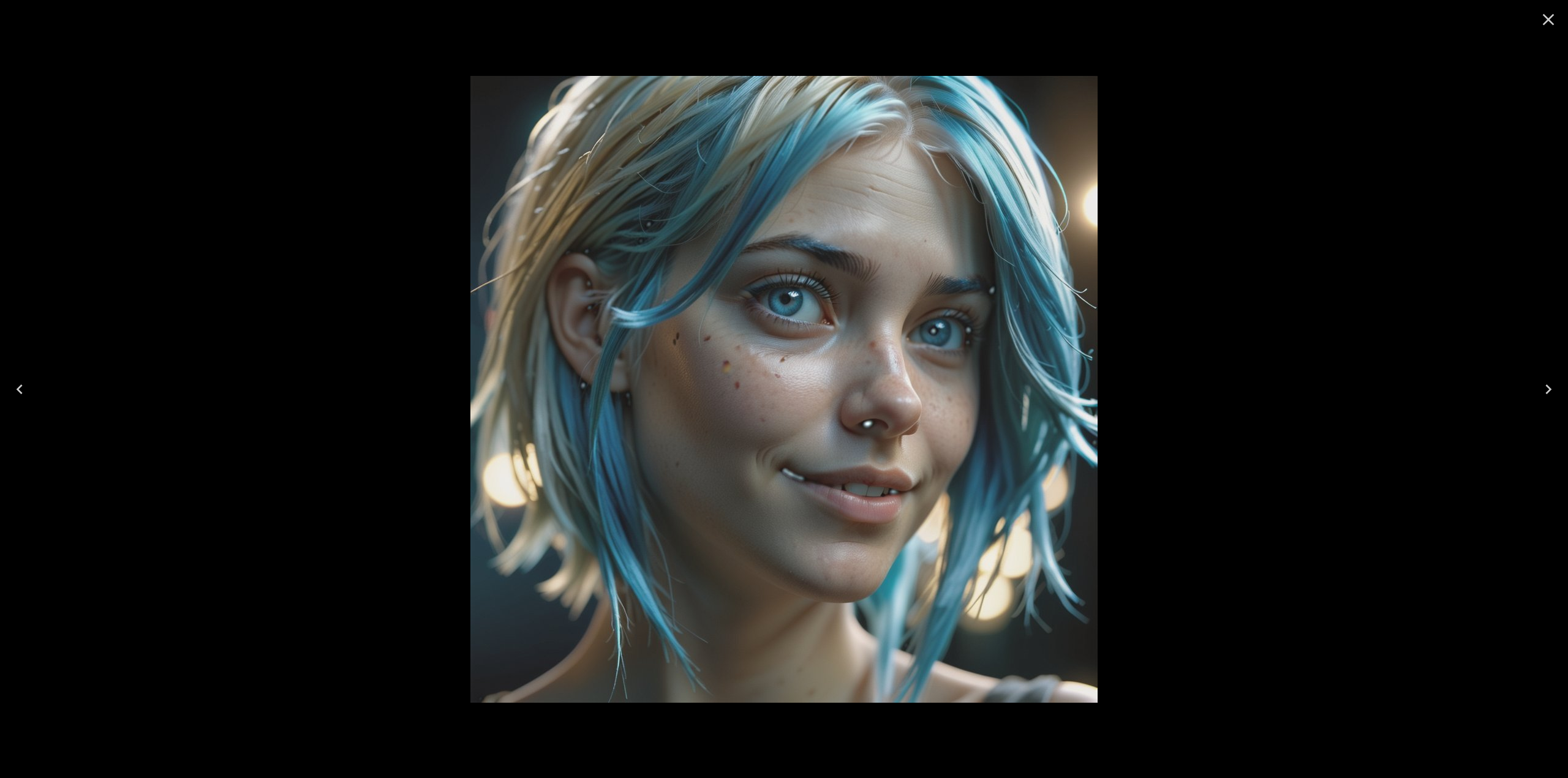
click at [1545, 22] on icon "Close" at bounding box center [1548, 20] width 11 height 11
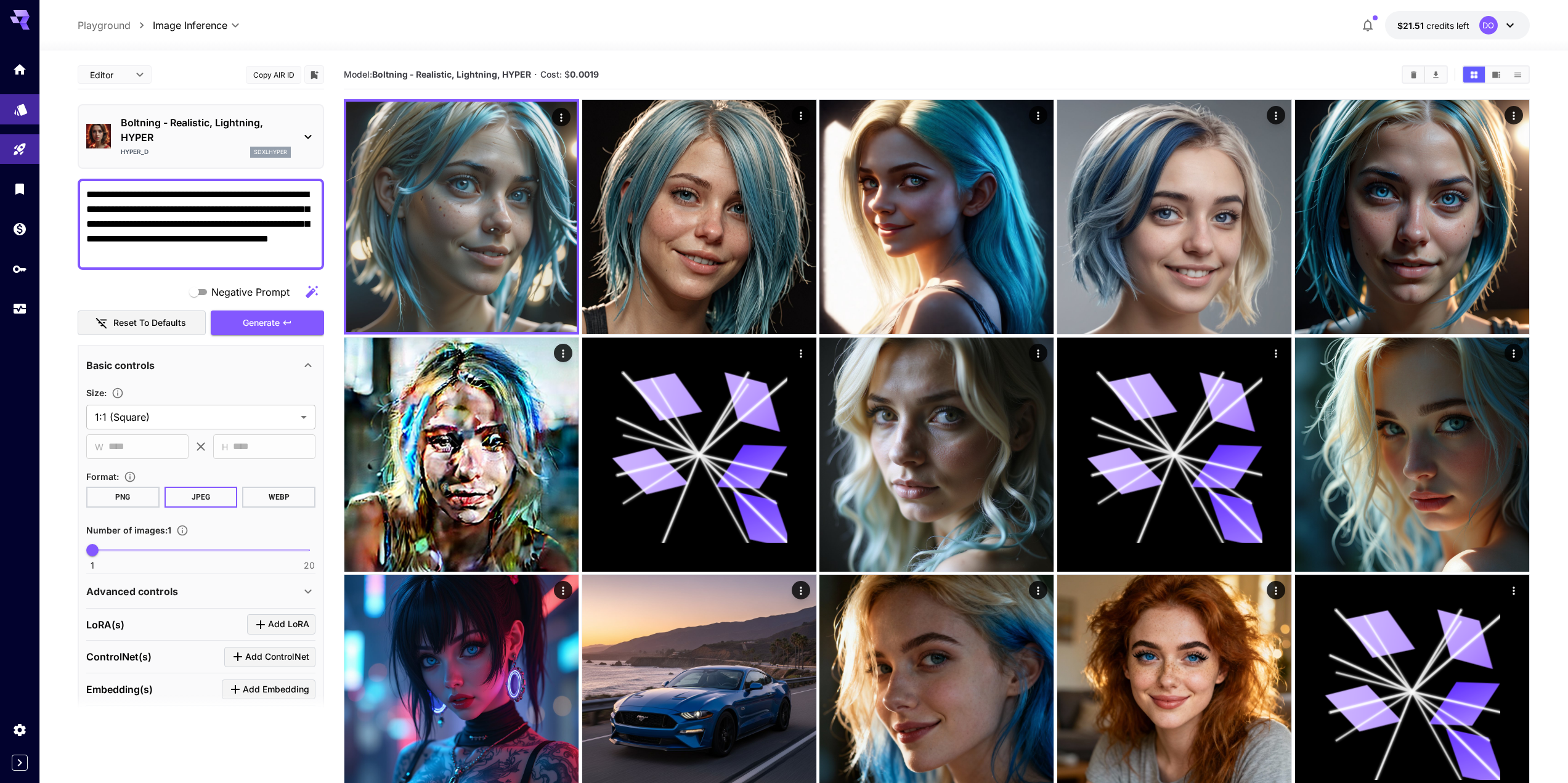
click at [11, 114] on link at bounding box center [20, 109] width 40 height 30
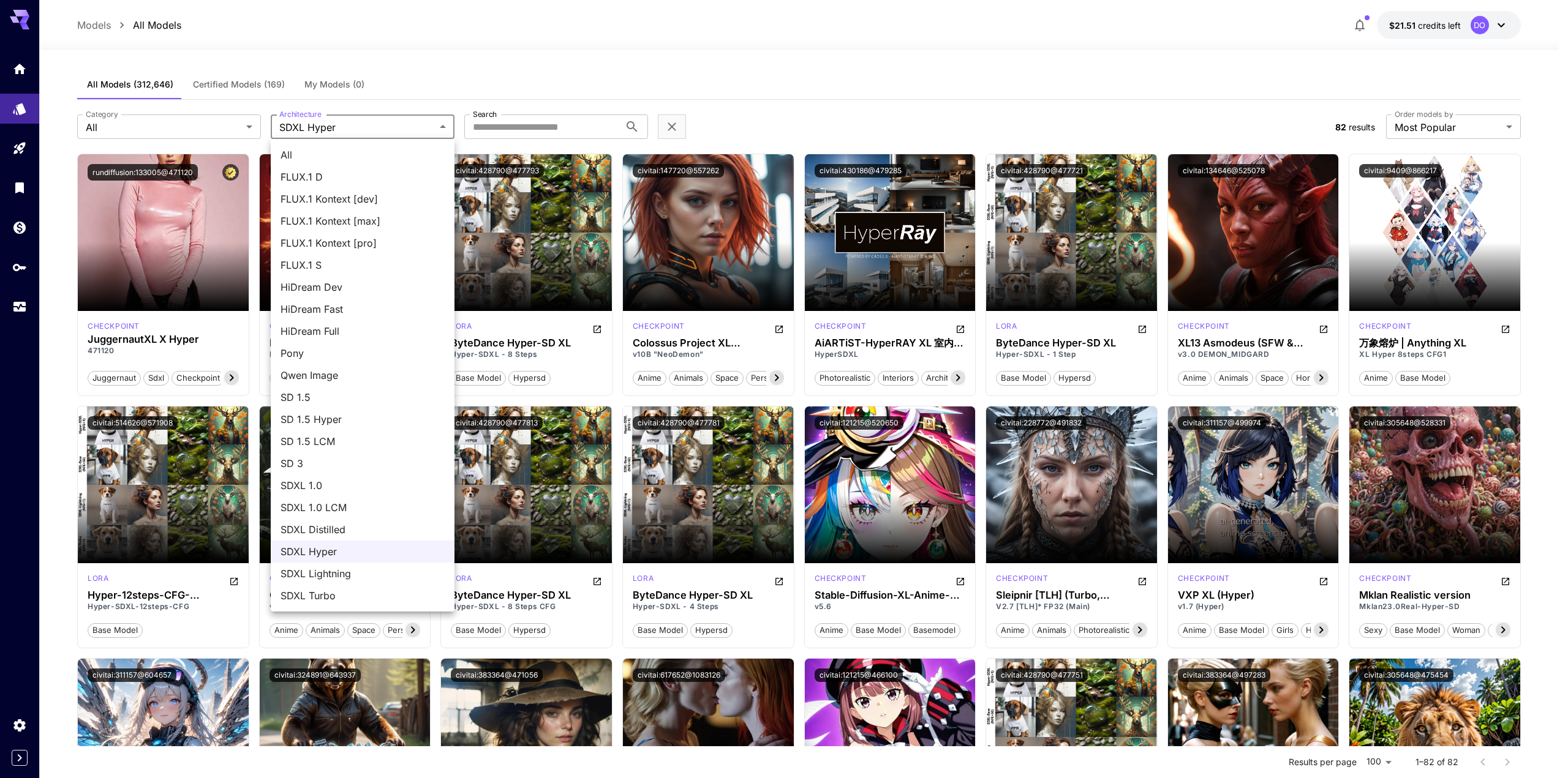
click at [344, 155] on span "All" at bounding box center [362, 155] width 164 height 15
type input "***"
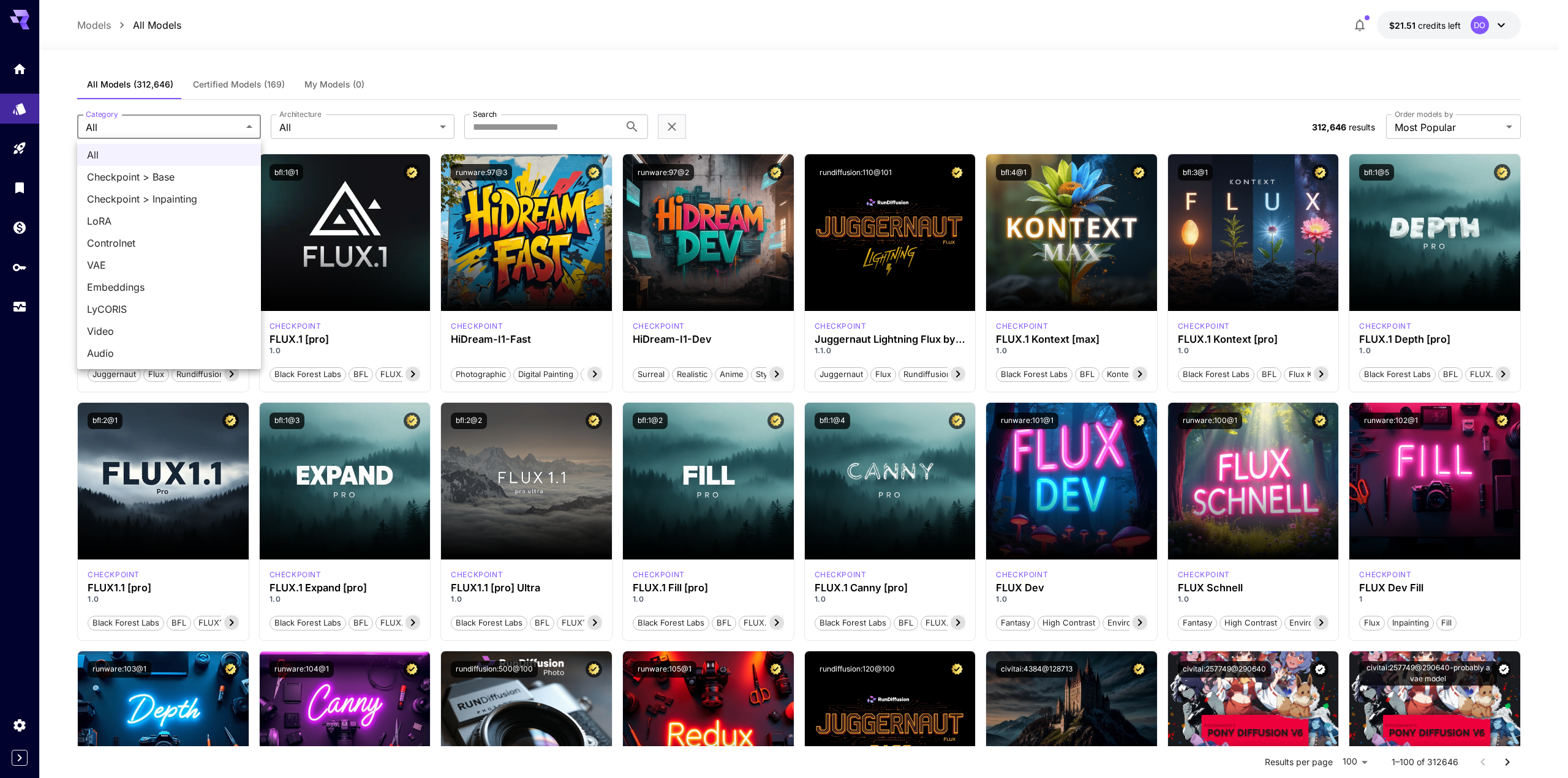
click at [120, 349] on span "Audio" at bounding box center [169, 353] width 164 height 15
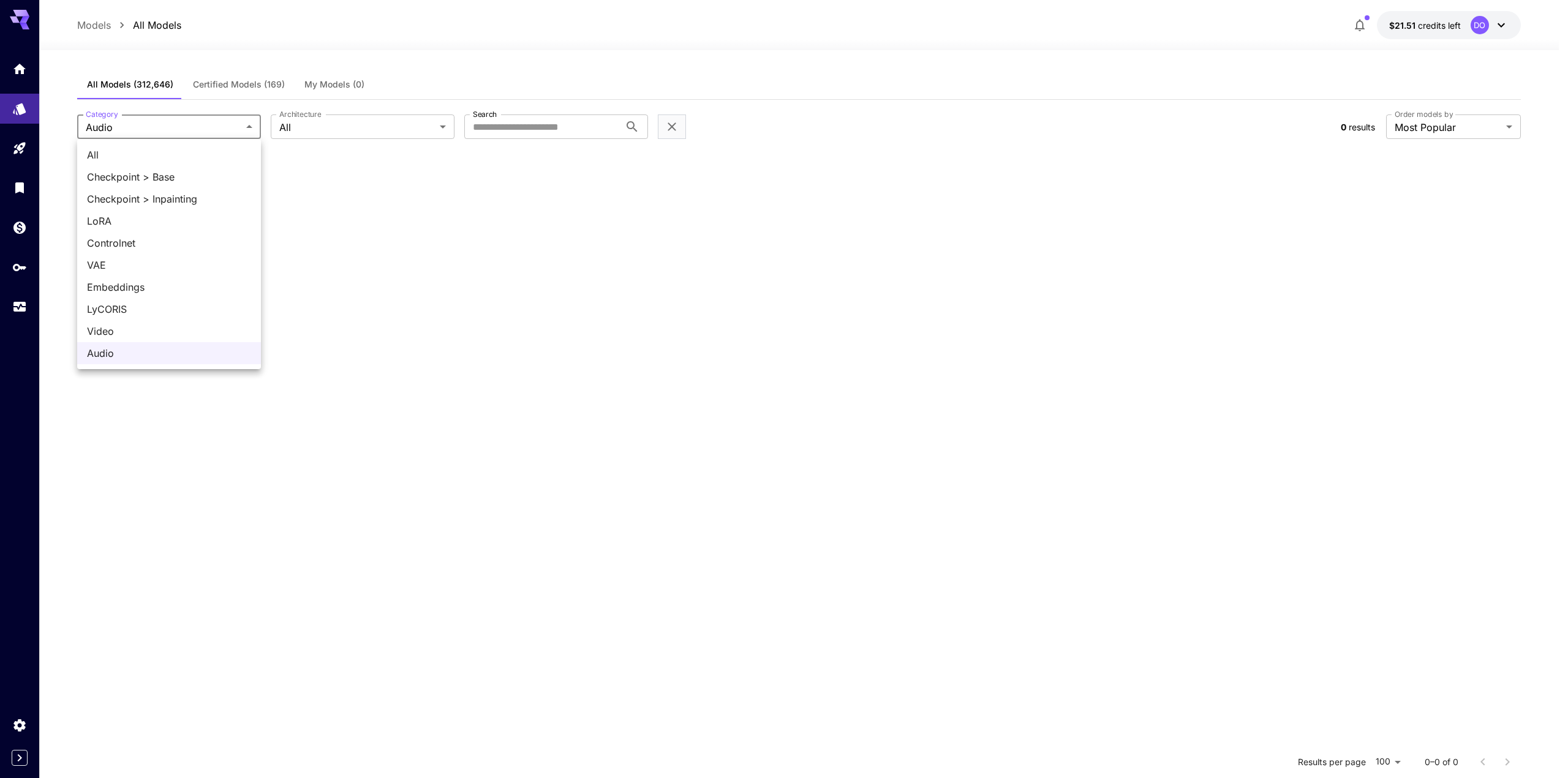
click at [247, 128] on body "**********" at bounding box center [784, 500] width 1568 height 1000
click at [173, 157] on span "All" at bounding box center [169, 155] width 164 height 15
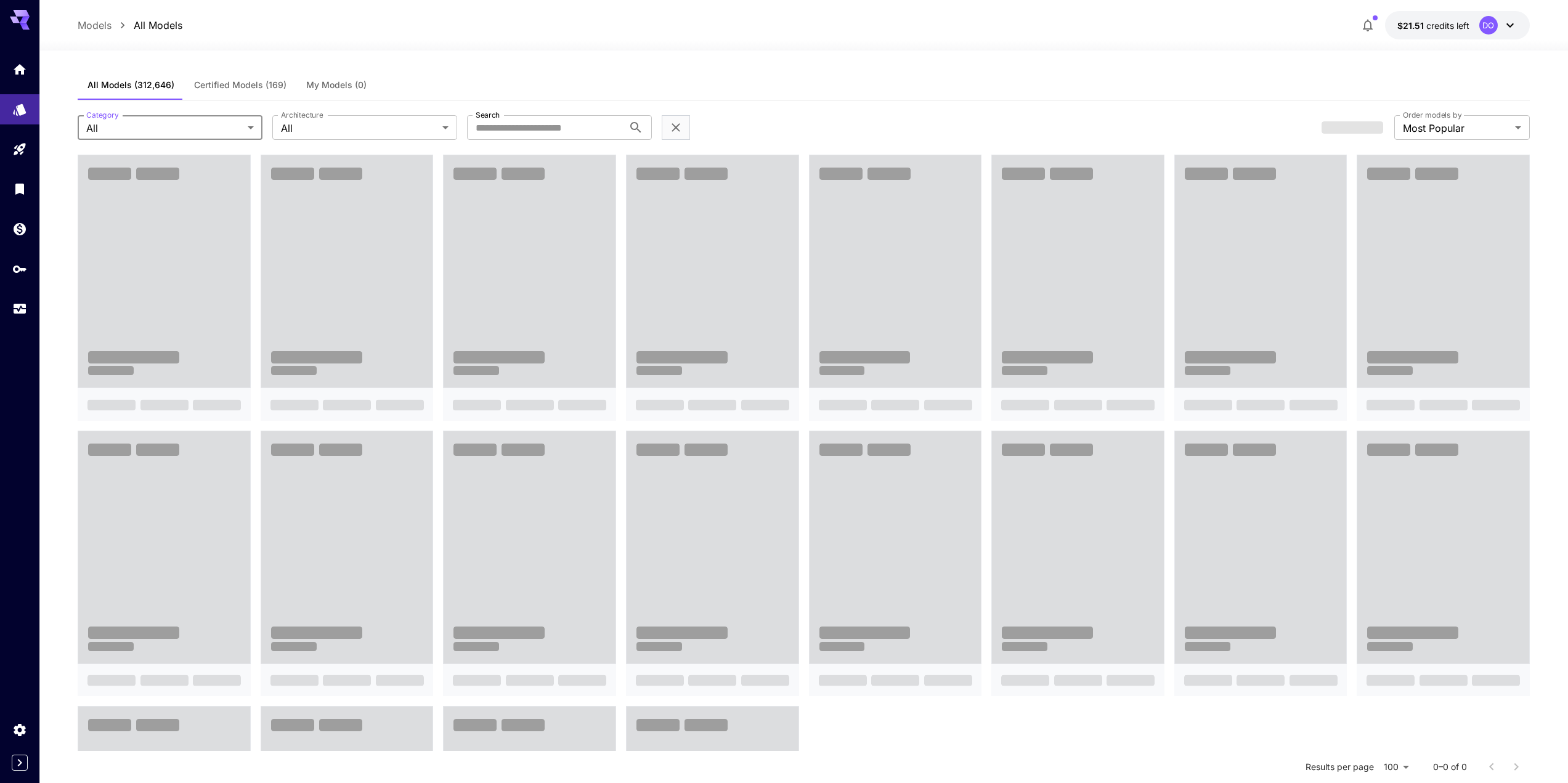
click at [243, 125] on body "**********" at bounding box center [784, 521] width 1568 height 1041
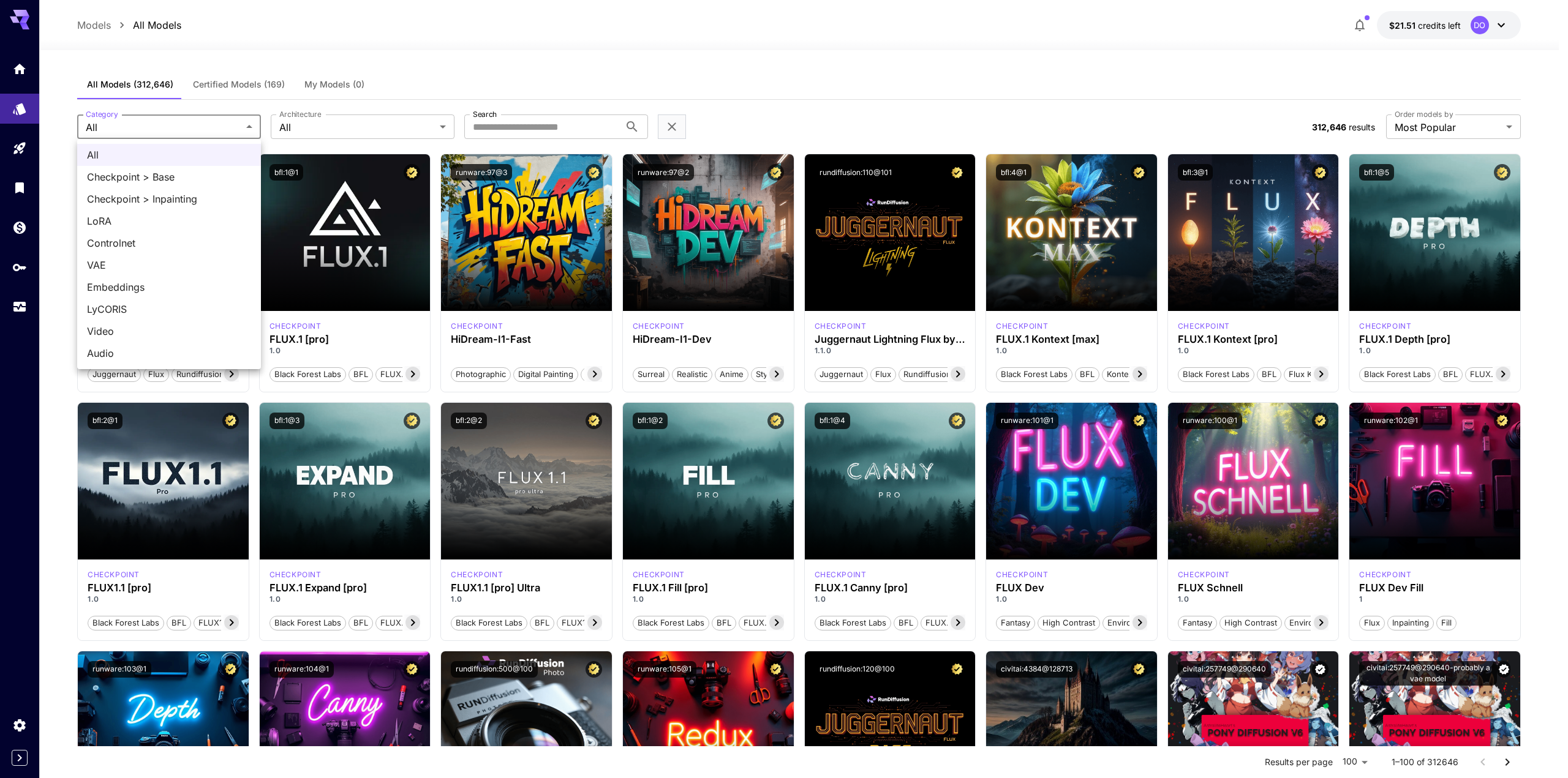
click at [169, 219] on span "LoRA" at bounding box center [169, 221] width 164 height 15
type input "****"
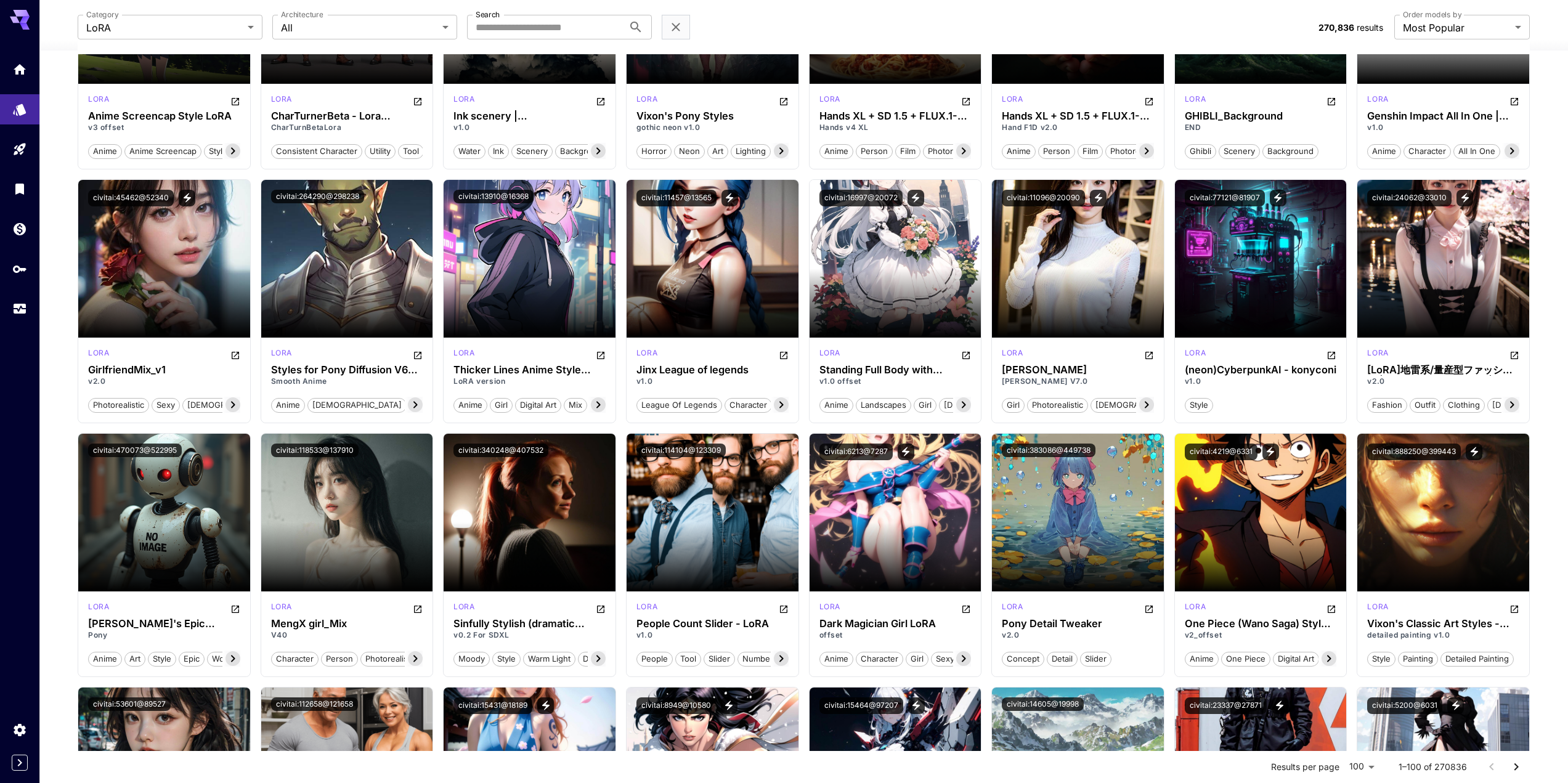
scroll to position [2033, 0]
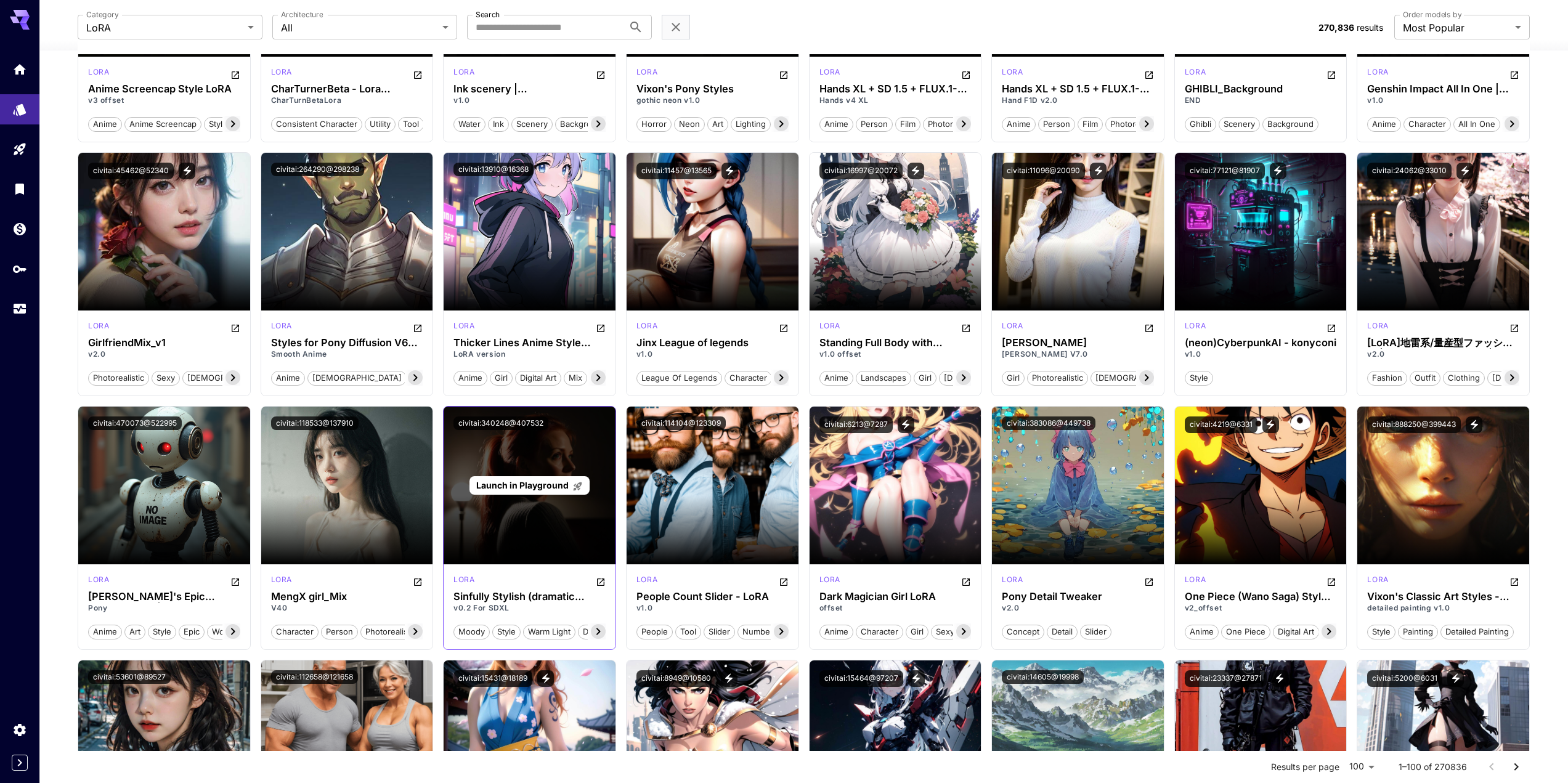
drag, startPoint x: 0, startPoint y: 0, endPoint x: 517, endPoint y: 485, distance: 708.9
click at [517, 485] on span "Launch in Playground" at bounding box center [523, 485] width 92 height 10
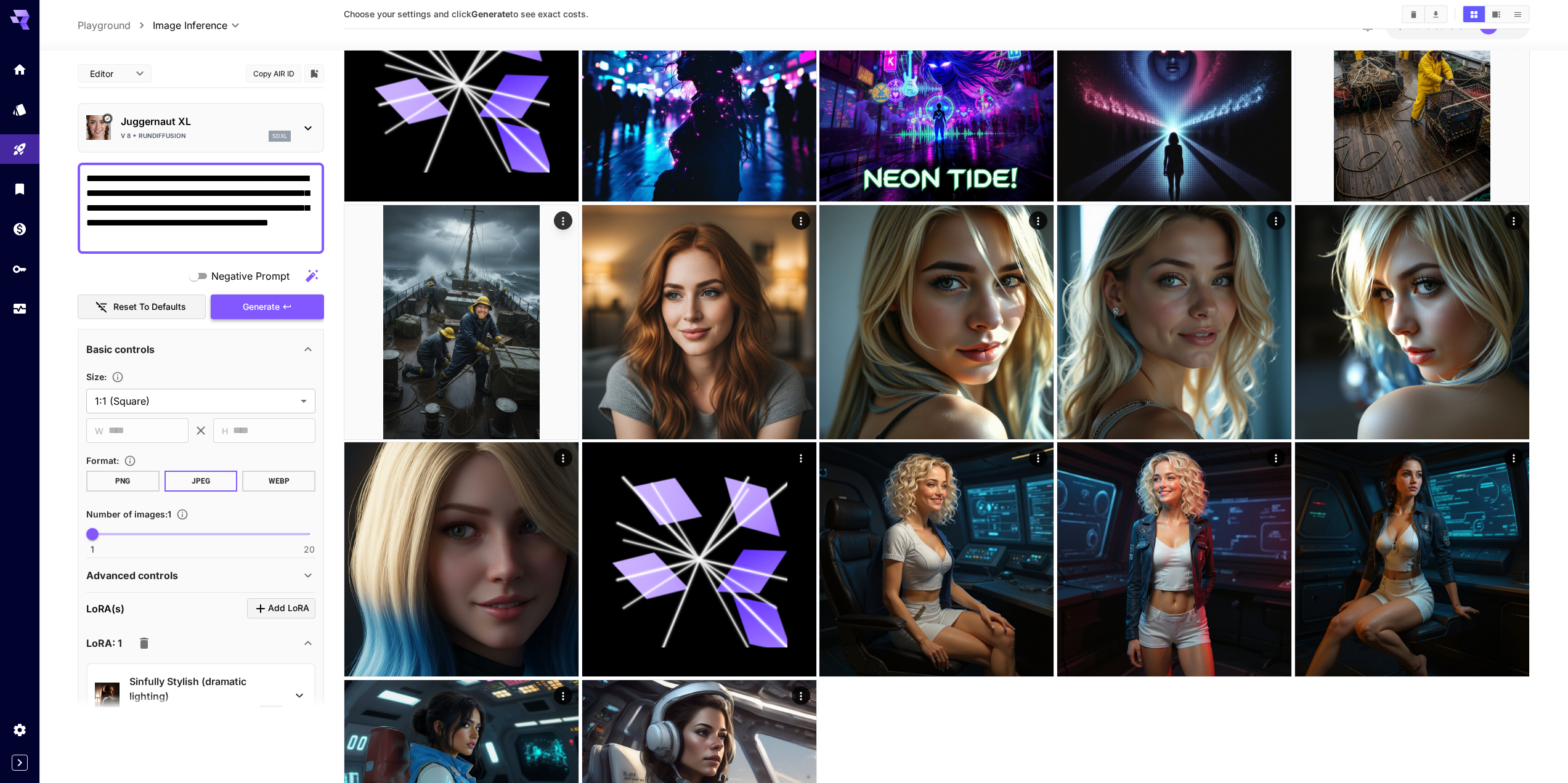
click at [266, 304] on span "Generate" at bounding box center [260, 307] width 37 height 15
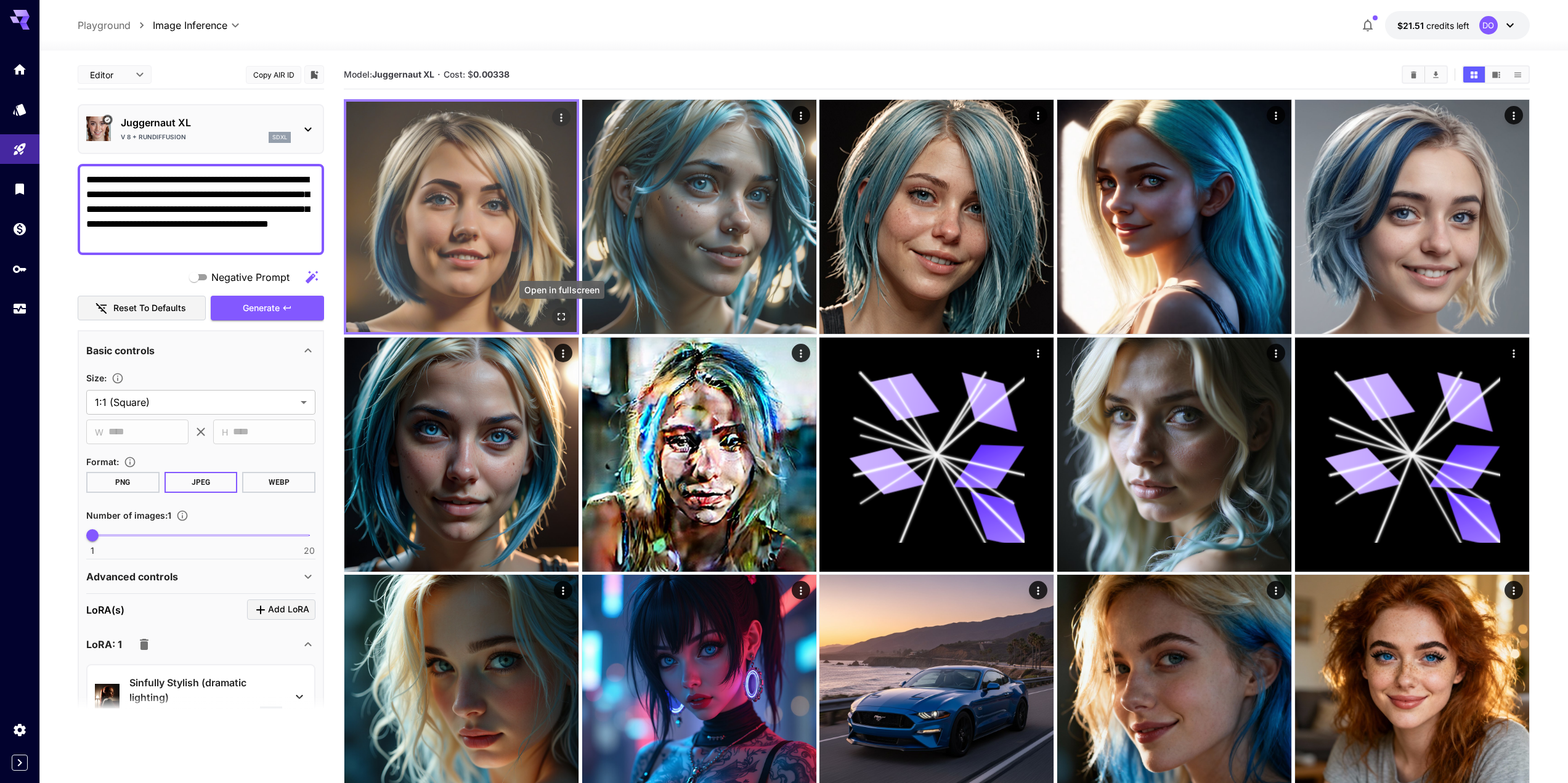
click at [562, 314] on icon "Open in fullscreen" at bounding box center [560, 316] width 12 height 12
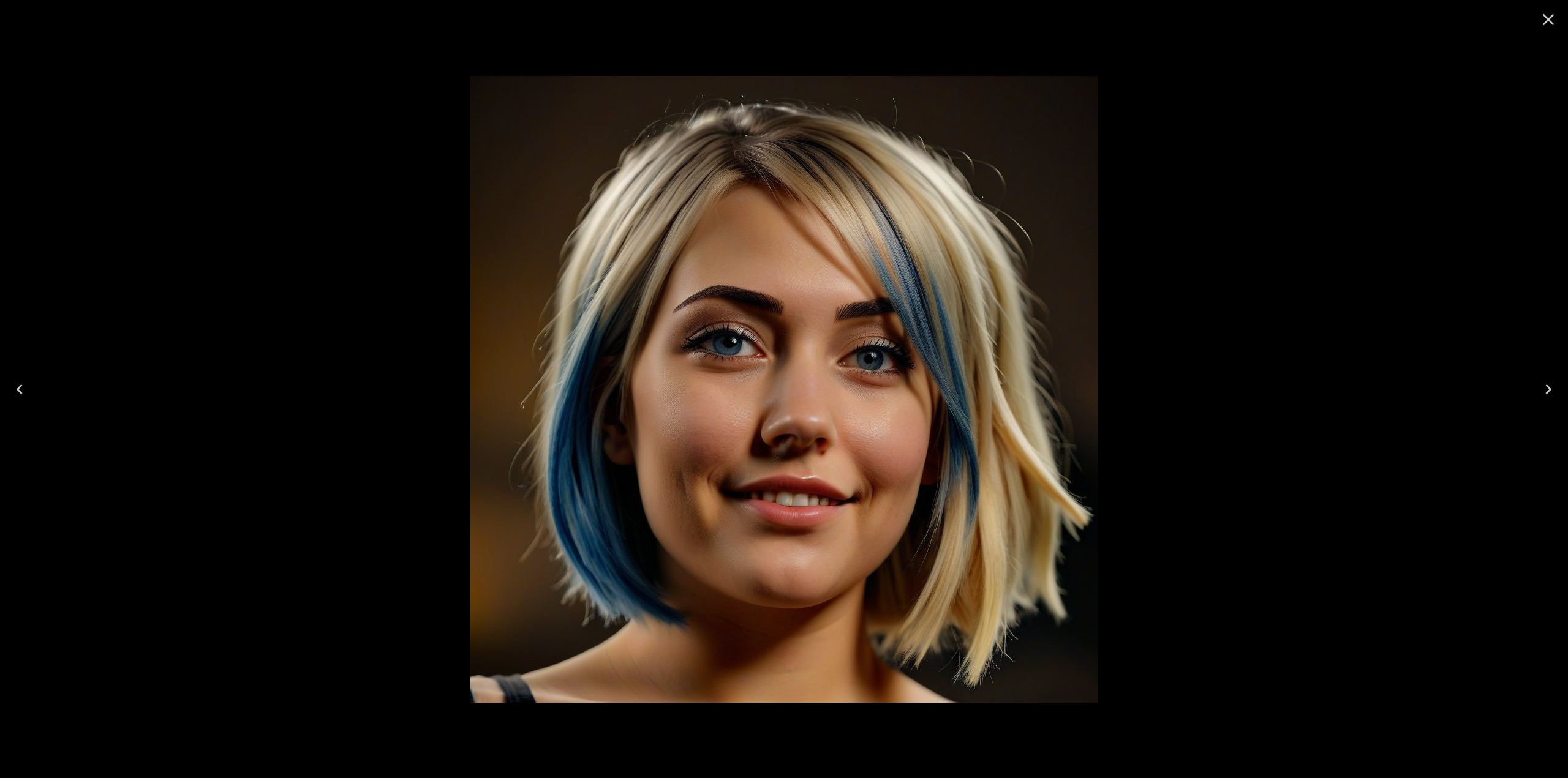
drag, startPoint x: 1548, startPoint y: 18, endPoint x: 1531, endPoint y: 23, distance: 17.7
click at [1549, 18] on icon "Close" at bounding box center [1547, 19] width 20 height 20
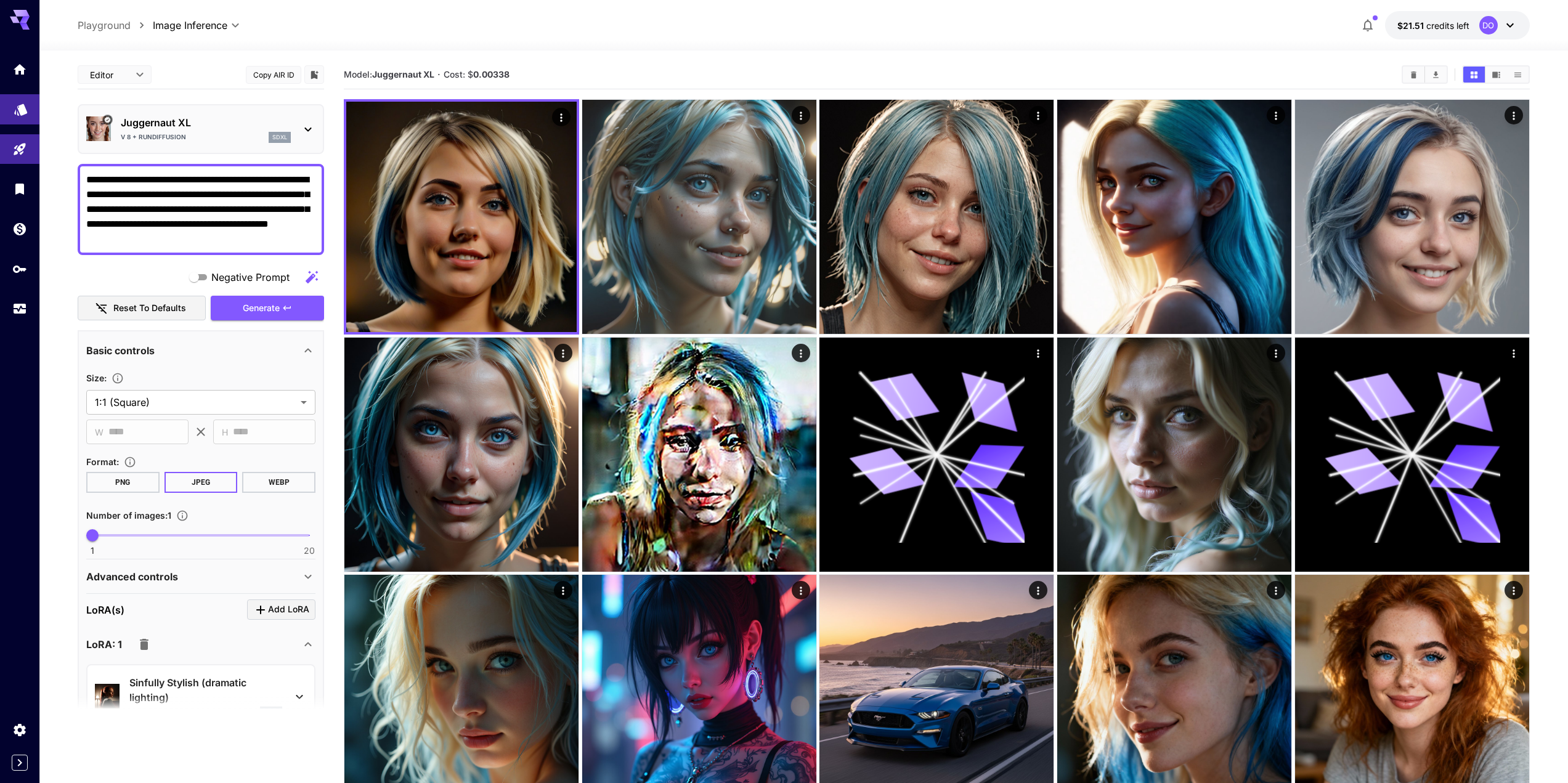
click at [24, 104] on icon "Models" at bounding box center [21, 109] width 13 height 11
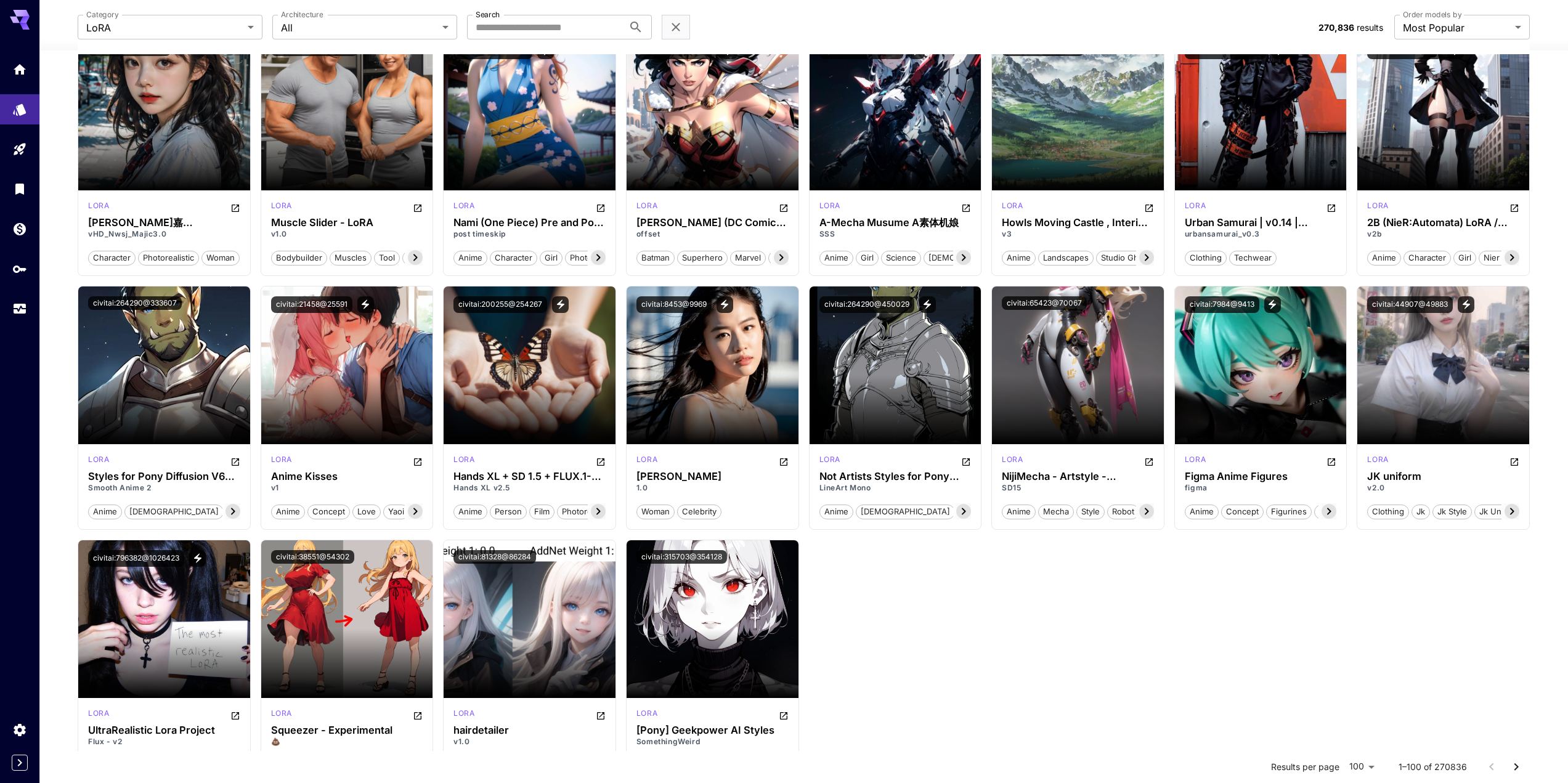
scroll to position [2748, 0]
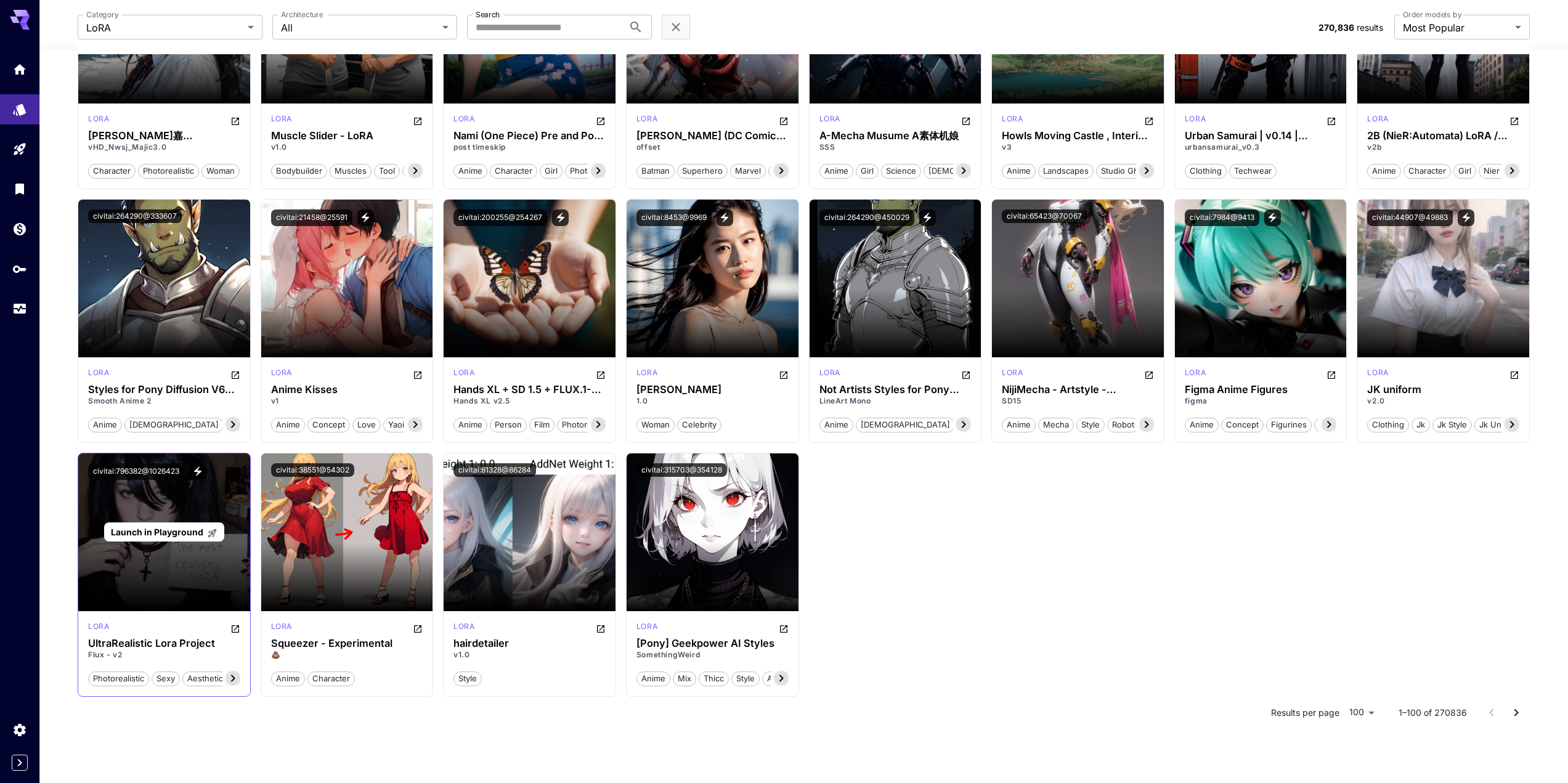
click at [153, 535] on span "Launch in Playground" at bounding box center [158, 531] width 92 height 10
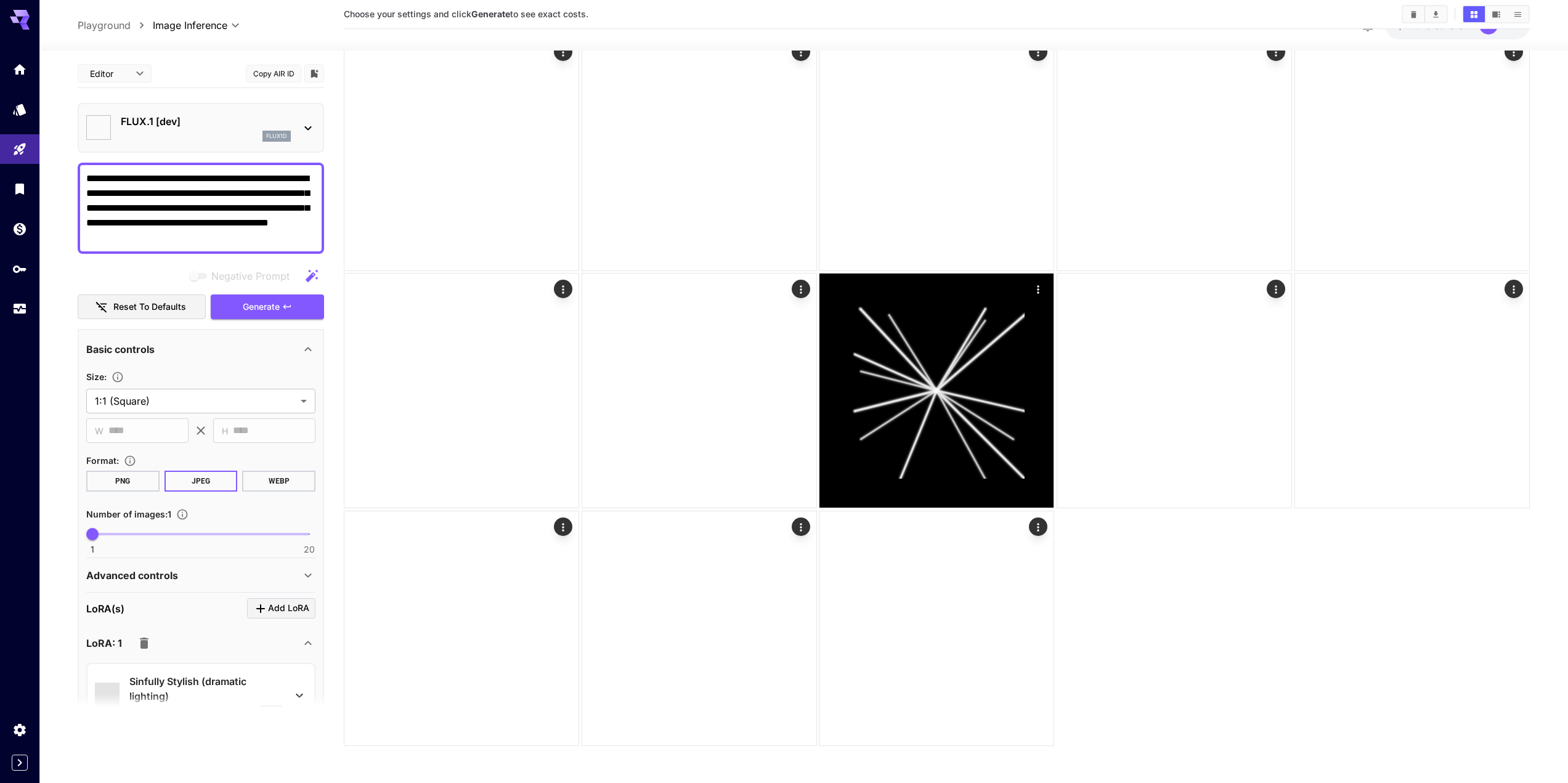
type input "**********"
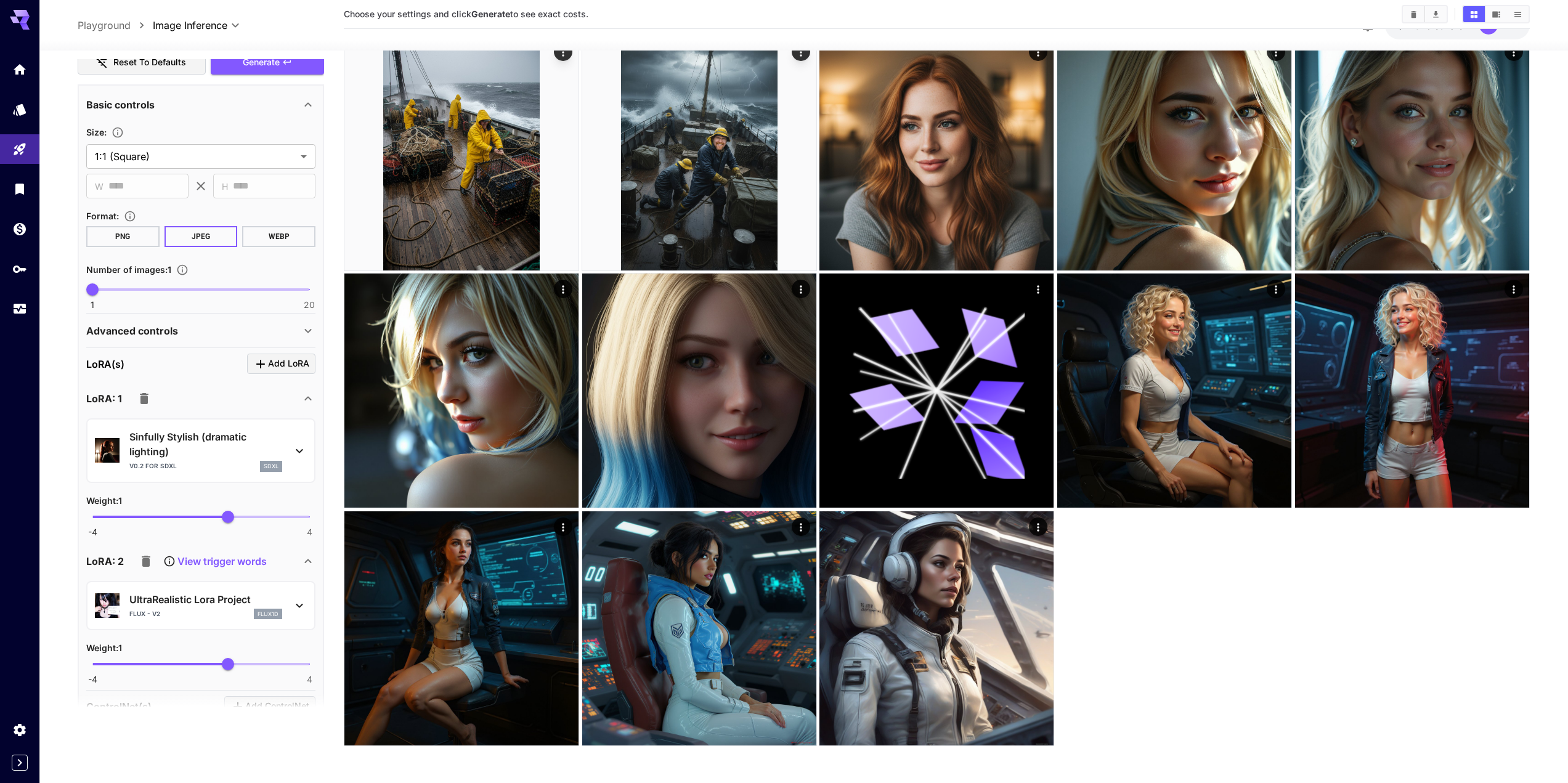
scroll to position [246, 0]
click at [144, 397] on icon "button" at bounding box center [143, 397] width 8 height 11
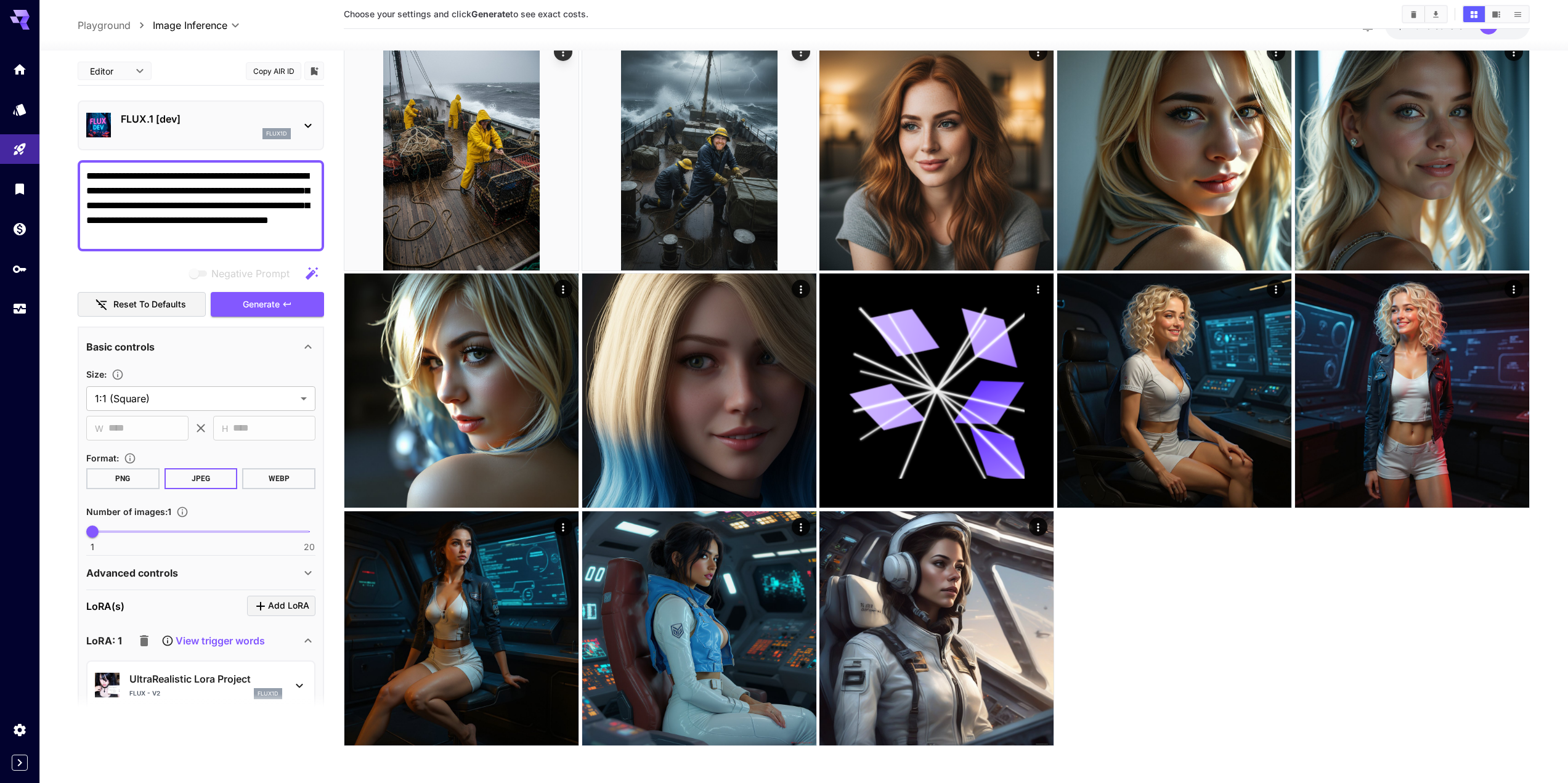
scroll to position [0, 0]
click at [261, 304] on span "Generate" at bounding box center [260, 307] width 37 height 15
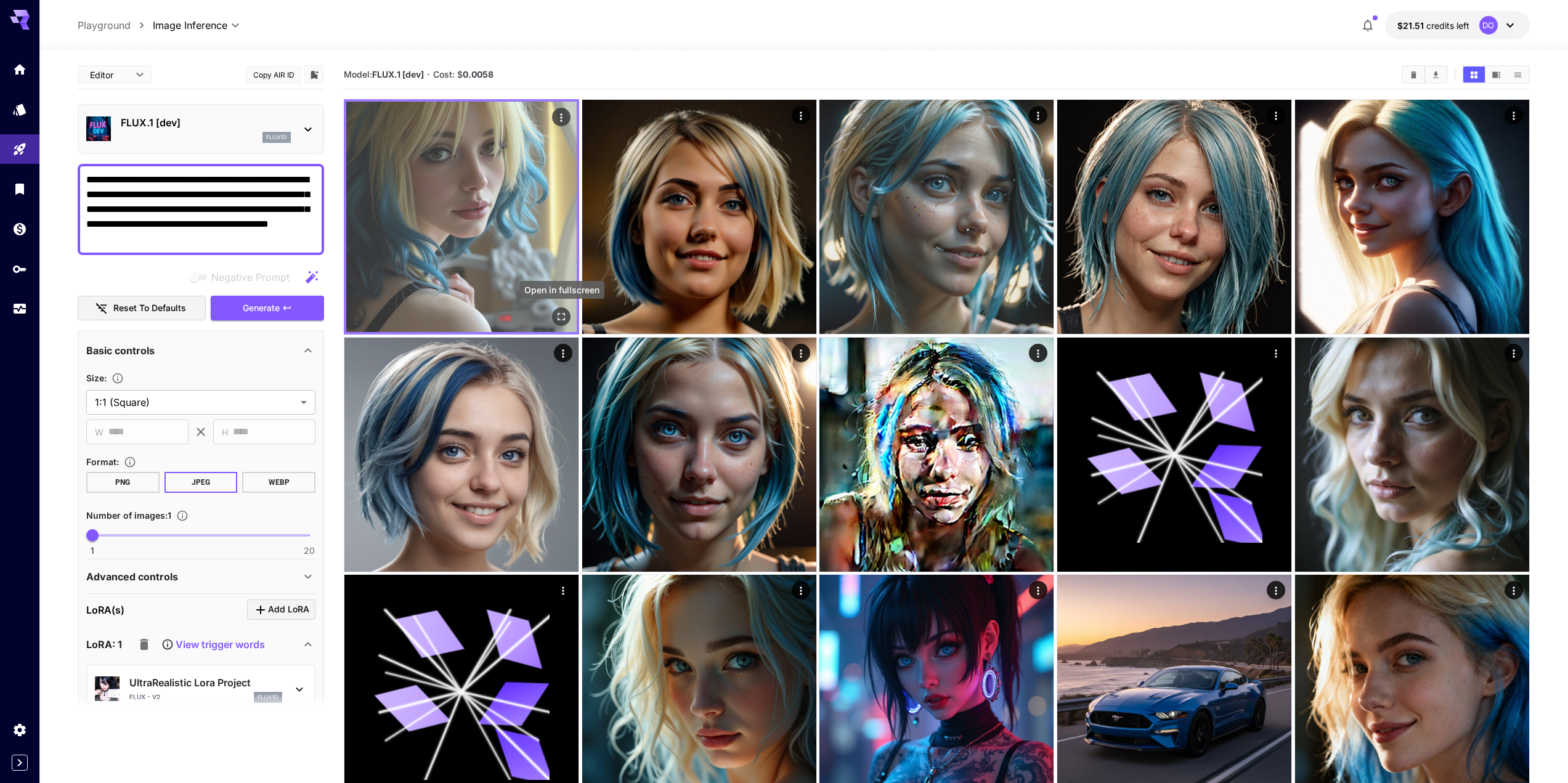
click at [561, 313] on icon "Open in fullscreen" at bounding box center [560, 316] width 12 height 12
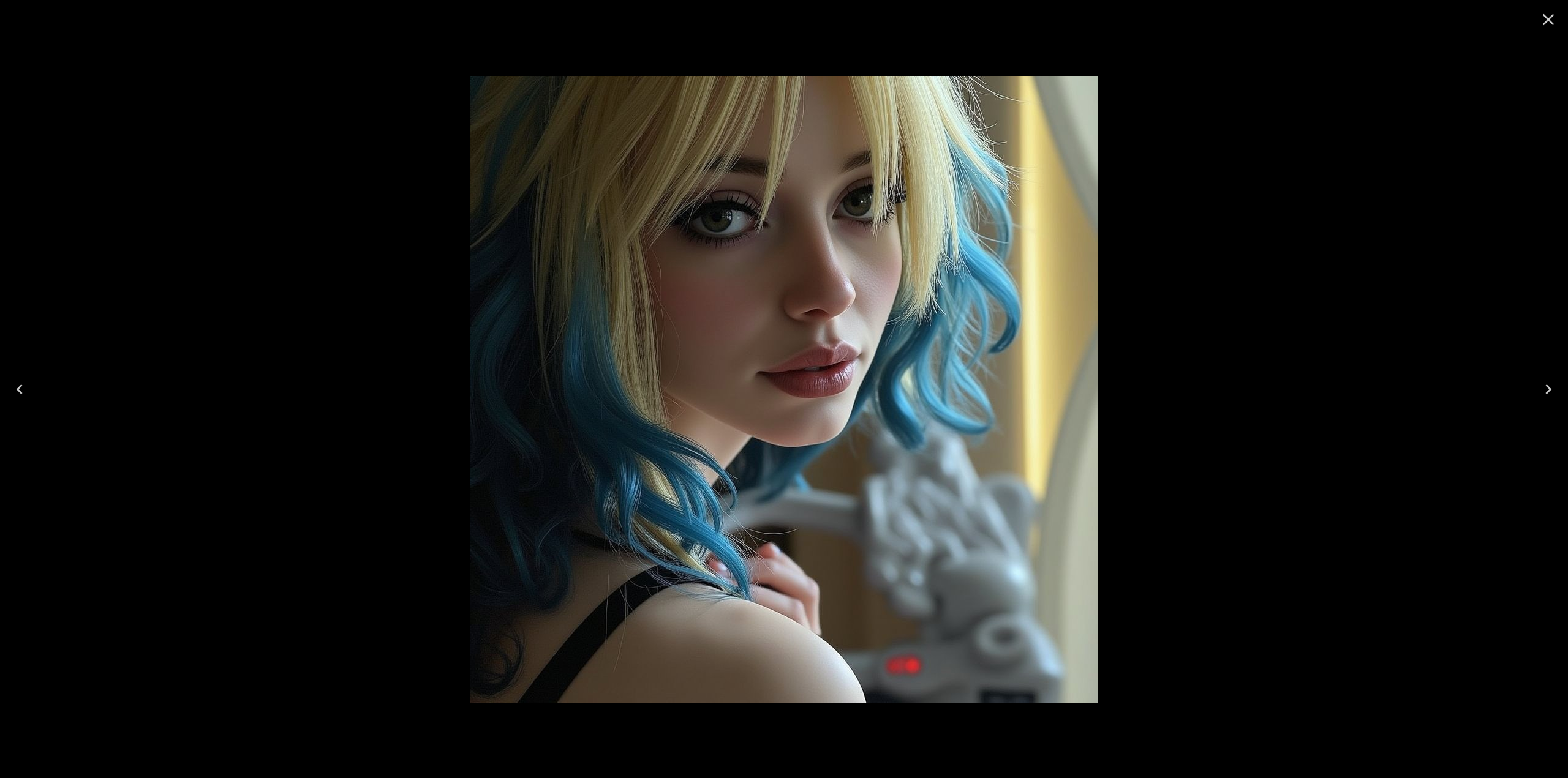
click at [1547, 27] on icon "Close" at bounding box center [1547, 19] width 20 height 20
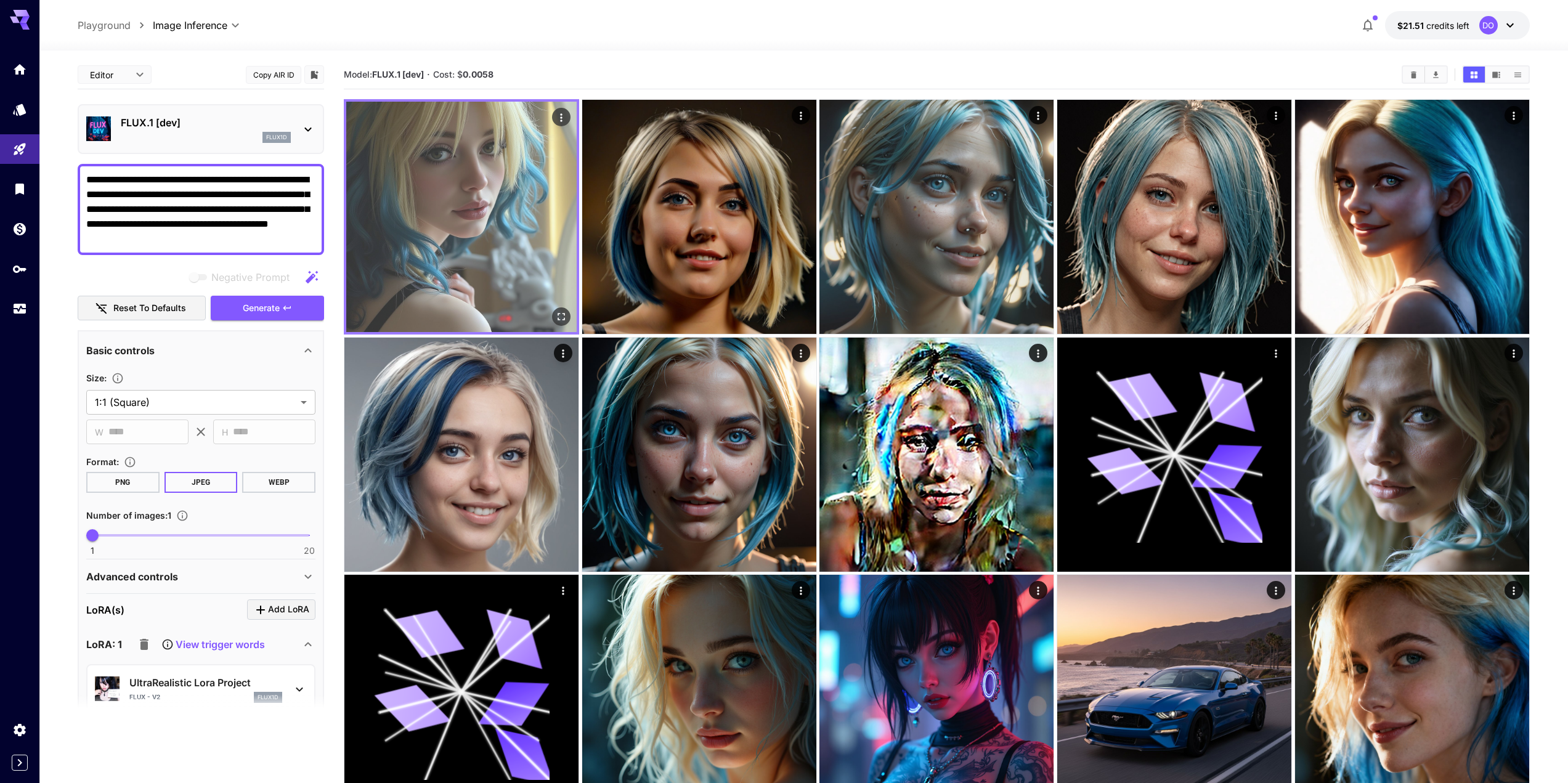
click at [477, 192] on img at bounding box center [461, 217] width 230 height 230
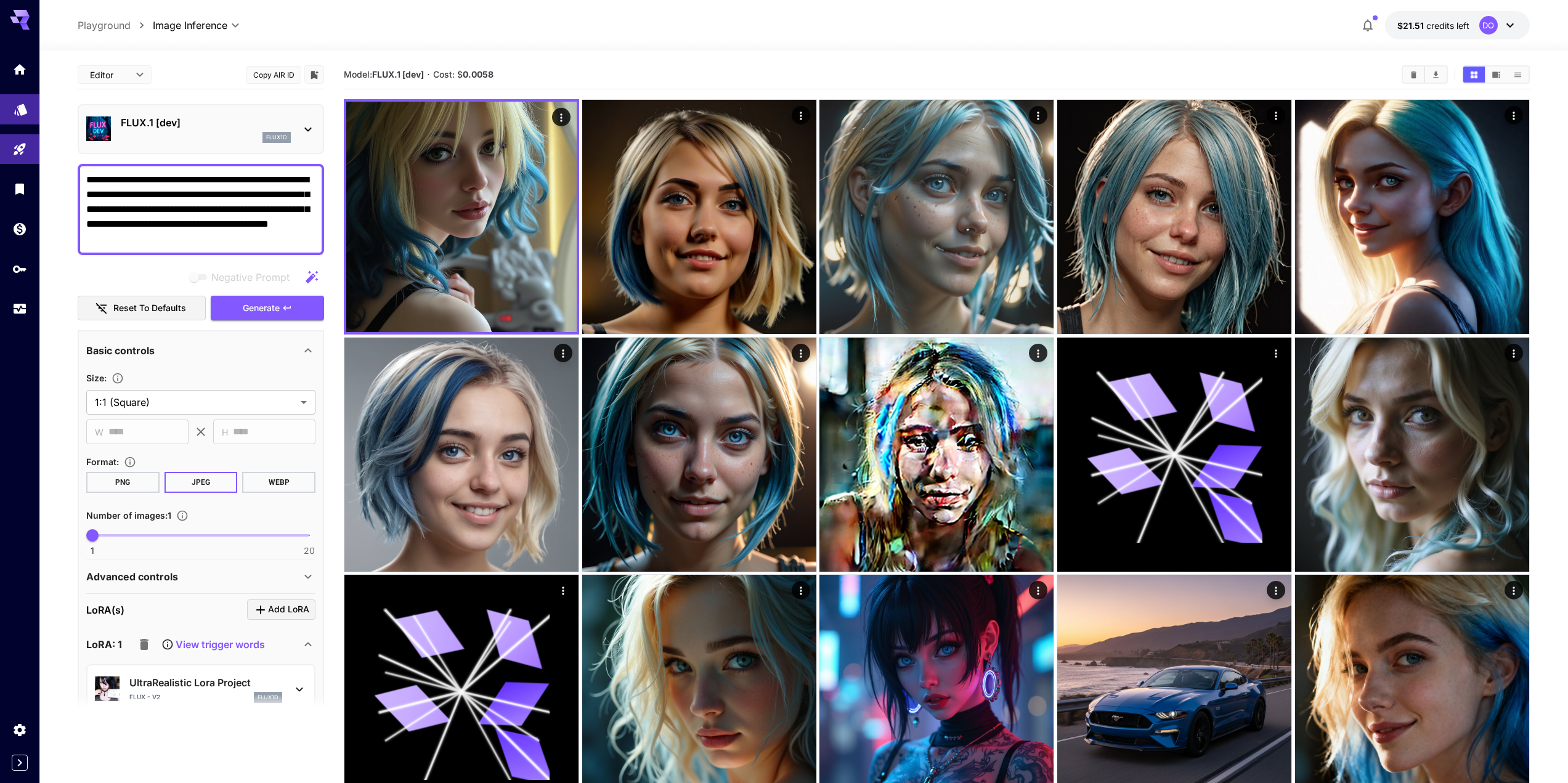
click at [22, 106] on icon "Models" at bounding box center [21, 106] width 13 height 11
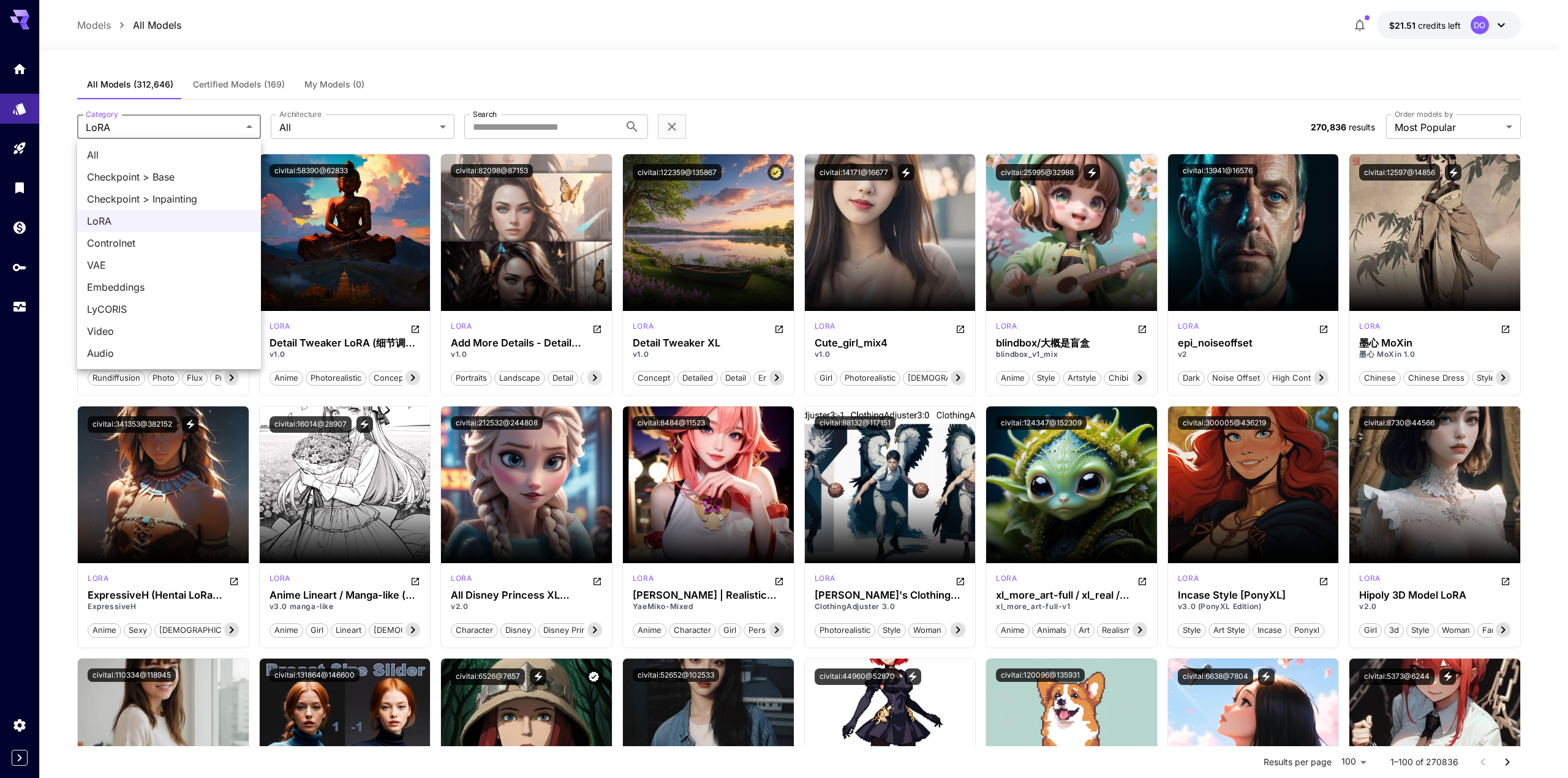
click at [228, 127] on div at bounding box center [784, 389] width 1568 height 778
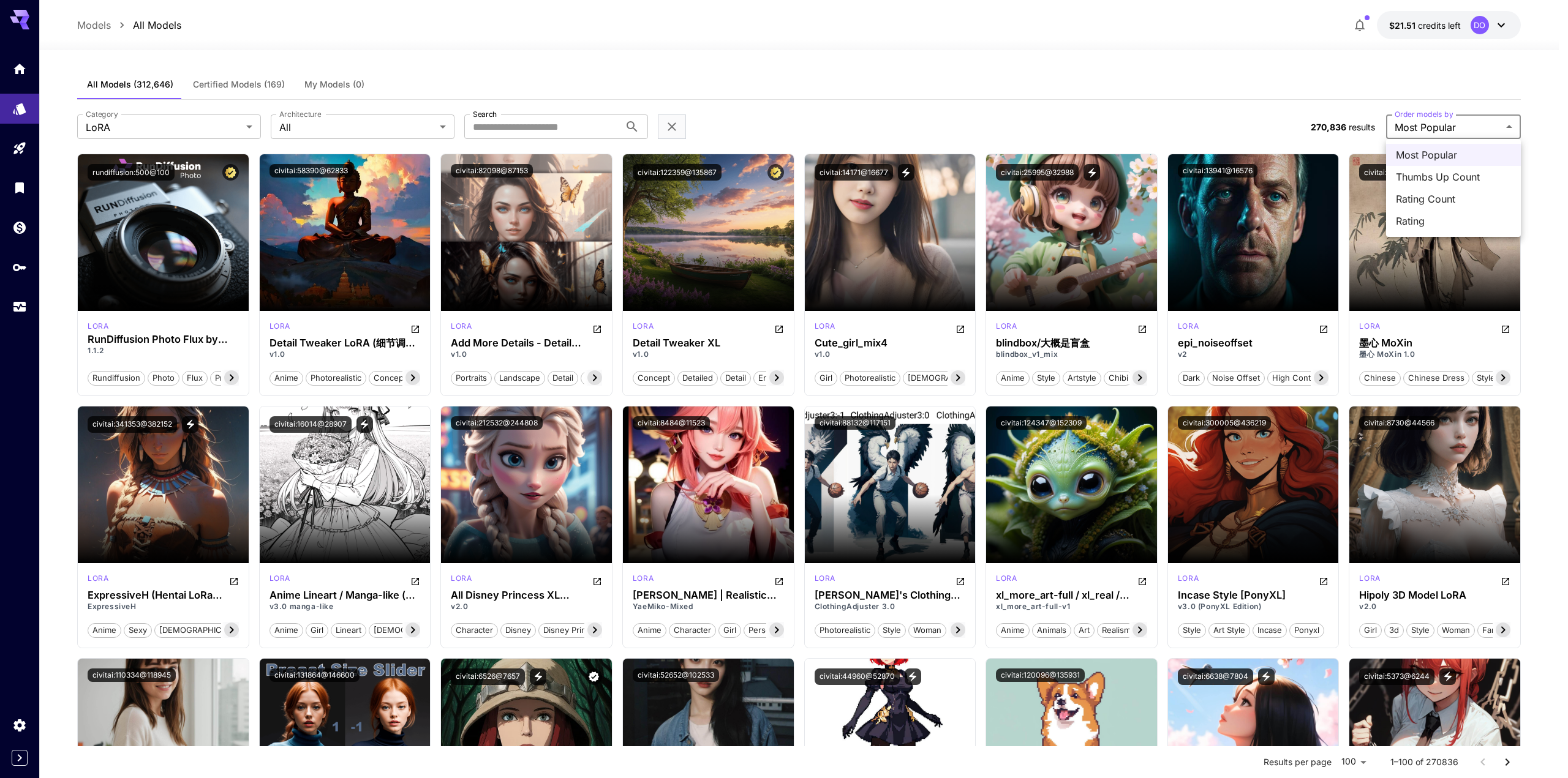
click at [1439, 127] on div at bounding box center [784, 389] width 1568 height 778
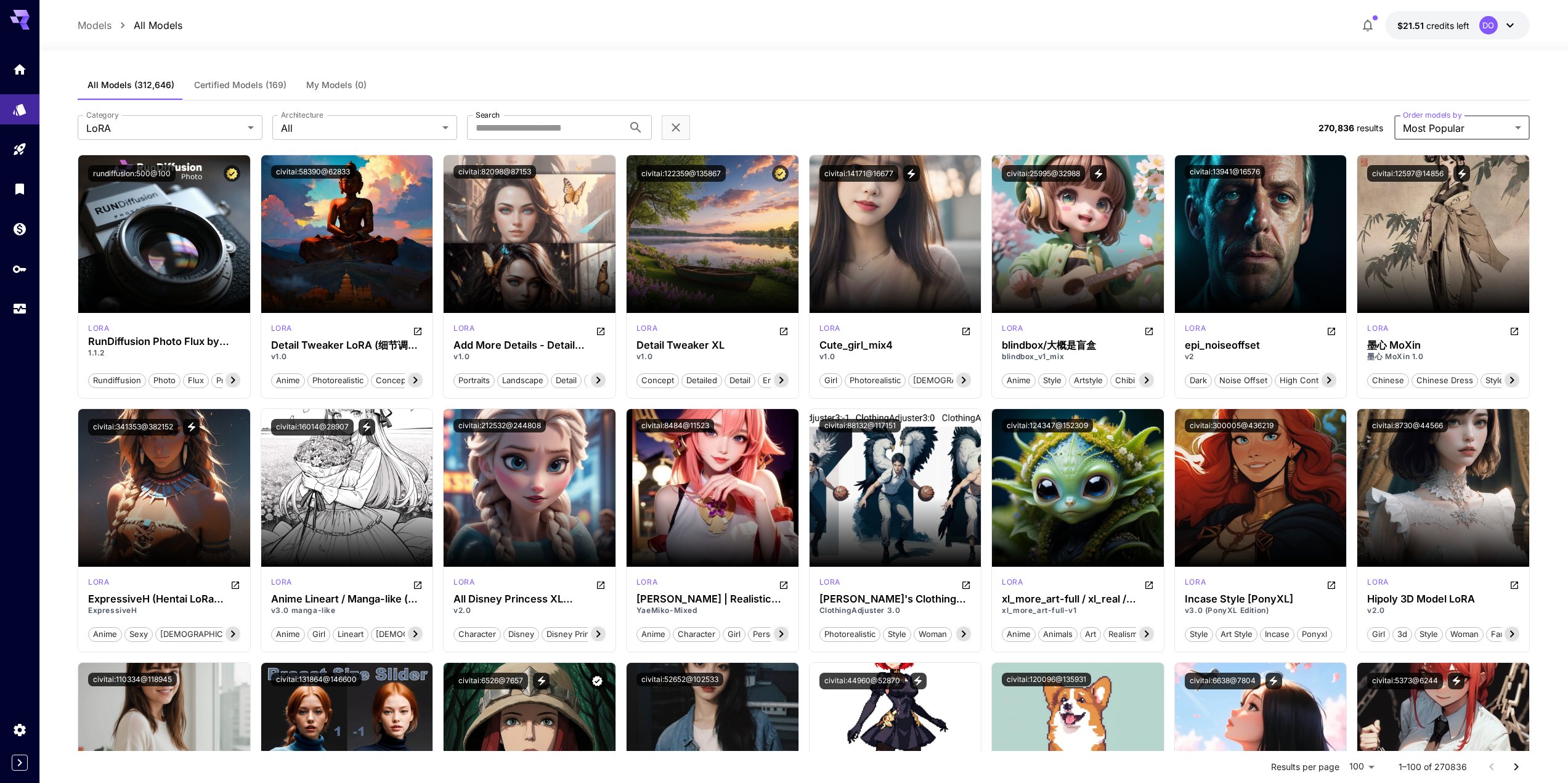
click at [1508, 25] on icon at bounding box center [1510, 25] width 8 height 5
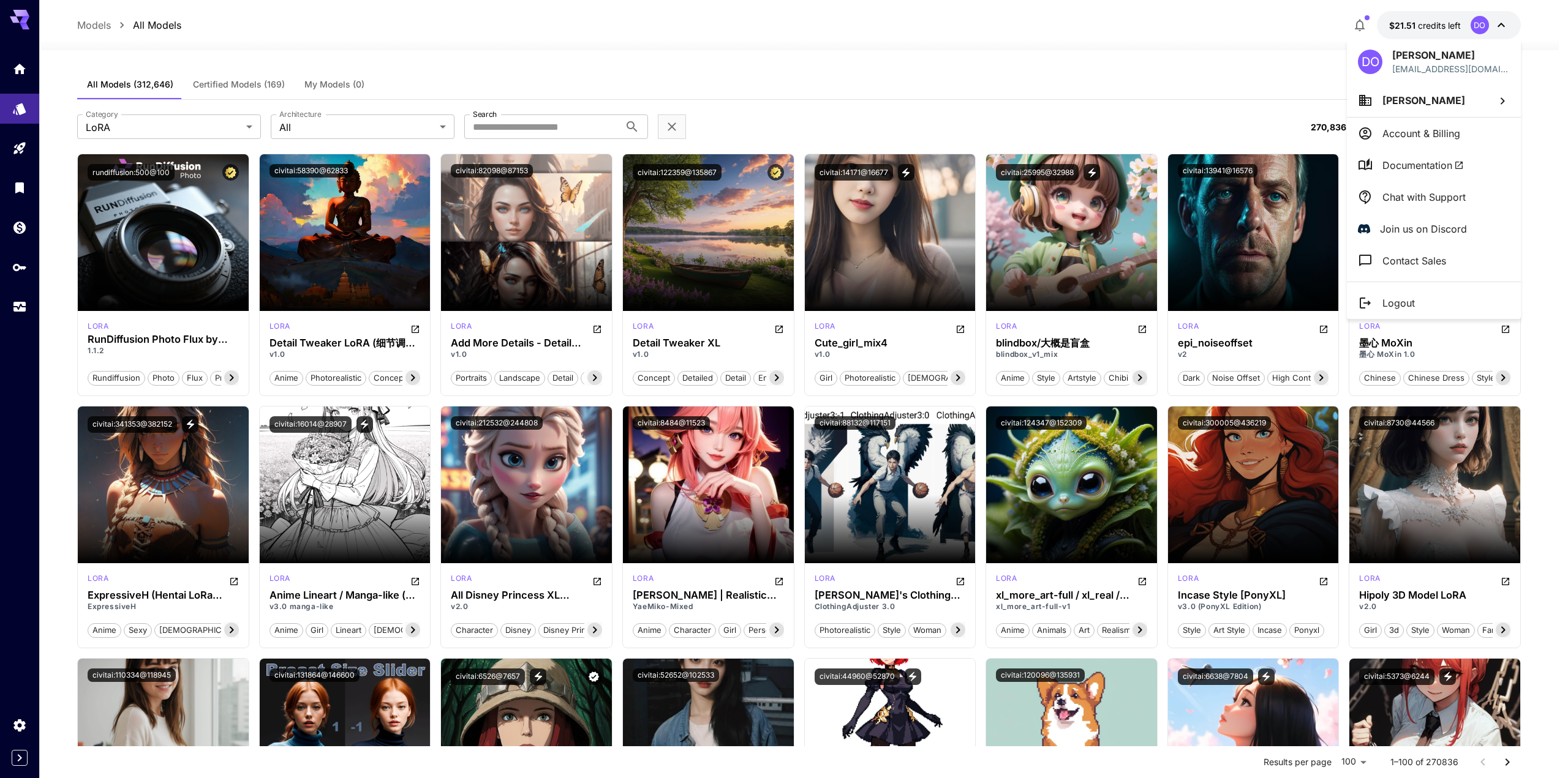
click at [1083, 55] on div at bounding box center [784, 389] width 1568 height 778
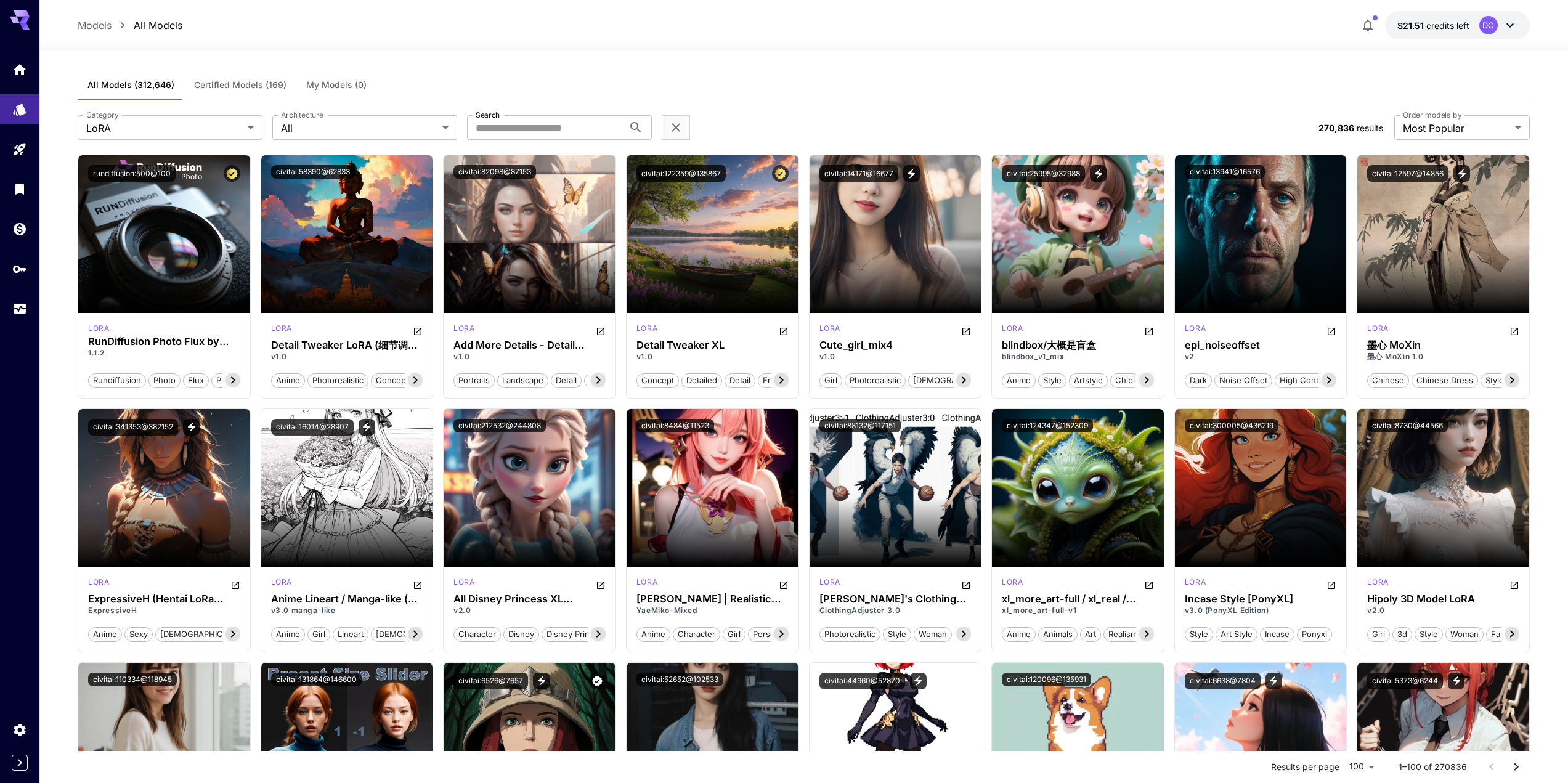
click at [237, 86] on span "Certified Models (169)" at bounding box center [241, 85] width 92 height 11
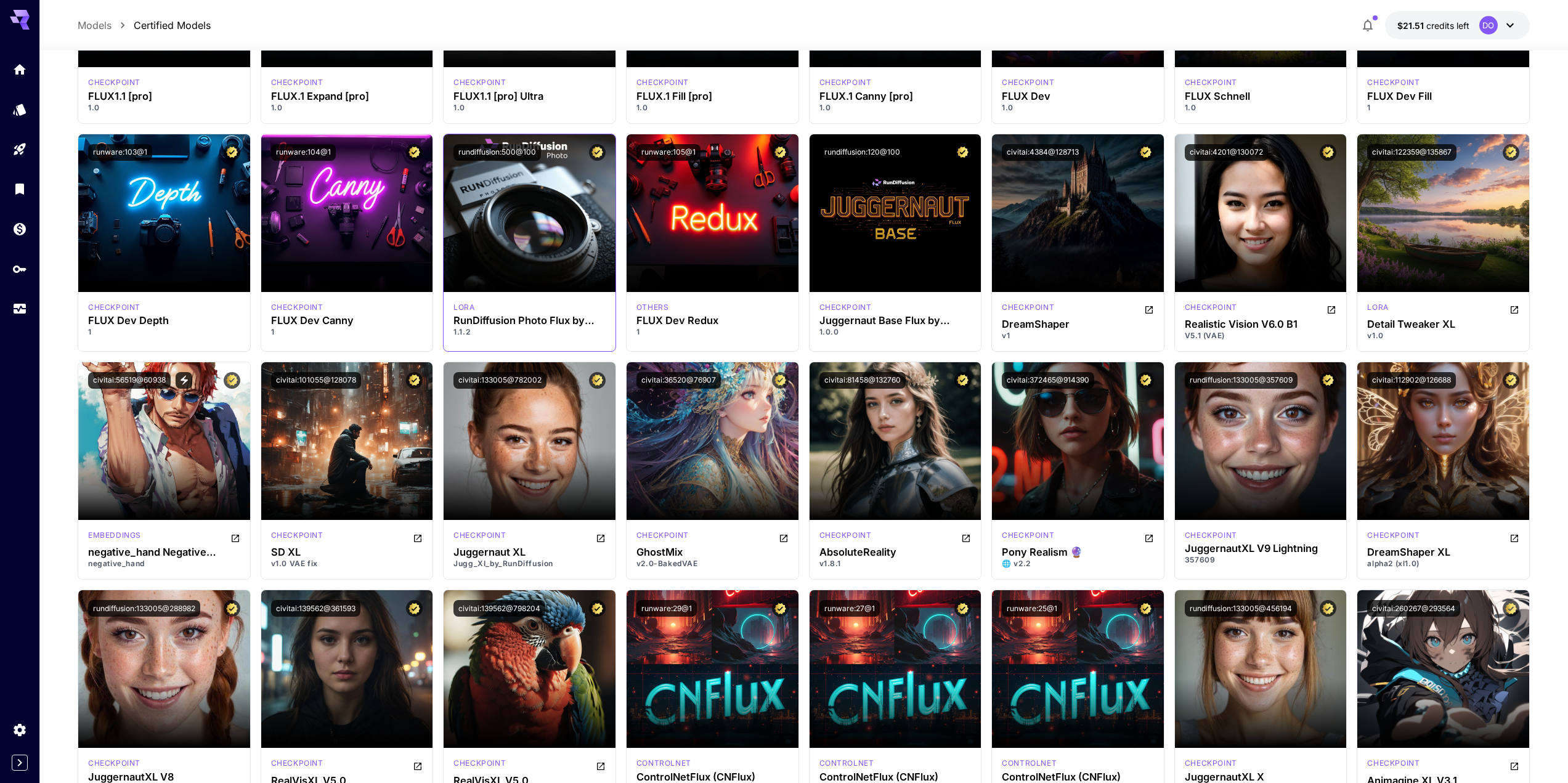
scroll to position [431, 0]
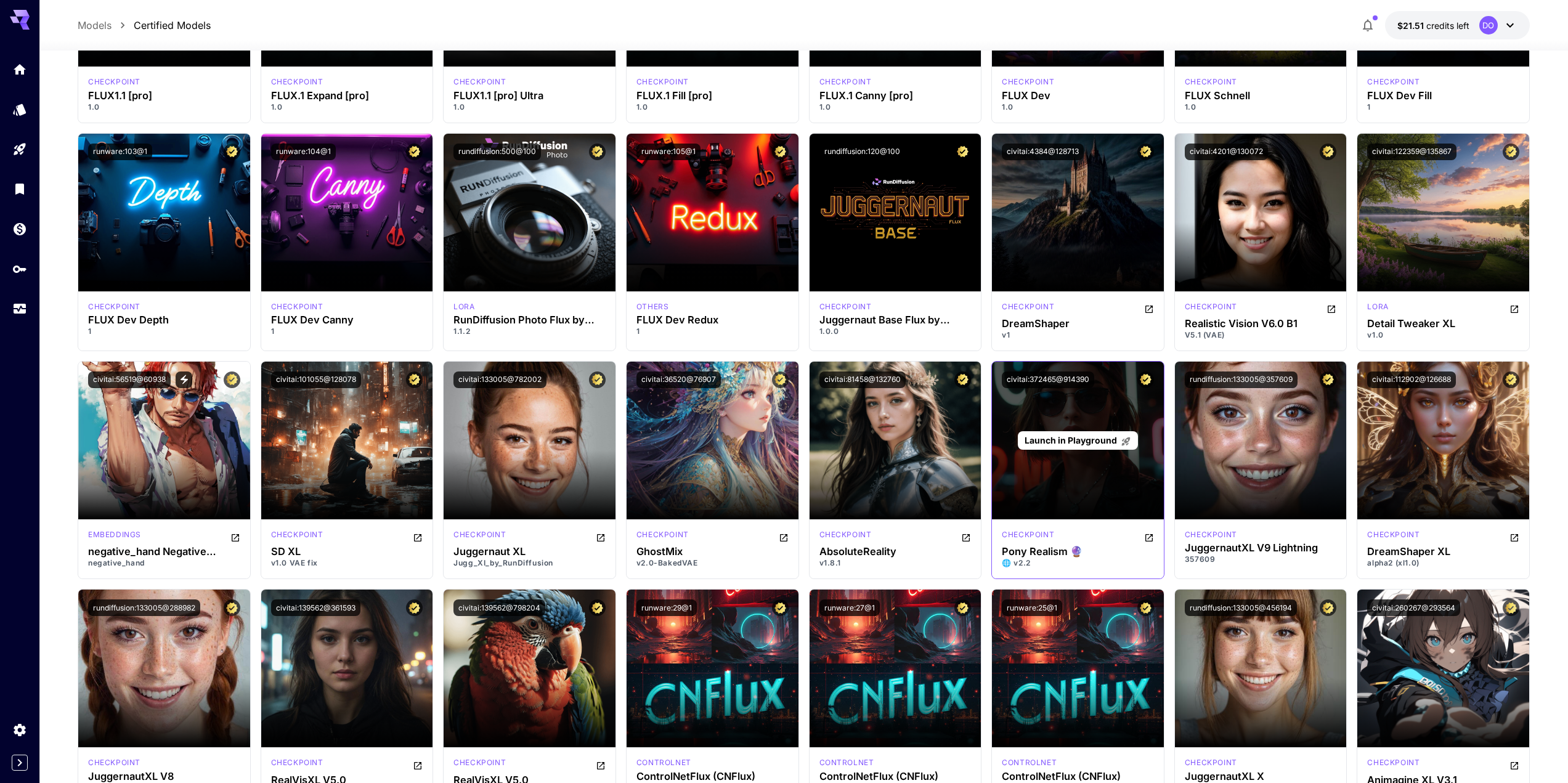
click at [1087, 438] on span "Launch in Playground" at bounding box center [1071, 440] width 92 height 10
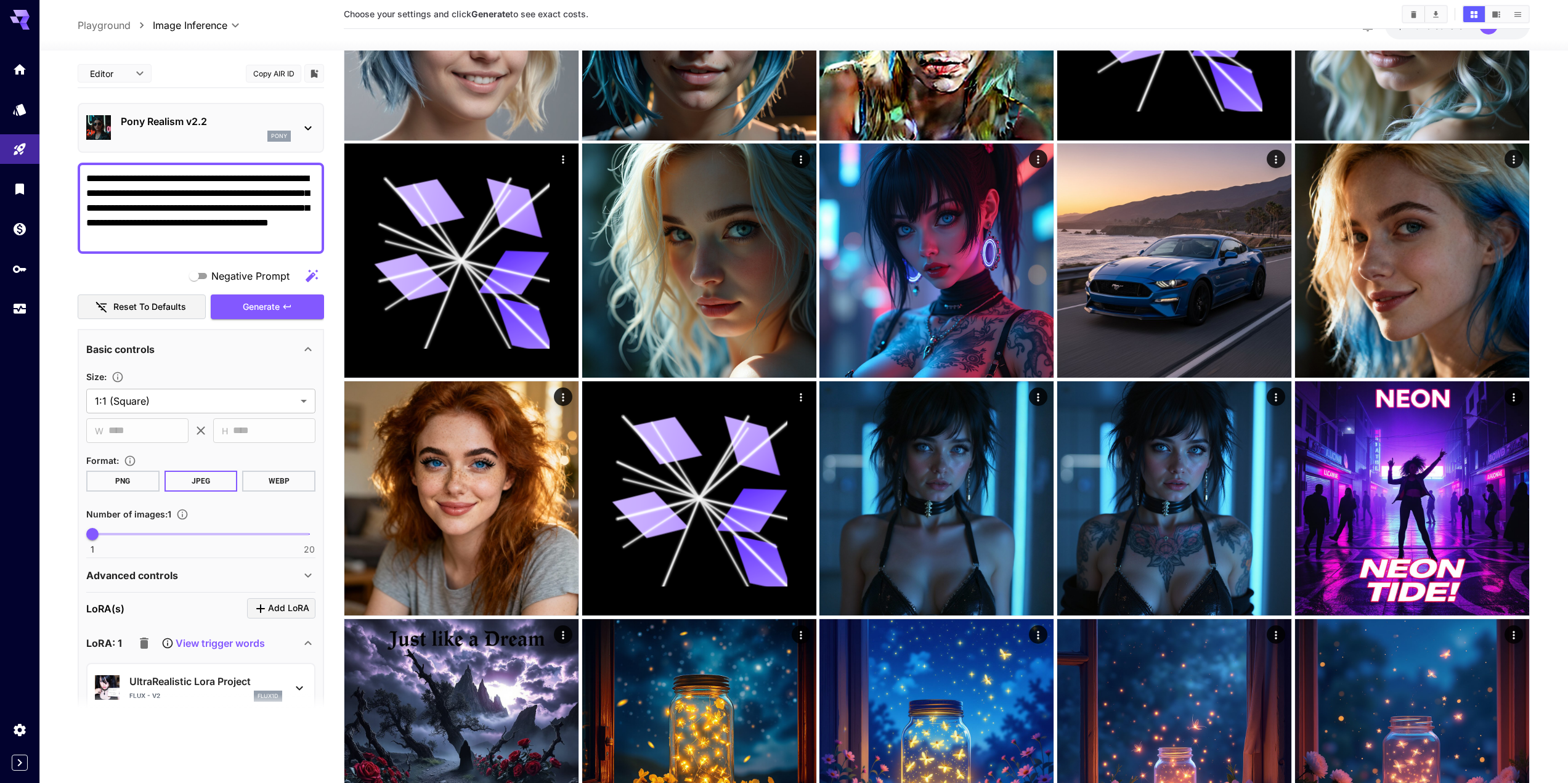
click at [145, 641] on icon "button" at bounding box center [143, 643] width 8 height 11
click at [265, 309] on span "Generate" at bounding box center [260, 307] width 37 height 15
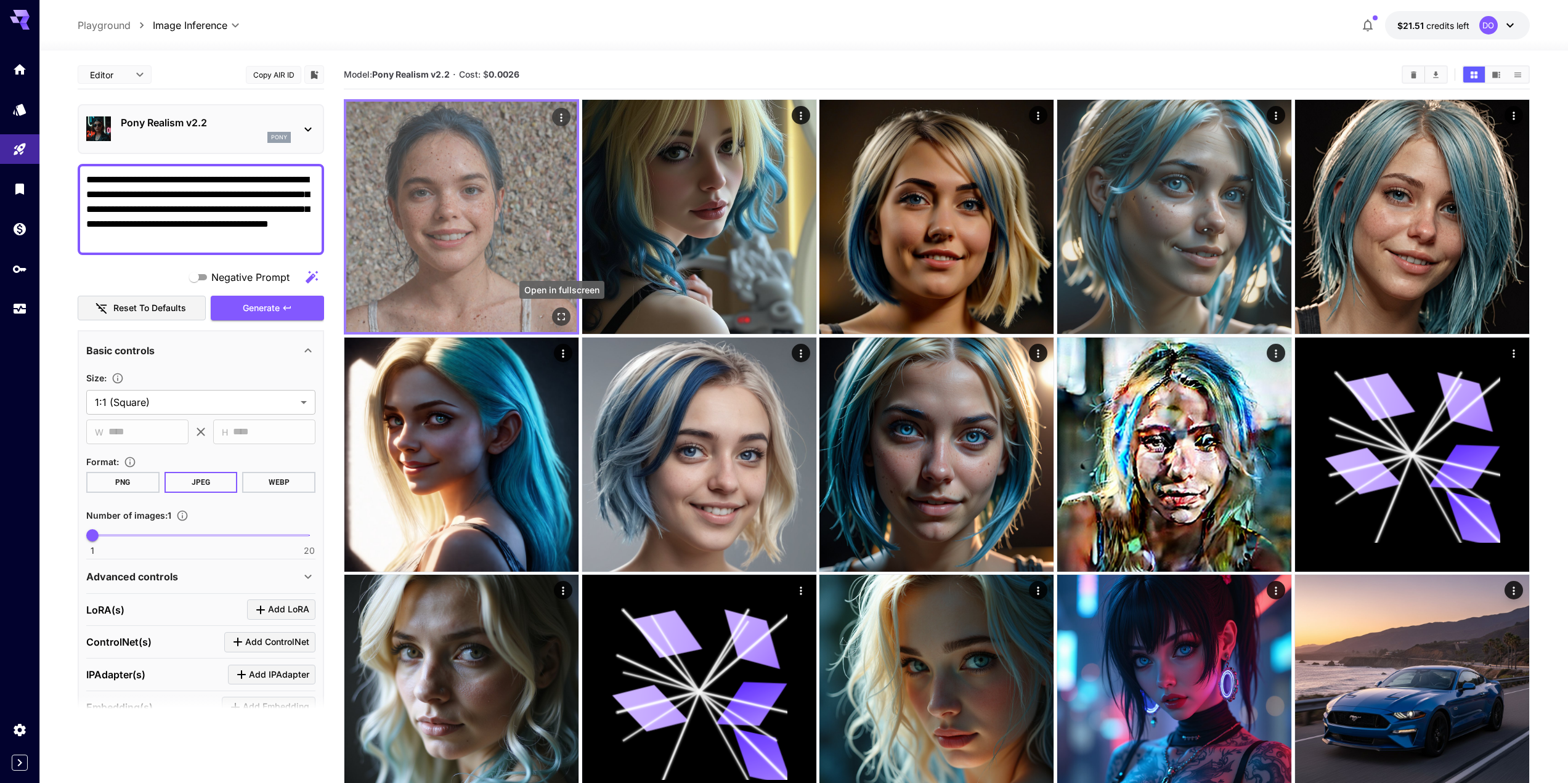
click at [564, 313] on icon "Open in fullscreen" at bounding box center [560, 316] width 12 height 12
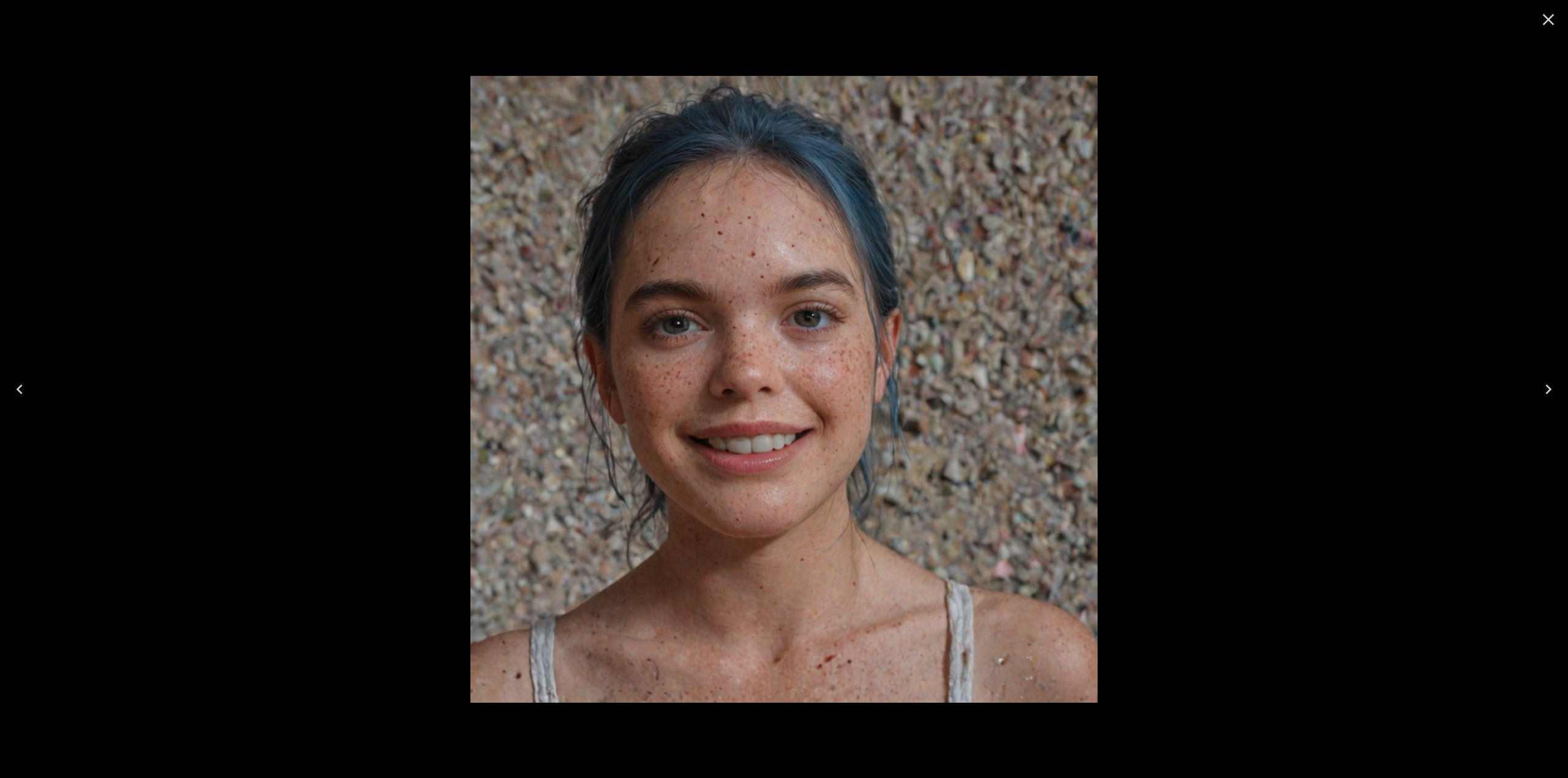
click at [1548, 18] on icon "Close" at bounding box center [1547, 19] width 20 height 20
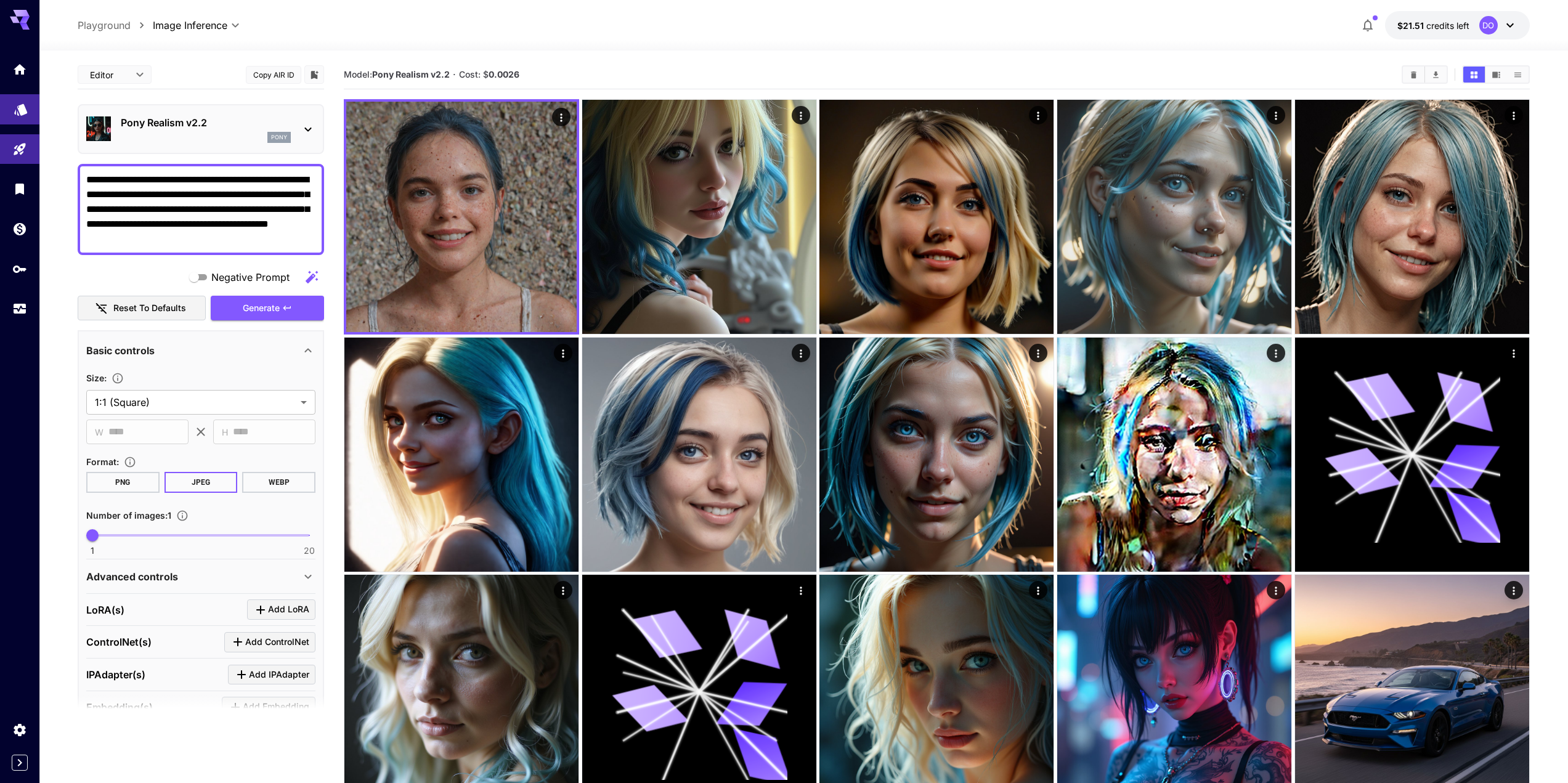
click at [23, 109] on icon "Models" at bounding box center [21, 106] width 13 height 11
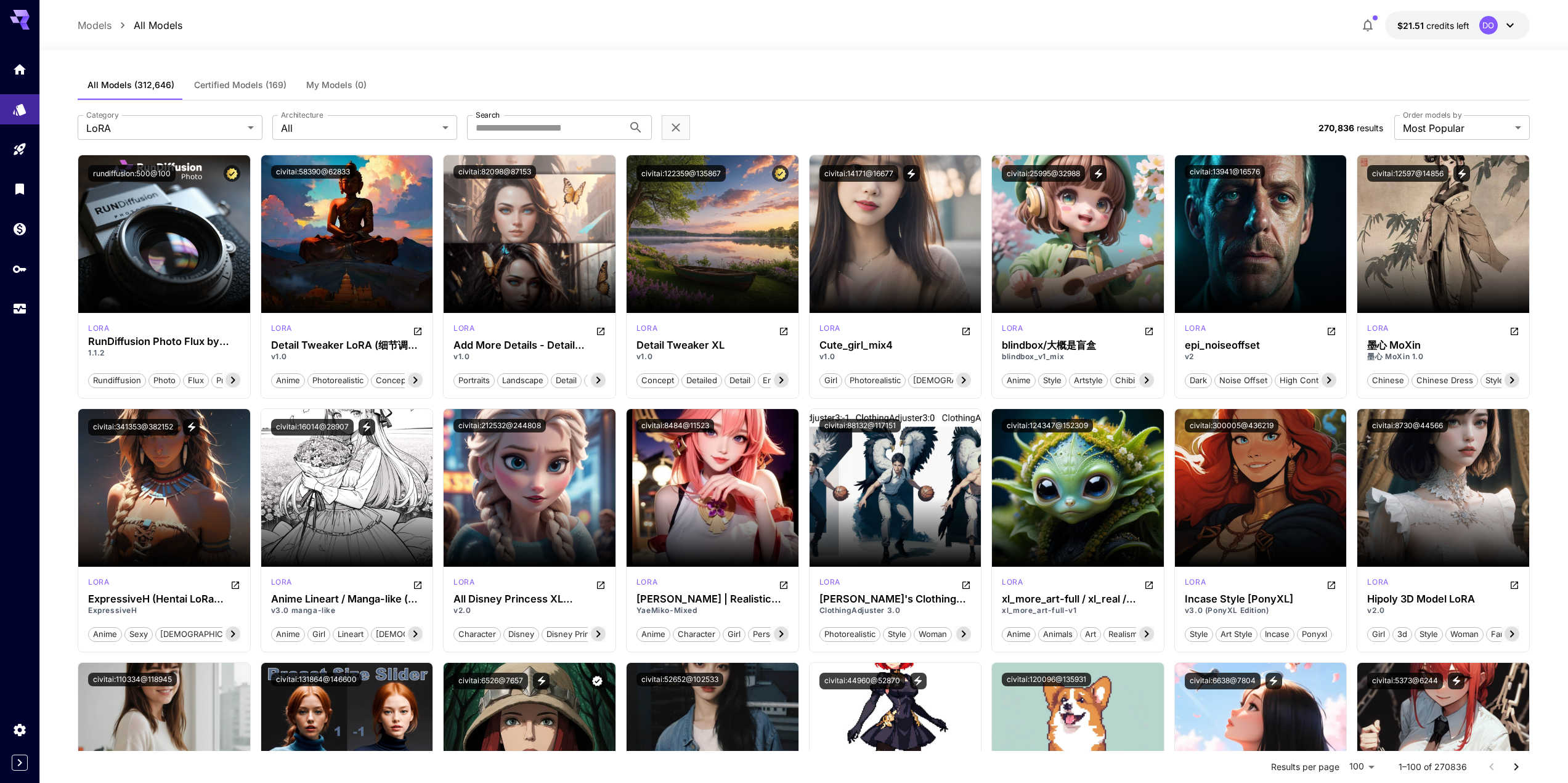
click at [262, 81] on span "Certified Models (169)" at bounding box center [241, 85] width 92 height 11
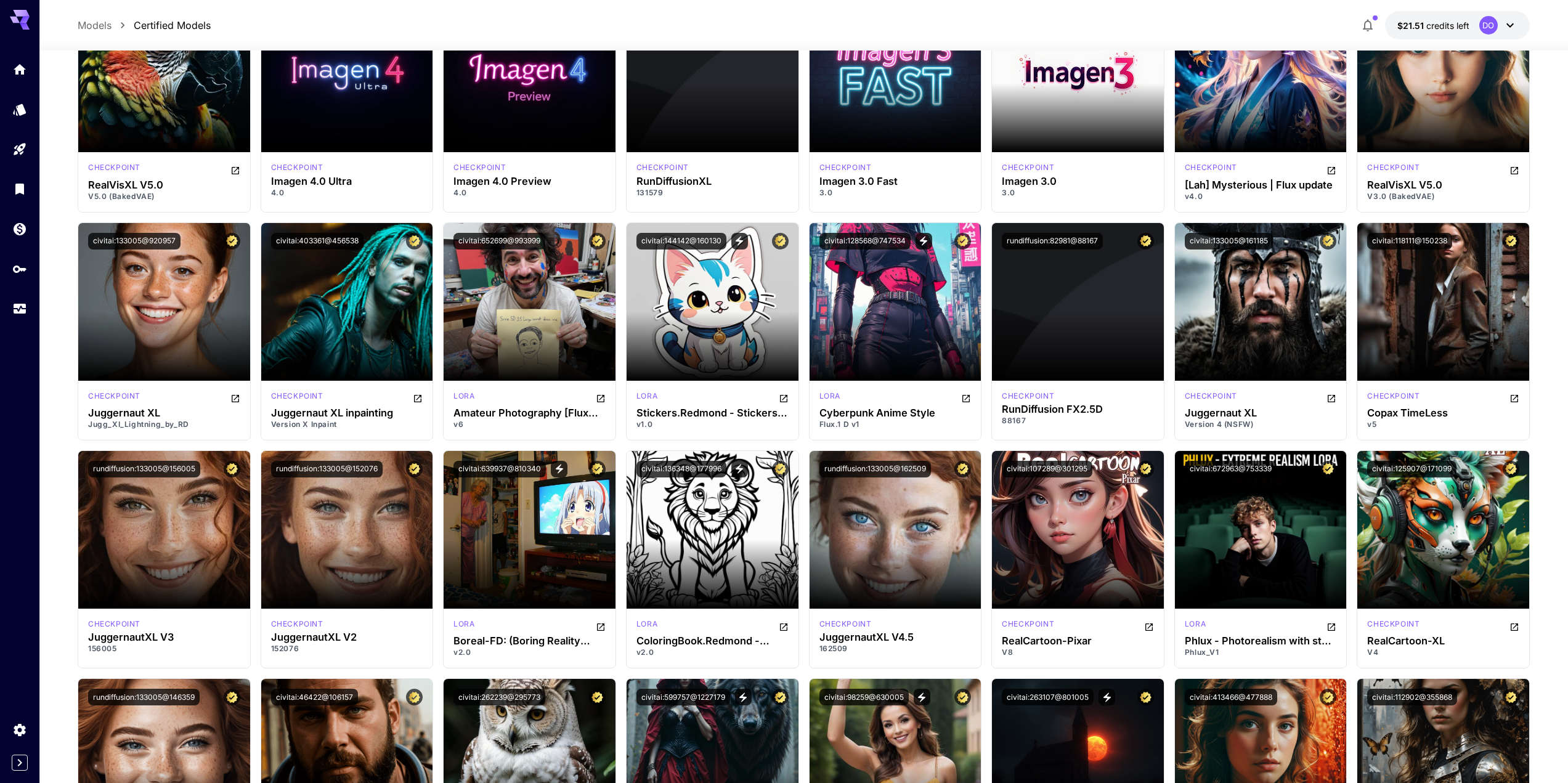
scroll to position [1725, 0]
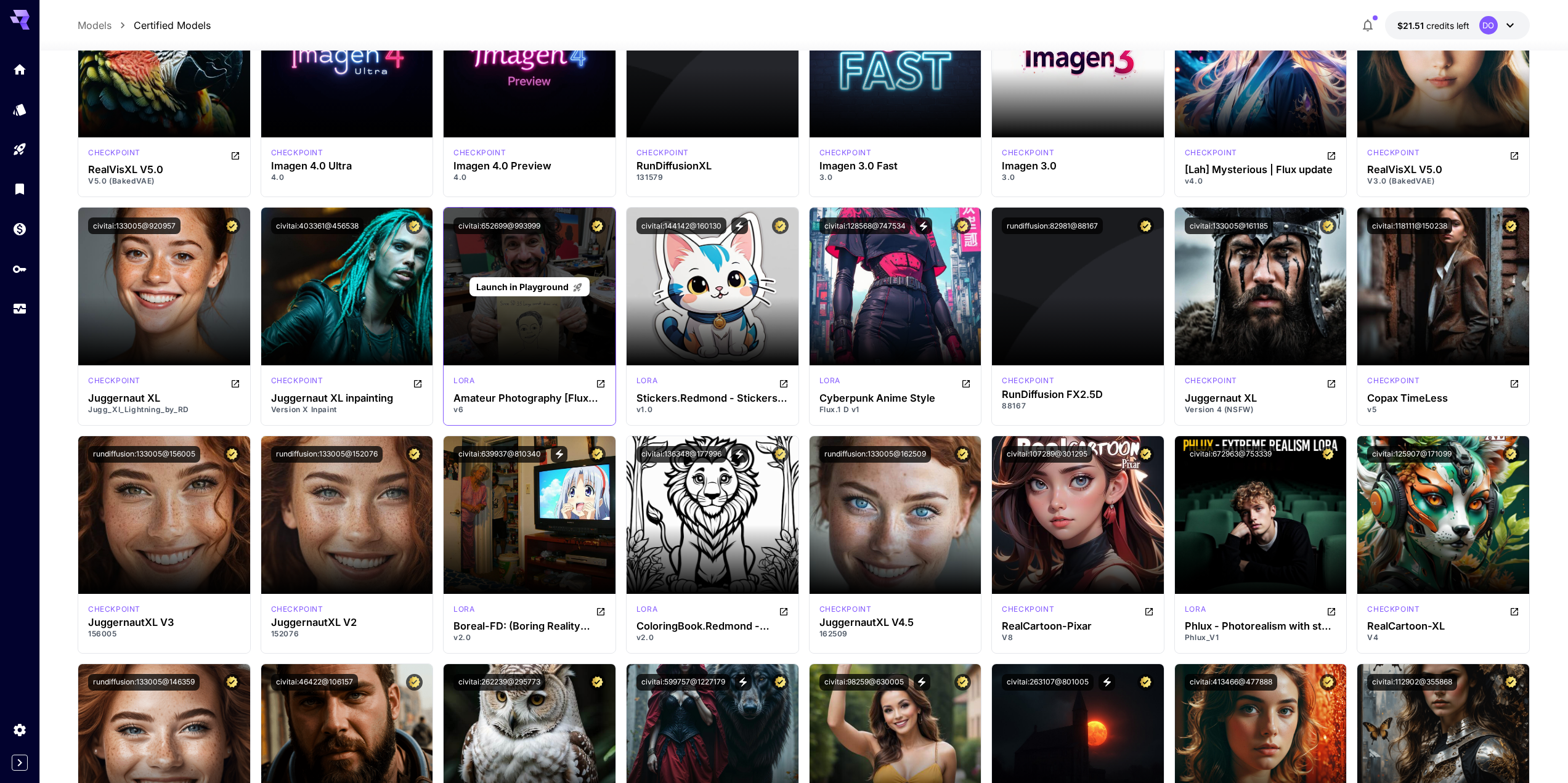
click at [513, 285] on span "Launch in Playground" at bounding box center [523, 286] width 92 height 10
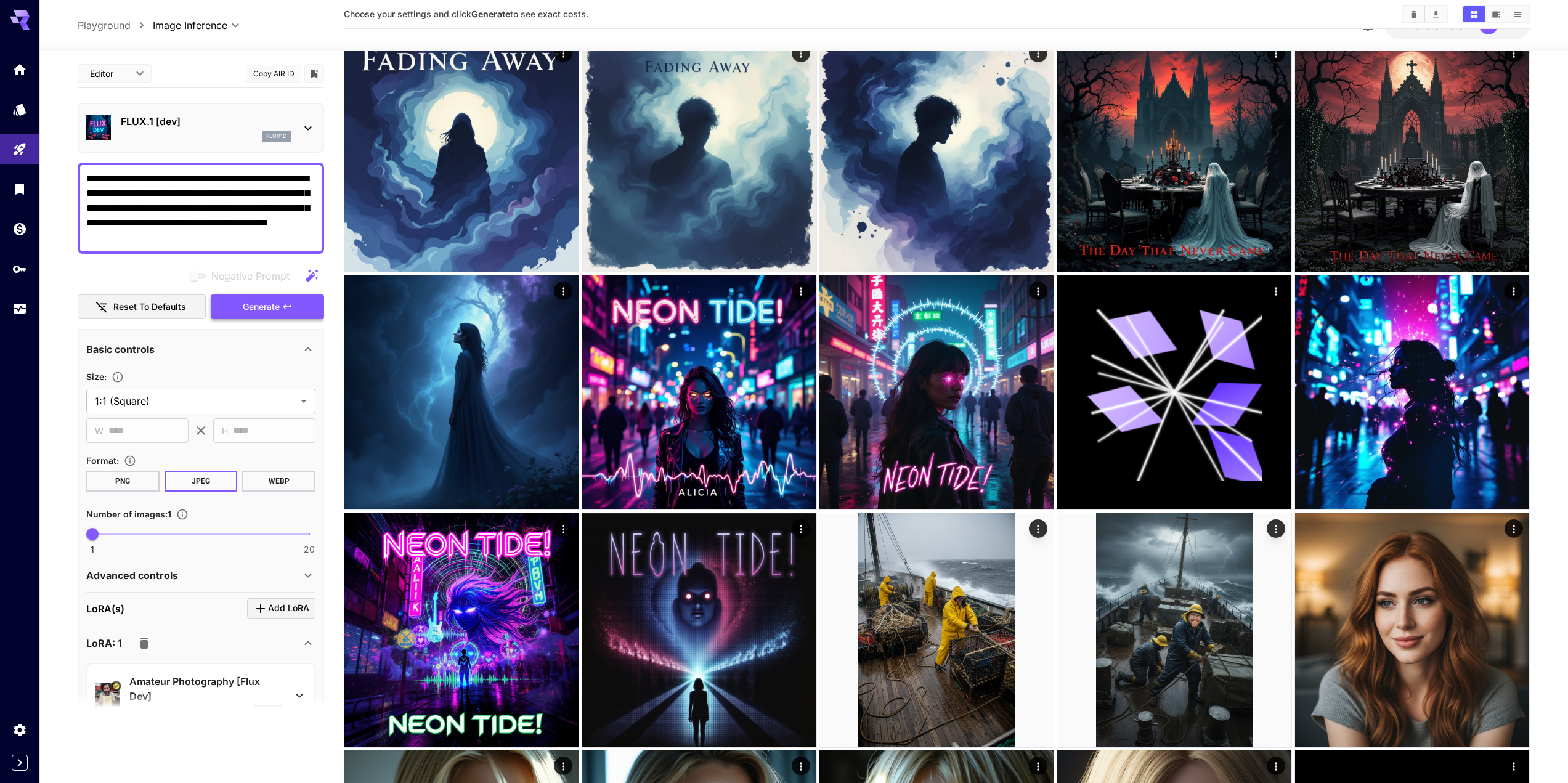
click at [279, 307] on span "Generate" at bounding box center [260, 307] width 37 height 15
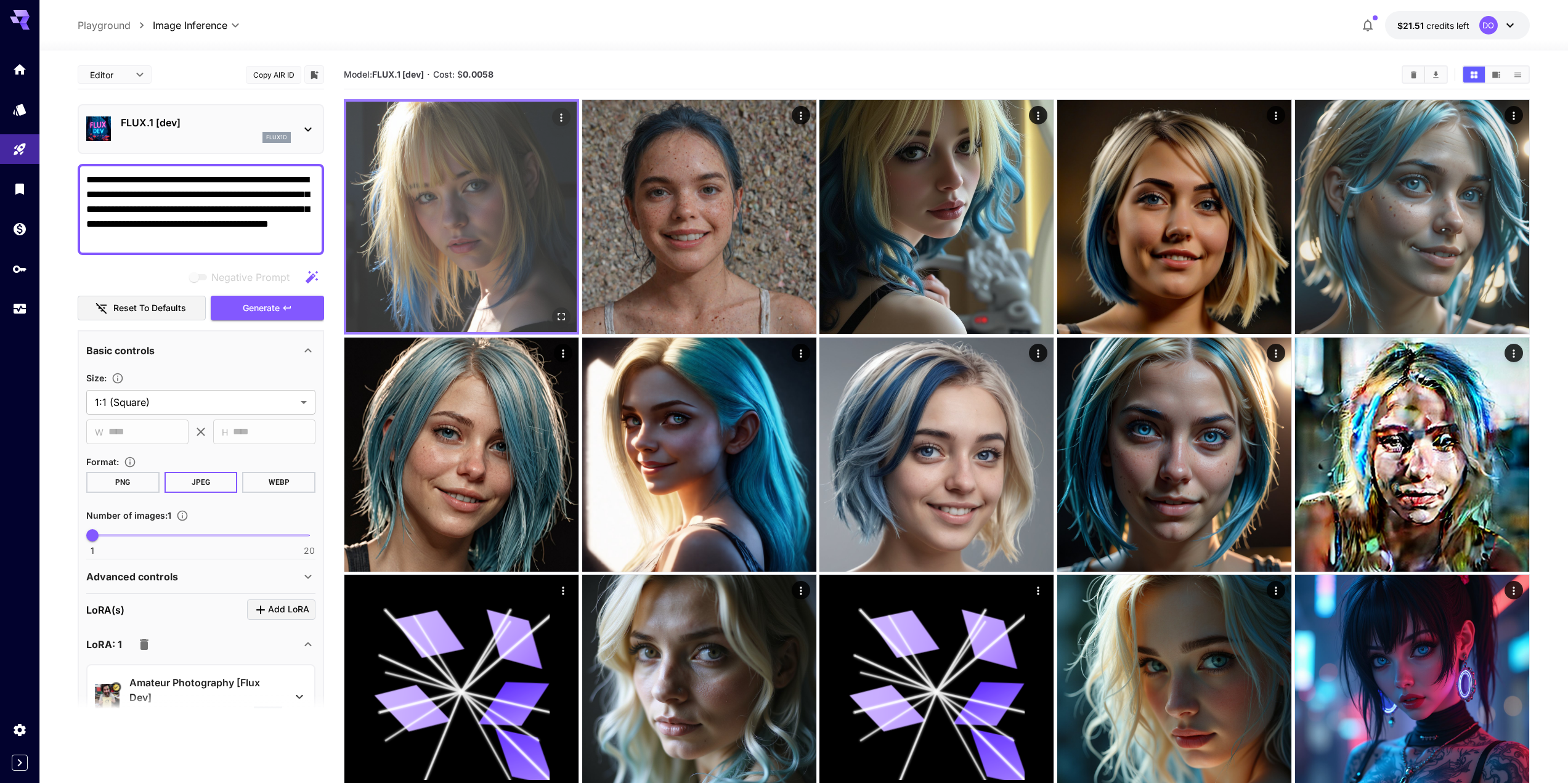
click at [505, 196] on img at bounding box center [461, 217] width 230 height 230
click at [565, 313] on icon "Open in fullscreen" at bounding box center [560, 316] width 12 height 12
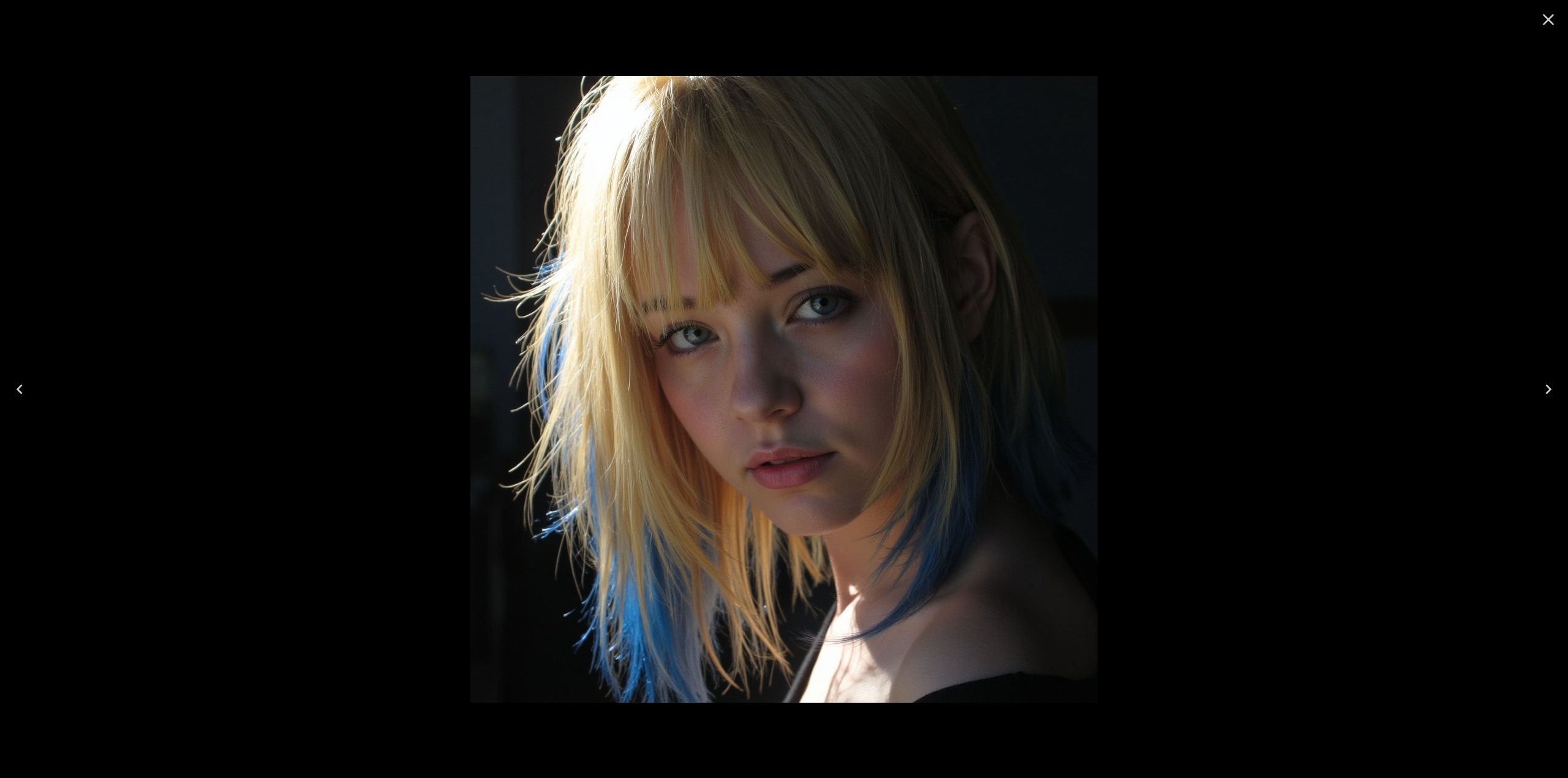
click at [1545, 21] on icon "Close" at bounding box center [1547, 19] width 20 height 20
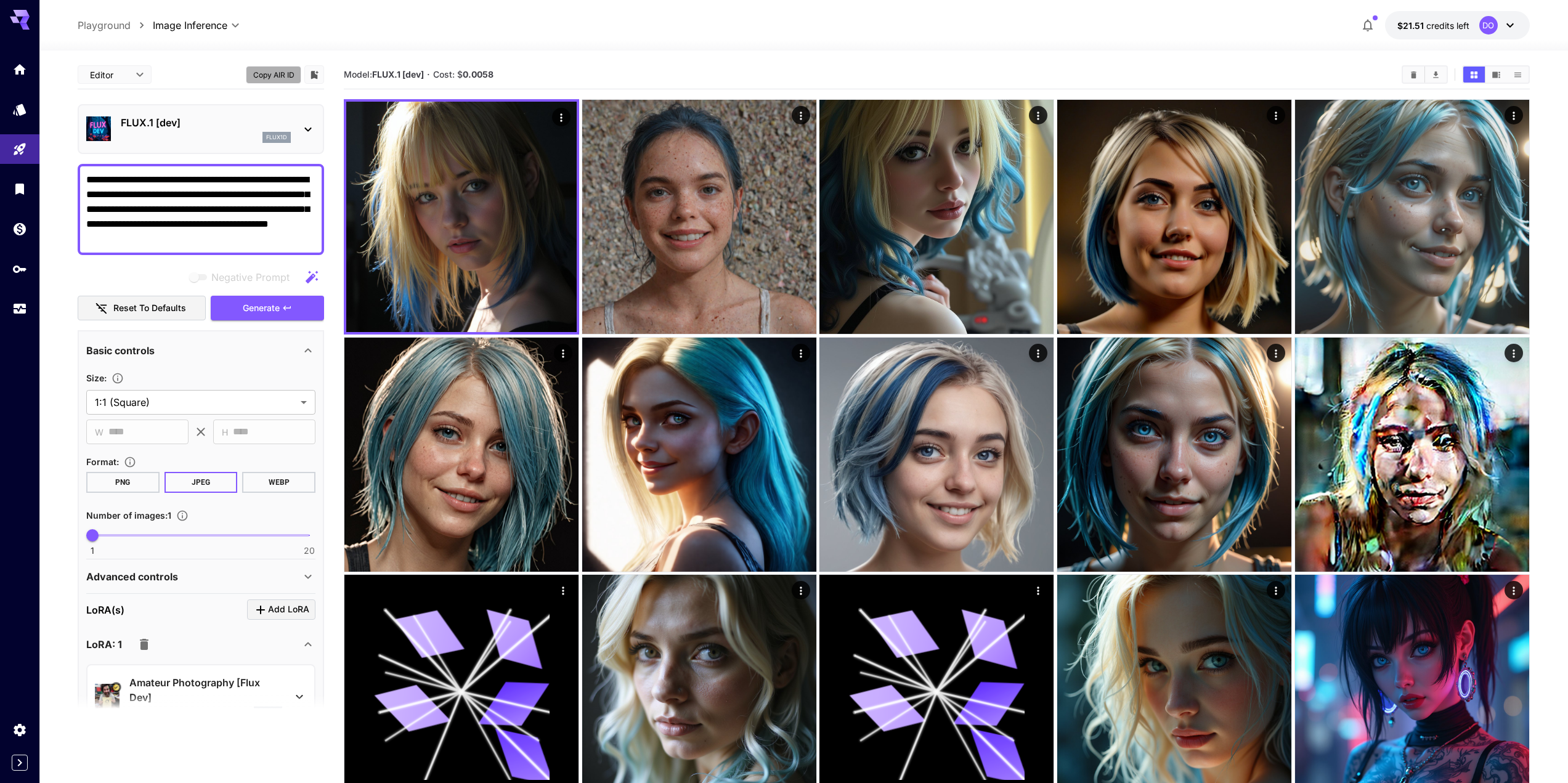
click at [295, 73] on button "Copy AIR ID" at bounding box center [274, 75] width 56 height 18
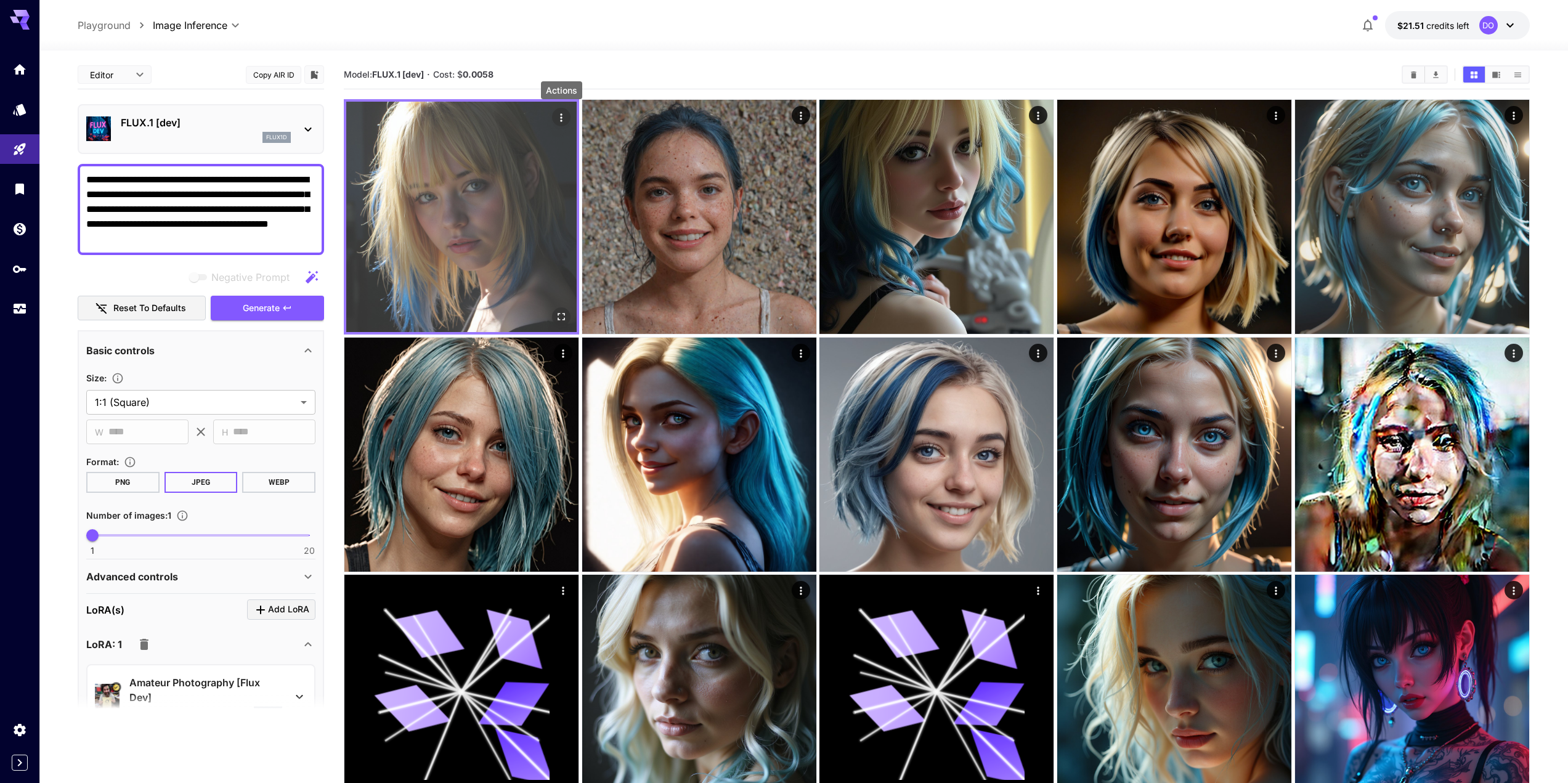
click at [559, 118] on icon "Actions" at bounding box center [560, 117] width 12 height 12
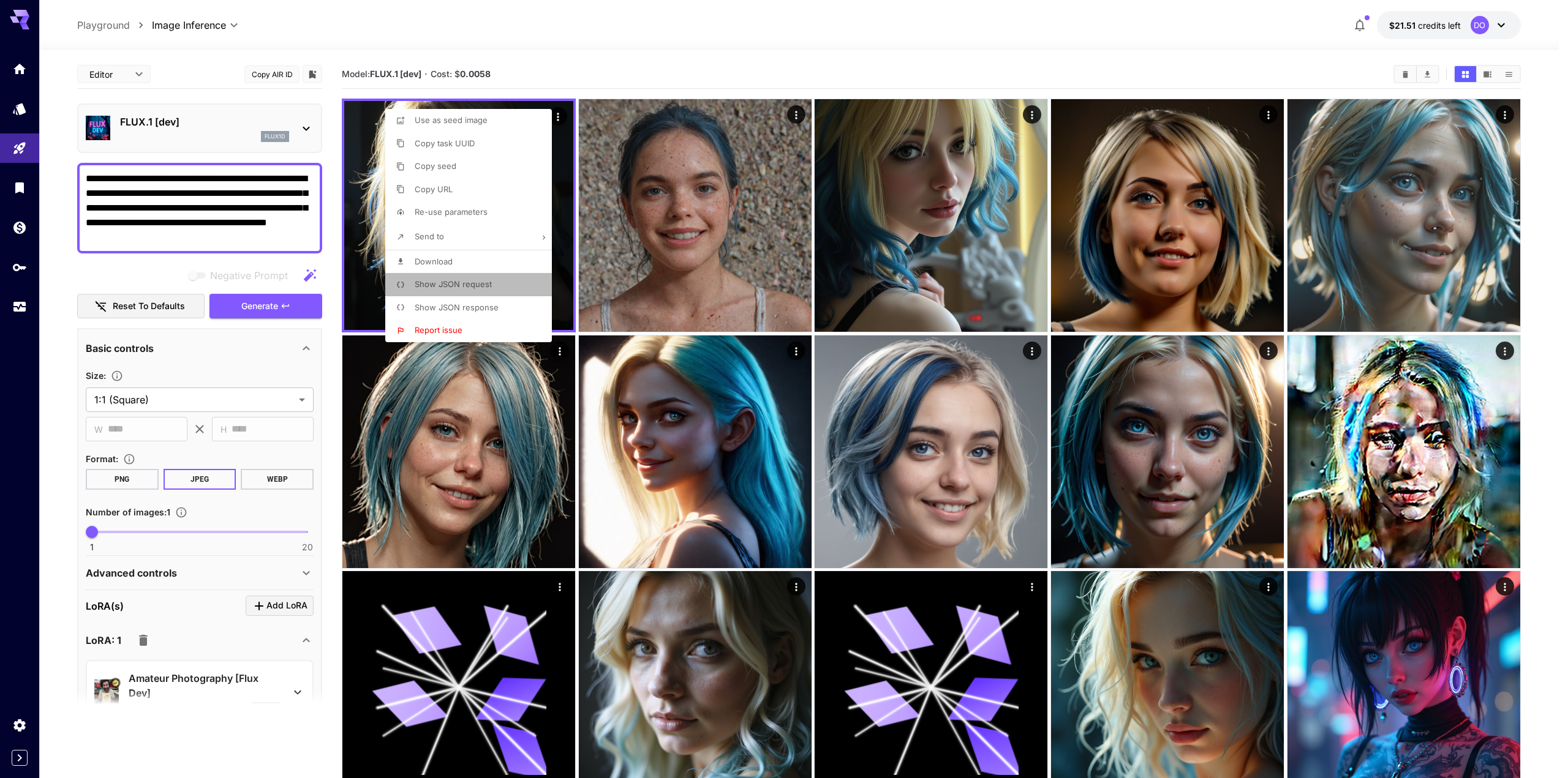
click at [444, 286] on span "Show JSON request" at bounding box center [453, 284] width 77 height 9
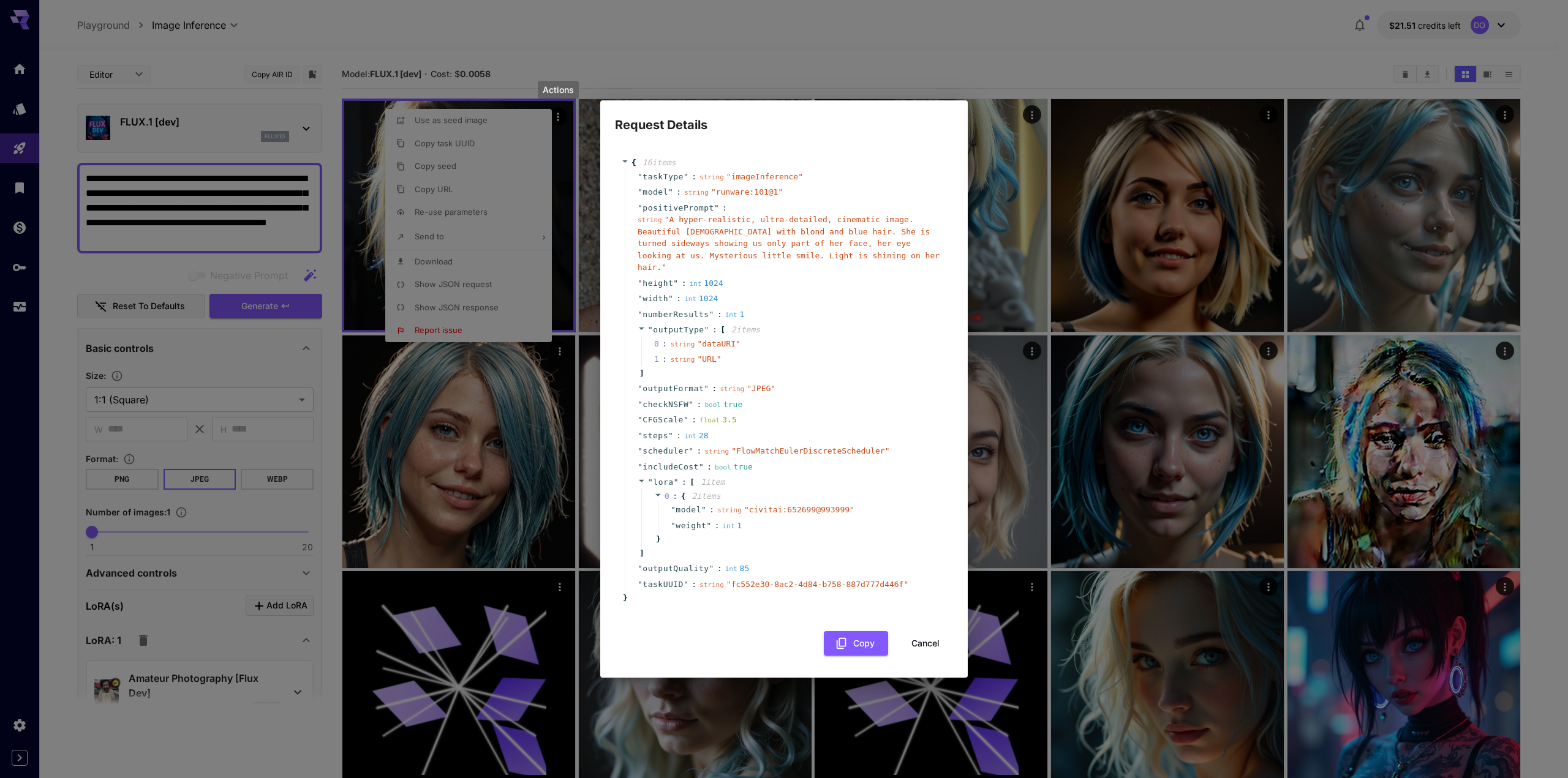
click at [927, 635] on button "Cancel" at bounding box center [925, 643] width 55 height 25
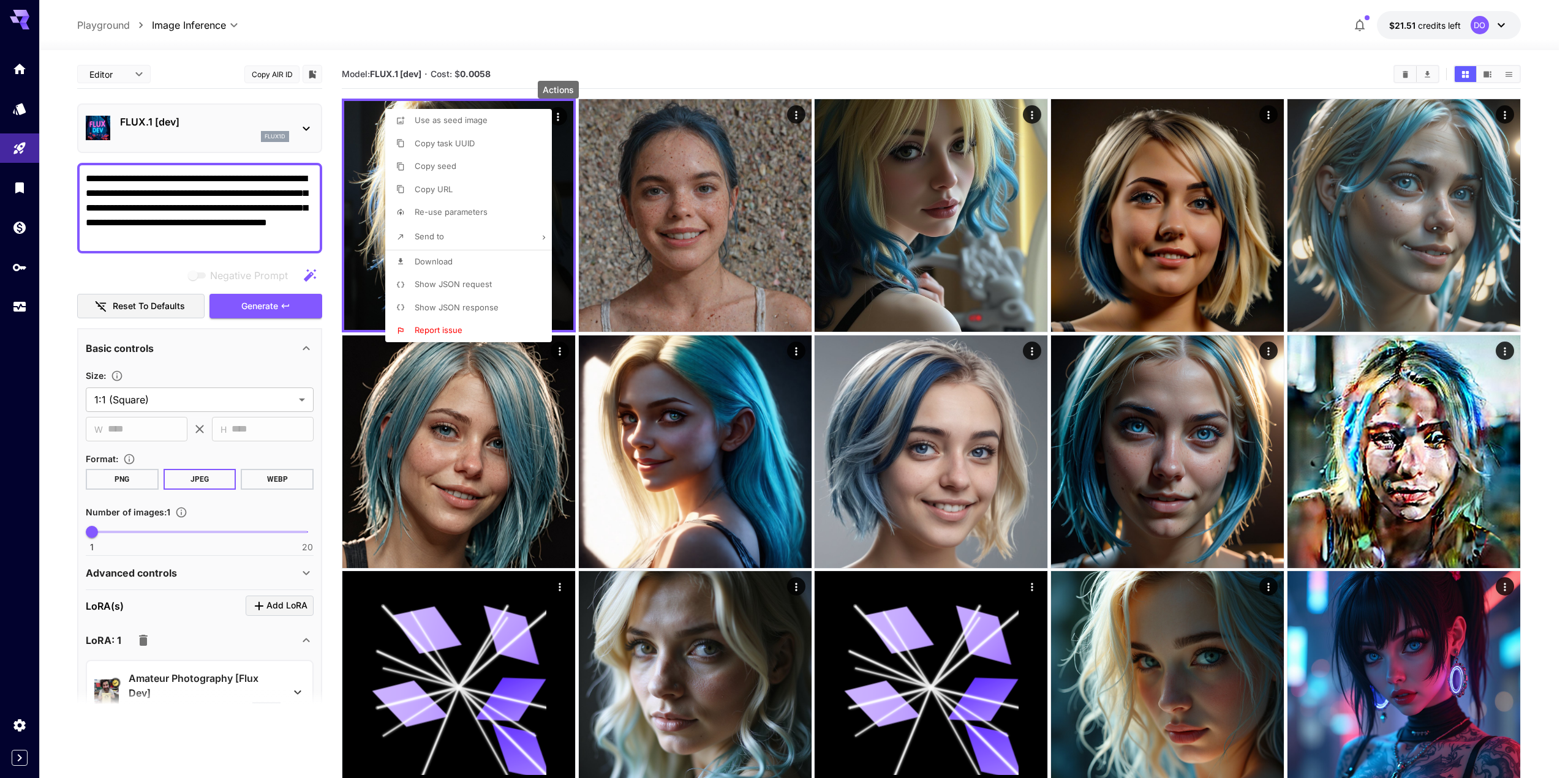
click at [335, 23] on div at bounding box center [784, 389] width 1568 height 778
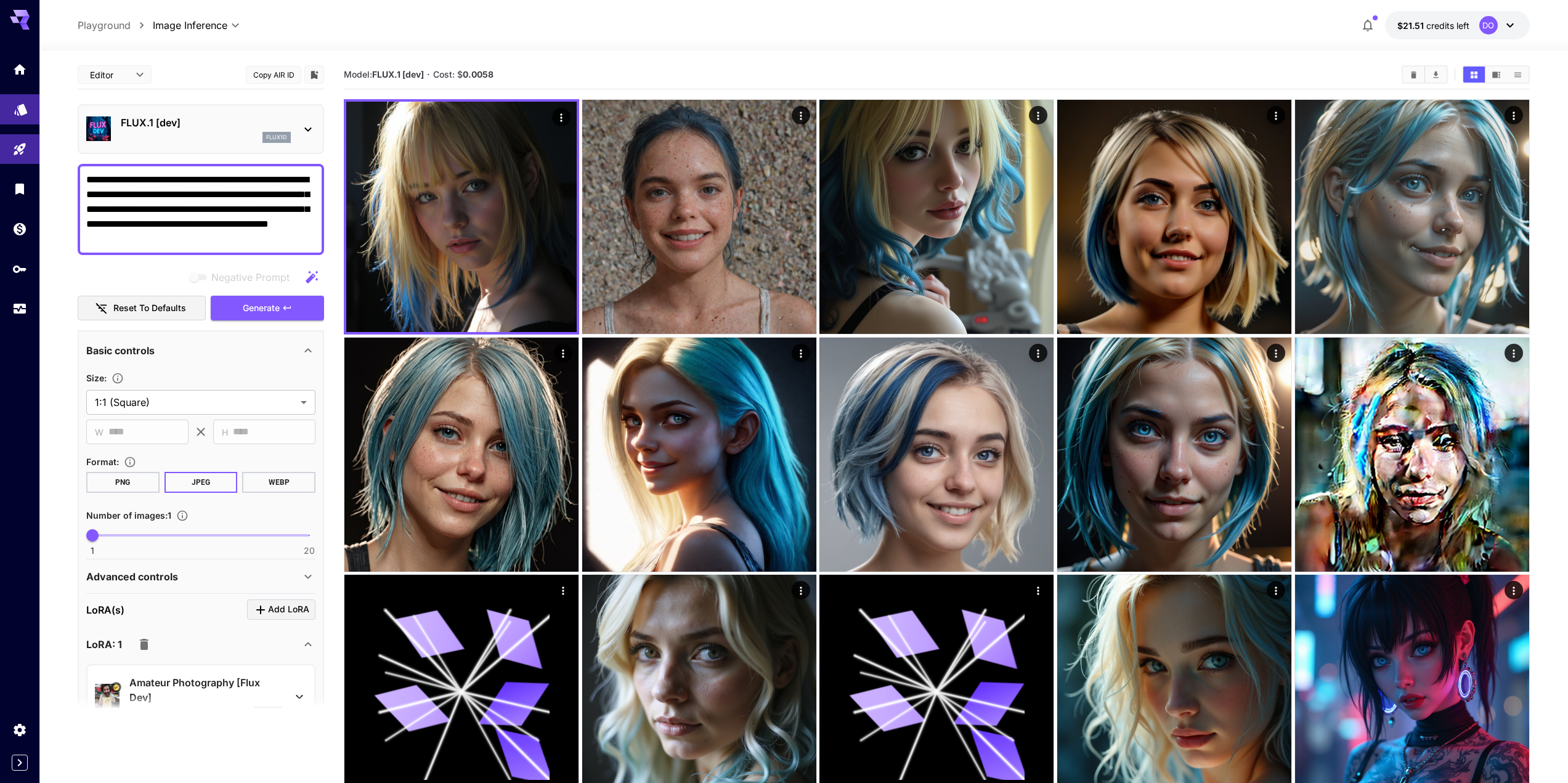
click at [13, 103] on icon "Models" at bounding box center [21, 108] width 15 height 15
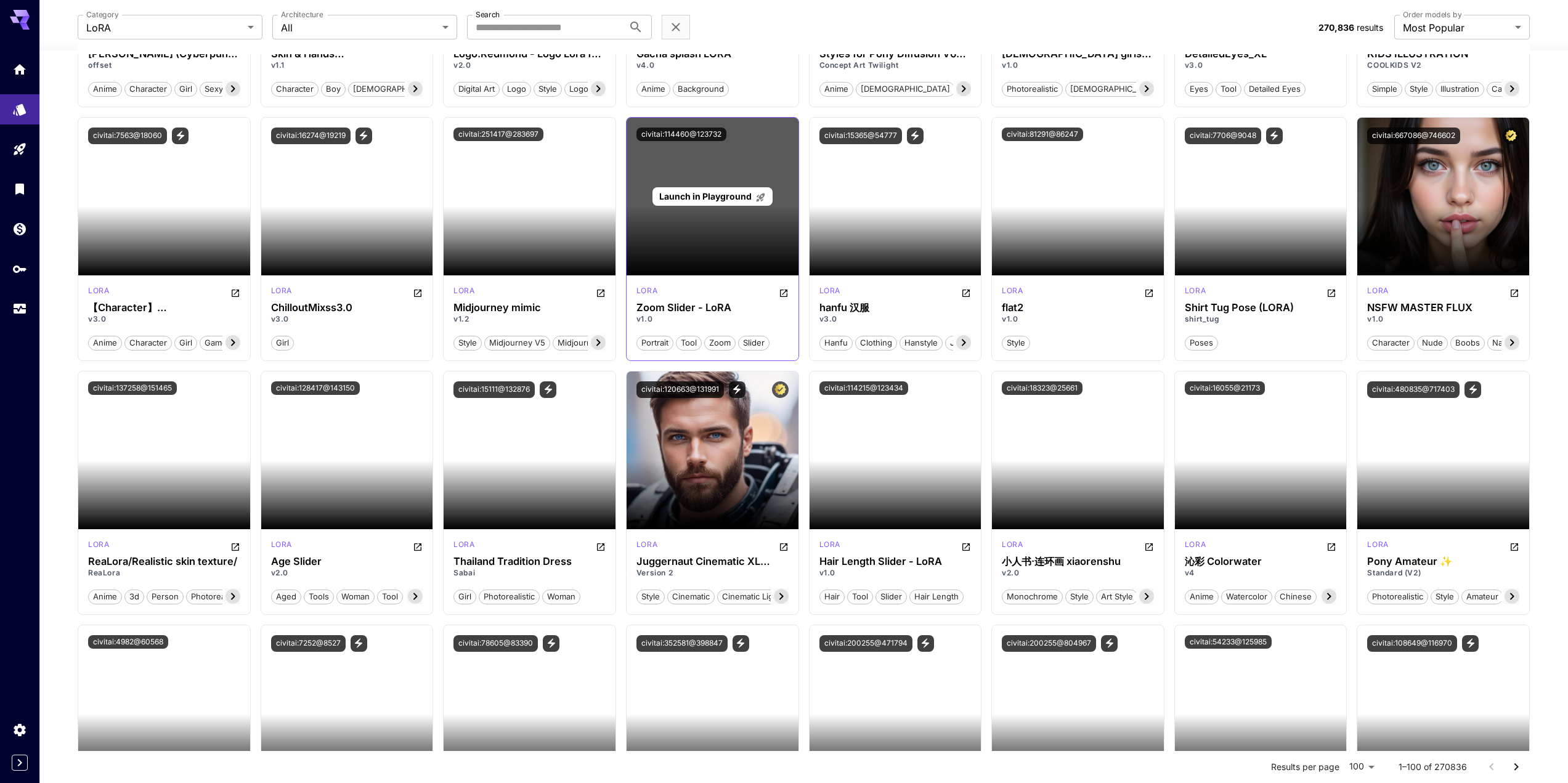
scroll to position [1356, 0]
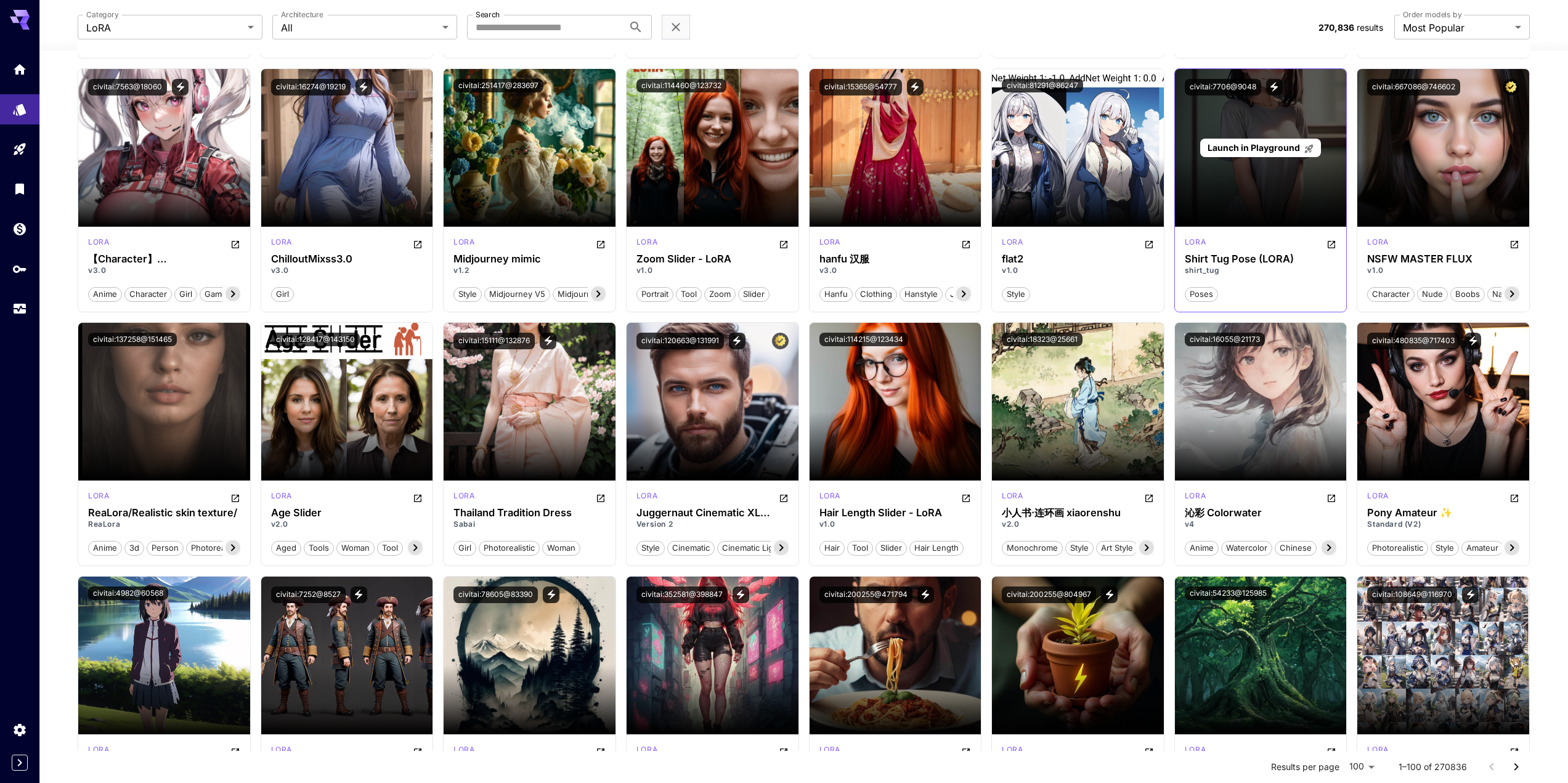
click at [1265, 146] on span "Launch in Playground" at bounding box center [1254, 147] width 92 height 10
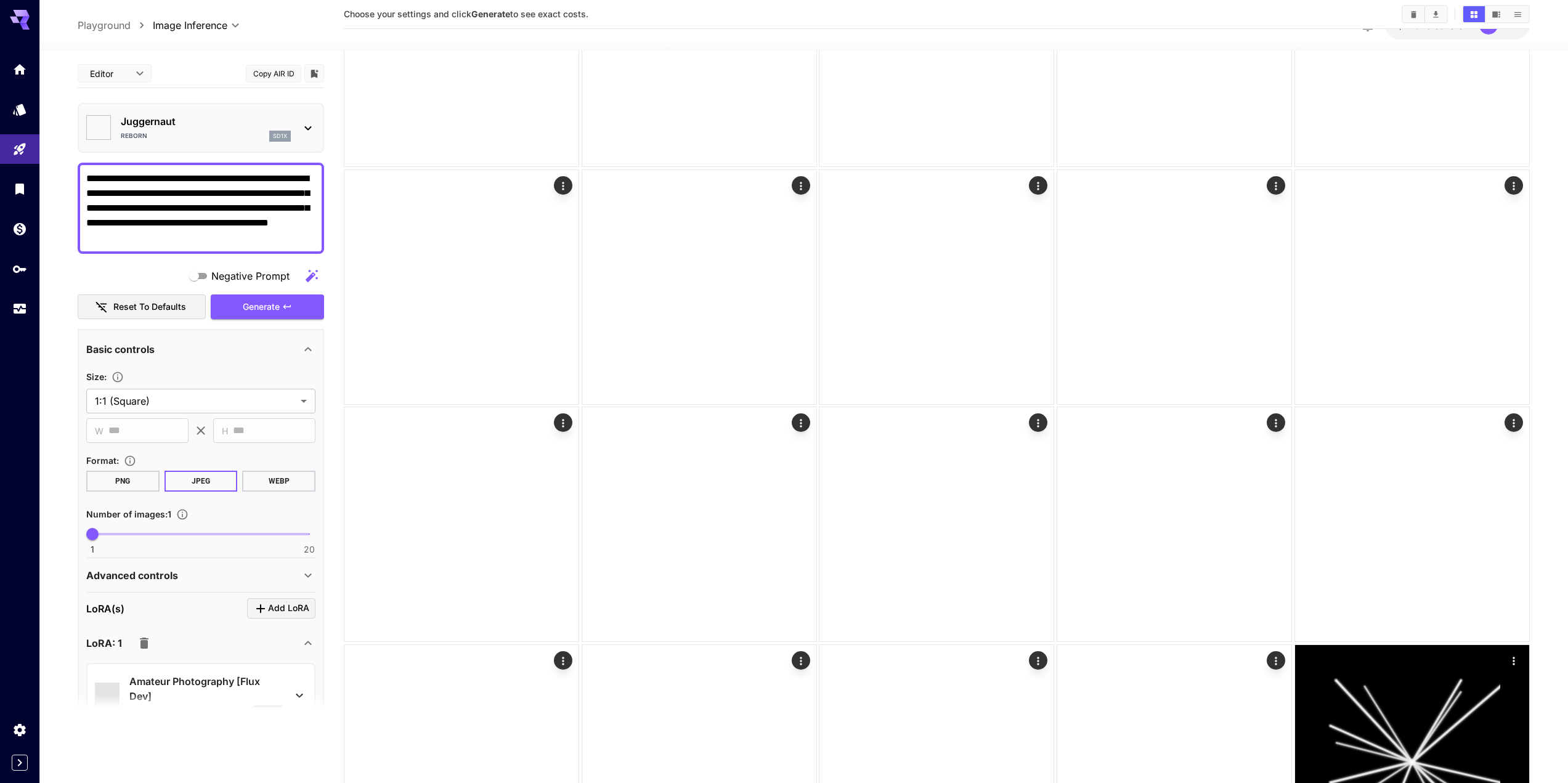
type input "*******"
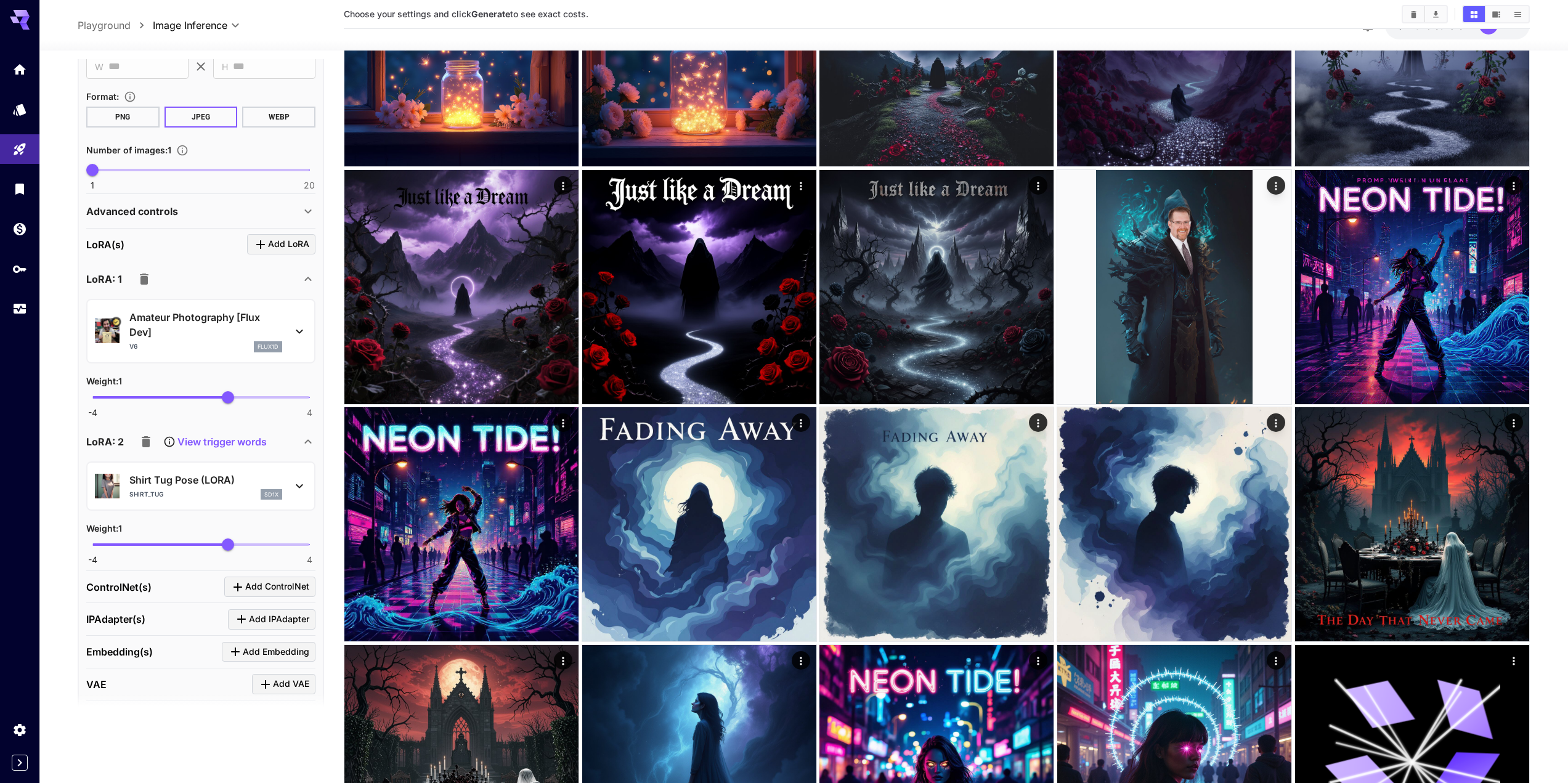
scroll to position [370, 0]
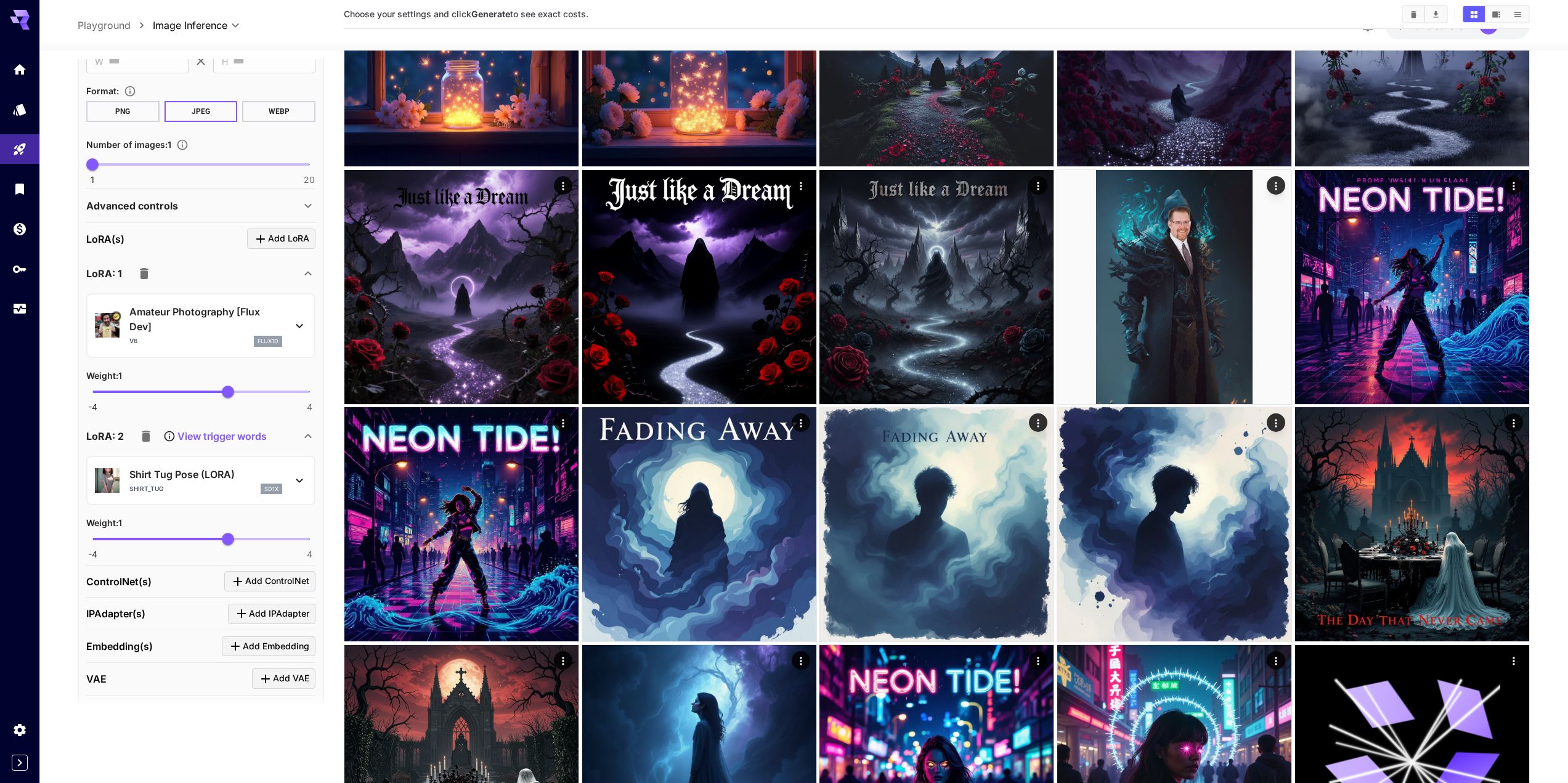
click at [142, 274] on icon "button" at bounding box center [143, 274] width 8 height 11
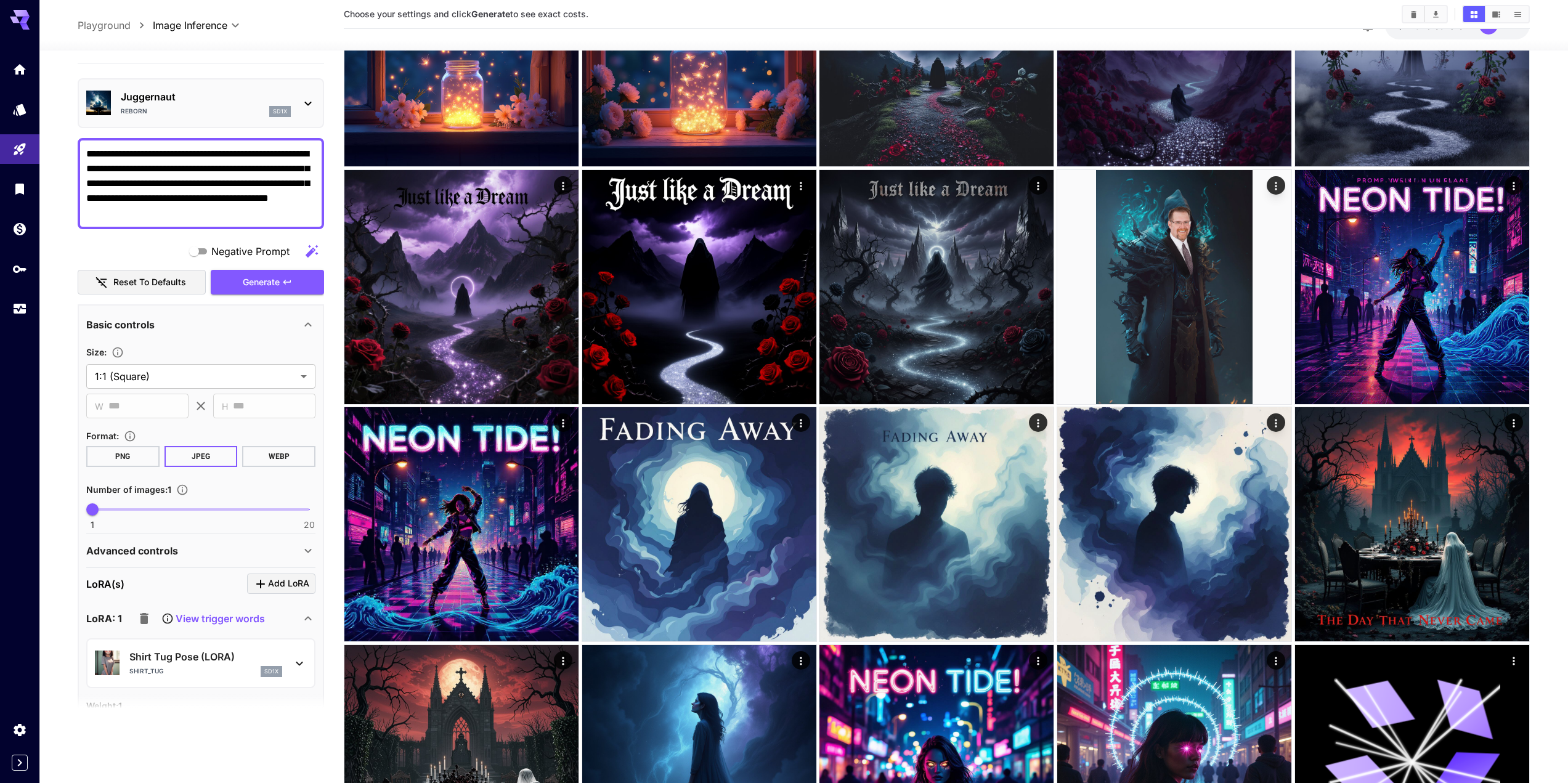
scroll to position [0, 0]
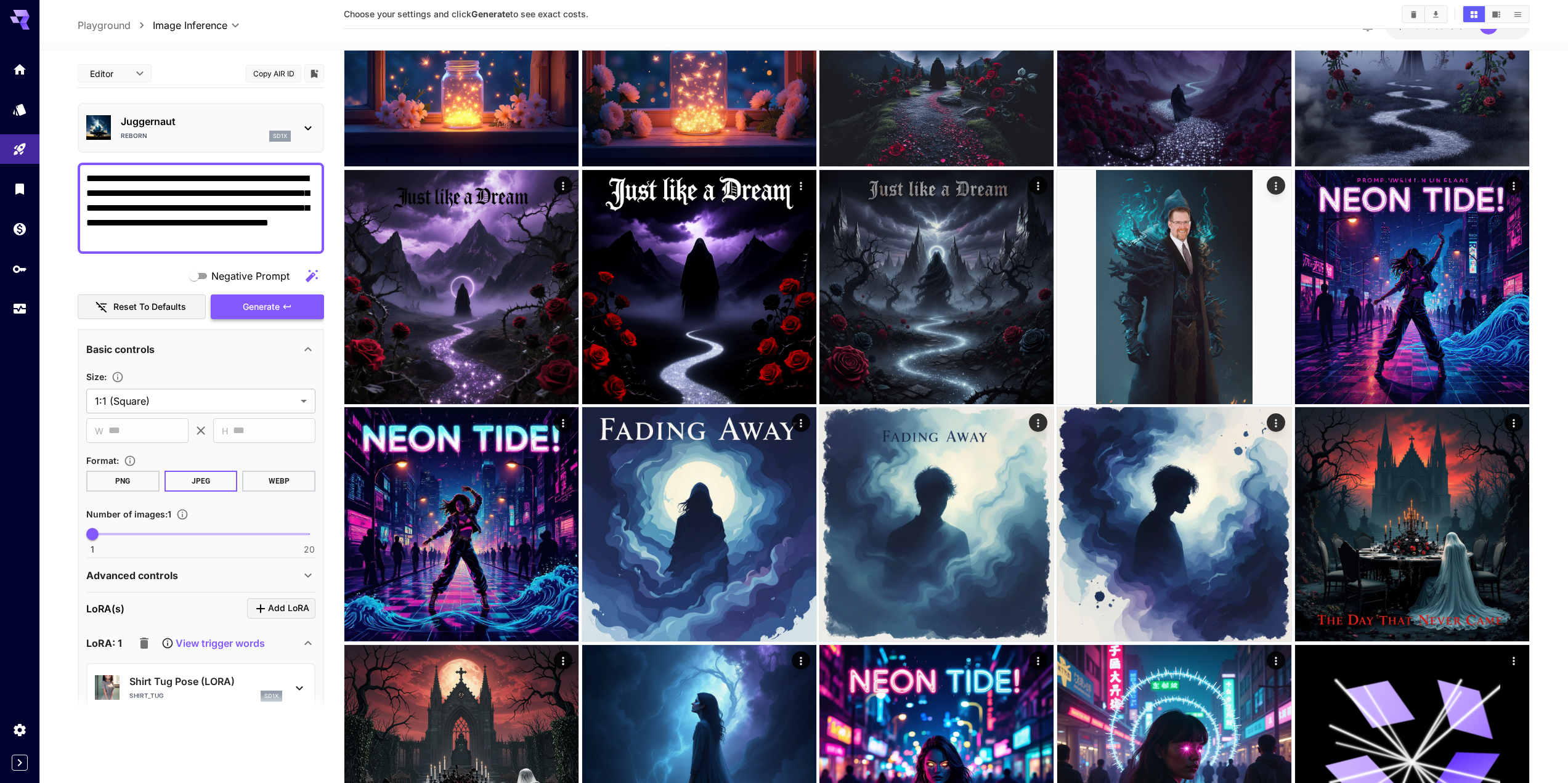
click at [248, 305] on span "Generate" at bounding box center [260, 307] width 37 height 15
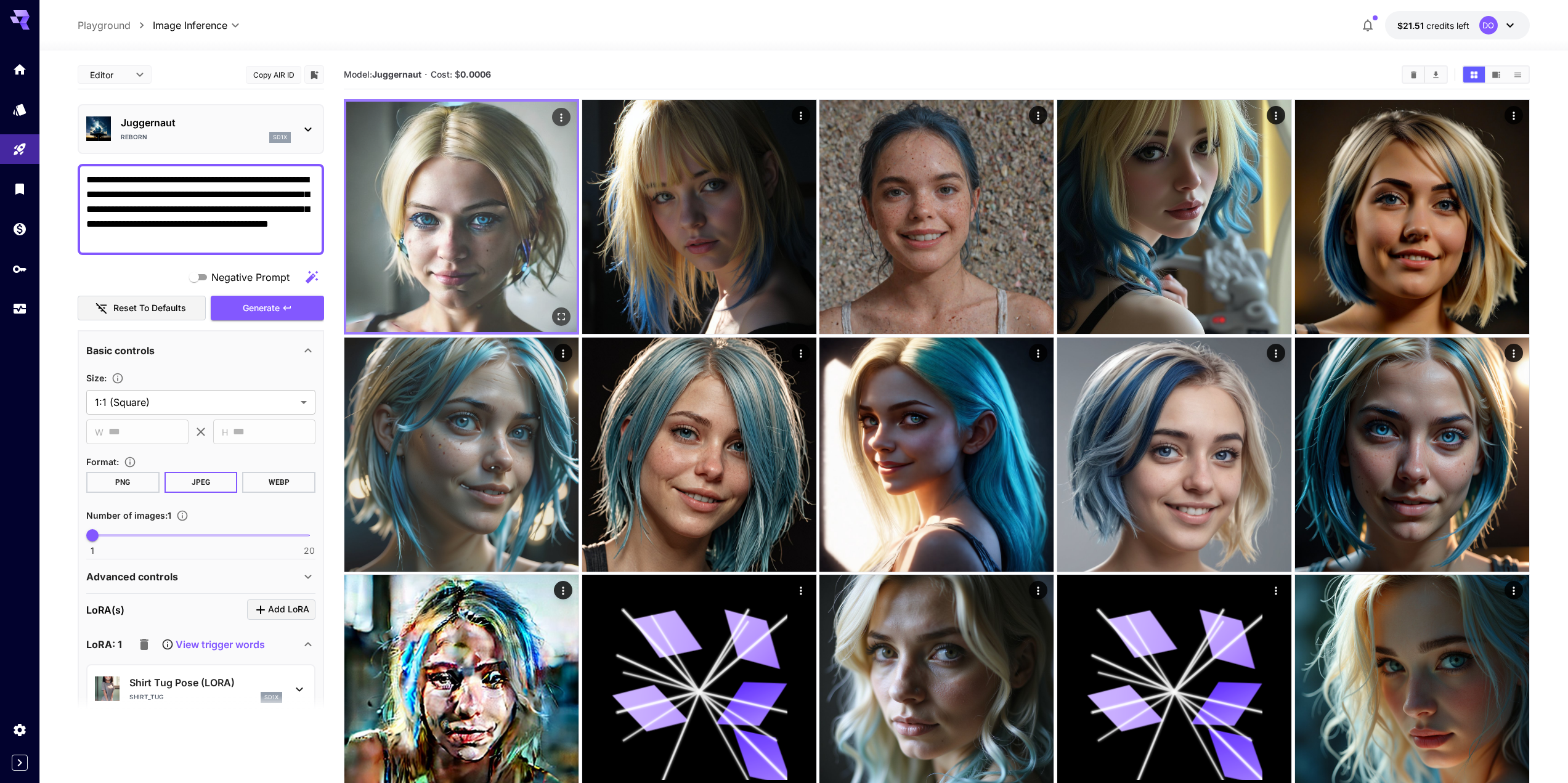
click at [557, 317] on icon "Open in fullscreen" at bounding box center [560, 316] width 12 height 12
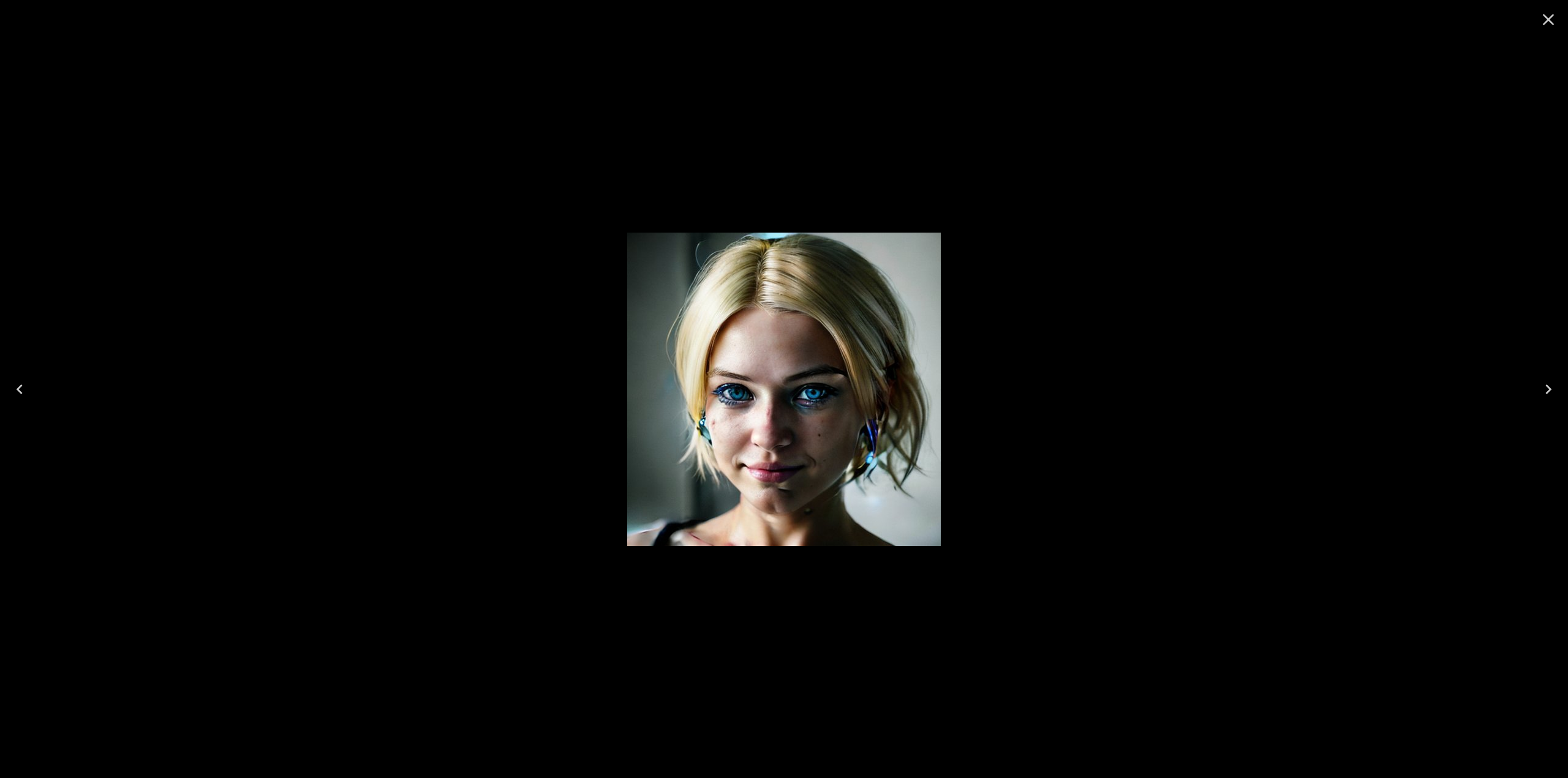
click at [1549, 16] on icon "Close" at bounding box center [1547, 19] width 20 height 20
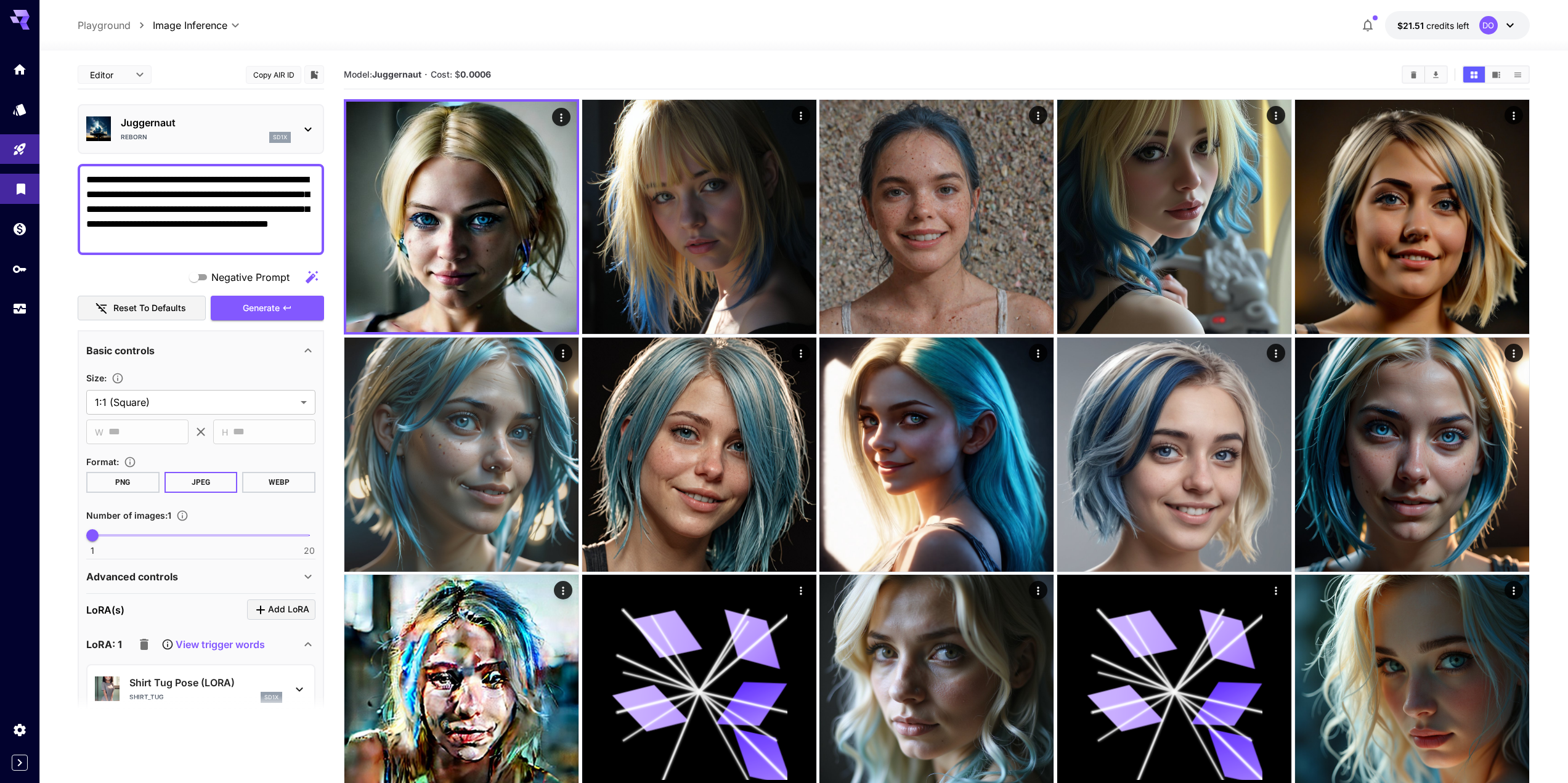
click at [19, 192] on icon "Library" at bounding box center [21, 186] width 15 height 15
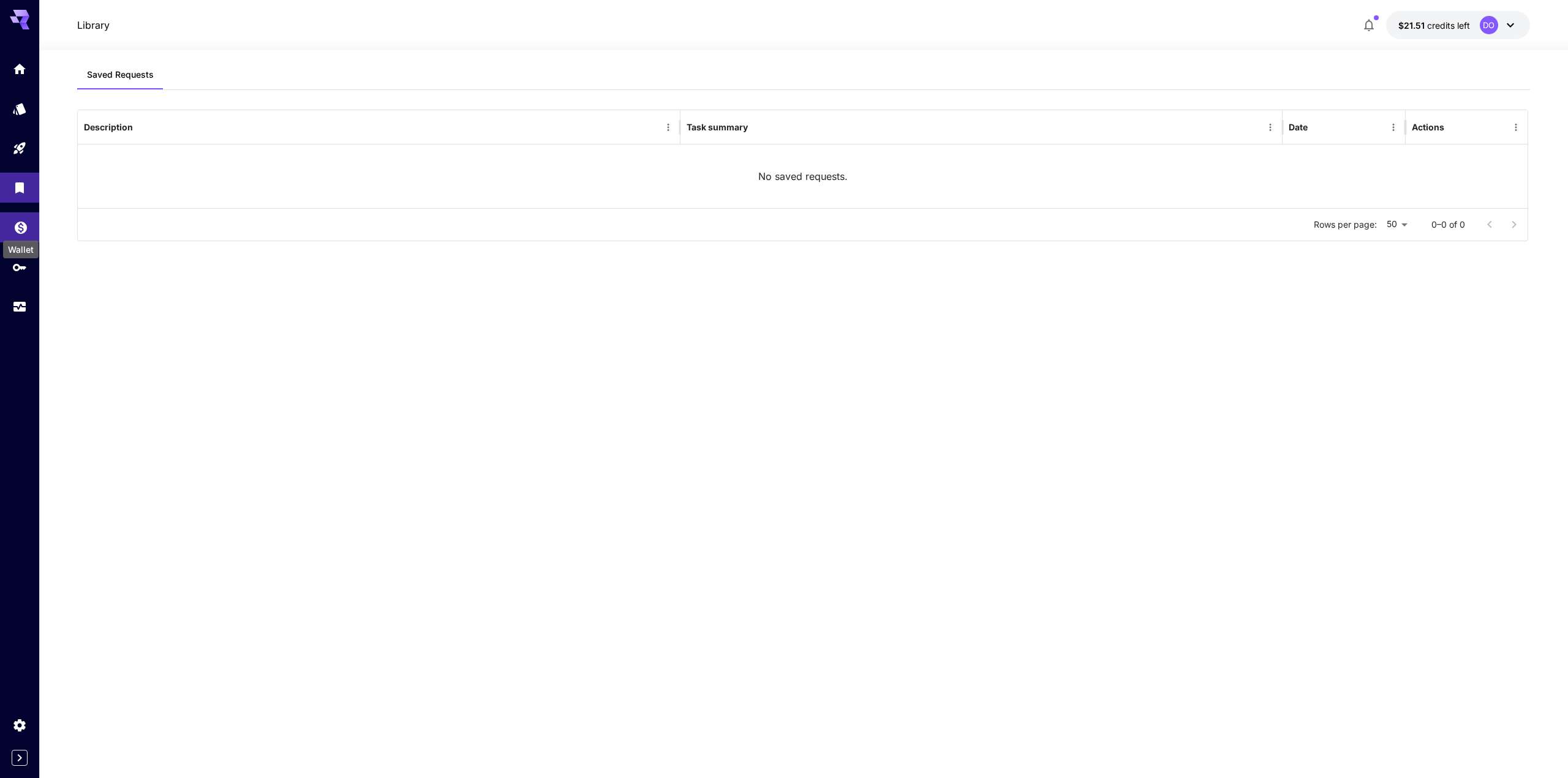
click at [27, 231] on icon "Wallet" at bounding box center [21, 224] width 15 height 15
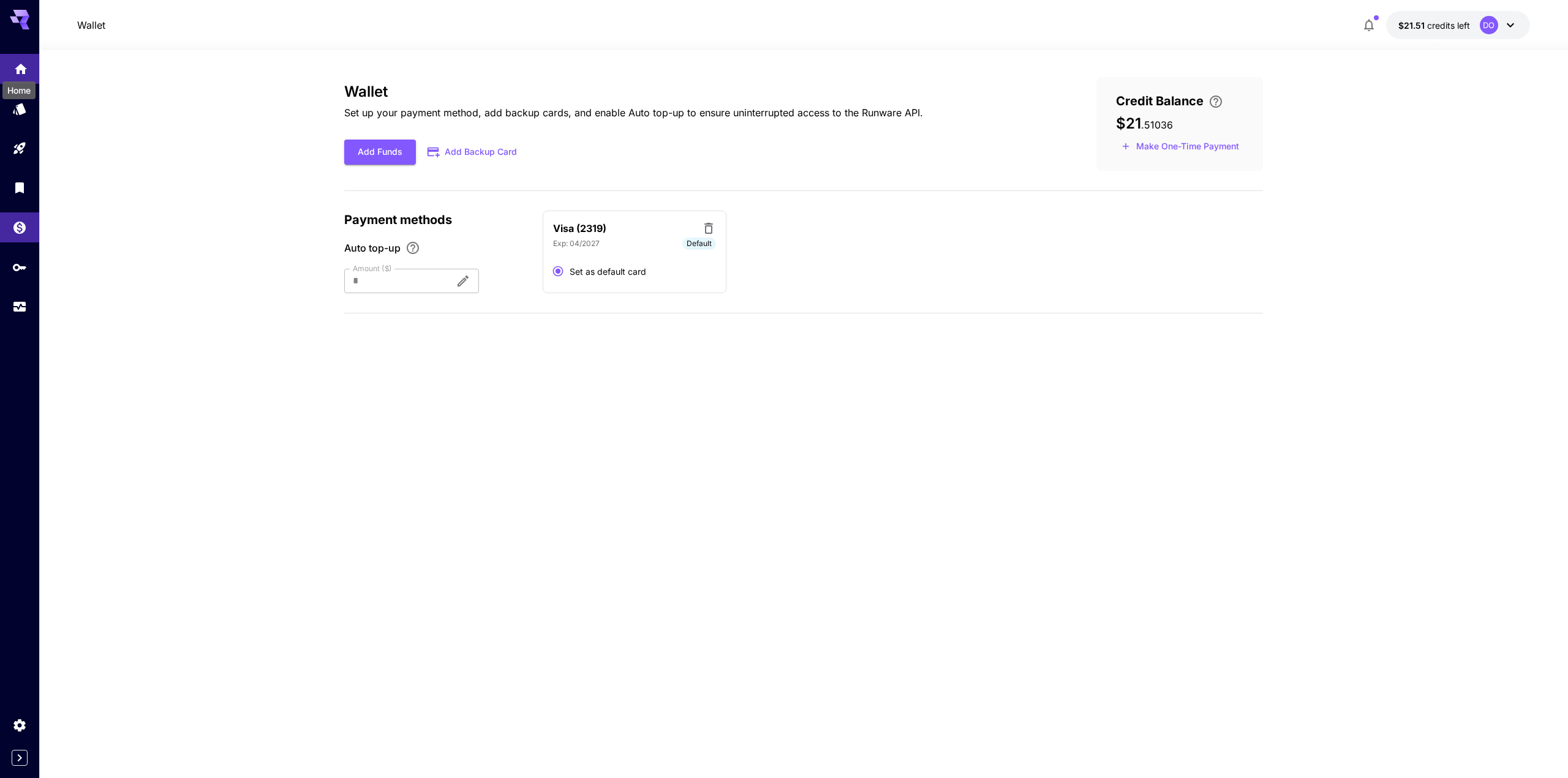
click at [13, 67] on icon "Home" at bounding box center [21, 67] width 15 height 15
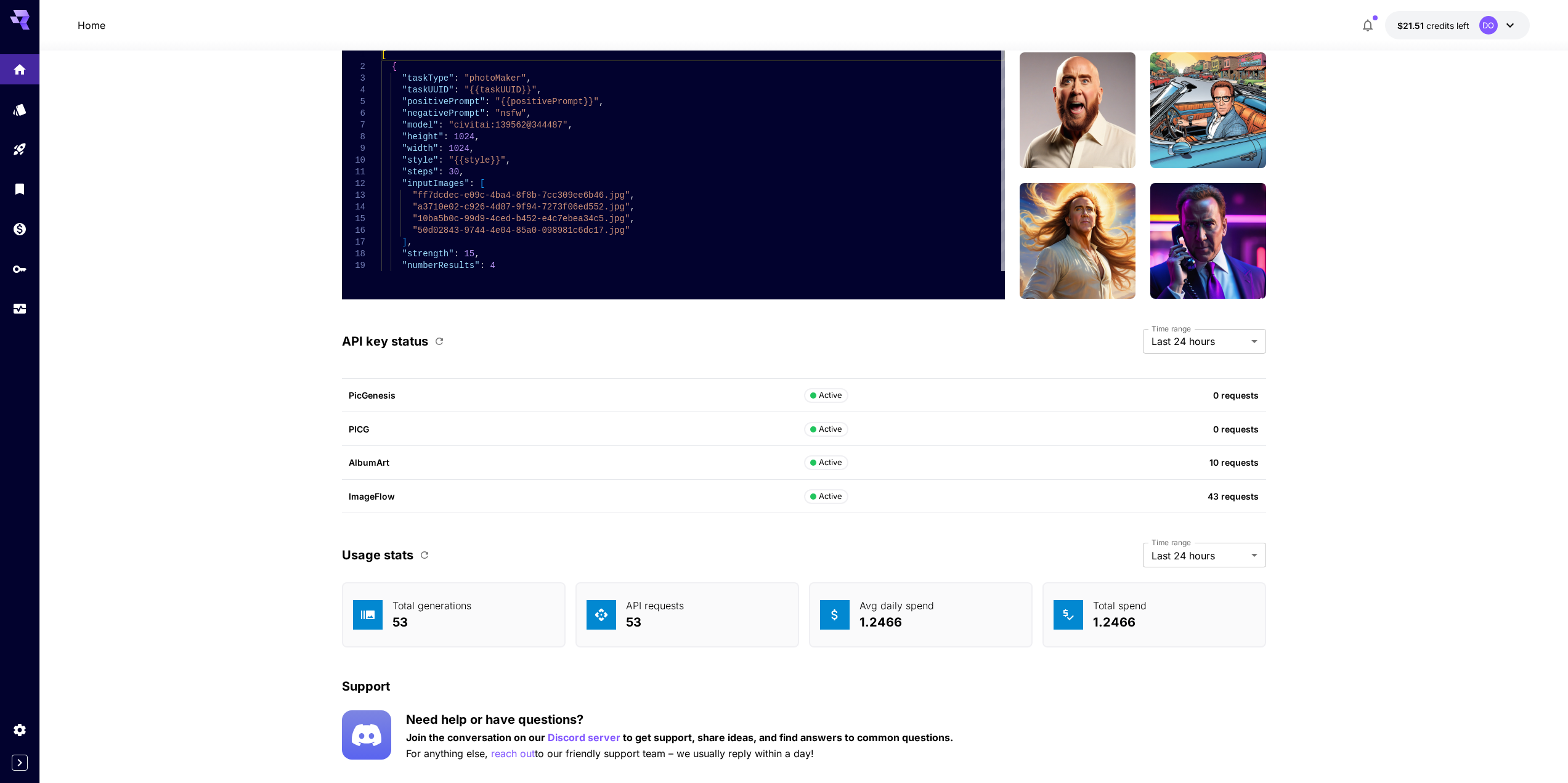
scroll to position [3215, 0]
